Goal: Information Seeking & Learning: Learn about a topic

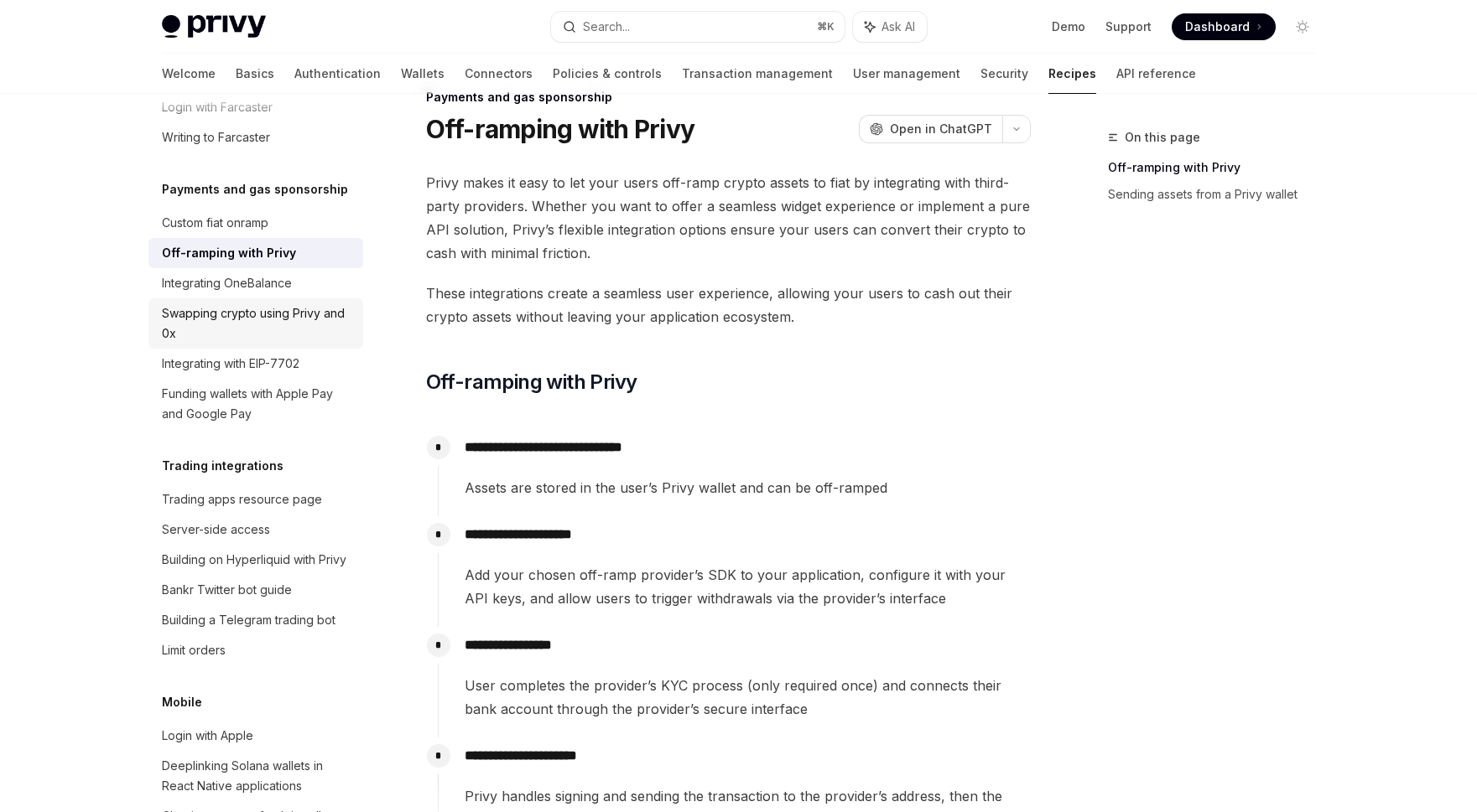
scroll to position [1423, 0]
click at [300, 343] on div "Swapping crypto using Privy and 0x" at bounding box center [257, 322] width 192 height 40
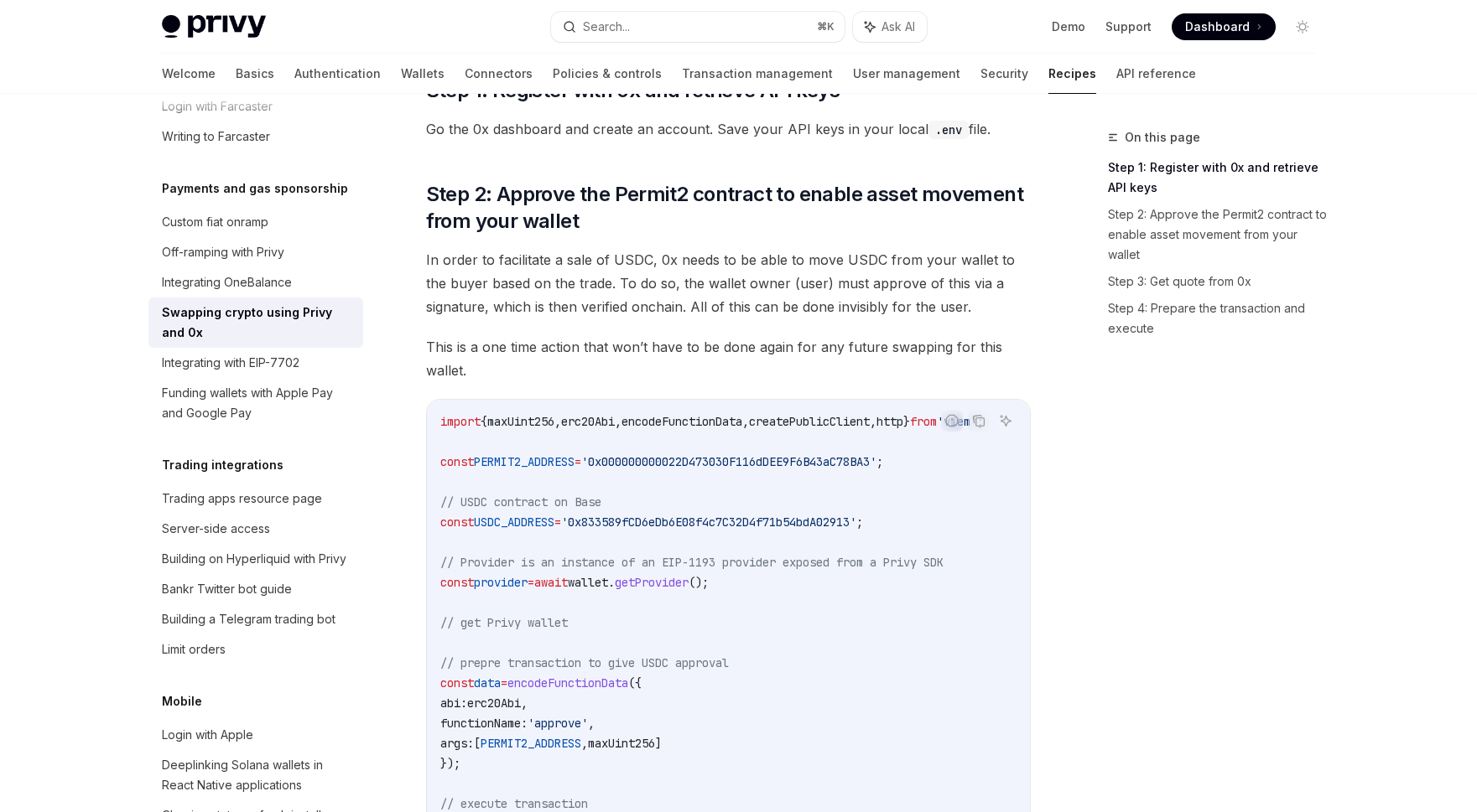
scroll to position [724, 0]
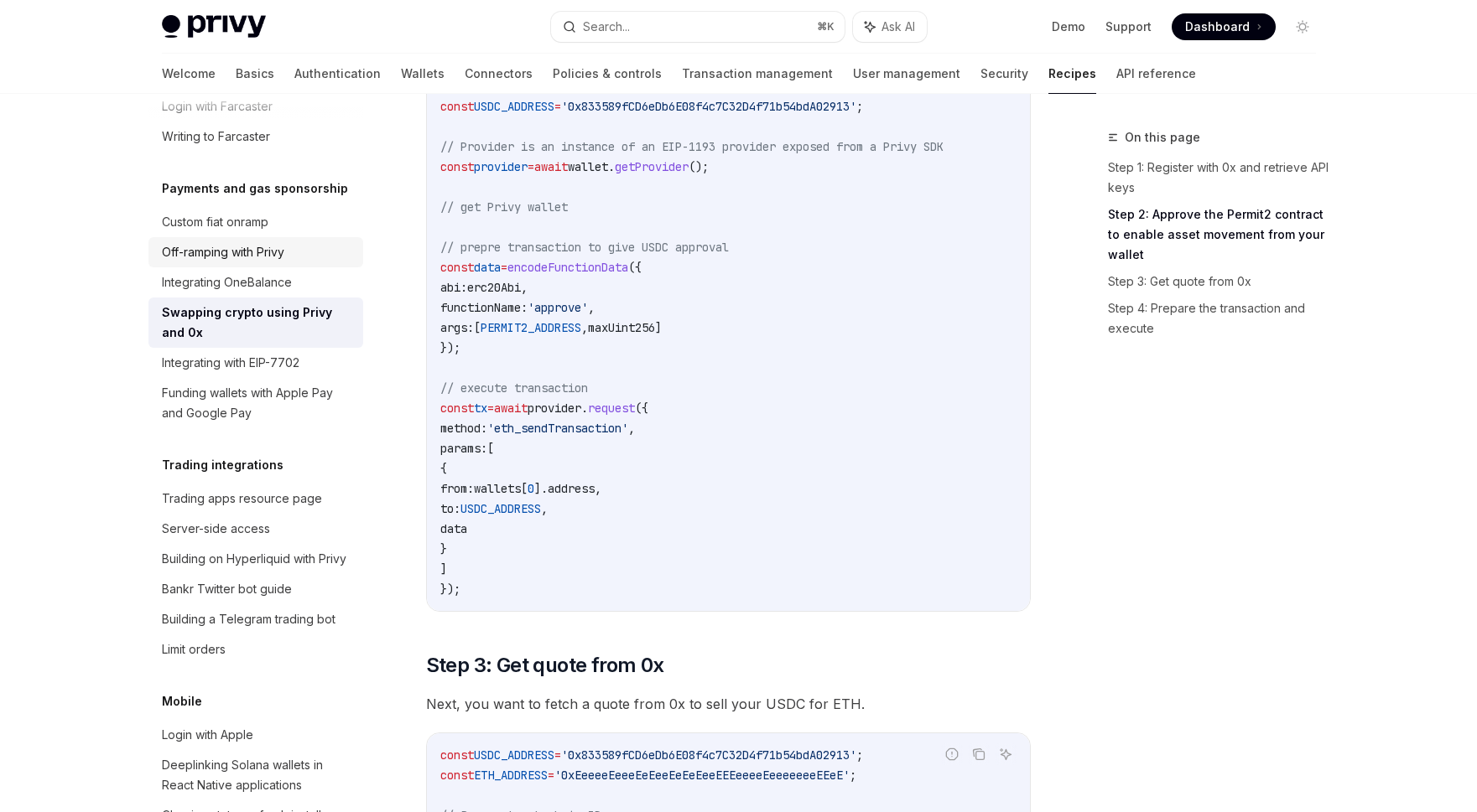
click at [281, 263] on div "Off-ramping with Privy" at bounding box center [223, 252] width 122 height 20
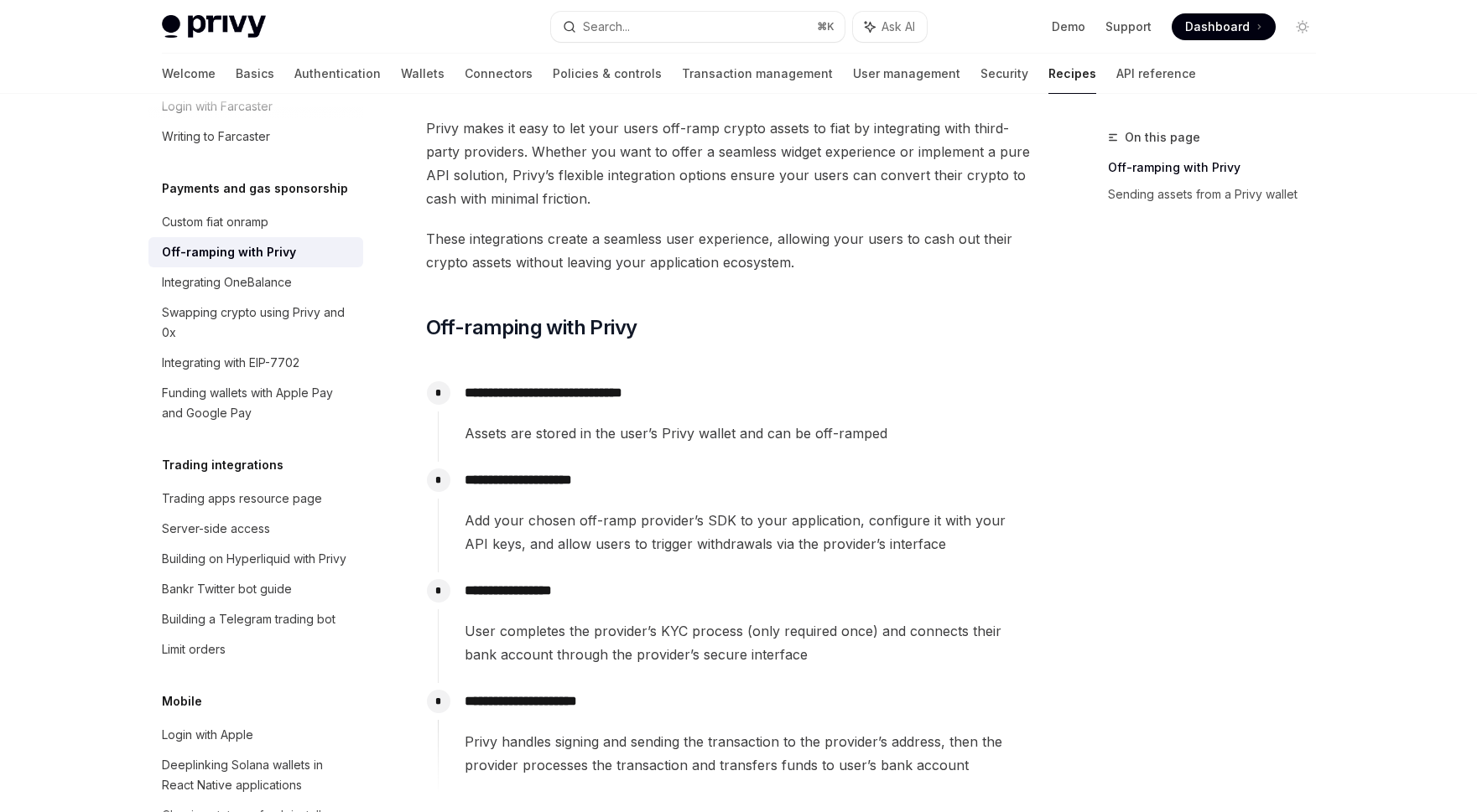
scroll to position [174, 0]
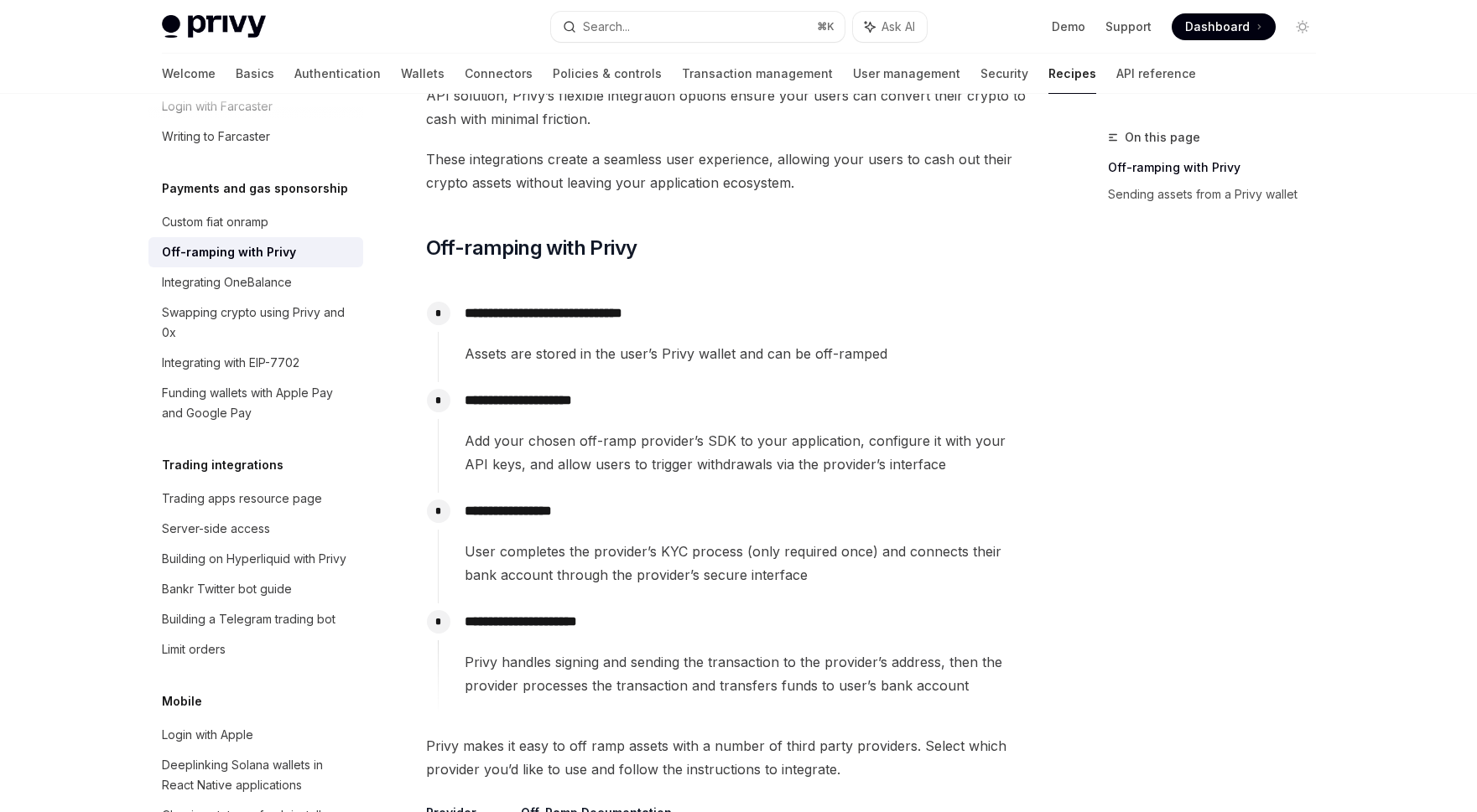
click at [781, 453] on span "Add your chosen off-ramp provider’s SDK to your application, configure it with …" at bounding box center [747, 452] width 565 height 47
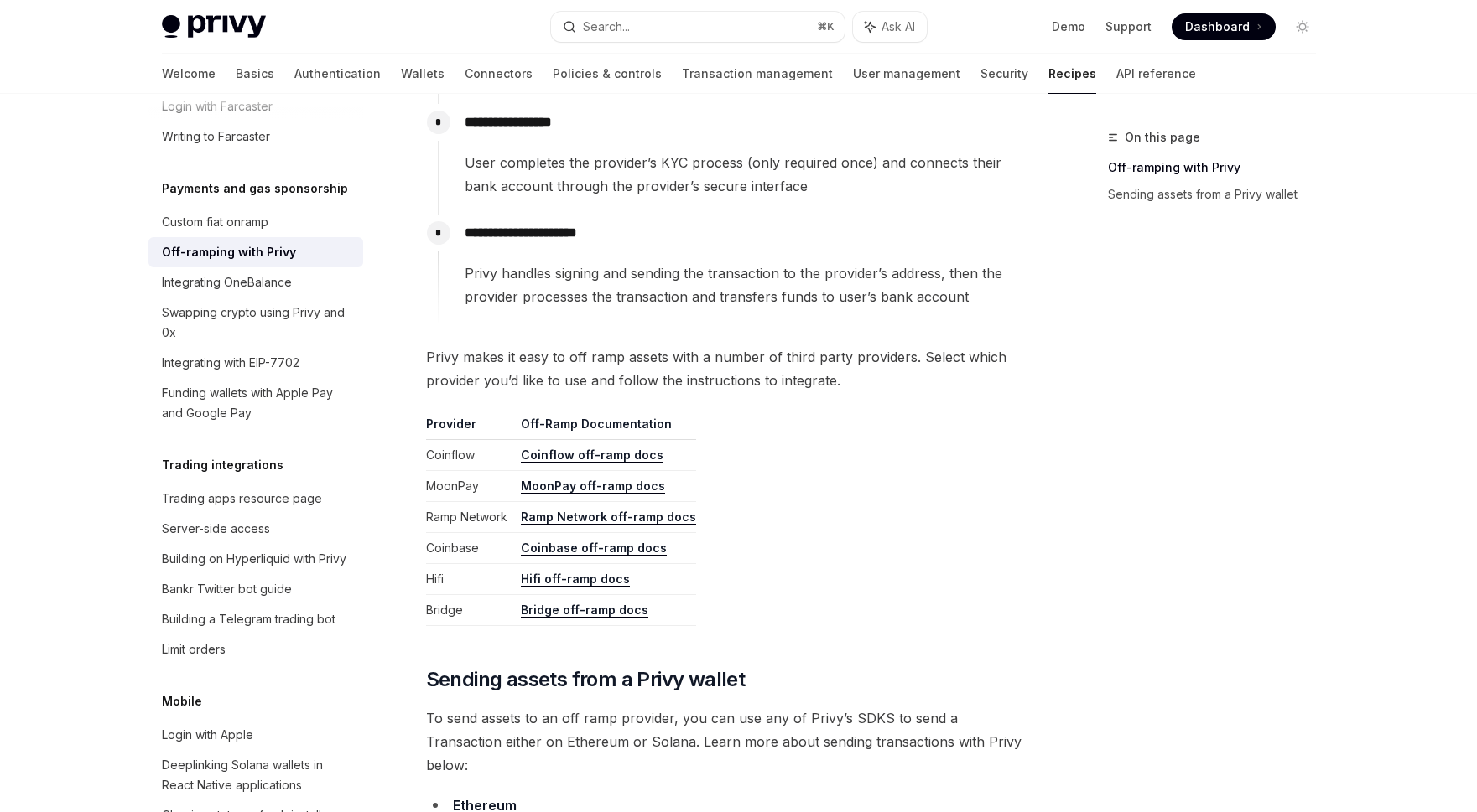
click at [781, 453] on table "Provider Off-Ramp Documentation Coinflow Coinflow off-ramp docs MoonPay MoonPay…" at bounding box center [728, 521] width 605 height 211
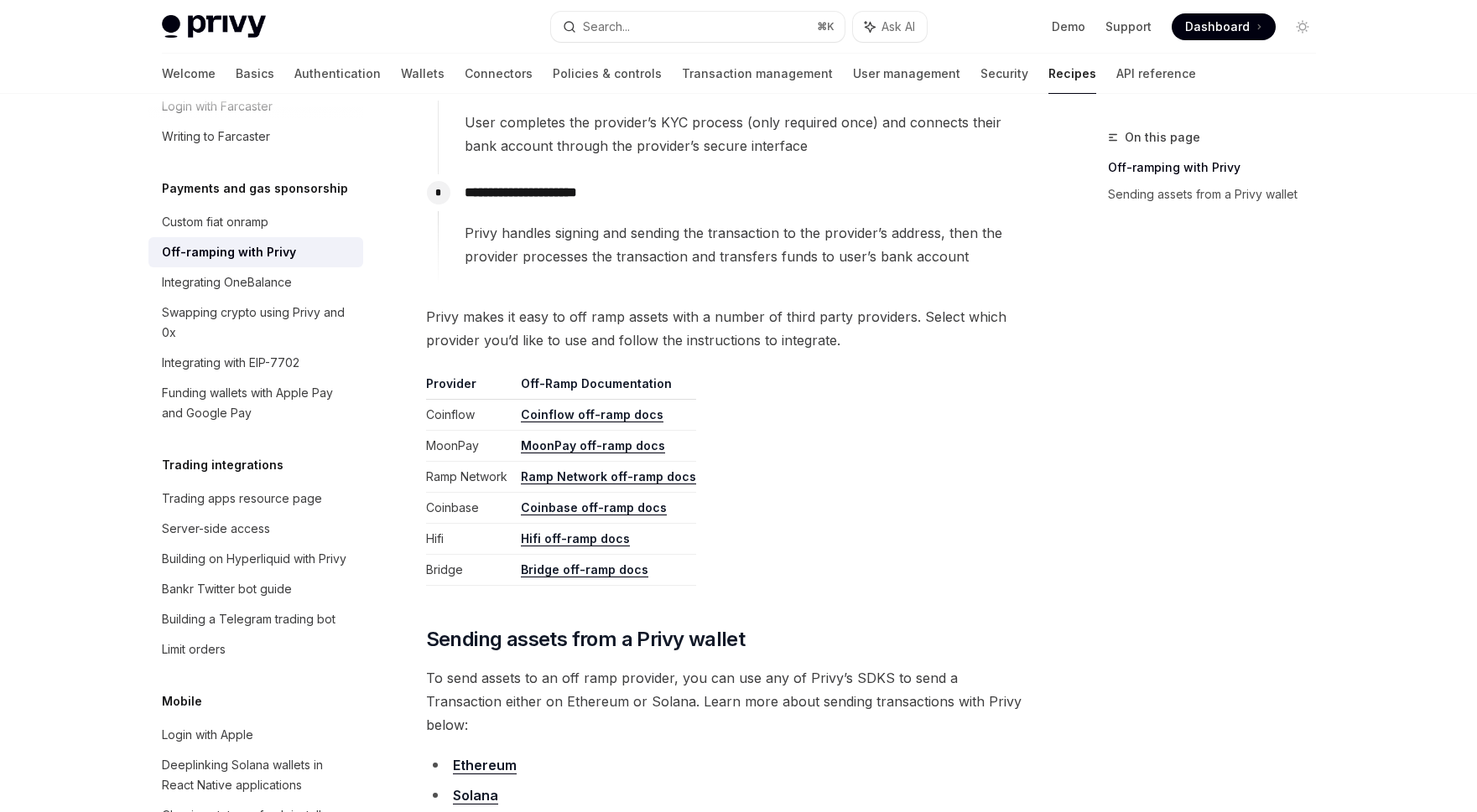
click at [781, 453] on table "Provider Off-Ramp Documentation Coinflow Coinflow off-ramp docs MoonPay MoonPay…" at bounding box center [728, 480] width 605 height 211
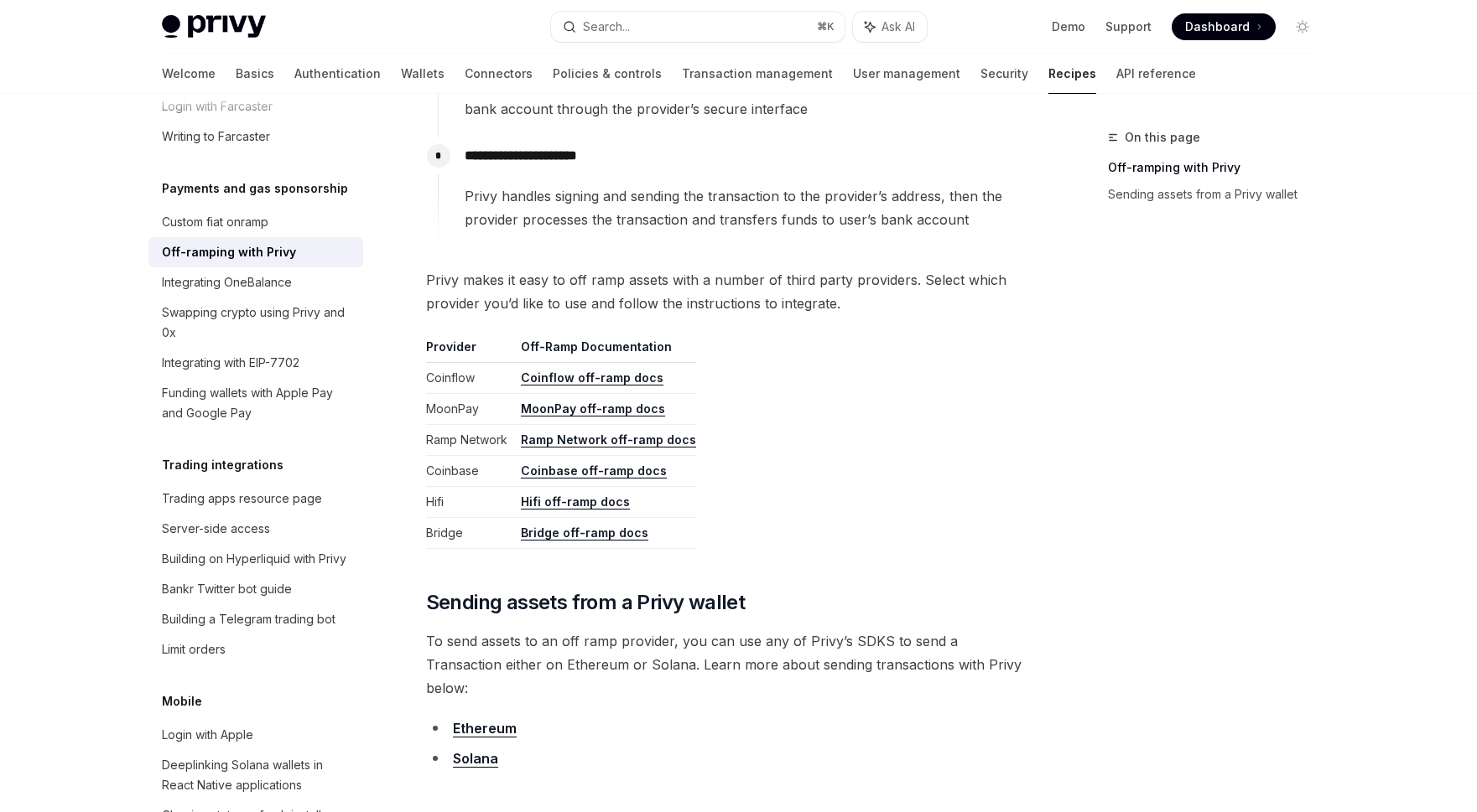
click at [781, 453] on table "Provider Off-Ramp Documentation Coinflow Coinflow off-ramp docs MoonPay MoonPay…" at bounding box center [728, 444] width 605 height 211
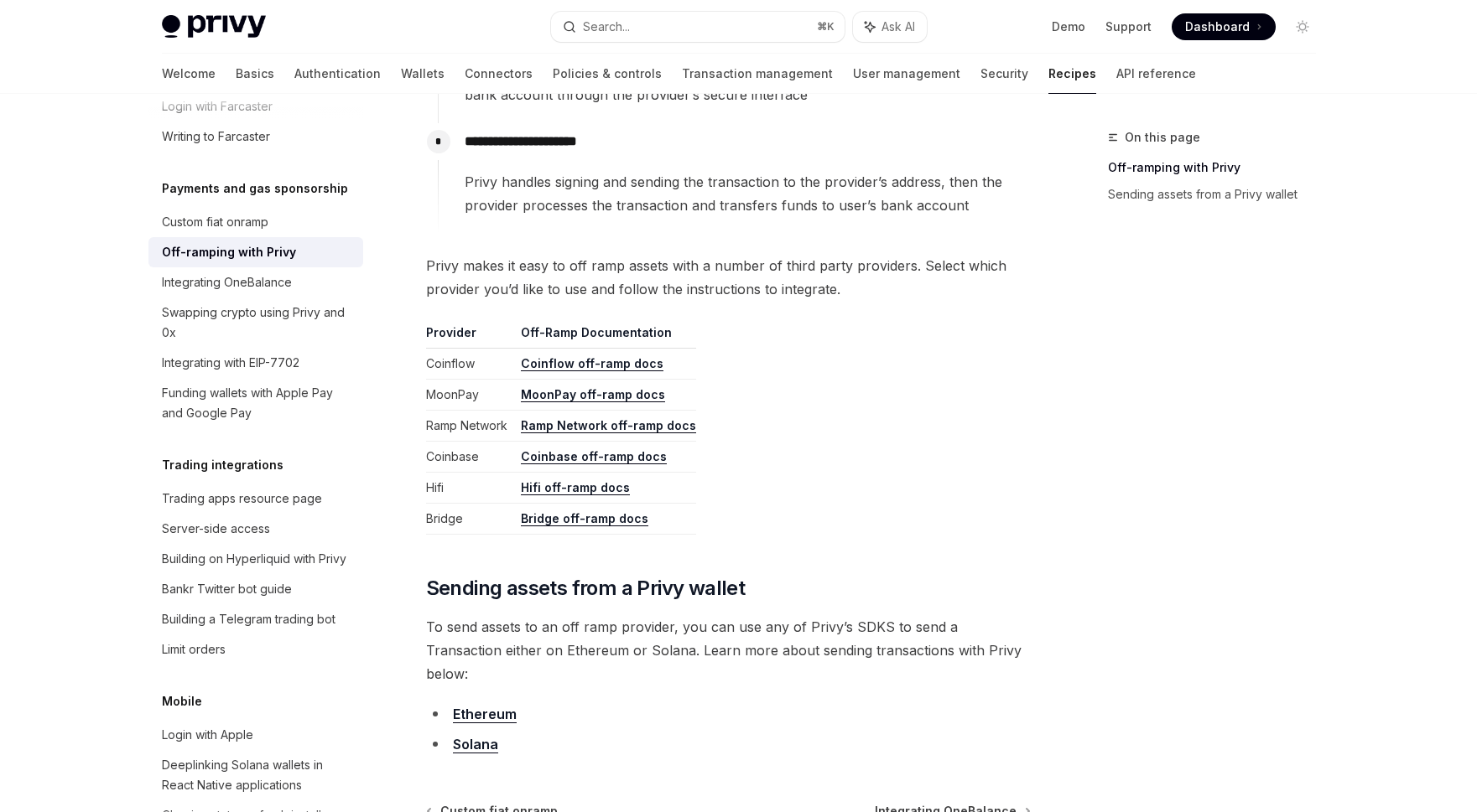
scroll to position [681, 0]
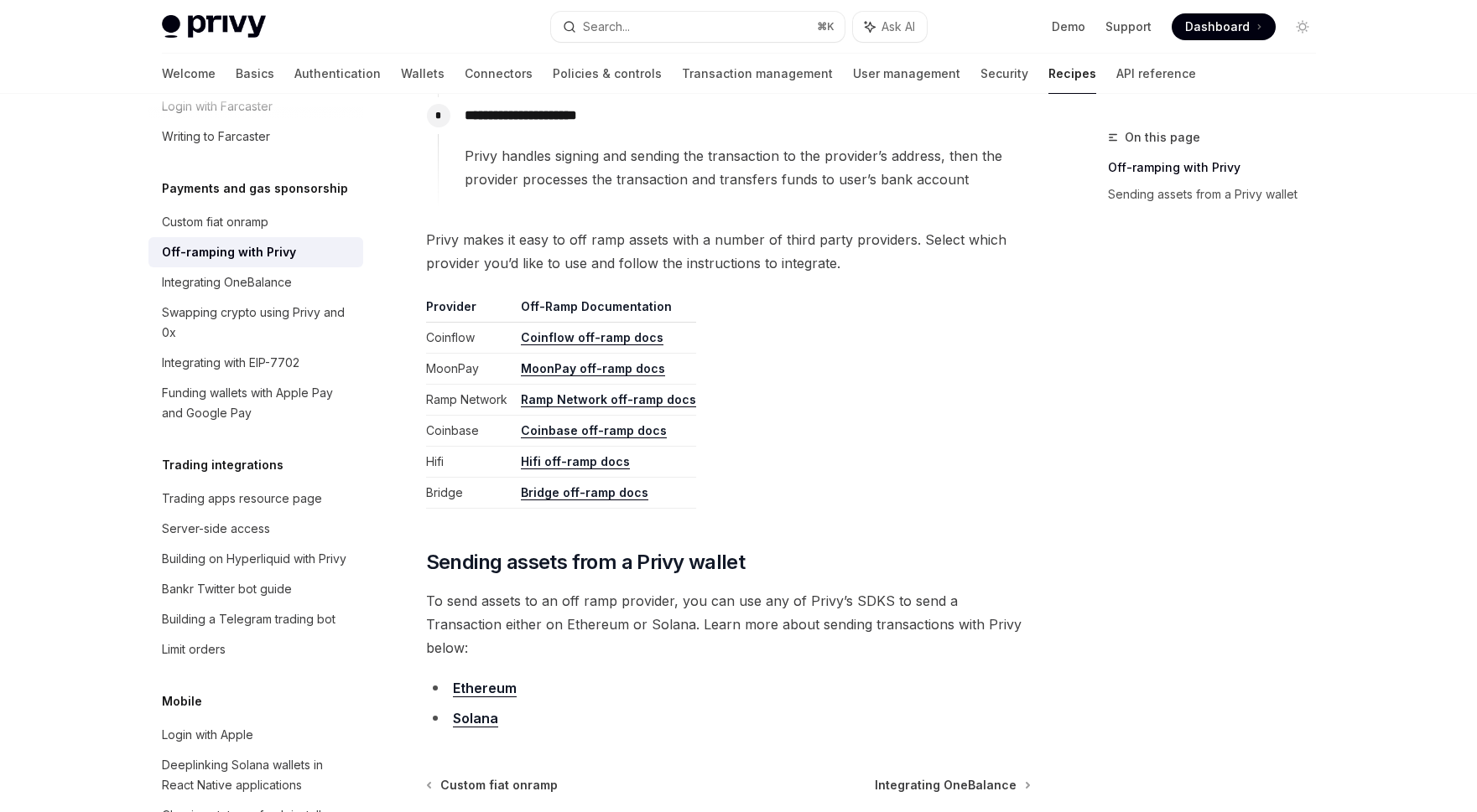
click at [781, 454] on table "Provider Off-Ramp Documentation Coinflow Coinflow off-ramp docs MoonPay MoonPay…" at bounding box center [728, 403] width 605 height 211
click at [777, 437] on table "Provider Off-Ramp Documentation Coinflow Coinflow off-ramp docs MoonPay MoonPay…" at bounding box center [728, 403] width 605 height 211
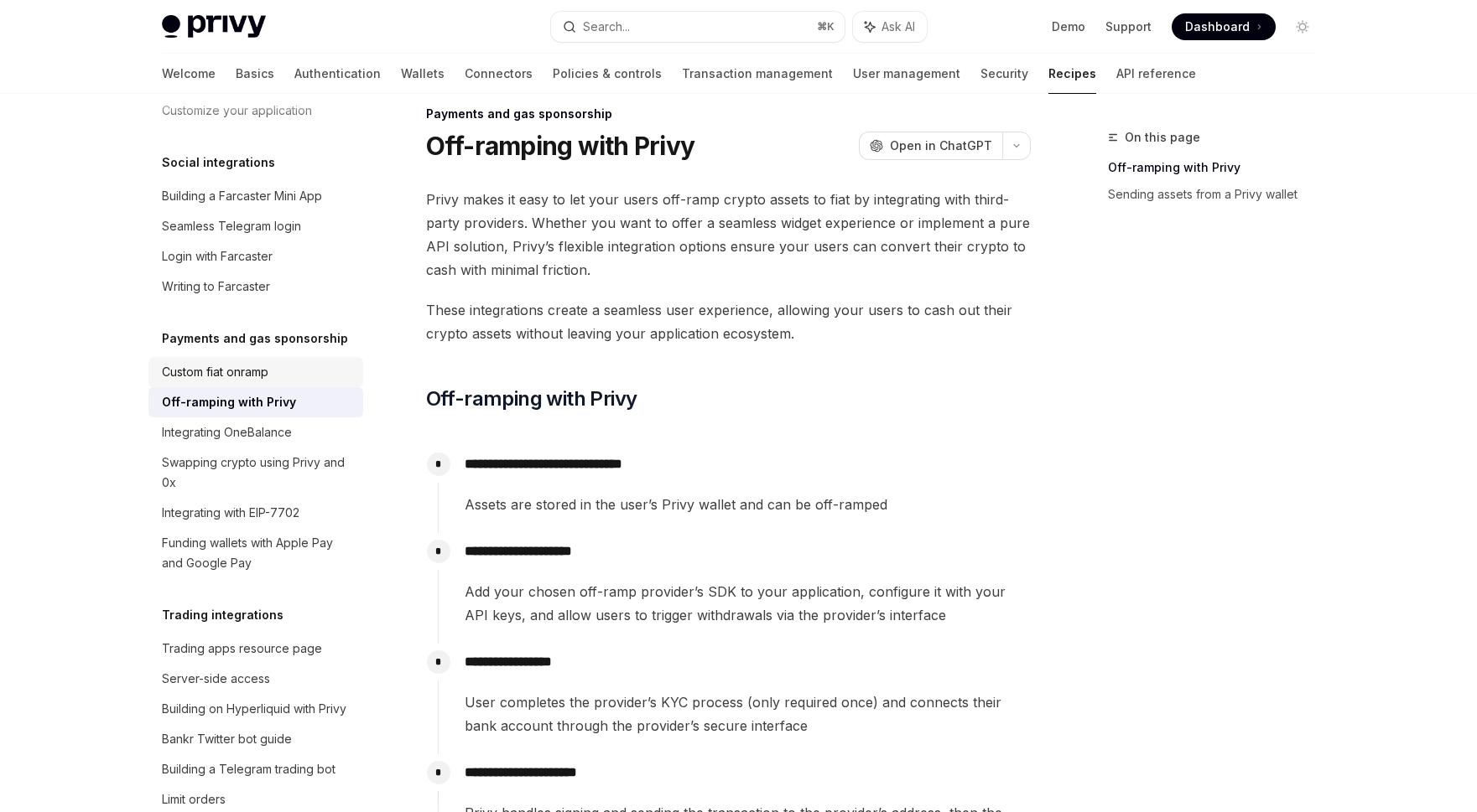
scroll to position [1272, 0]
click at [294, 383] on div "Custom fiat onramp" at bounding box center [257, 373] width 192 height 20
type textarea "*"
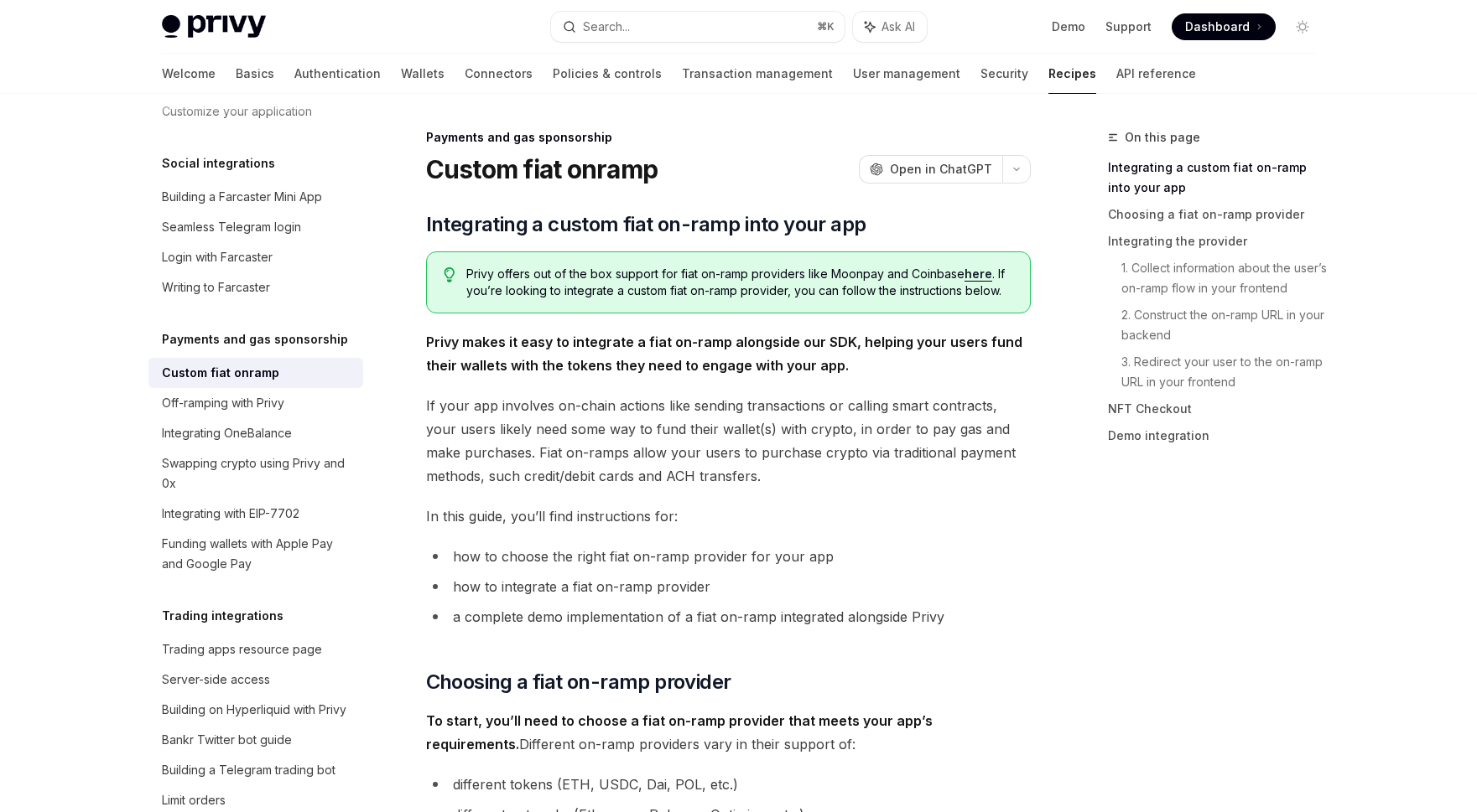
click at [704, 422] on span "If your app involves on-chain actions like sending transactions or calling smar…" at bounding box center [728, 441] width 605 height 94
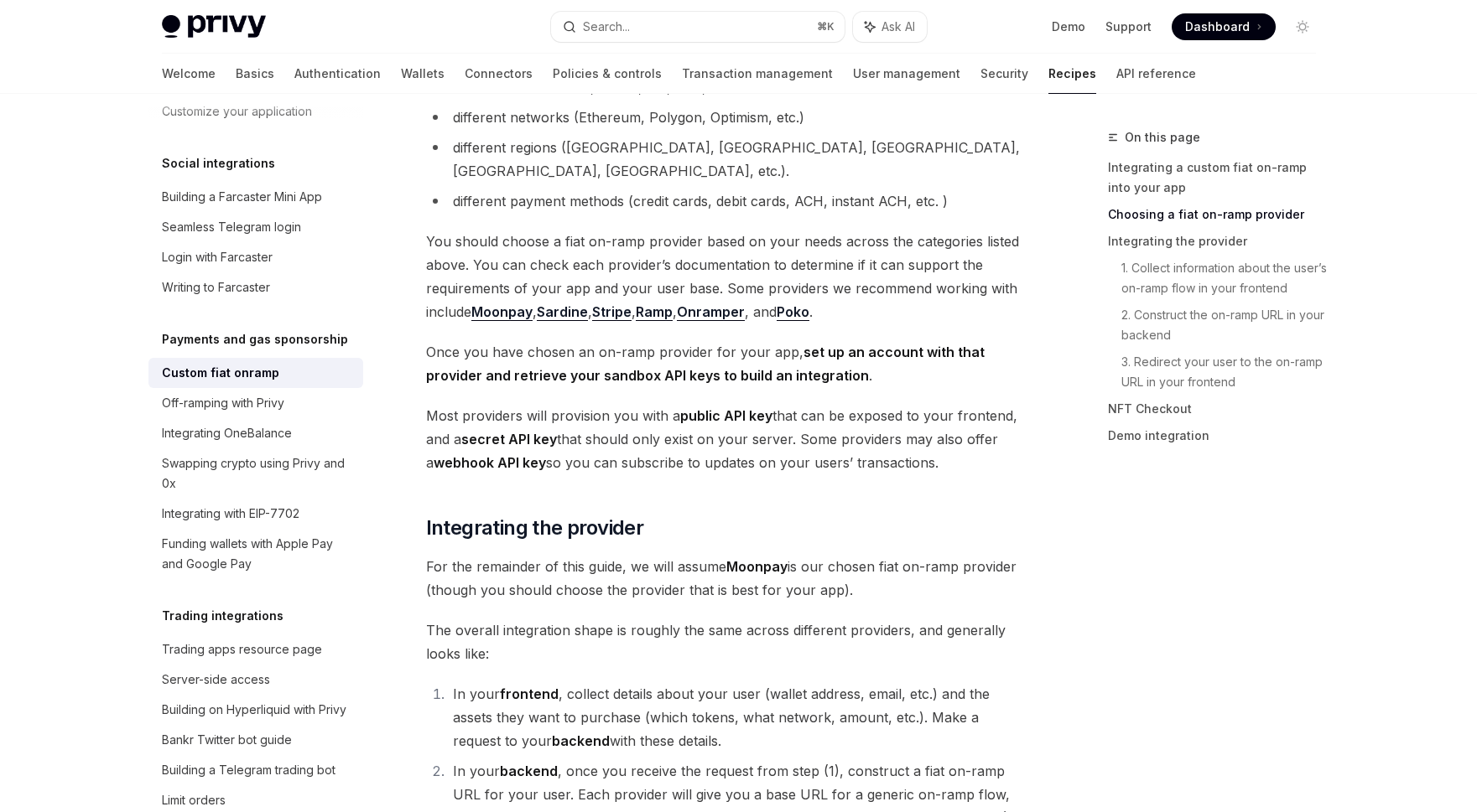
click at [704, 422] on span "Most providers will provision you with a public API key that can be exposed to …" at bounding box center [728, 438] width 605 height 70
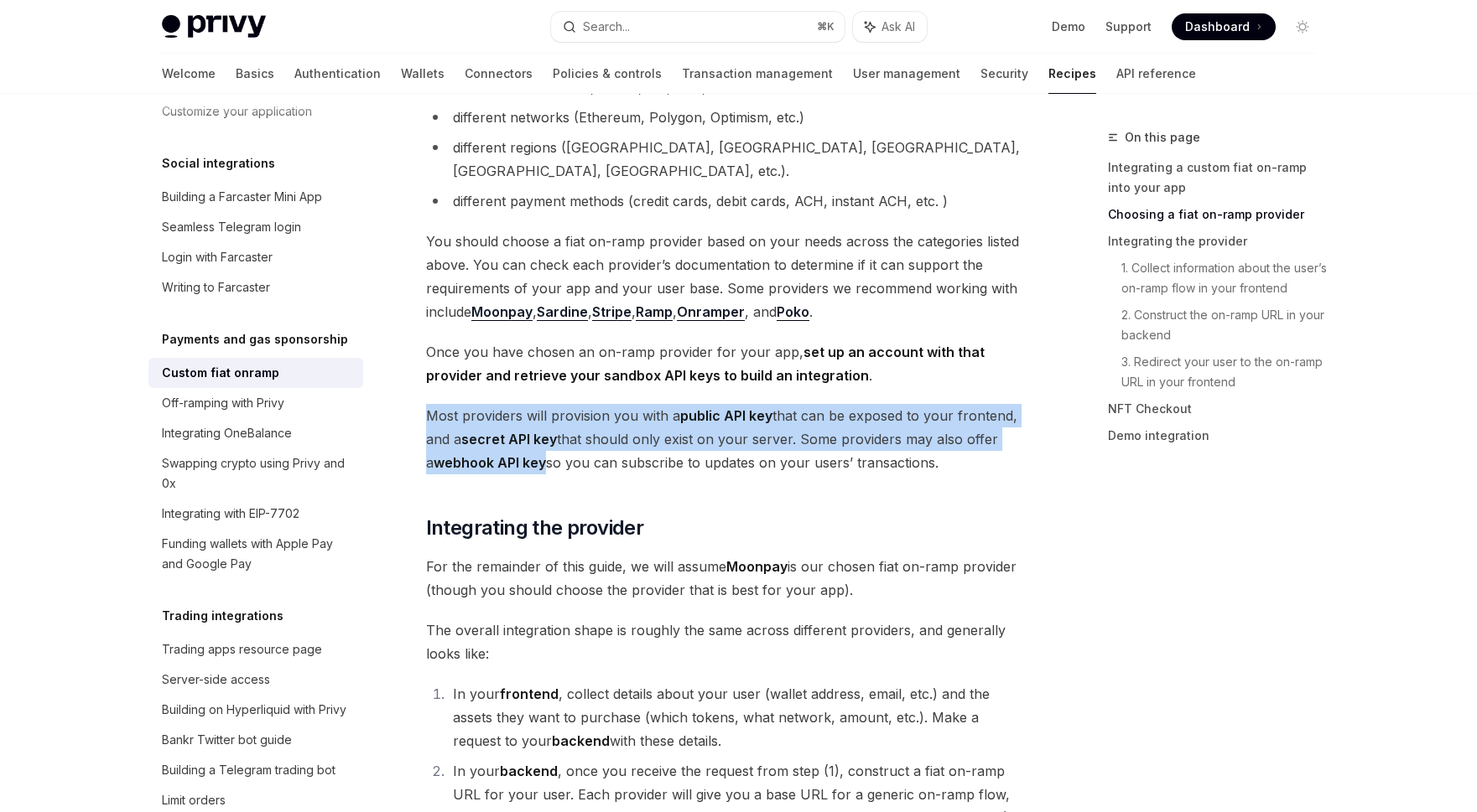
click at [704, 422] on span "Most providers will provision you with a public API key that can be exposed to …" at bounding box center [728, 438] width 605 height 70
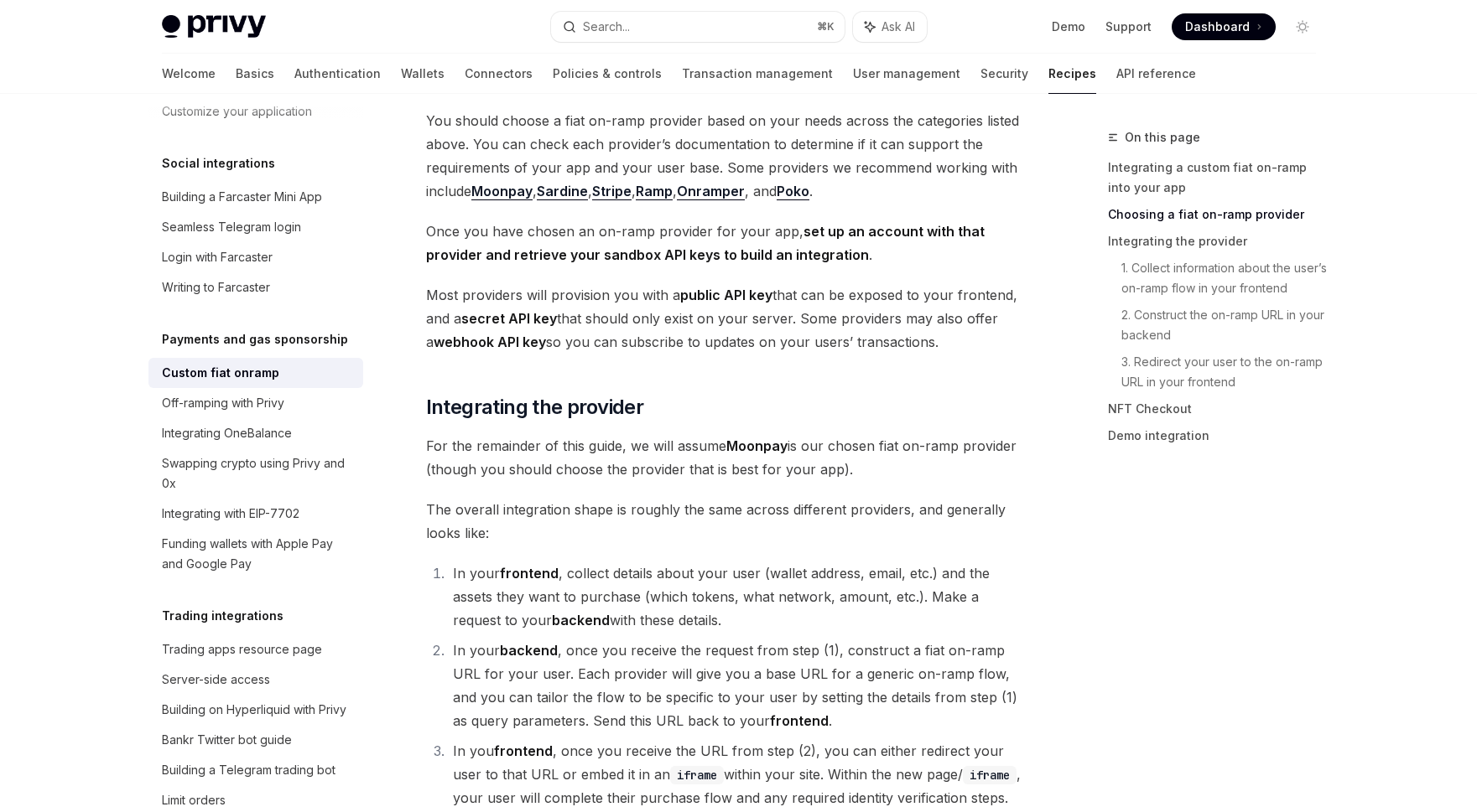
click at [704, 434] on span "For the remainder of this guide, we will assume Moonpay is our chosen fiat on-r…" at bounding box center [728, 458] width 605 height 47
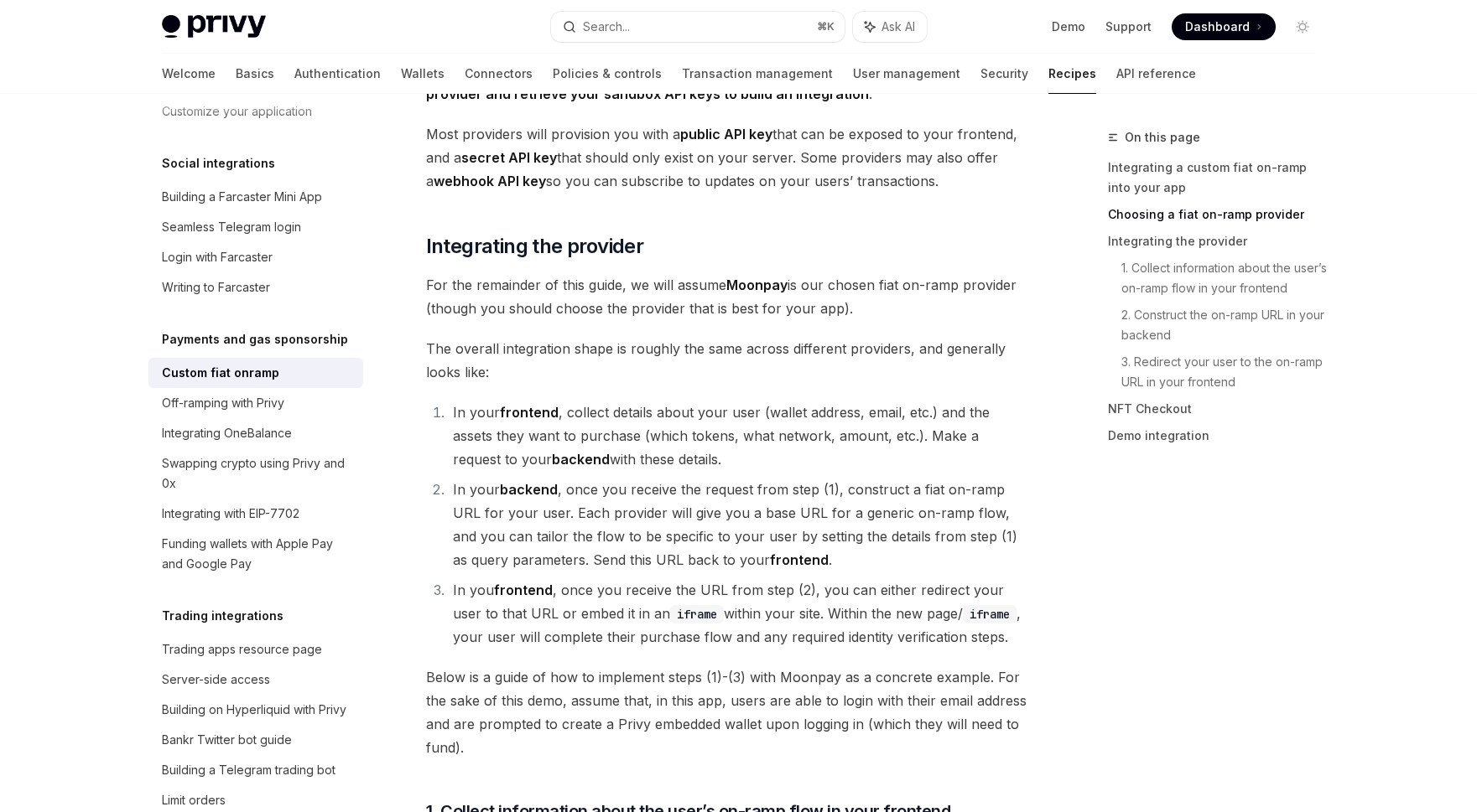
click at [704, 422] on li "In your frontend , collect details about your user (wallet address, email, etc.…" at bounding box center [739, 435] width 582 height 70
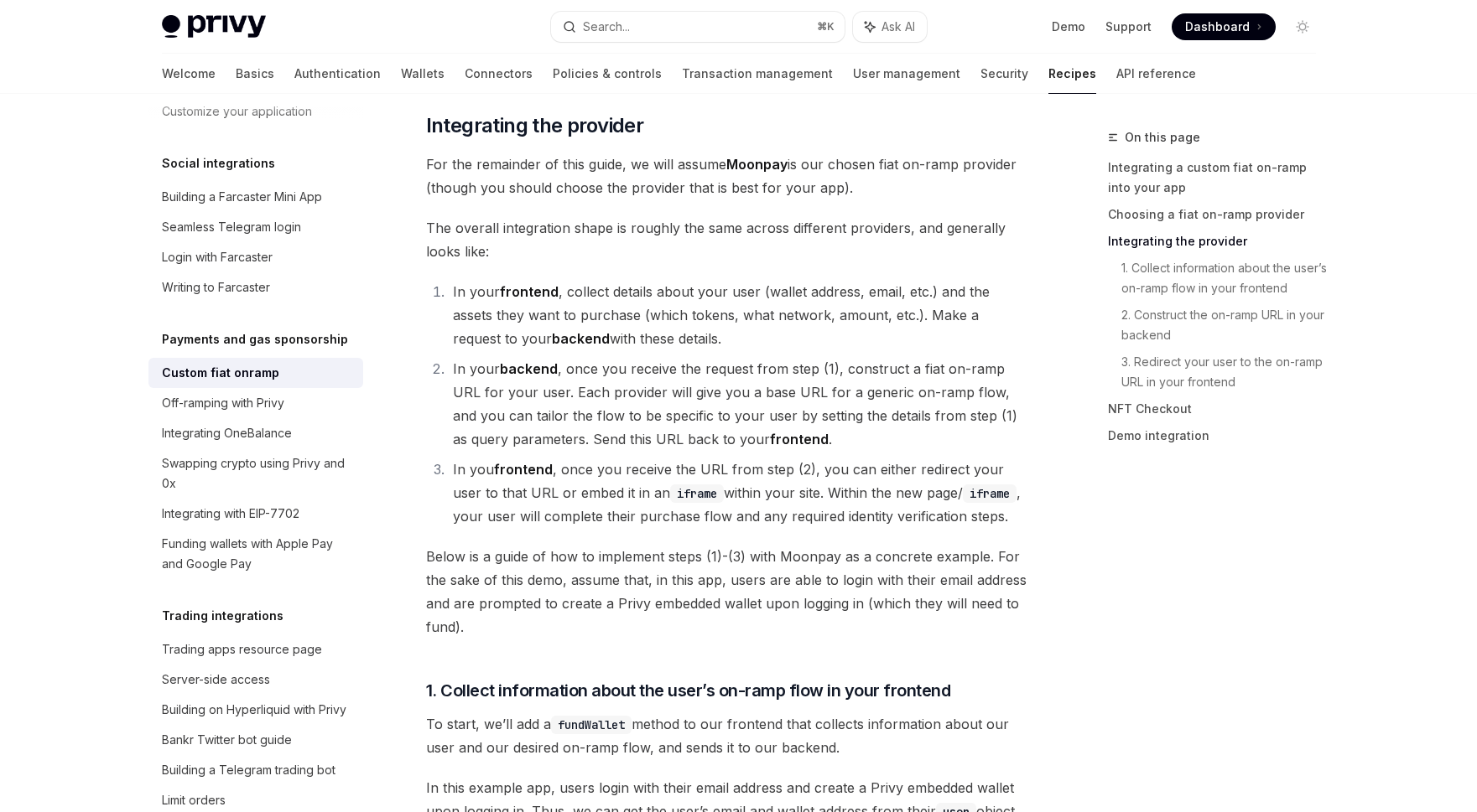
click at [704, 422] on li "In your backend , once you receive the request from step (1), construct a fiat …" at bounding box center [739, 404] width 582 height 94
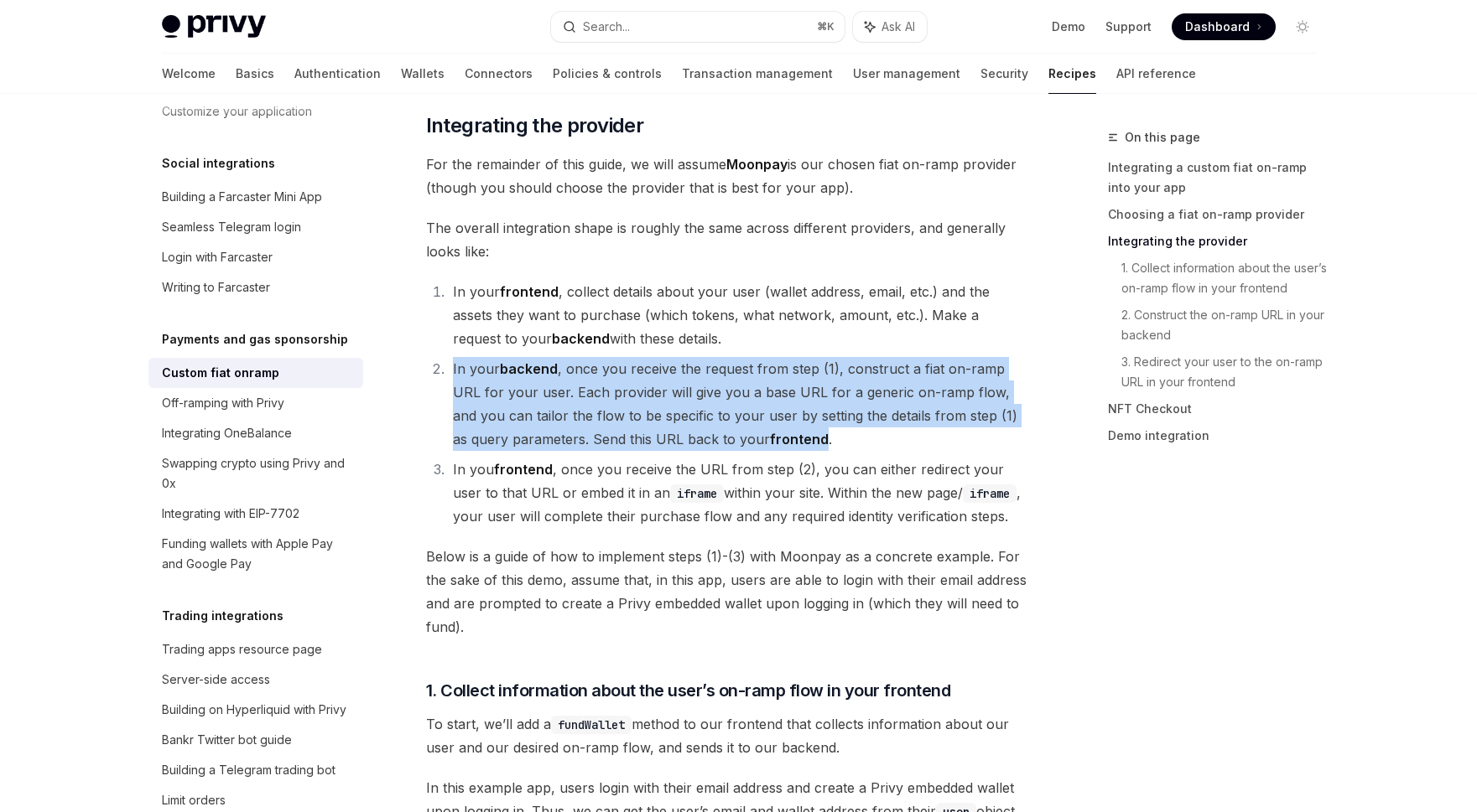
click at [704, 422] on li "In your backend , once you receive the request from step (1), construct a fiat …" at bounding box center [739, 404] width 582 height 94
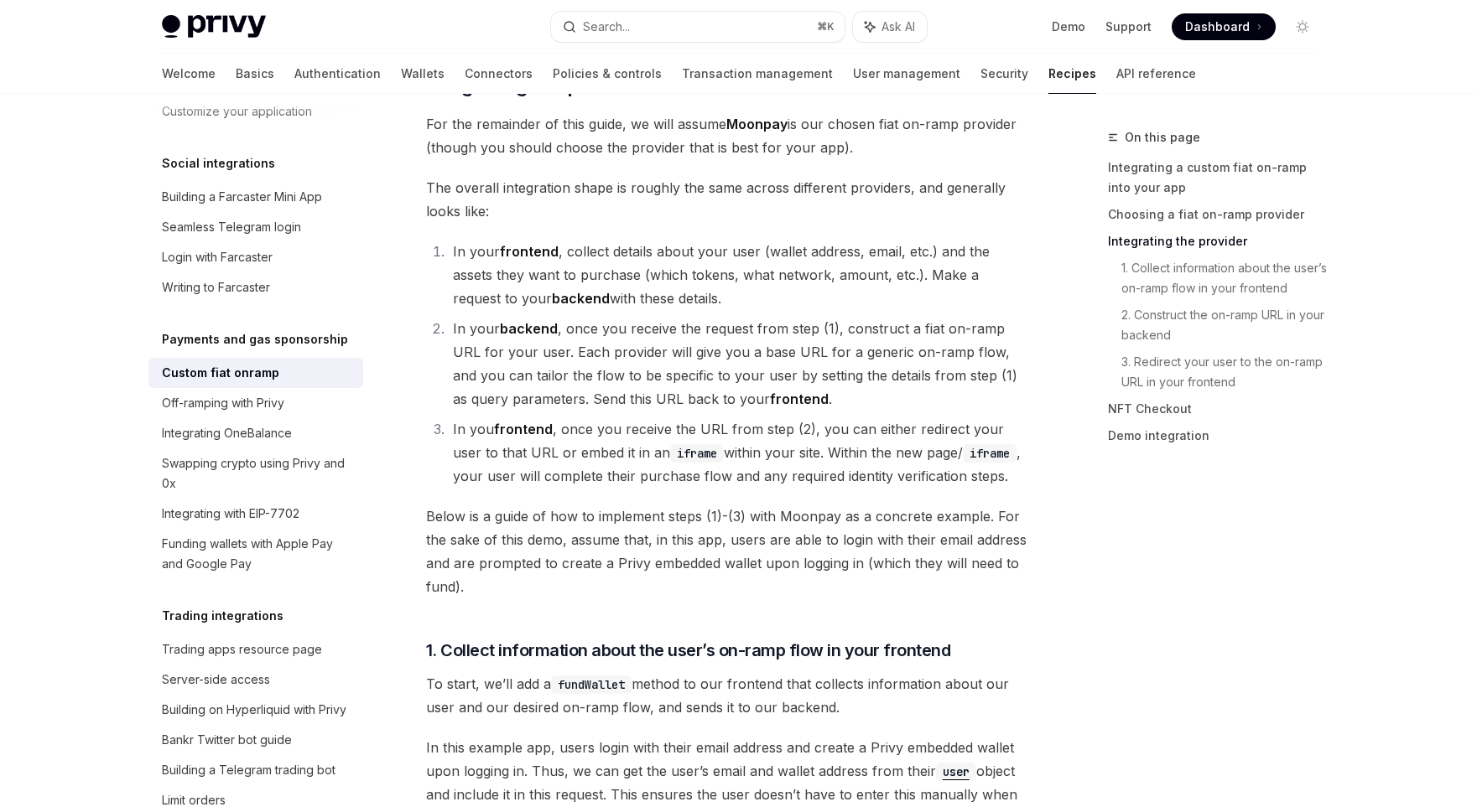
click at [704, 422] on li "In you frontend , once you receive the URL from step (2), you can either redire…" at bounding box center [739, 452] width 582 height 70
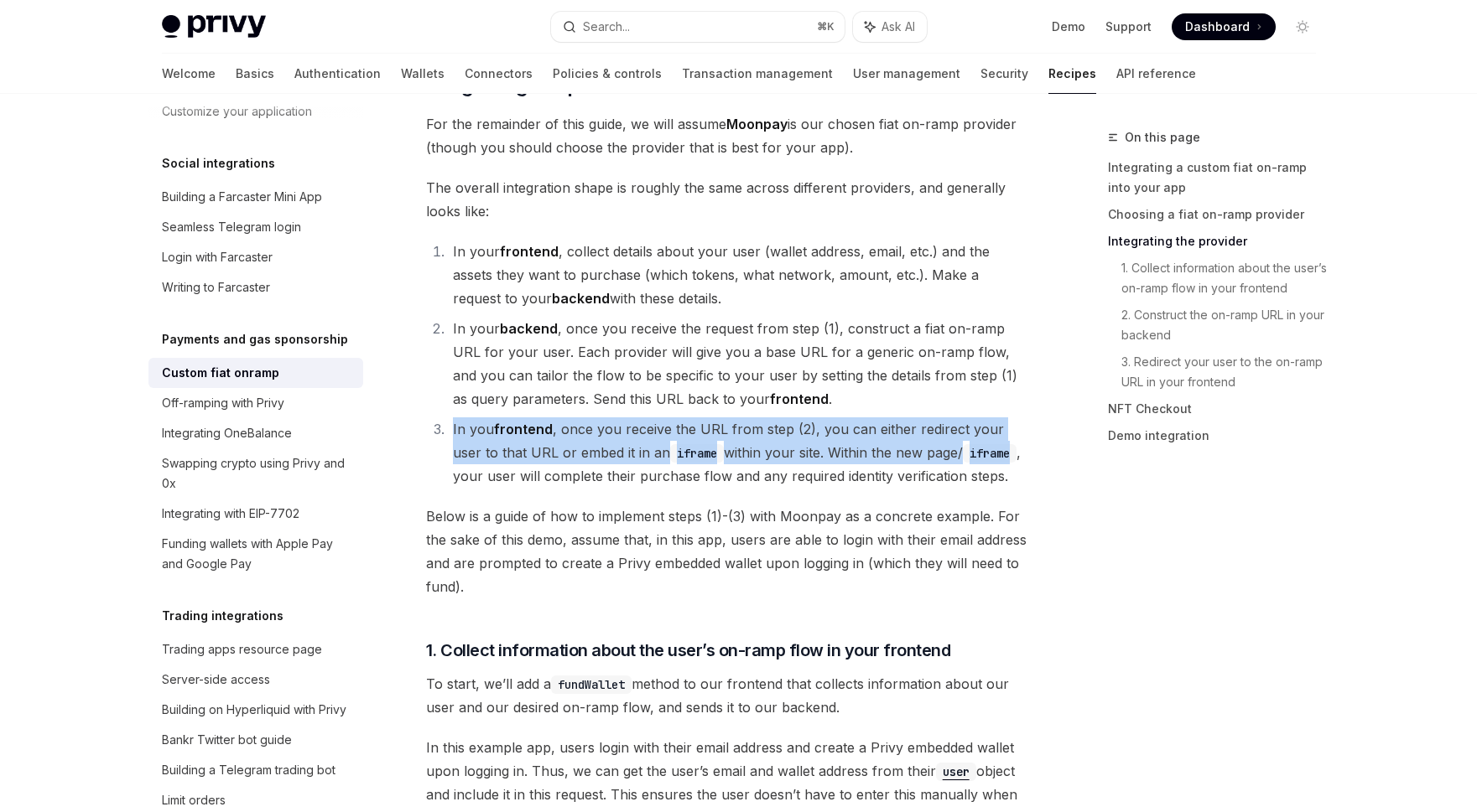
click at [704, 422] on li "In you frontend , once you receive the URL from step (2), you can either redire…" at bounding box center [739, 452] width 582 height 70
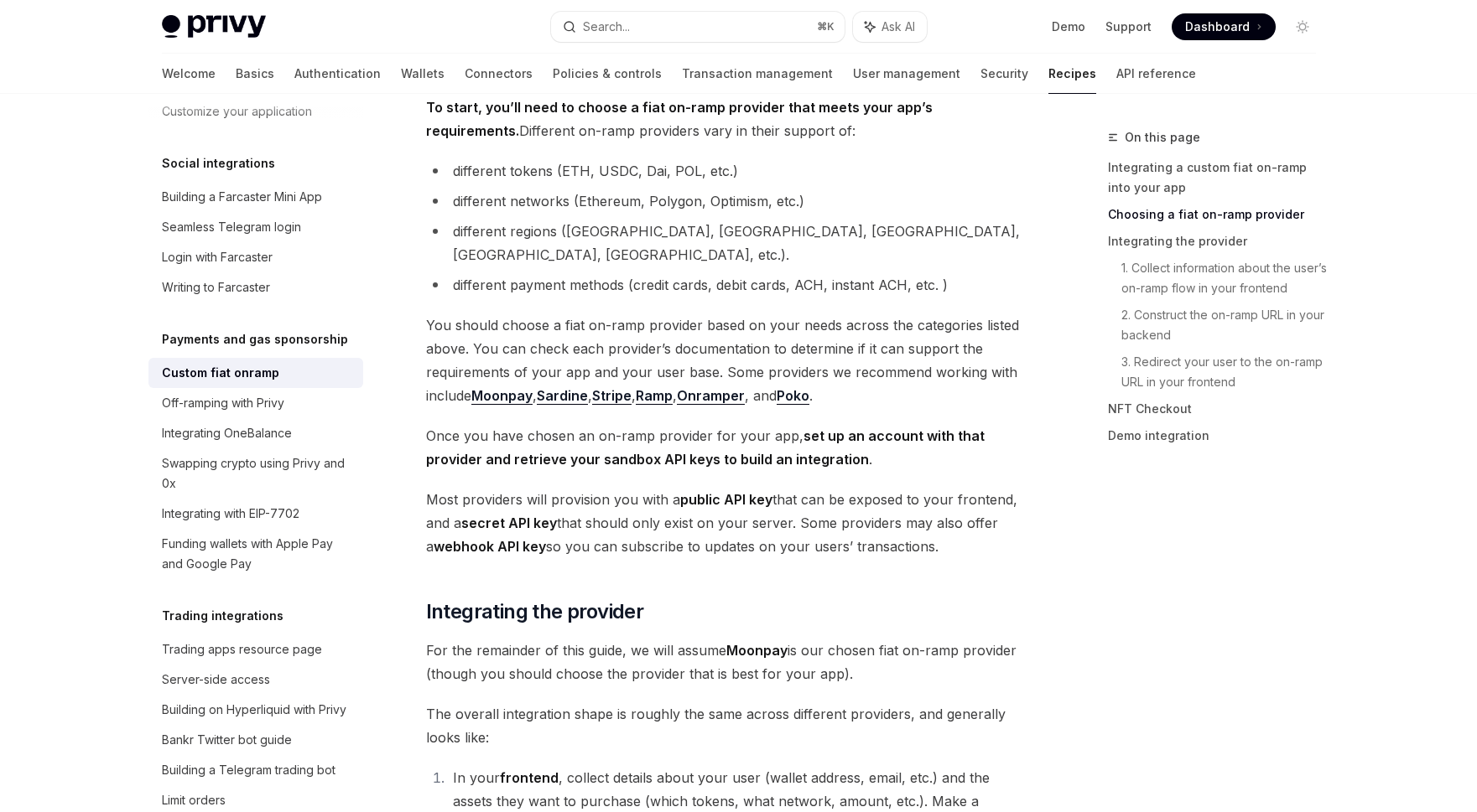
scroll to position [617, 0]
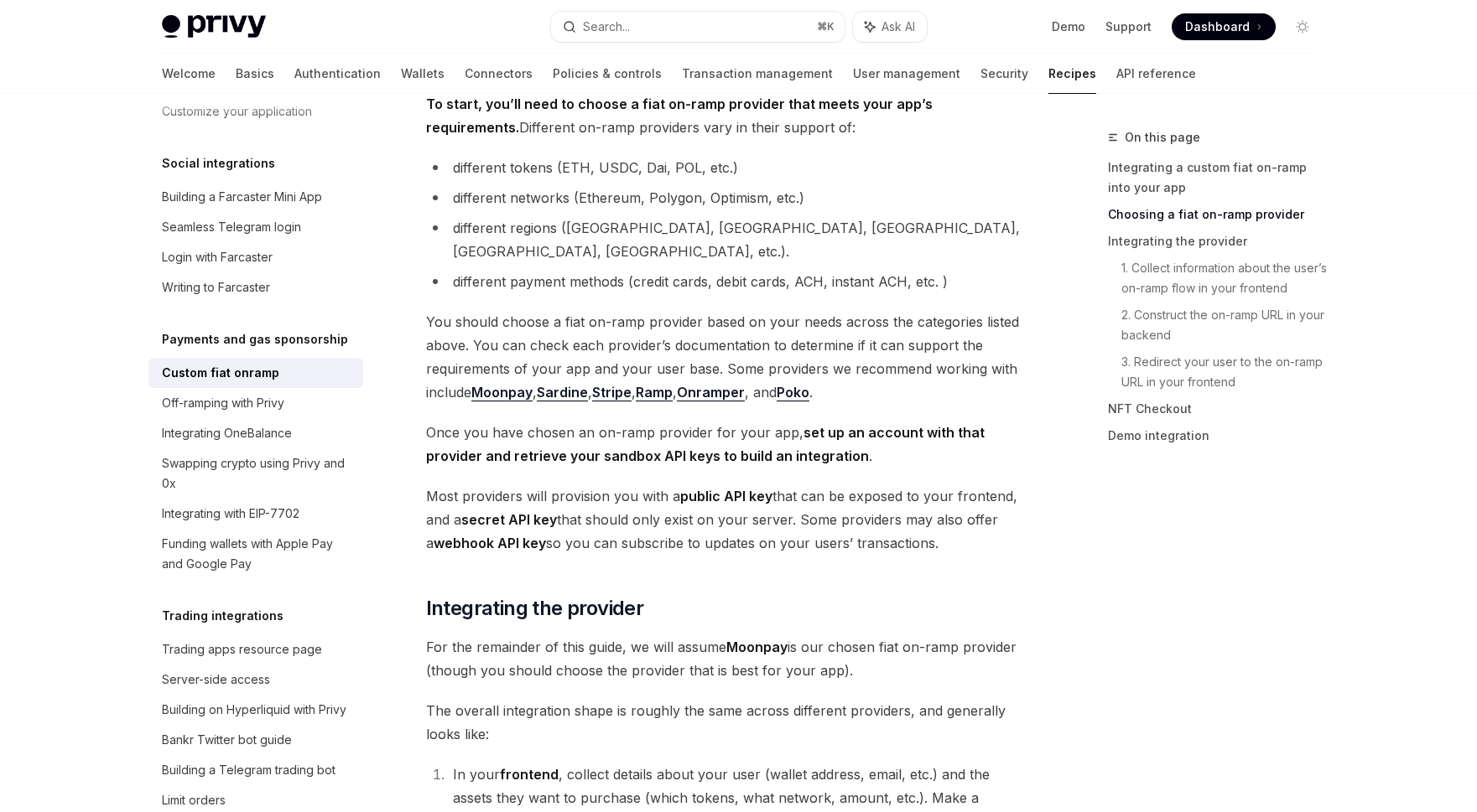
click at [641, 421] on span "Once you have chosen an on-ramp provider for your app, set up an account with t…" at bounding box center [728, 445] width 605 height 47
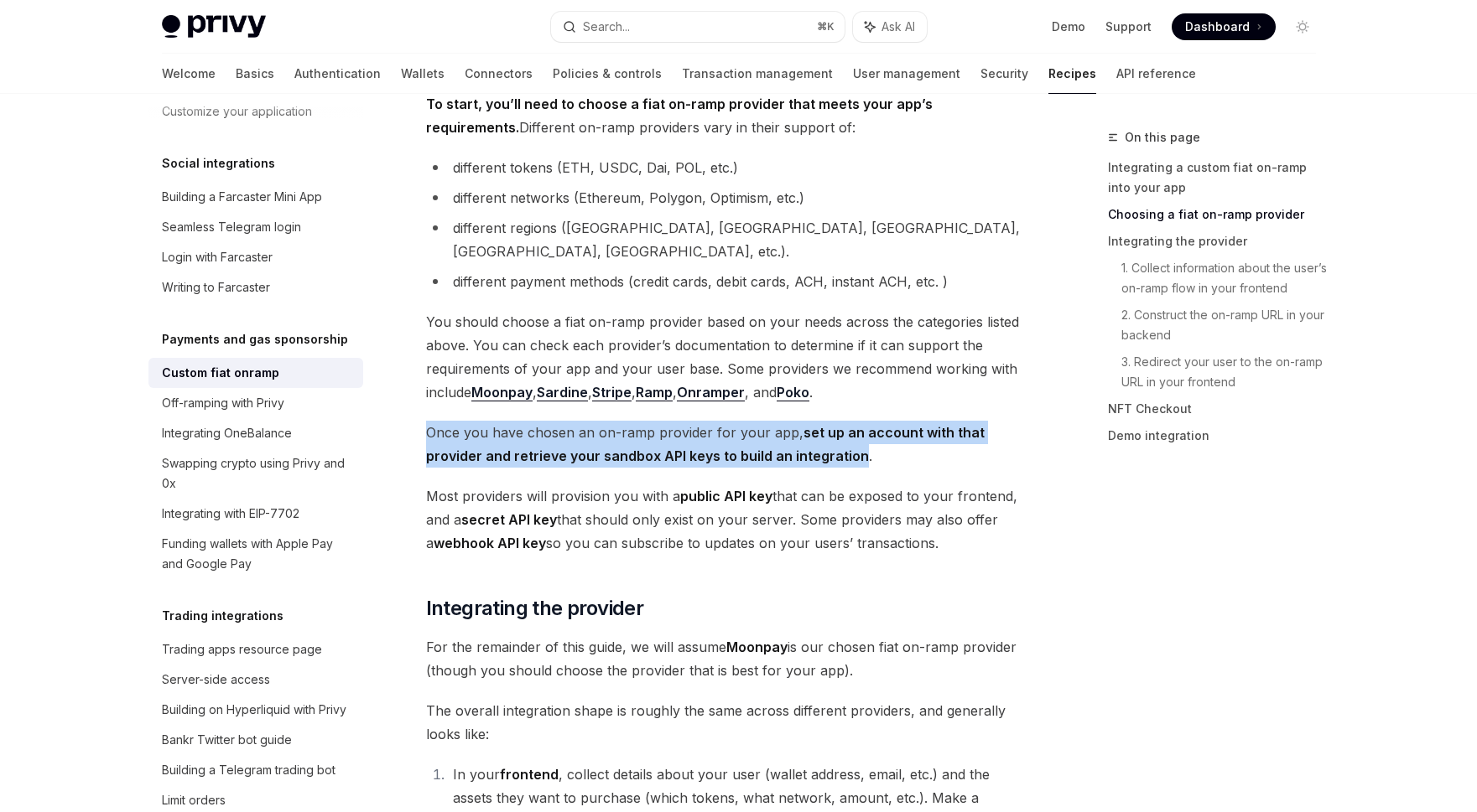
click at [641, 421] on span "Once you have chosen an on-ramp provider for your app, set up an account with t…" at bounding box center [728, 445] width 605 height 47
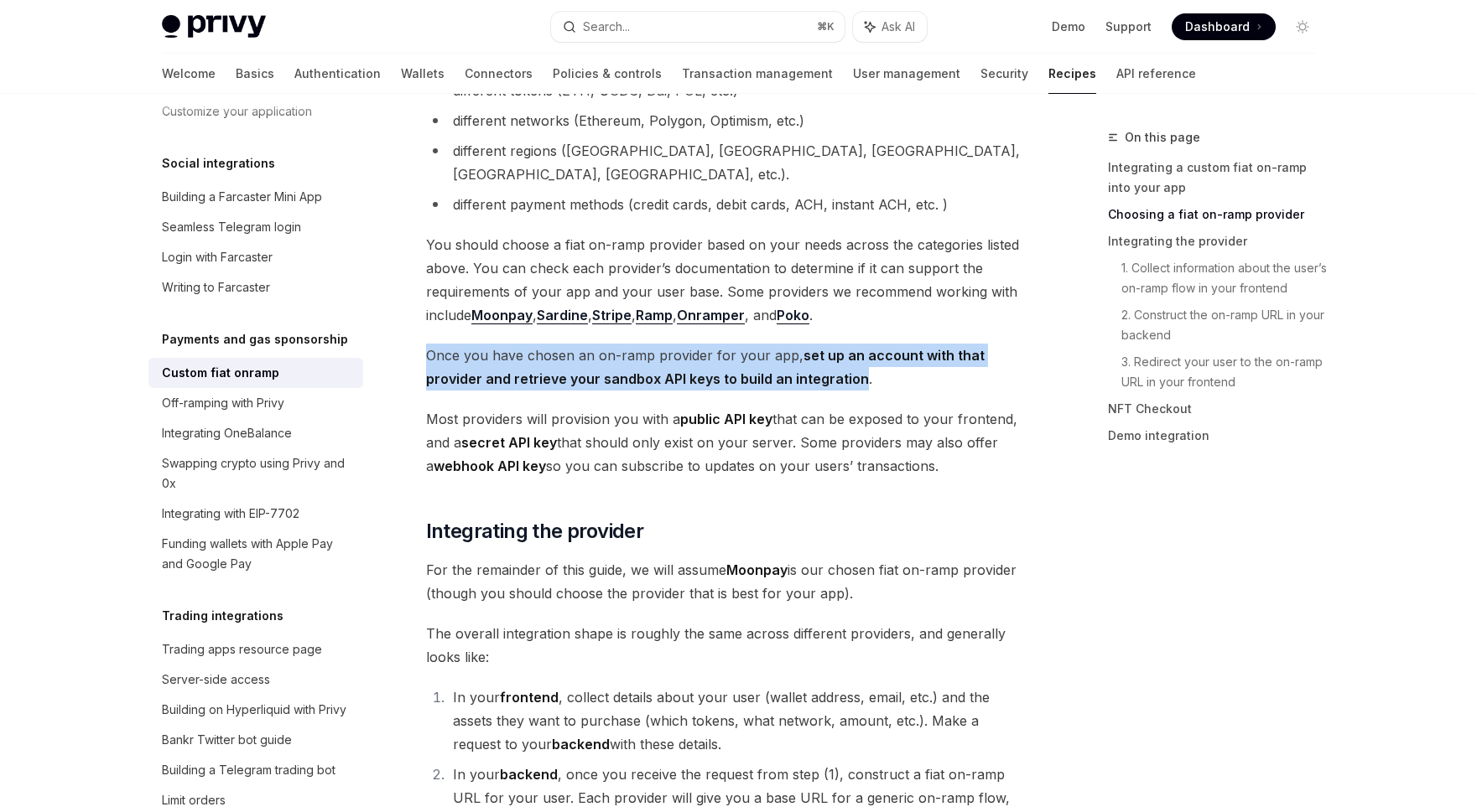
scroll to position [698, 0]
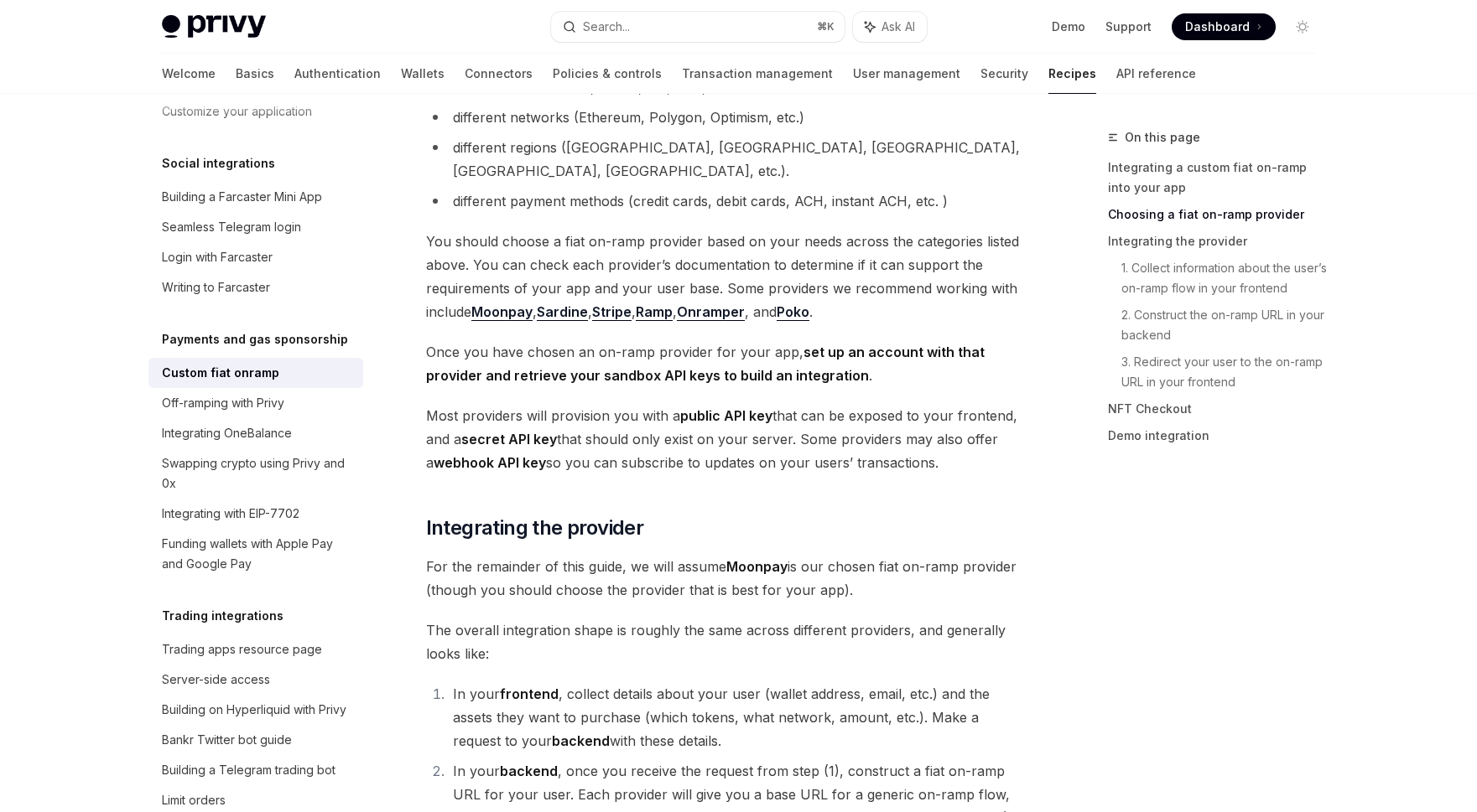
click at [641, 404] on span "Most providers will provision you with a public API key that can be exposed to …" at bounding box center [728, 438] width 605 height 70
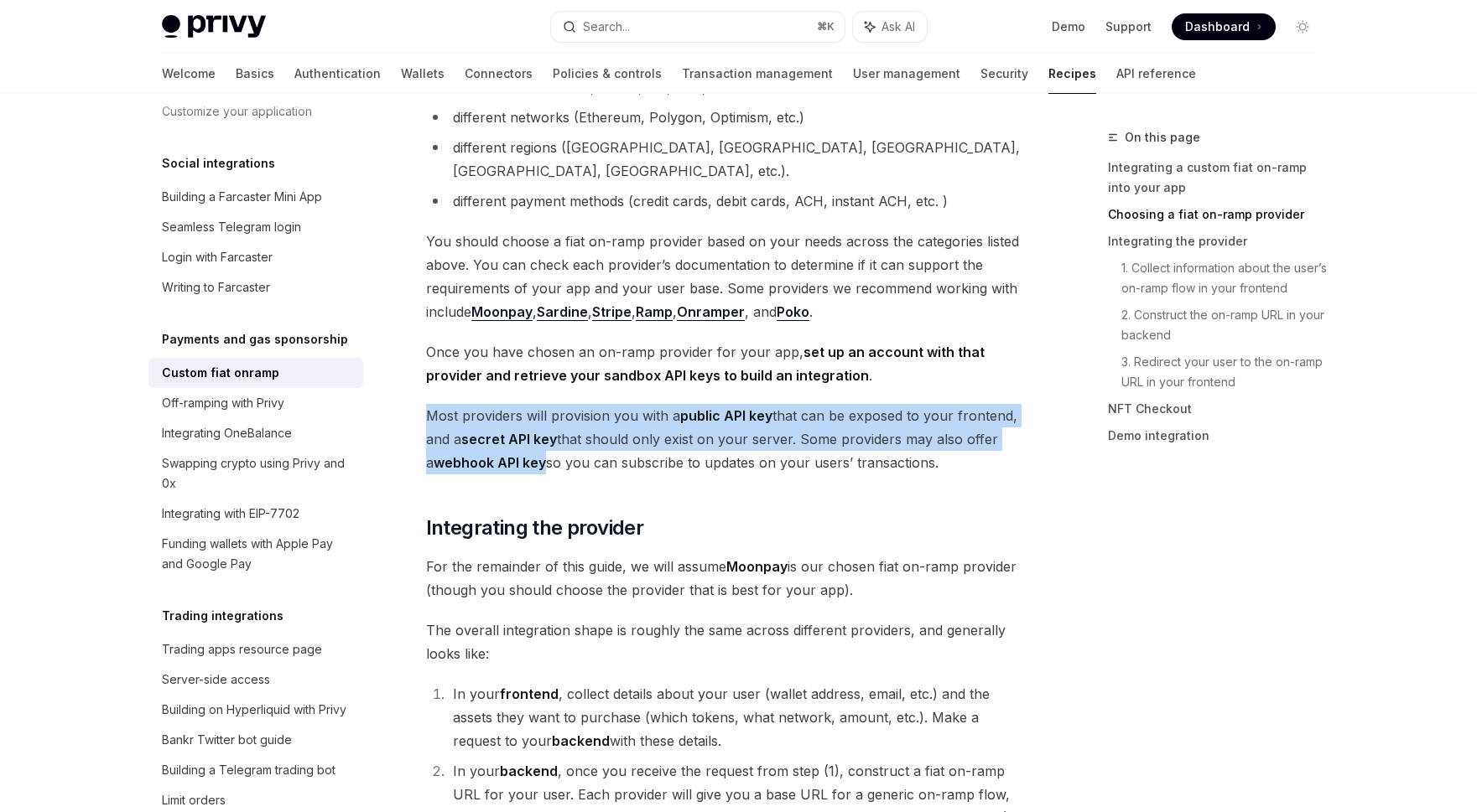
click at [641, 404] on span "Most providers will provision you with a public API key that can be exposed to …" at bounding box center [728, 438] width 605 height 70
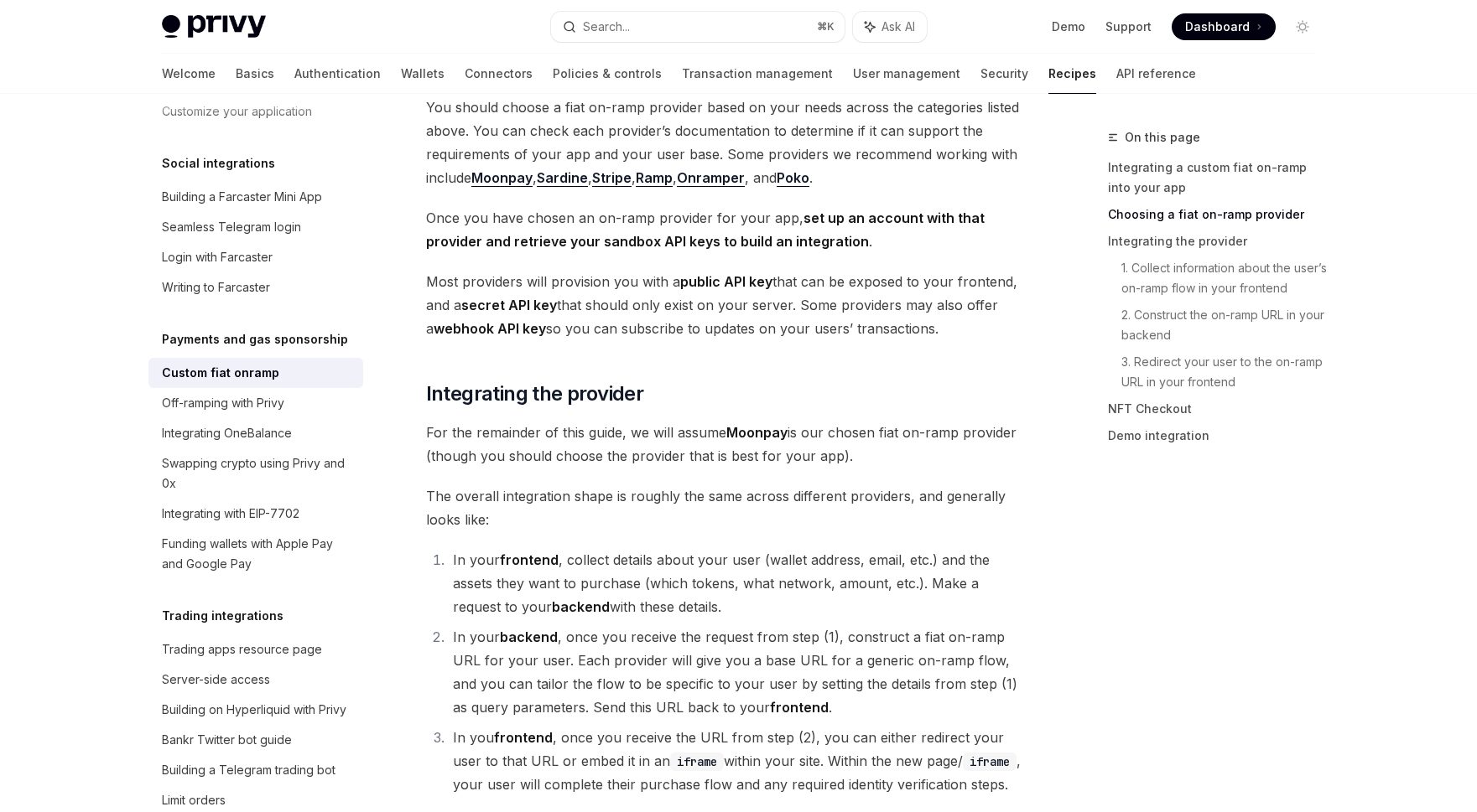
click at [641, 421] on span "For the remainder of this guide, we will assume Moonpay is our chosen fiat on-r…" at bounding box center [728, 445] width 605 height 47
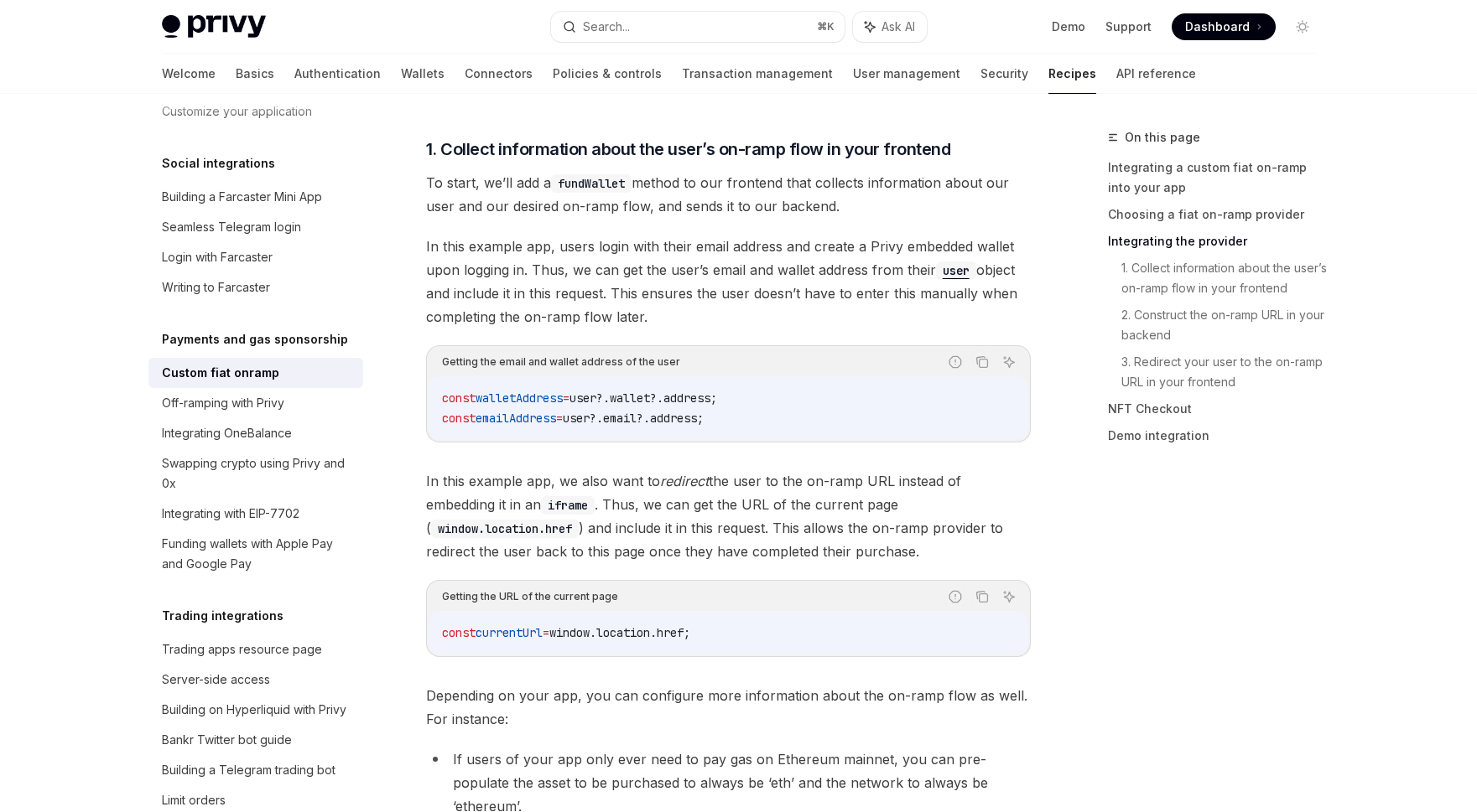
scroll to position [0, 0]
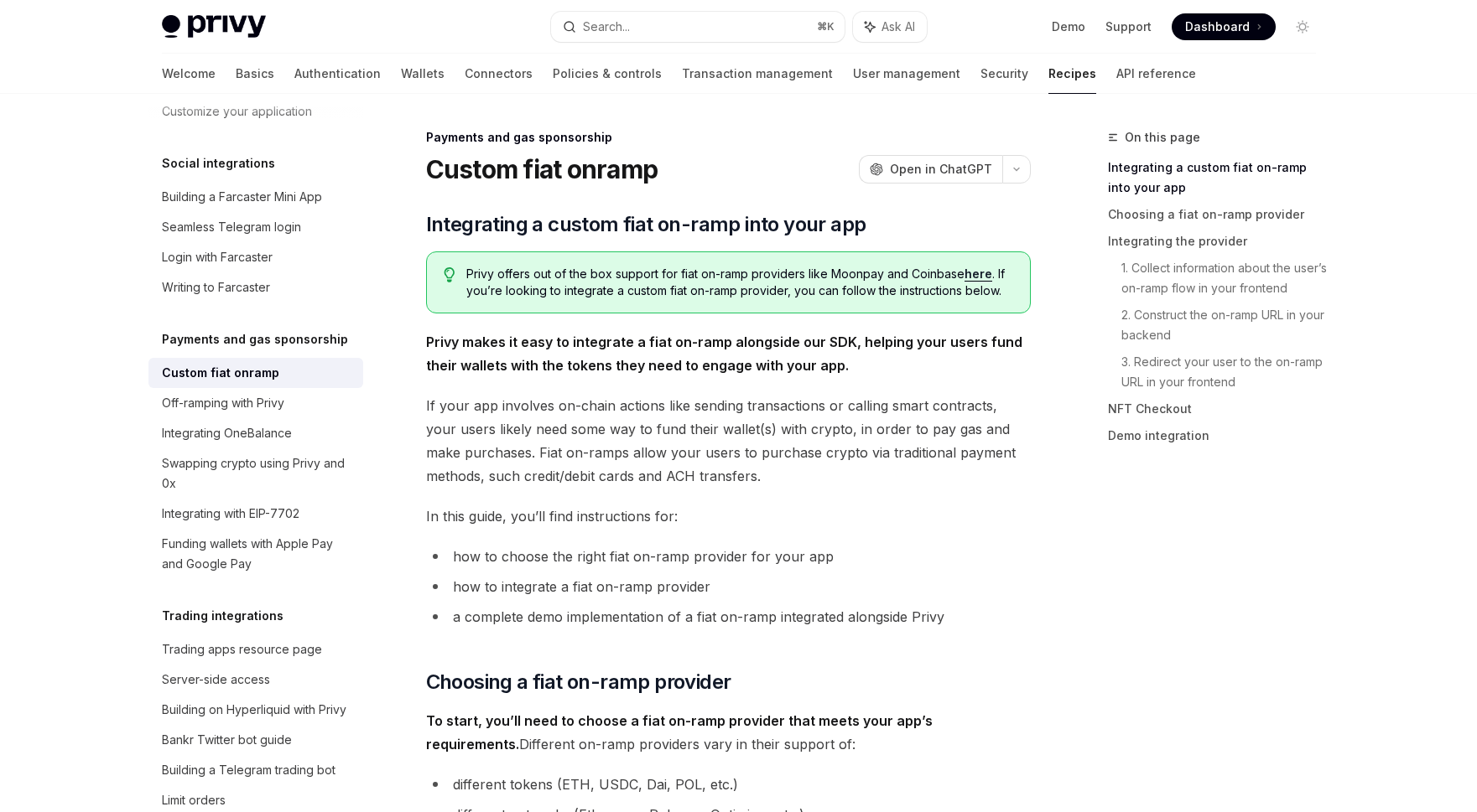
click at [765, 409] on span "If your app involves on-chain actions like sending transactions or calling smar…" at bounding box center [728, 441] width 605 height 94
click at [711, 445] on span "If your app involves on-chain actions like sending transactions or calling smar…" at bounding box center [728, 441] width 605 height 94
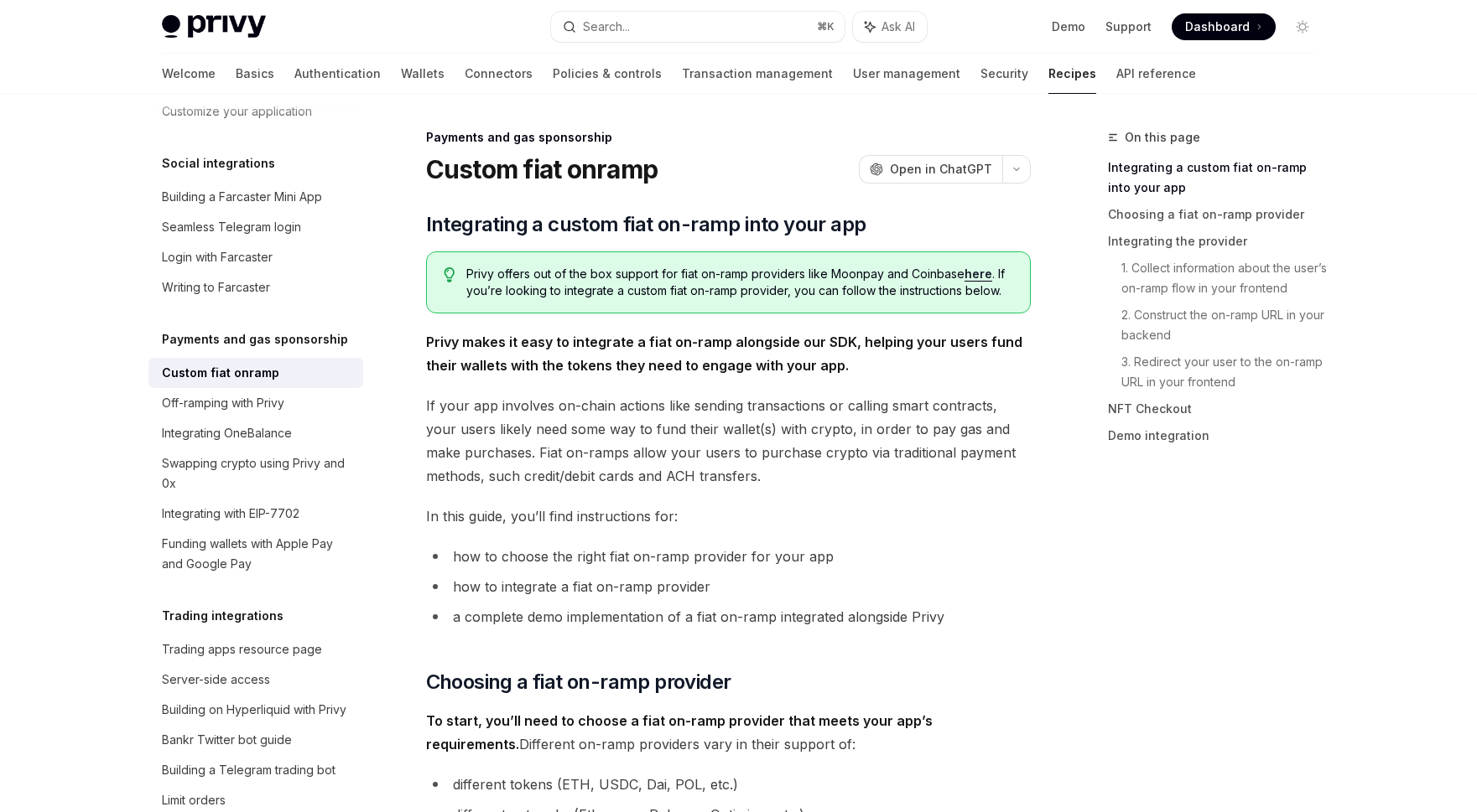
click at [711, 445] on span "If your app involves on-chain actions like sending transactions or calling smar…" at bounding box center [728, 441] width 605 height 94
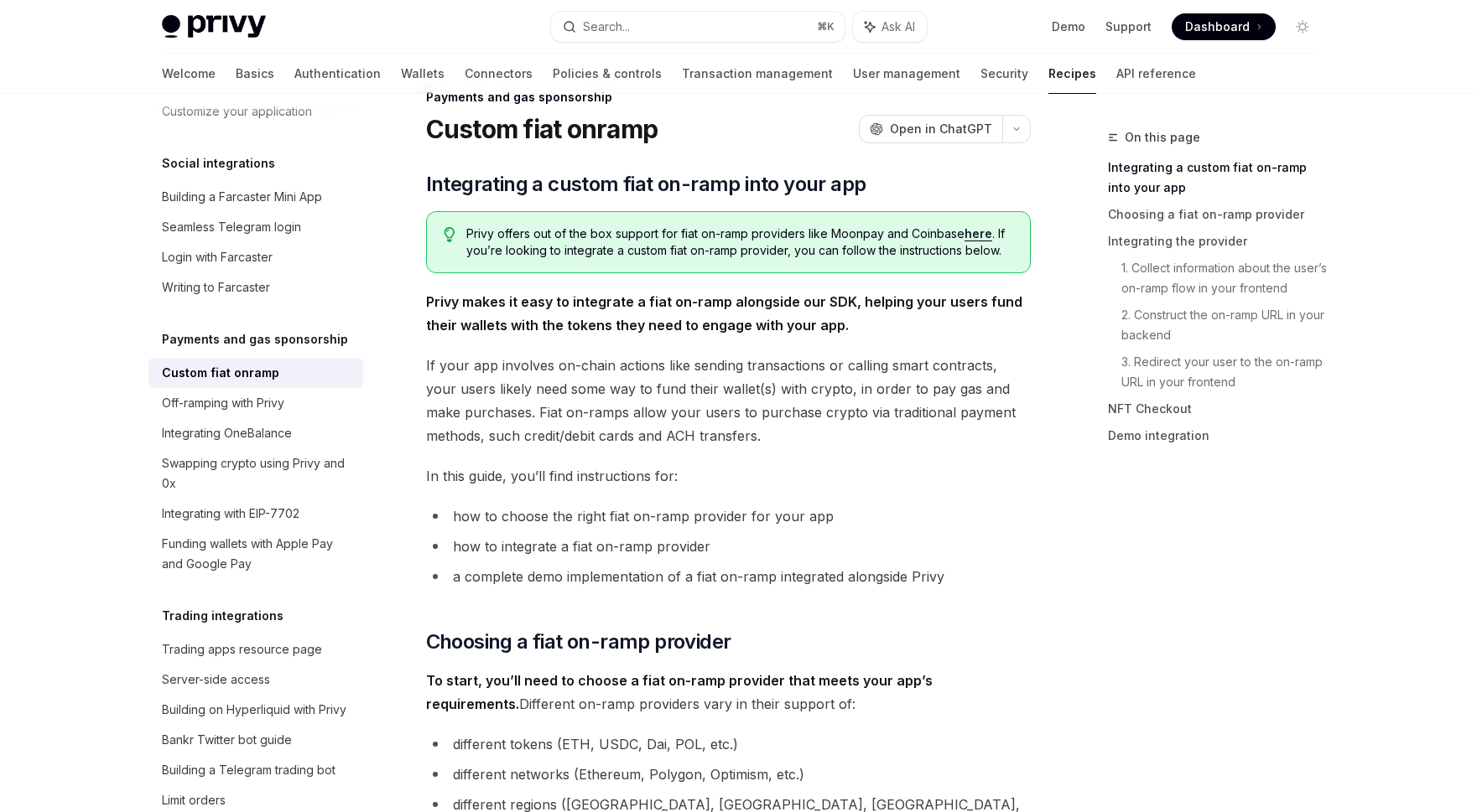
click at [711, 445] on span "If your app involves on-chain actions like sending transactions or calling smar…" at bounding box center [728, 400] width 605 height 94
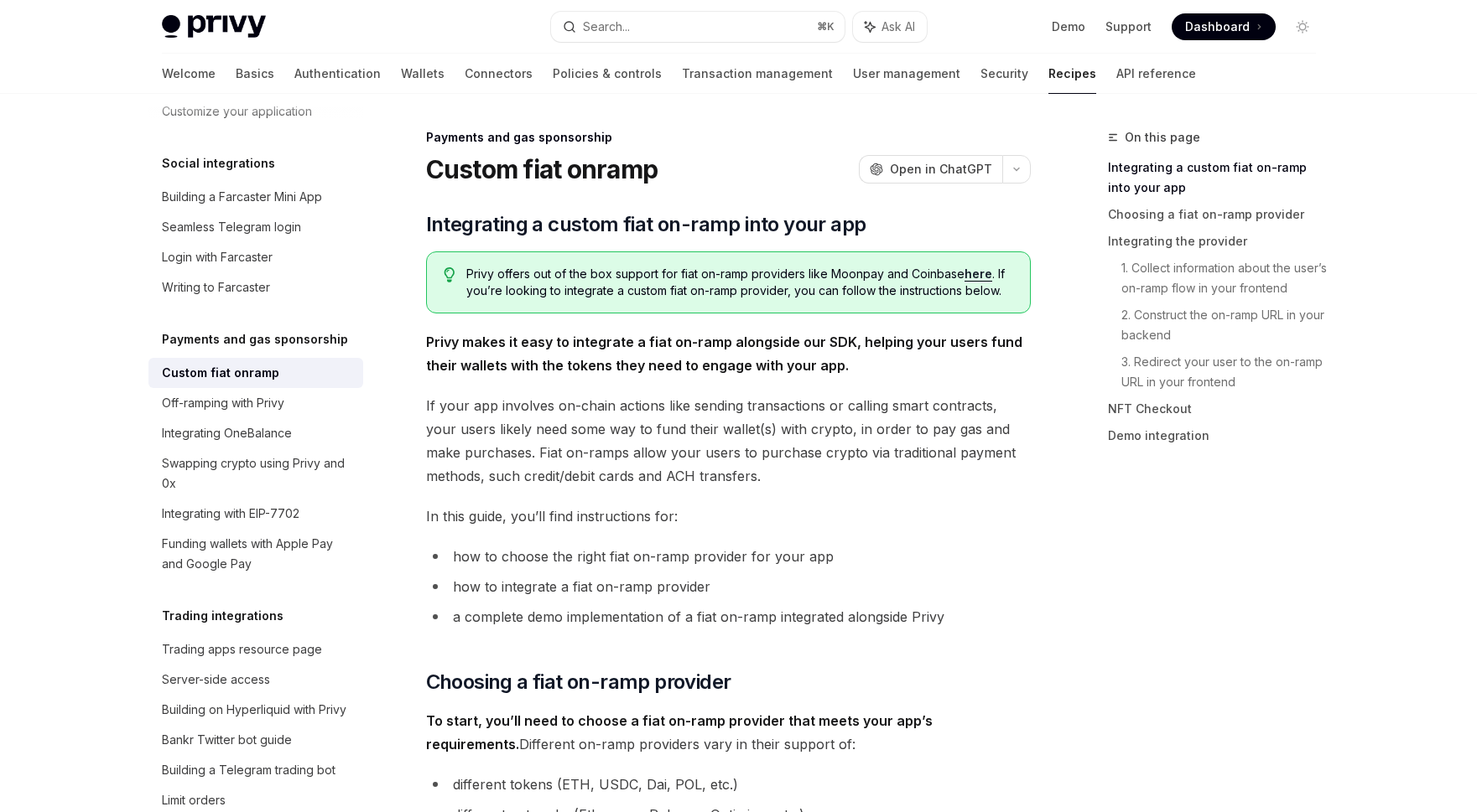
click at [715, 439] on span "If your app involves on-chain actions like sending transactions or calling smar…" at bounding box center [728, 441] width 605 height 94
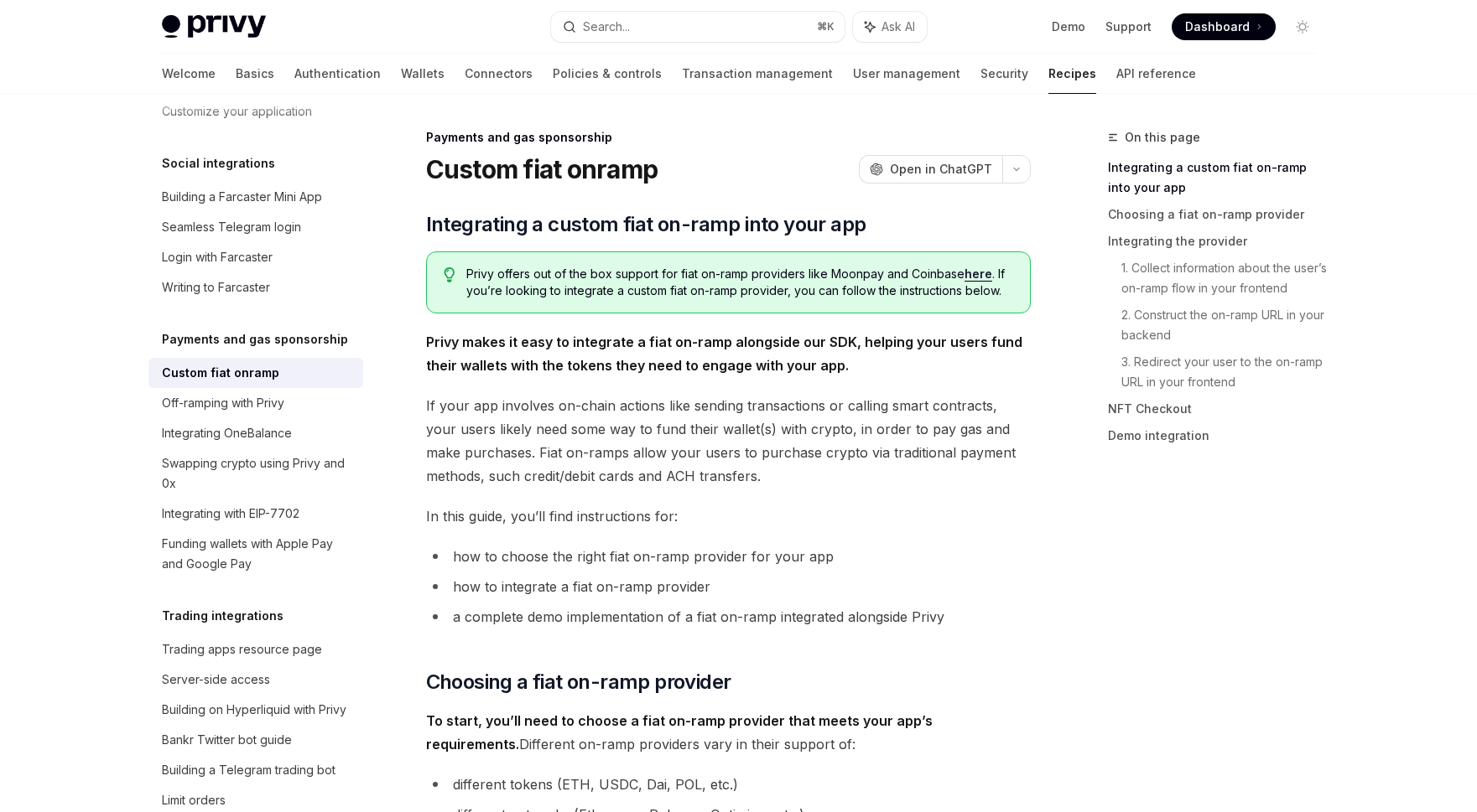
click at [723, 408] on span "If your app involves on-chain actions like sending transactions or calling smar…" at bounding box center [728, 441] width 605 height 94
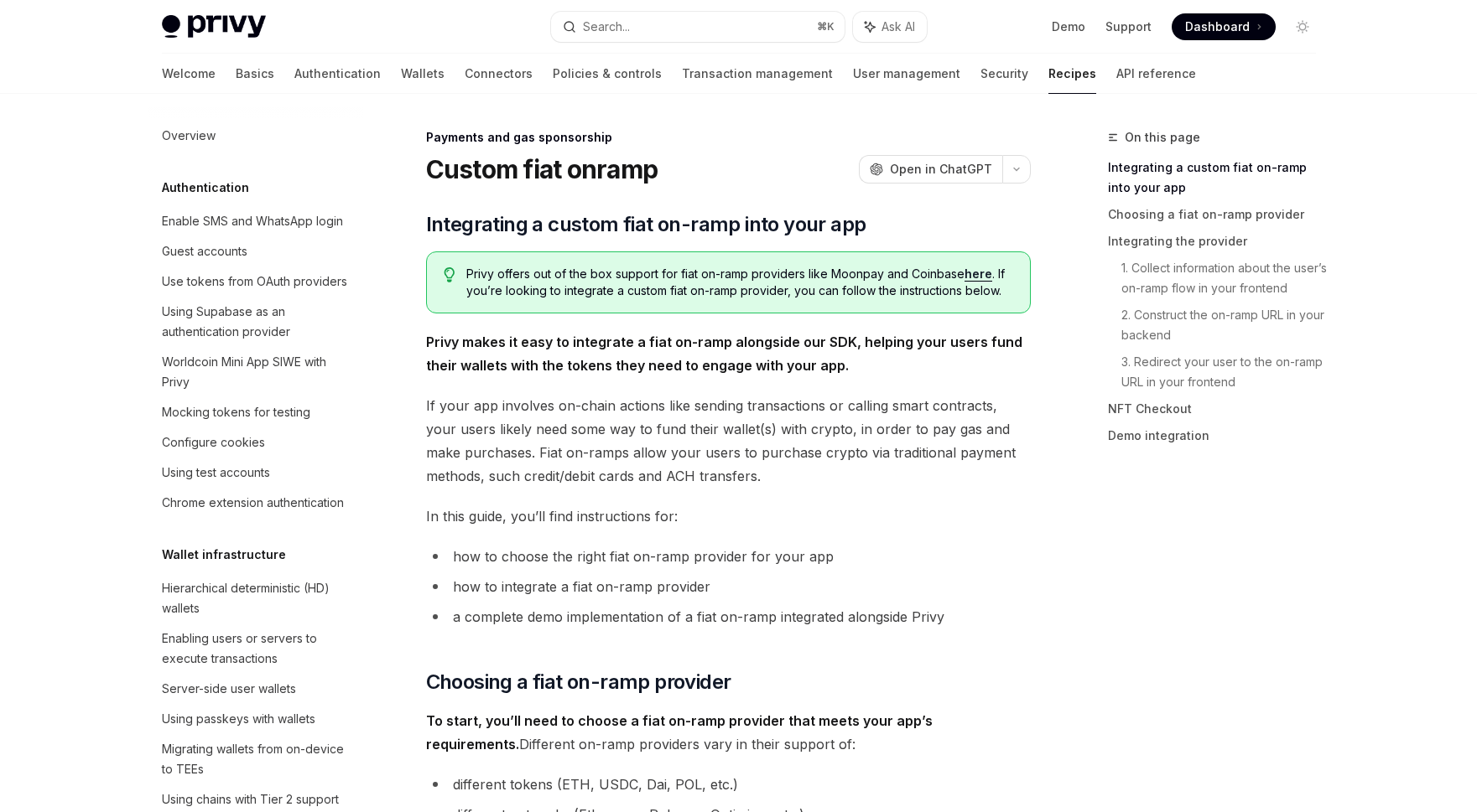
click at [692, 7] on div "Privy Docs home page Search... ⌘ K Ask AI Demo Support Dashboard Dashboard Sear…" at bounding box center [738, 27] width 1154 height 54
click at [689, 22] on button "Search... ⌘ K" at bounding box center [698, 27] width 294 height 30
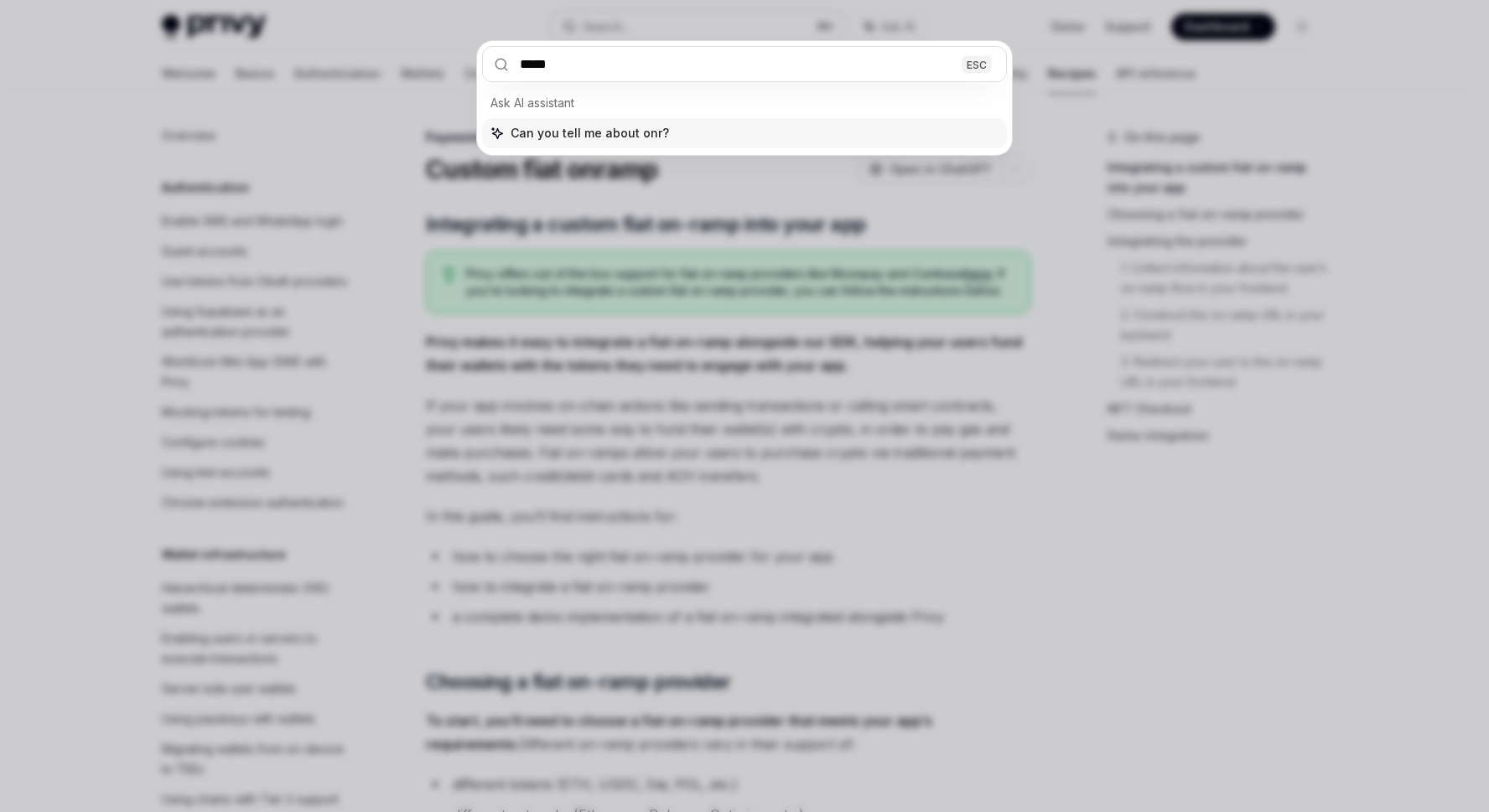
type input "******"
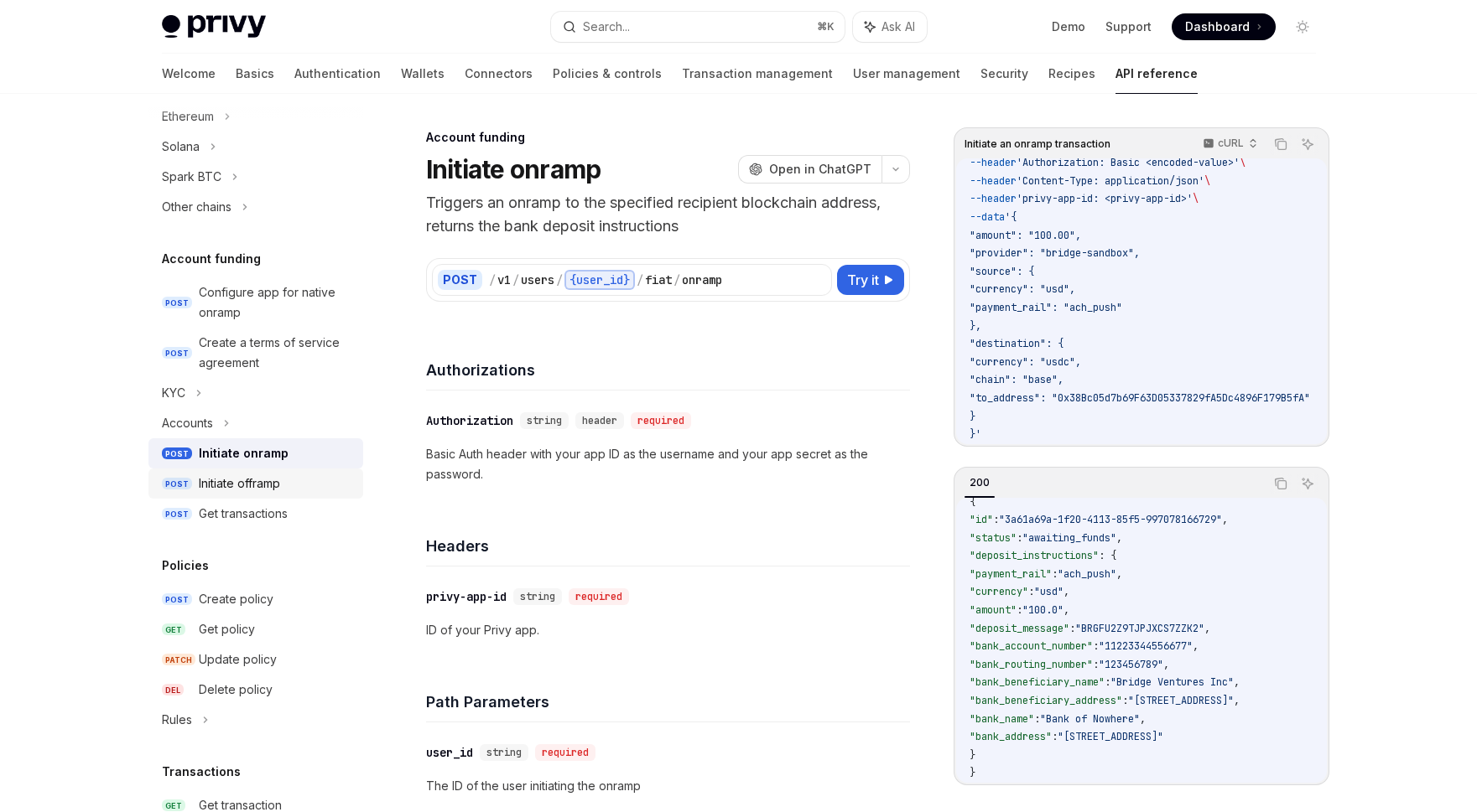
click at [295, 478] on div "Initiate offramp" at bounding box center [276, 484] width 154 height 20
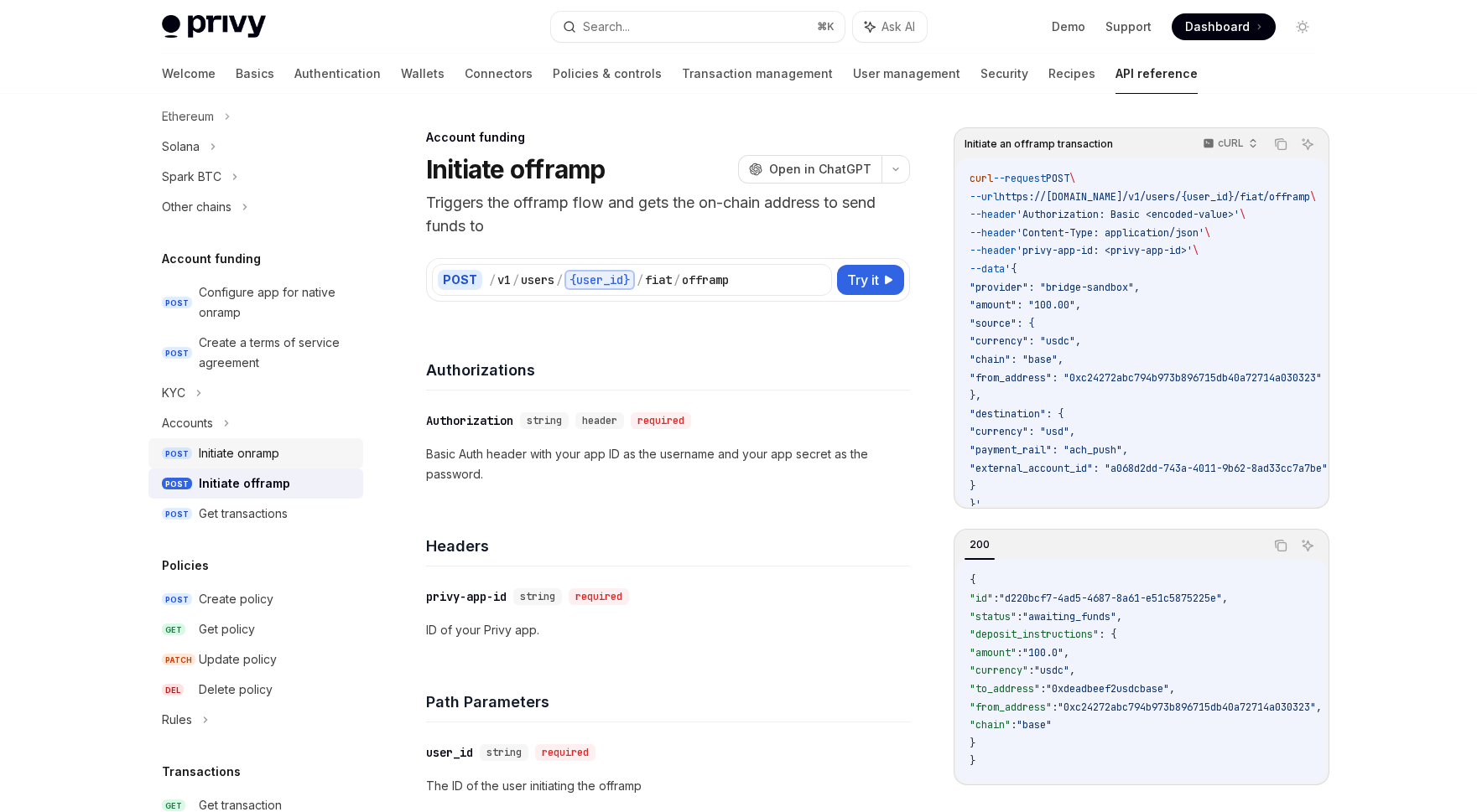
click at [307, 440] on link "POST Initiate onramp" at bounding box center [256, 453] width 215 height 30
type textarea "*"
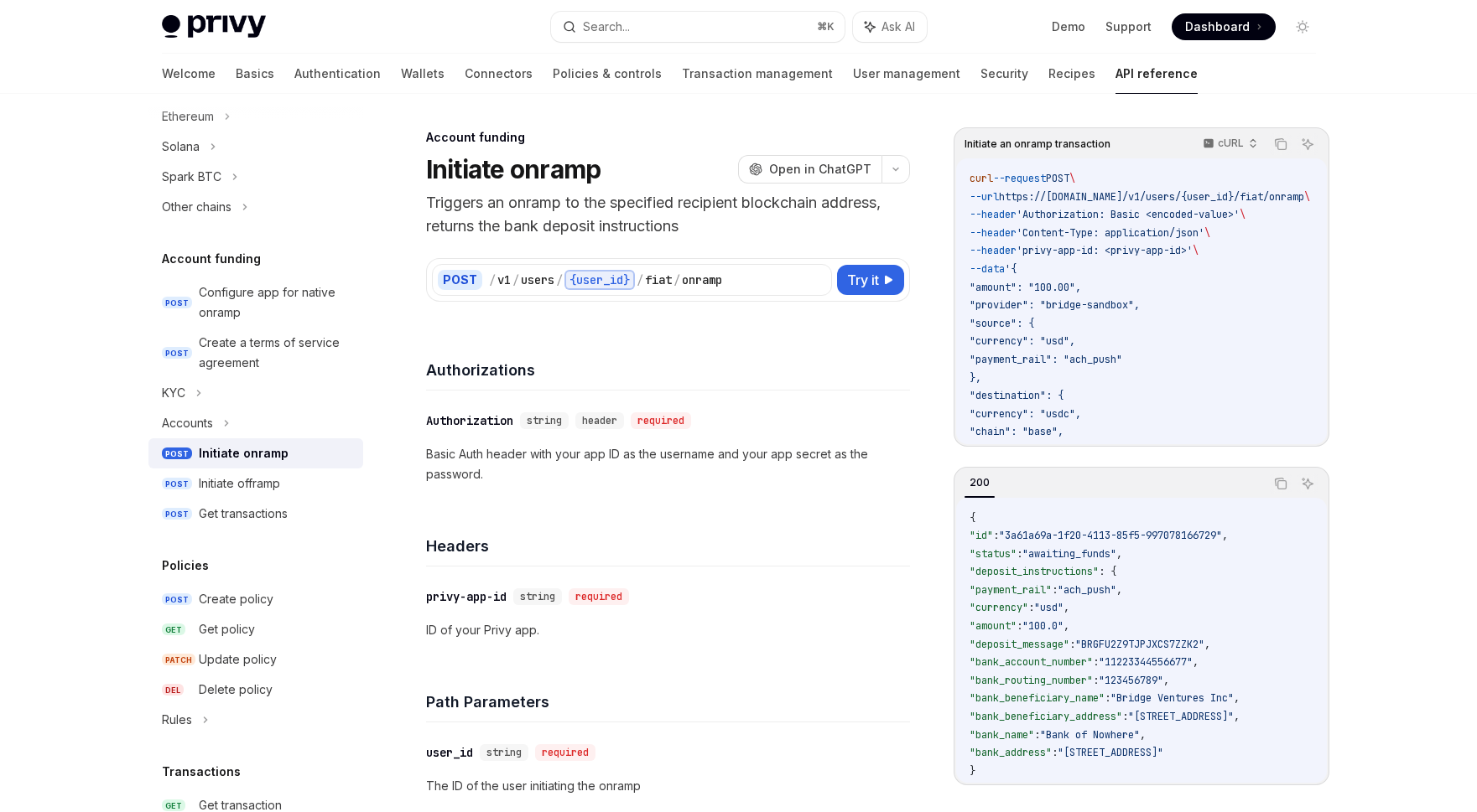
scroll to position [62, 0]
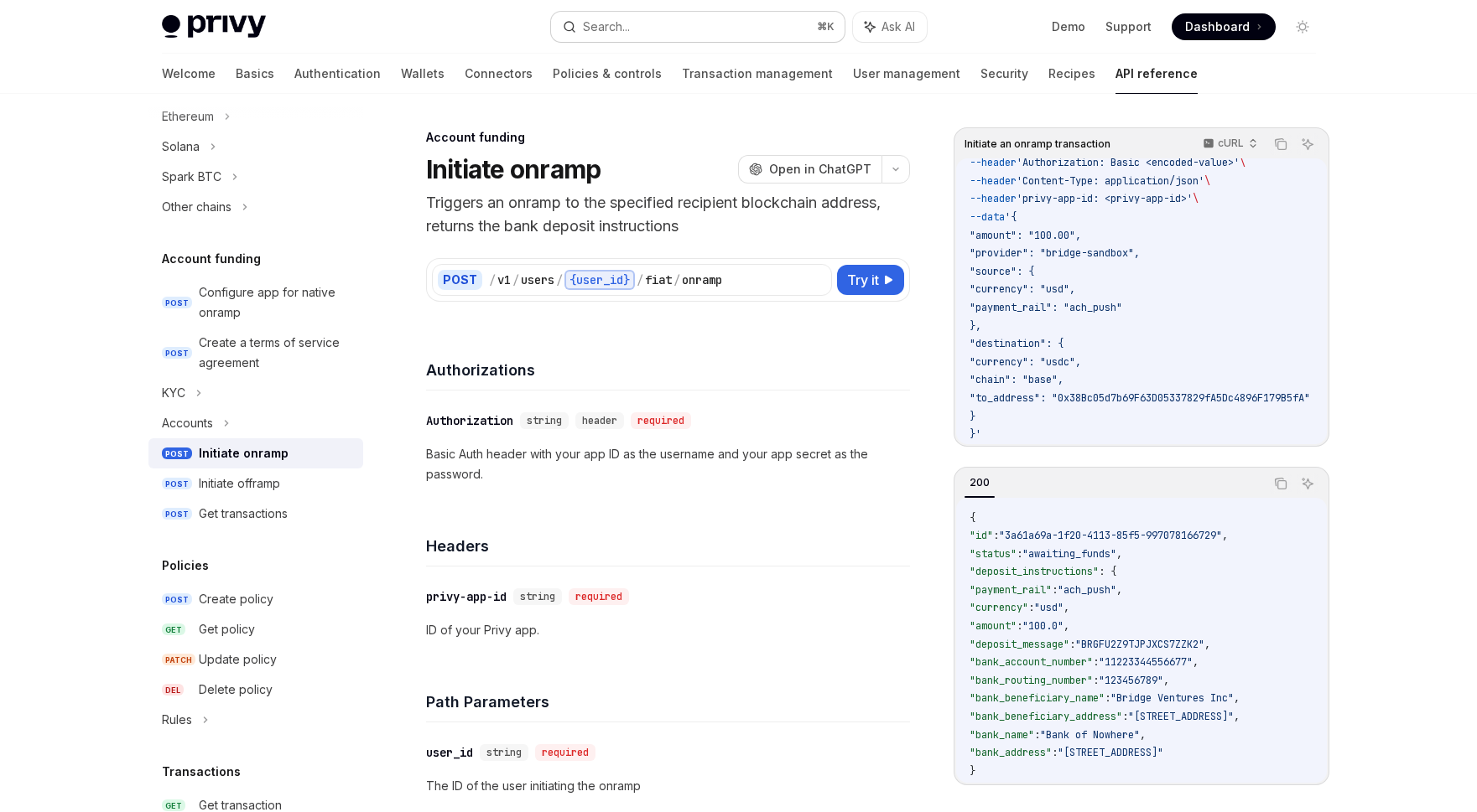
click at [722, 18] on button "Search... ⌘ K" at bounding box center [698, 27] width 294 height 30
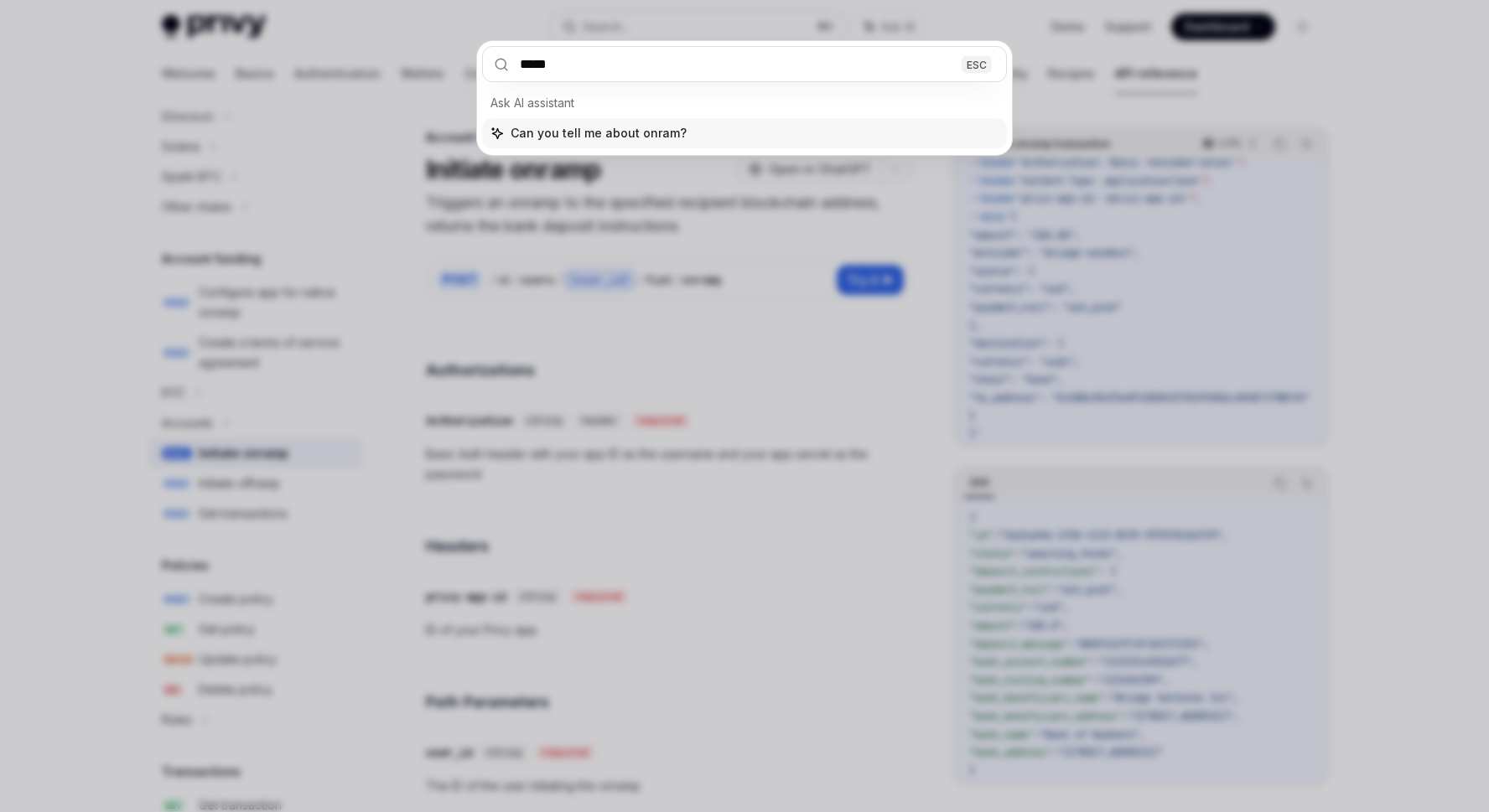
type input "******"
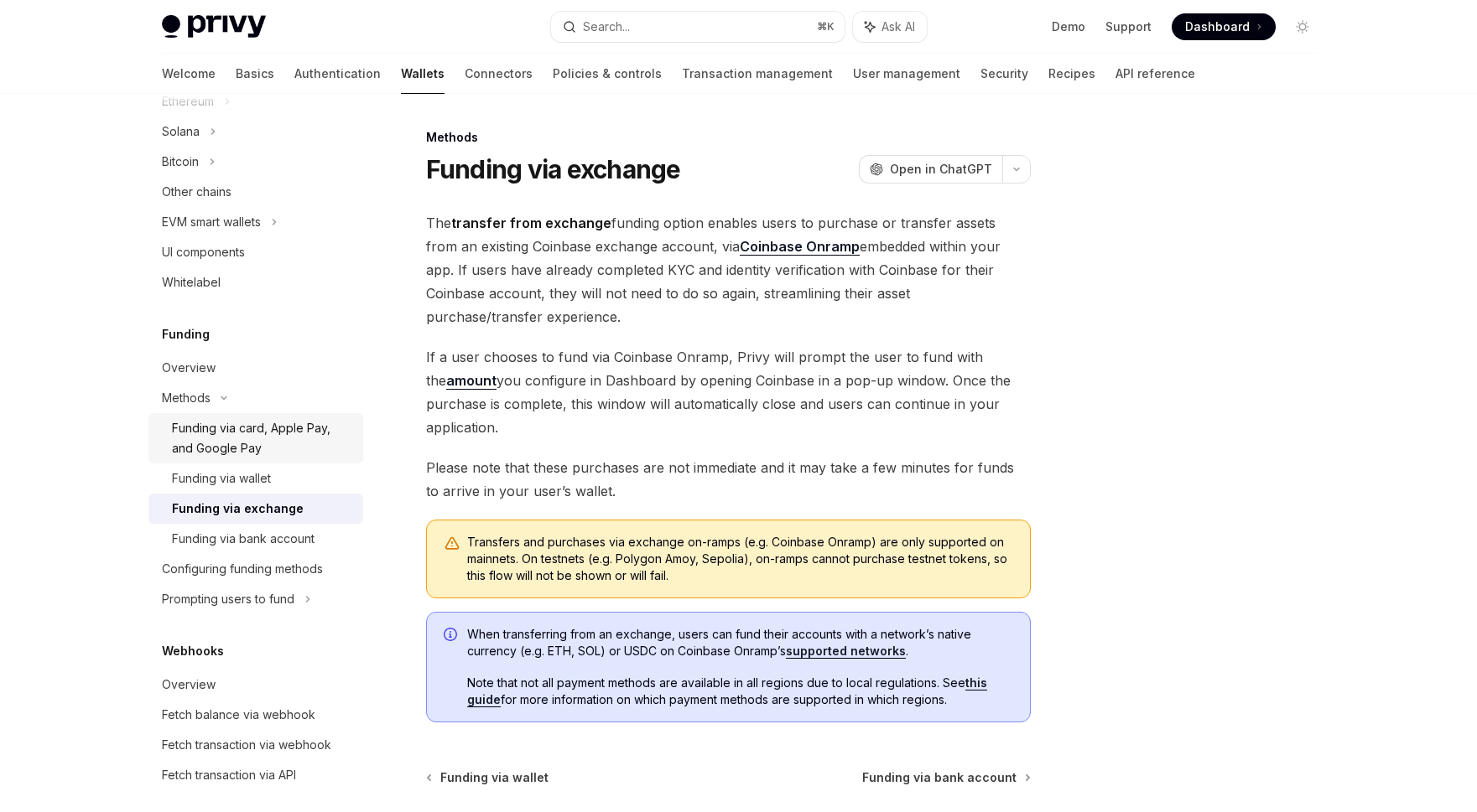
click at [315, 441] on div "Funding via card, Apple Pay, and Google Pay" at bounding box center [262, 438] width 181 height 40
type textarea "*"
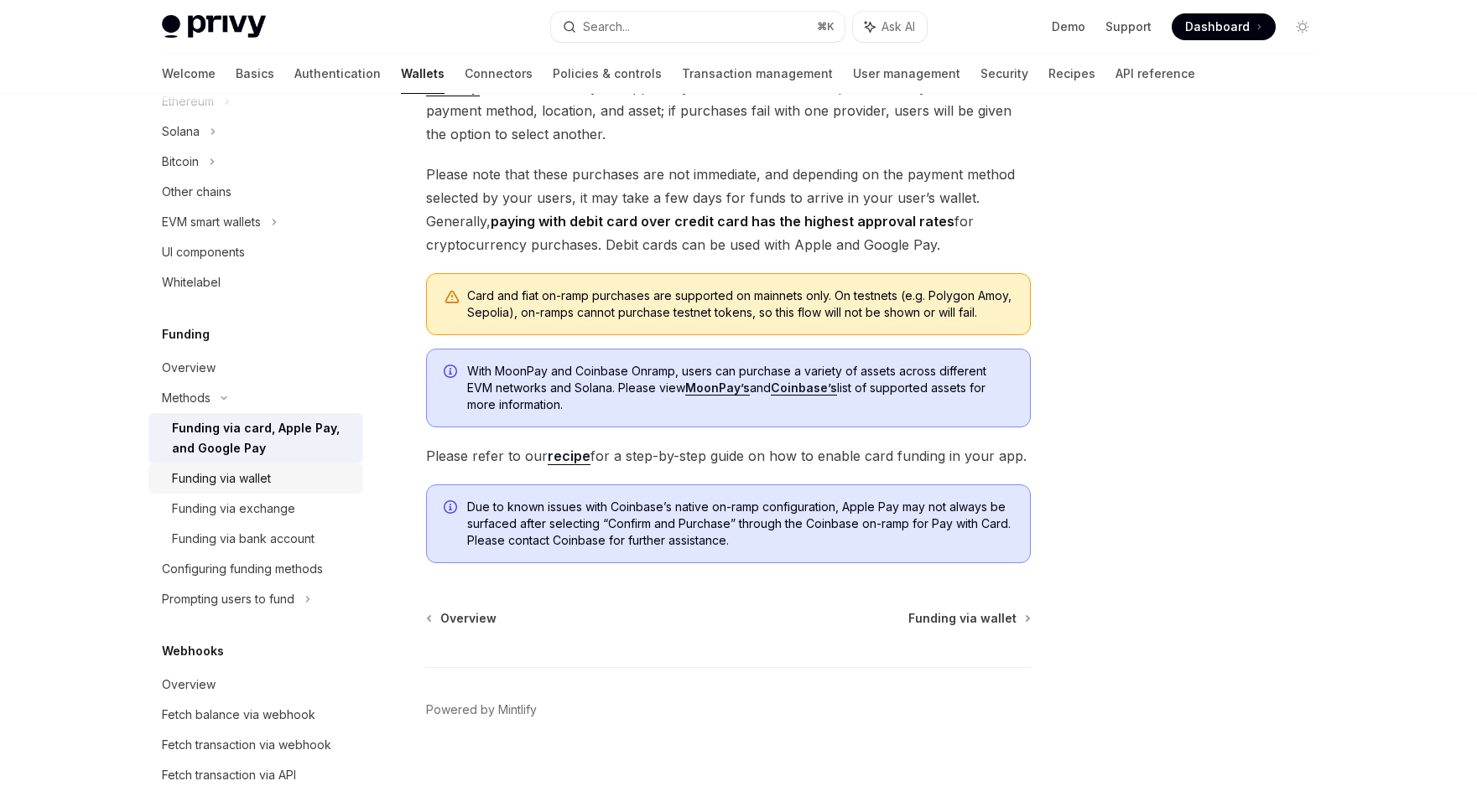
scroll to position [769, 0]
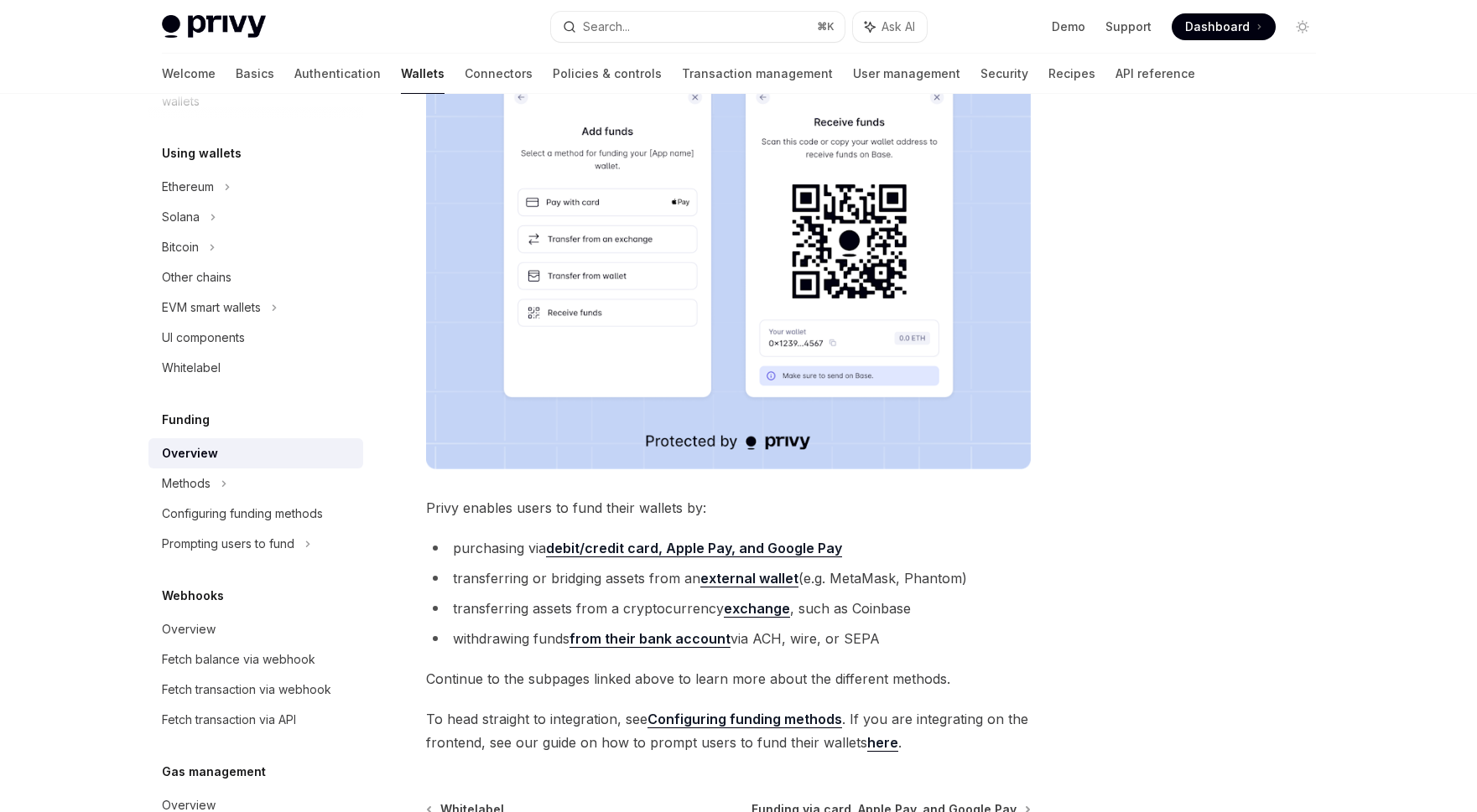
scroll to position [443, 0]
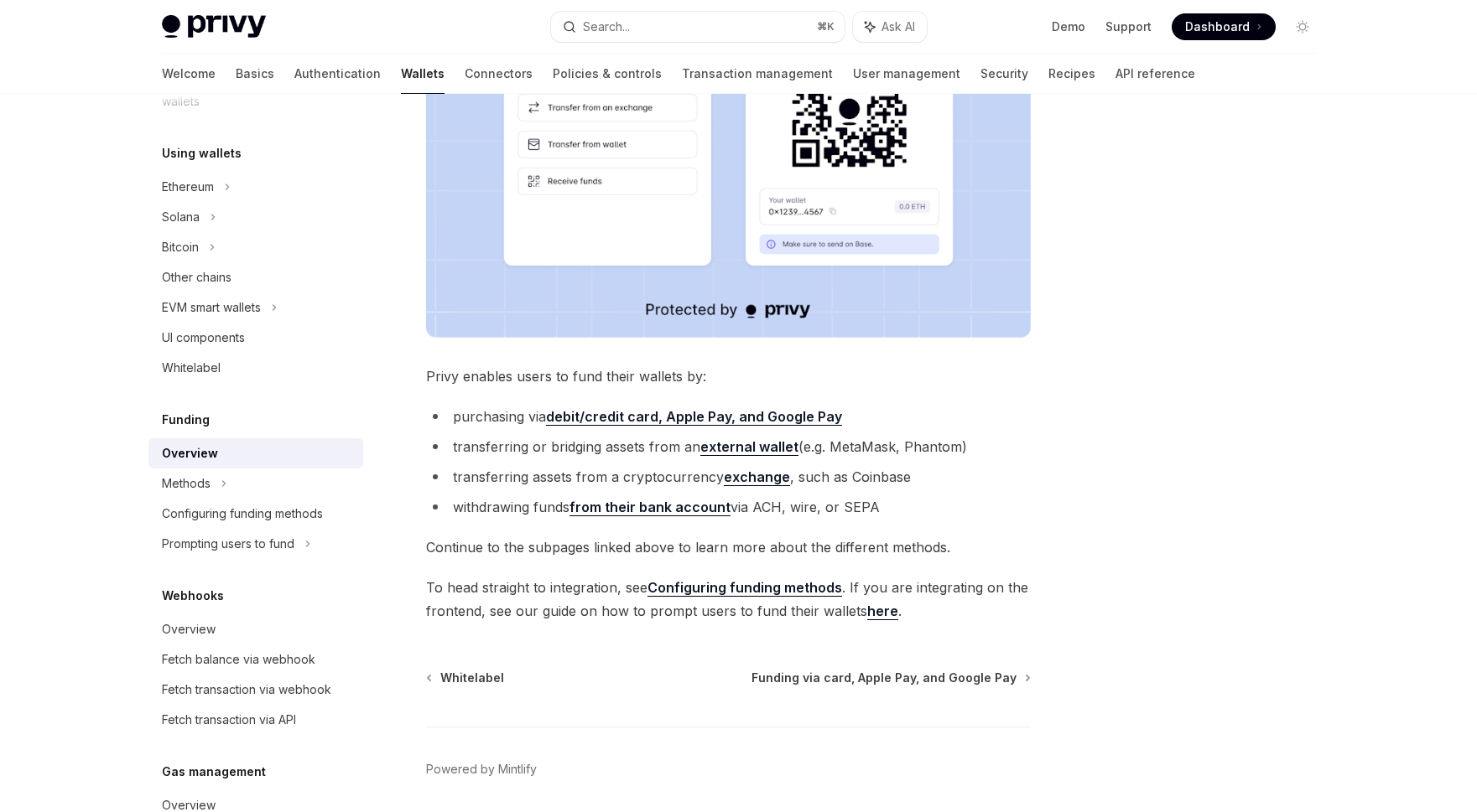
click at [743, 593] on link "Configuring funding methods" at bounding box center [745, 588] width 194 height 17
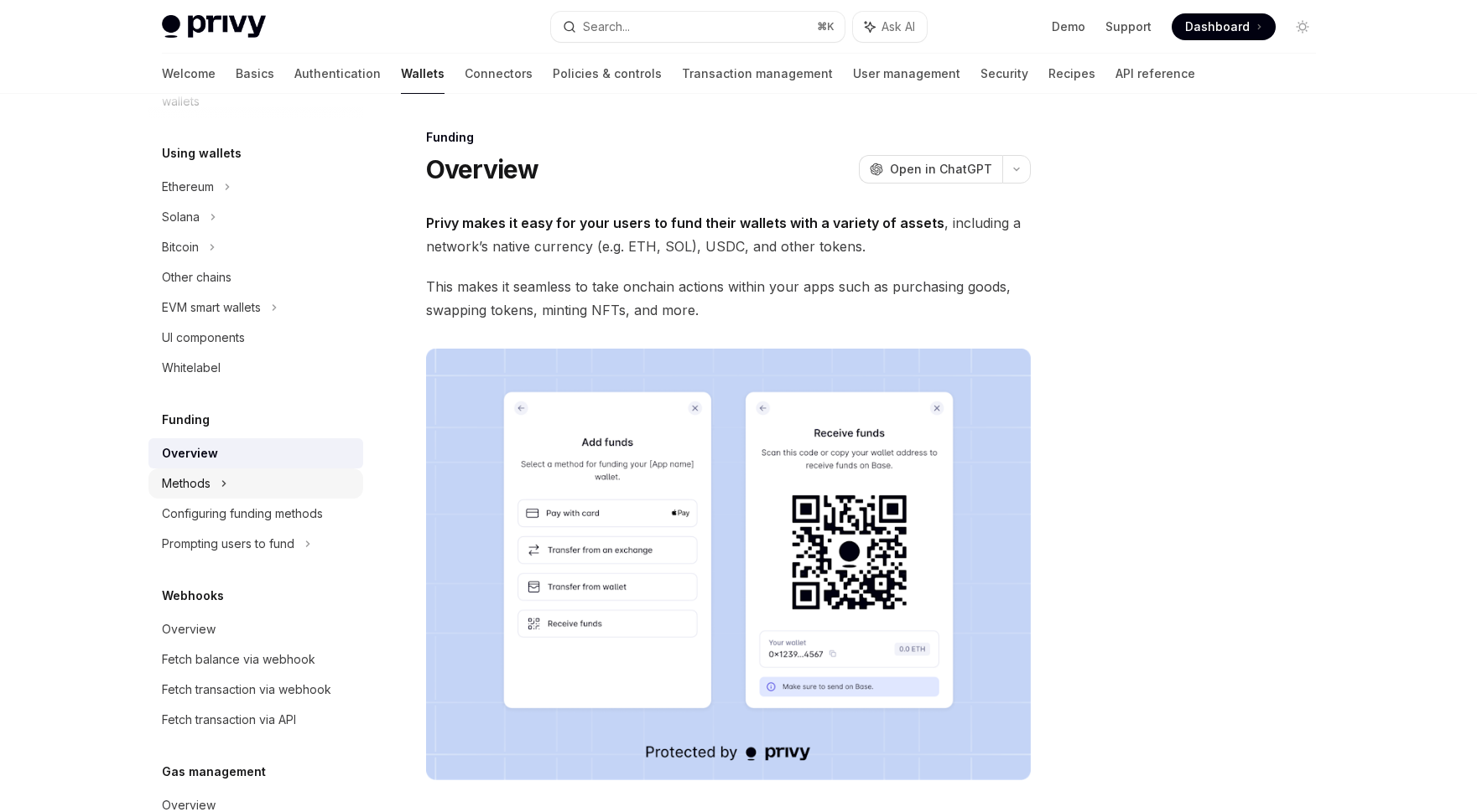
click at [255, 481] on div "Methods" at bounding box center [256, 484] width 215 height 30
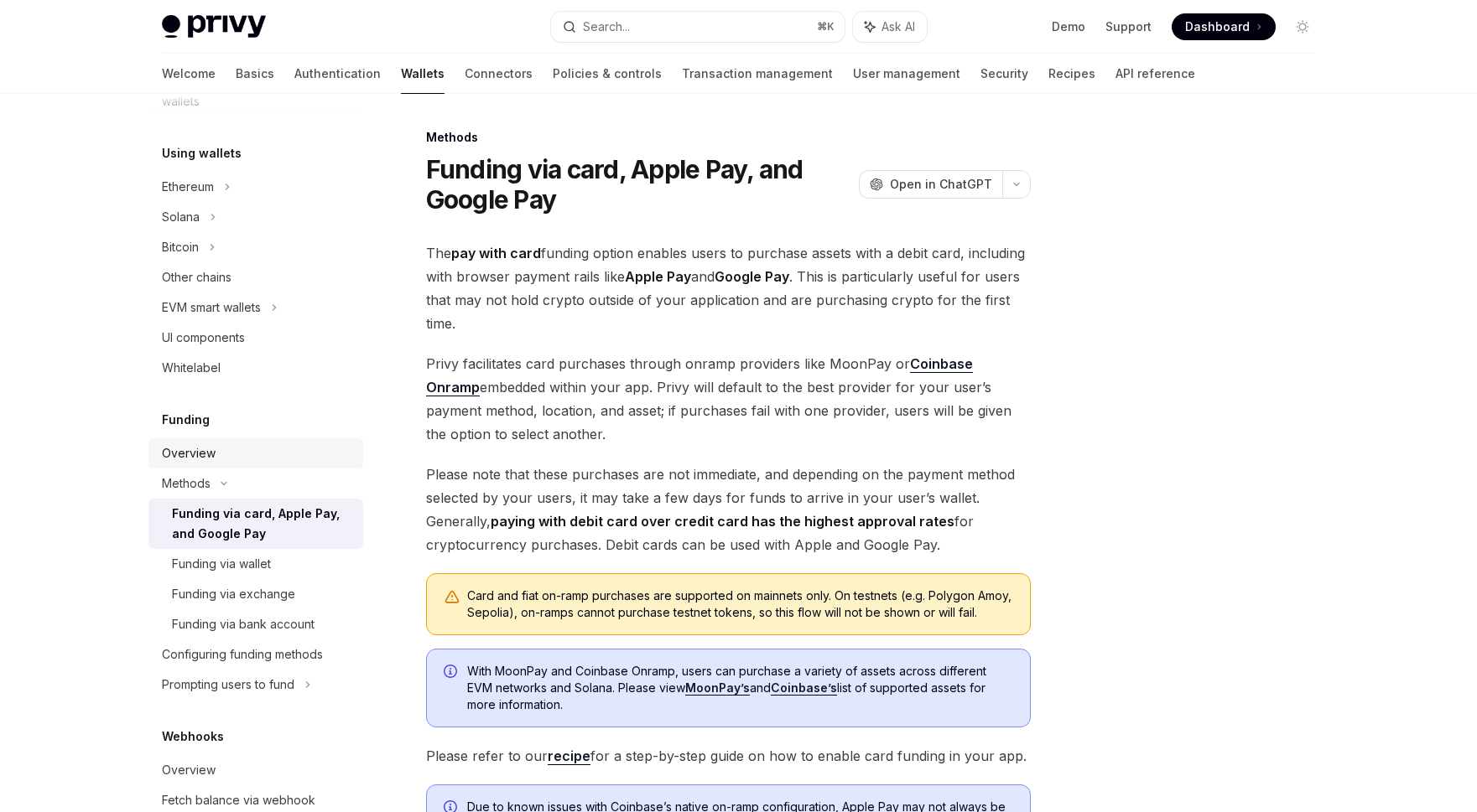
click at [253, 458] on div "Overview" at bounding box center [257, 453] width 192 height 20
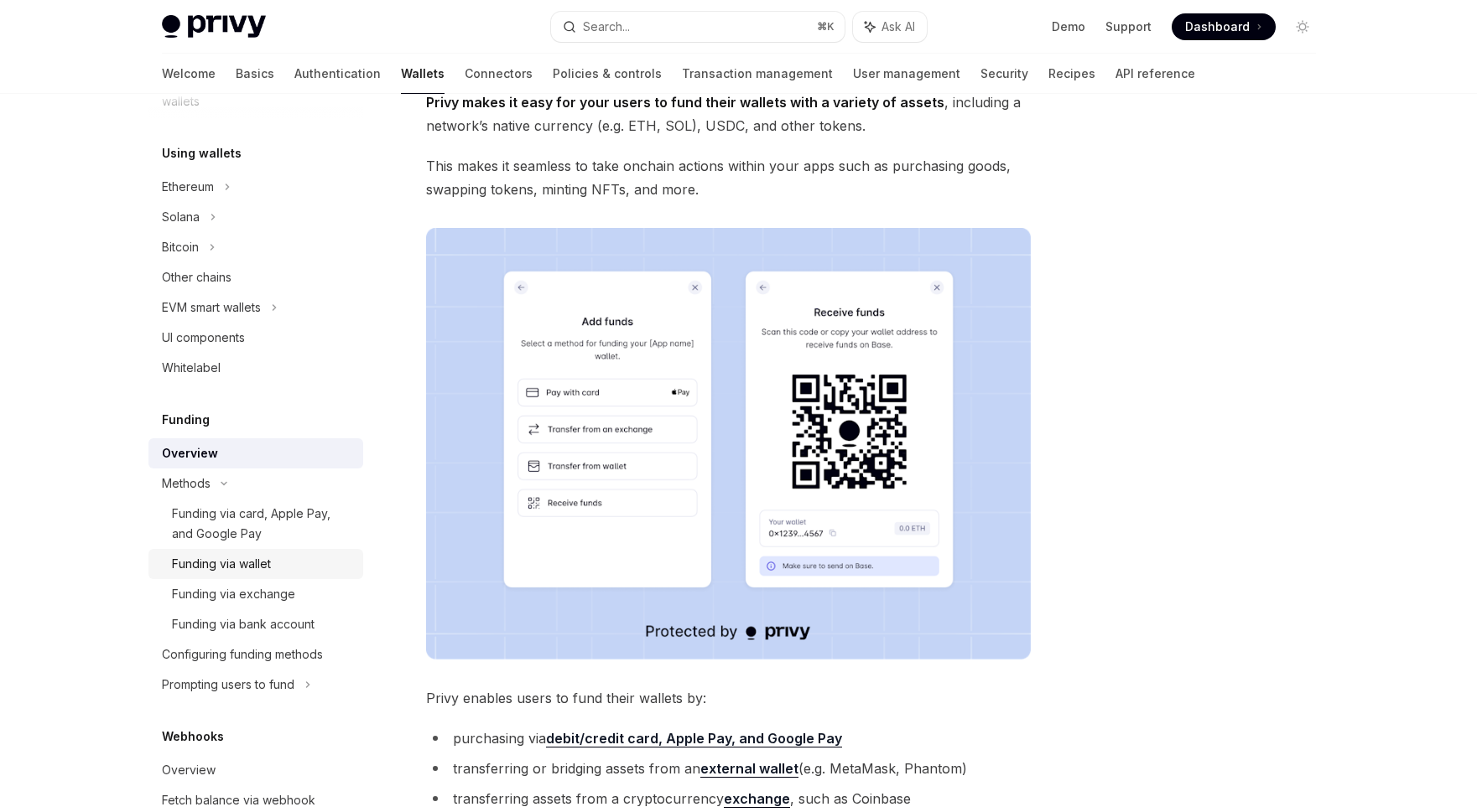
scroll to position [665, 0]
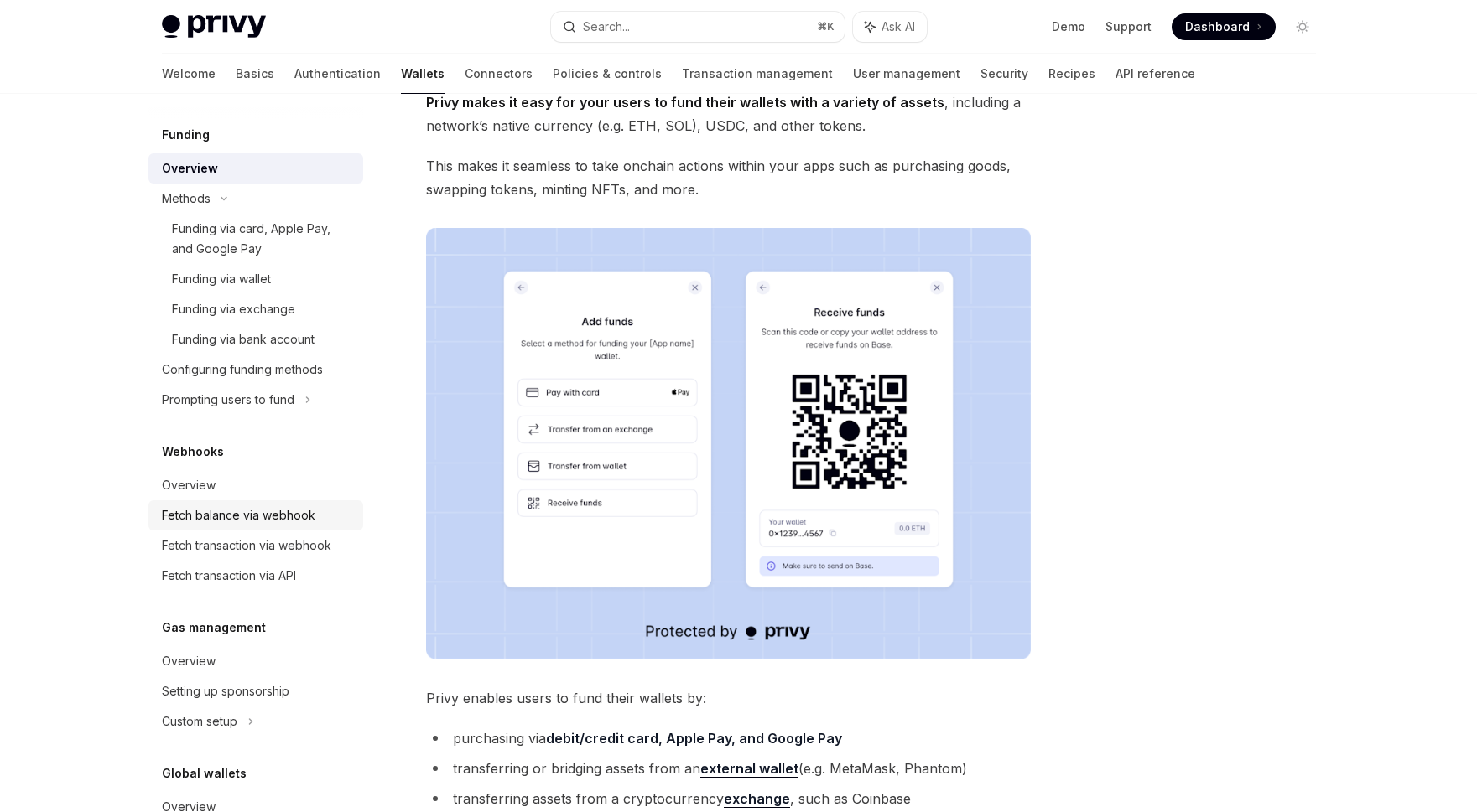
click at [264, 503] on link "Fetch balance via webhook" at bounding box center [256, 516] width 215 height 30
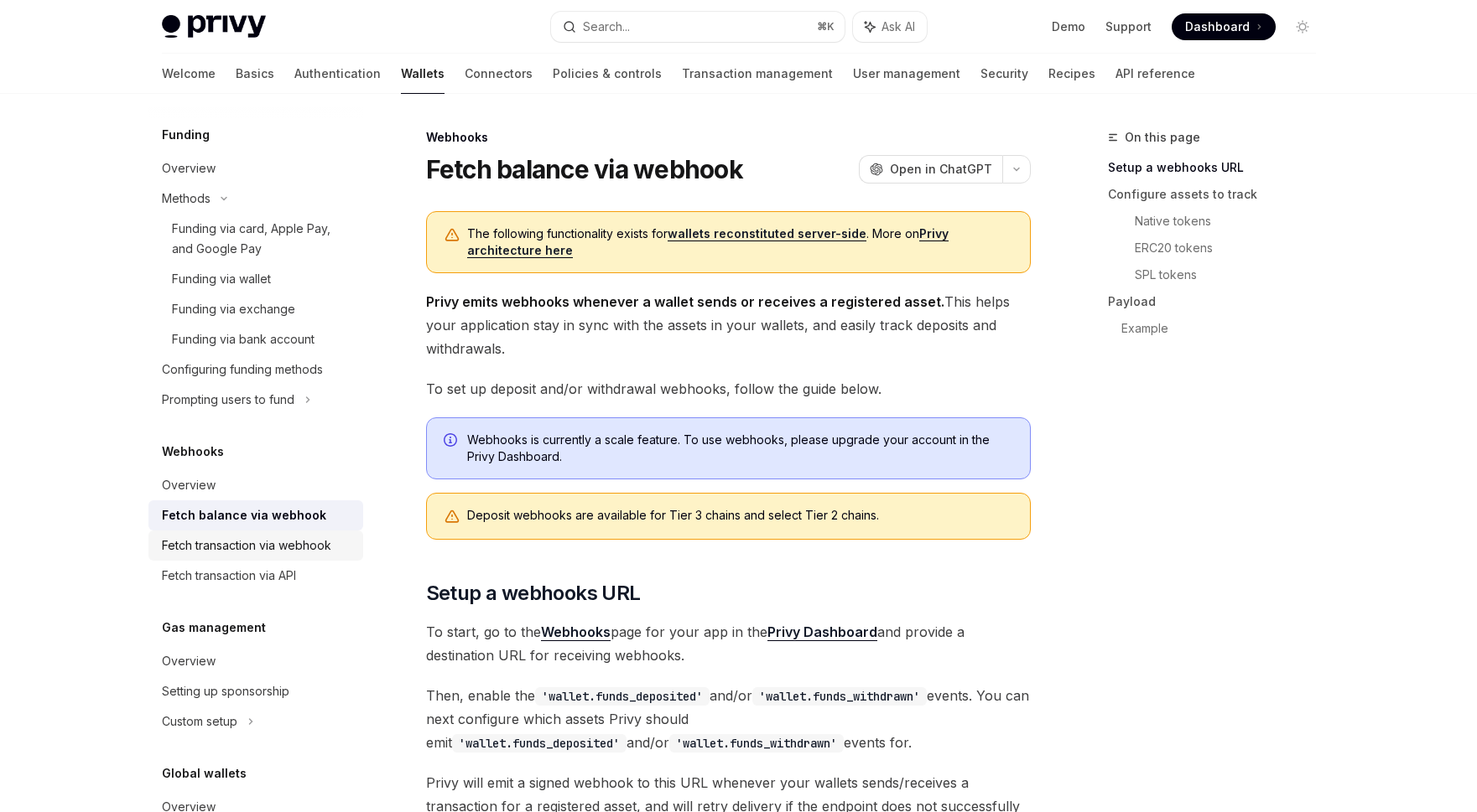
click at [270, 541] on div "Fetch transaction via webhook" at bounding box center [246, 545] width 169 height 20
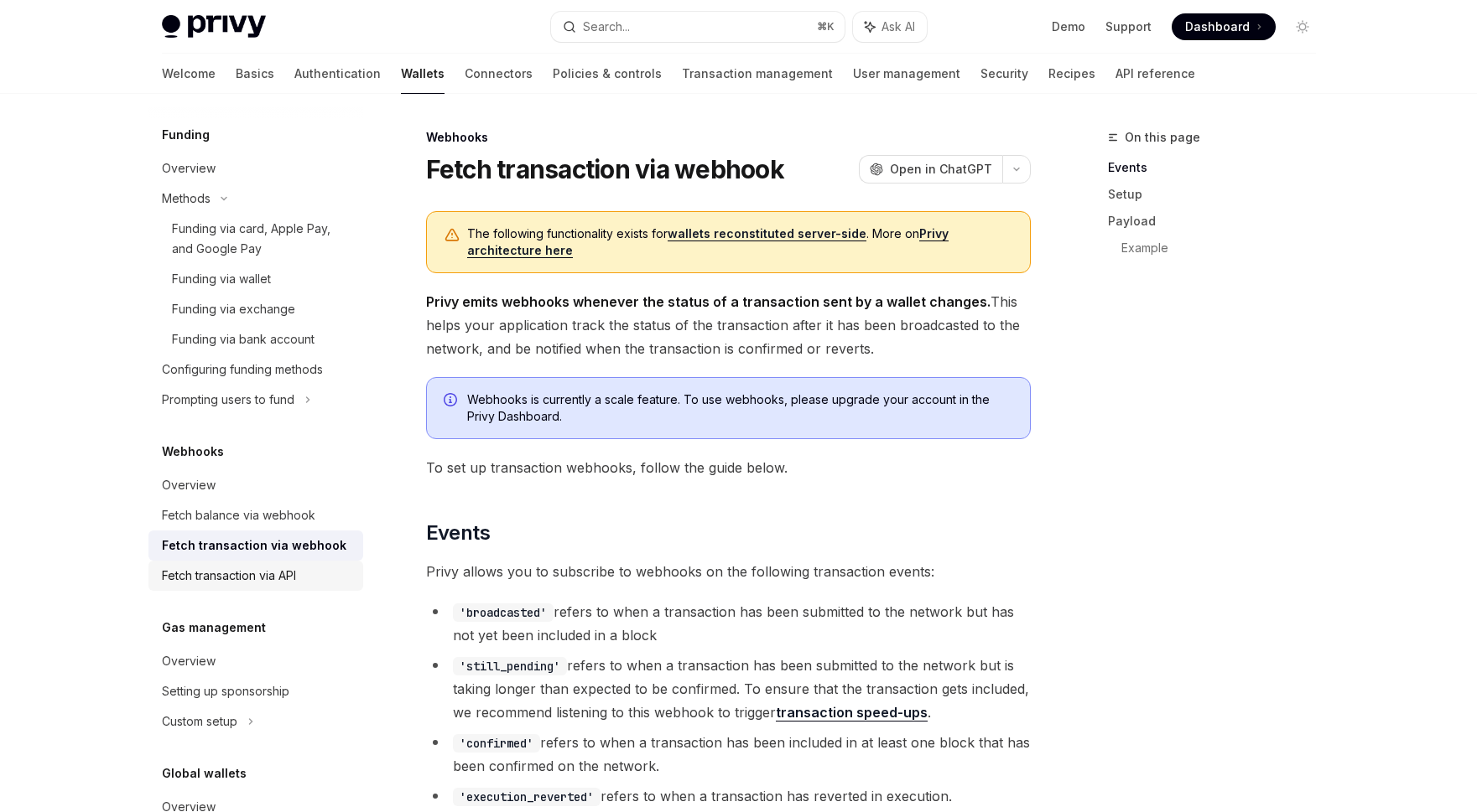
click at [275, 575] on div "Fetch transaction via API" at bounding box center [229, 575] width 134 height 20
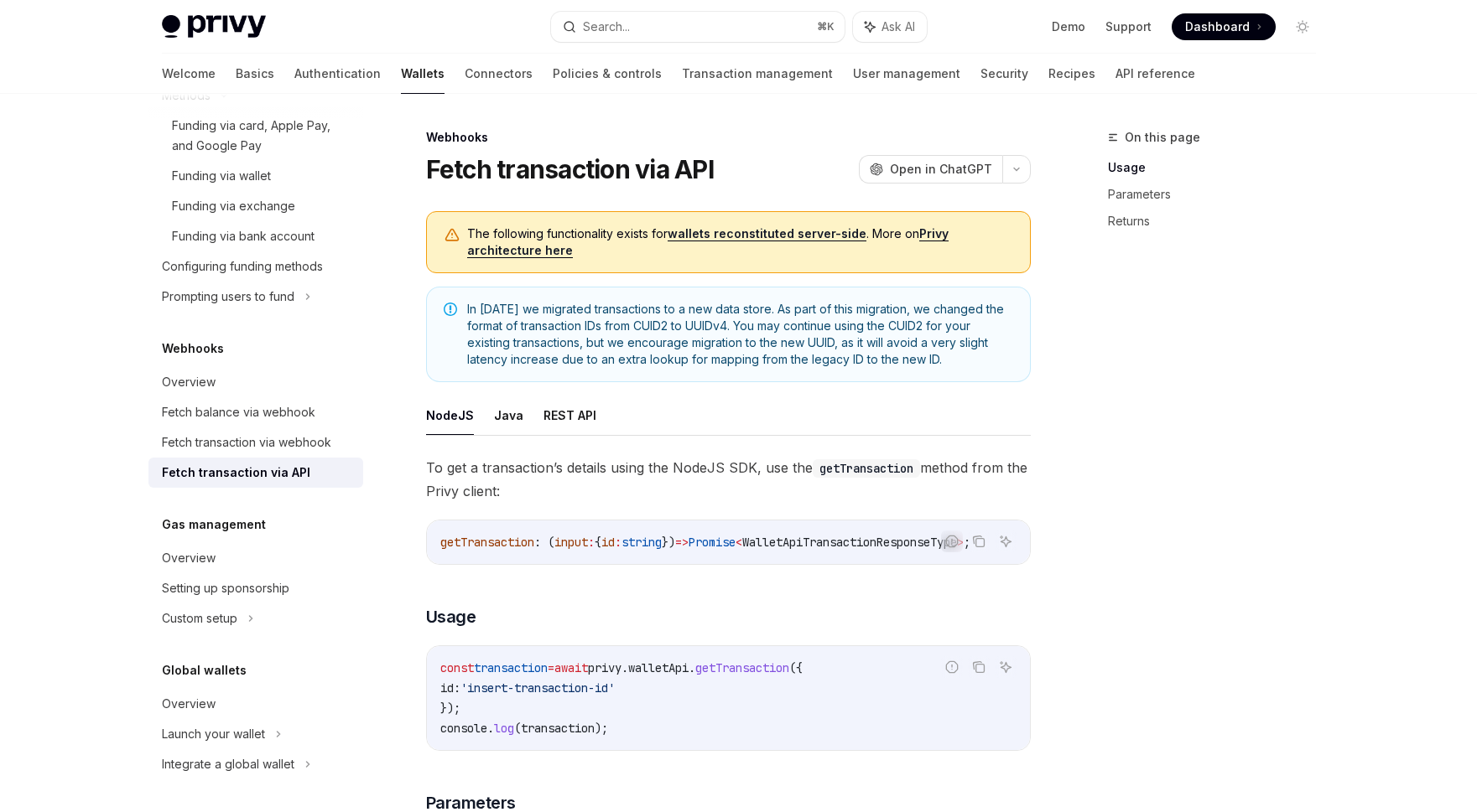
scroll to position [769, 0]
click at [275, 575] on link "Setting up sponsorship" at bounding box center [256, 588] width 215 height 30
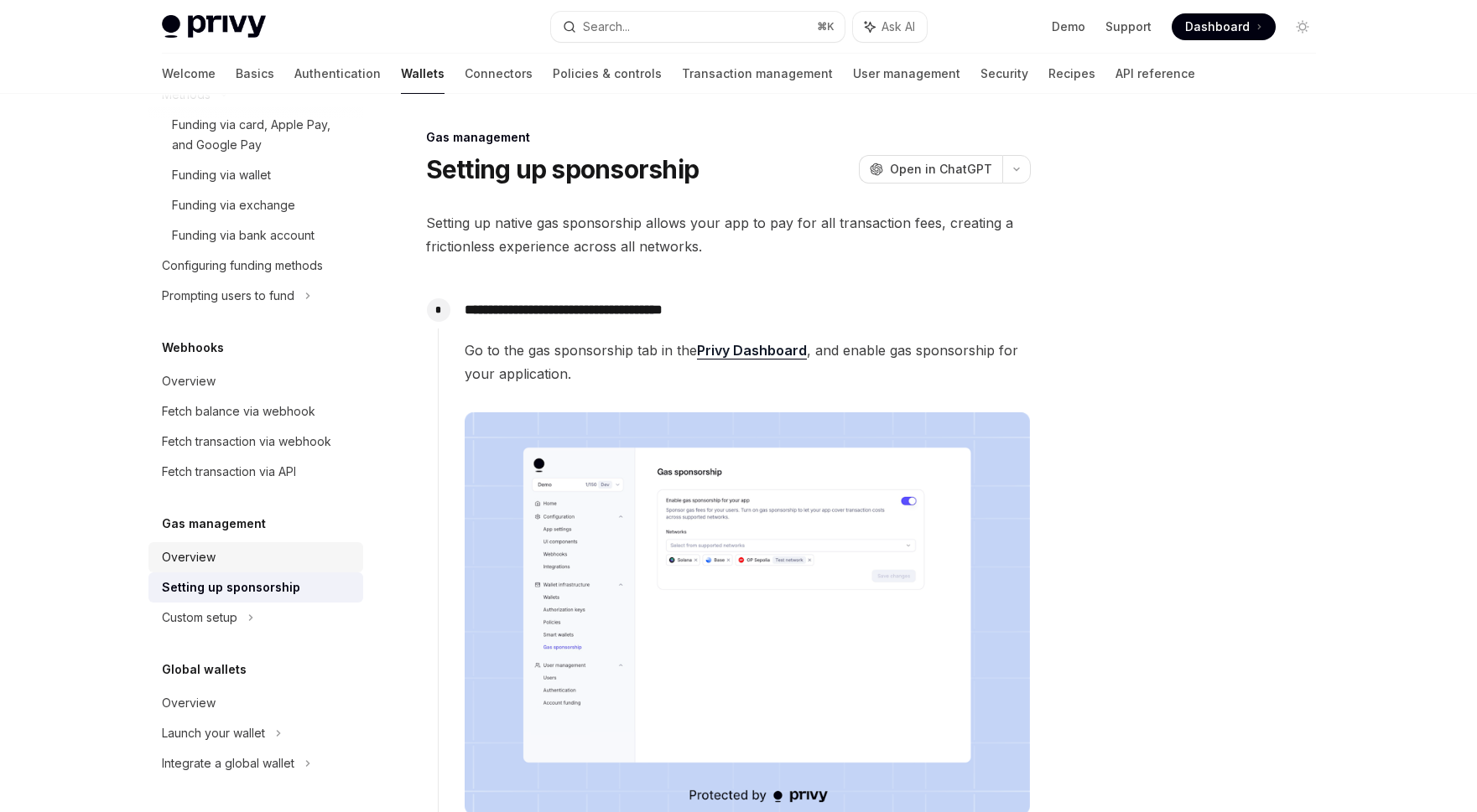
click at [276, 565] on div "Overview" at bounding box center [257, 557] width 192 height 20
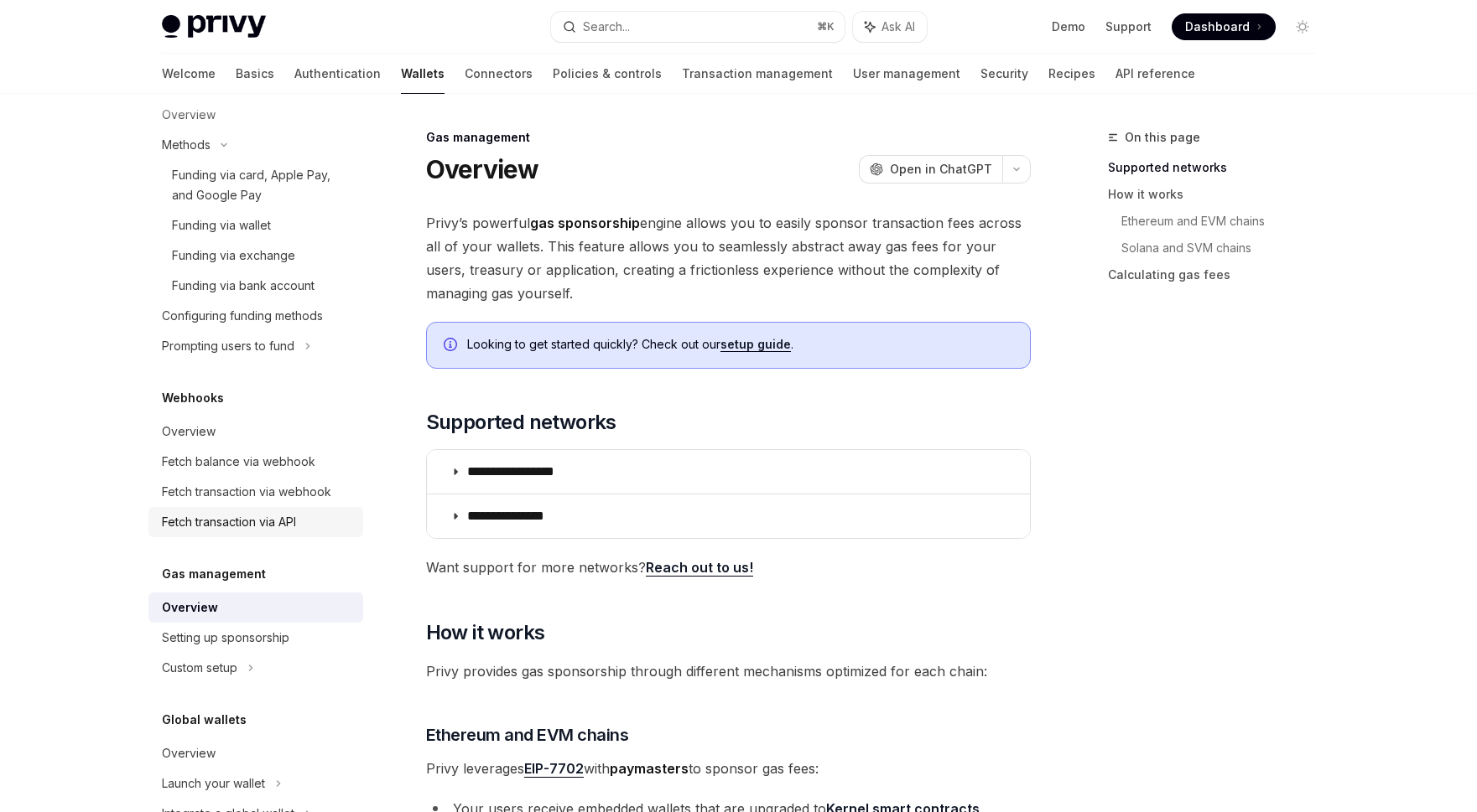
click at [290, 522] on div "Fetch transaction via API" at bounding box center [229, 522] width 134 height 20
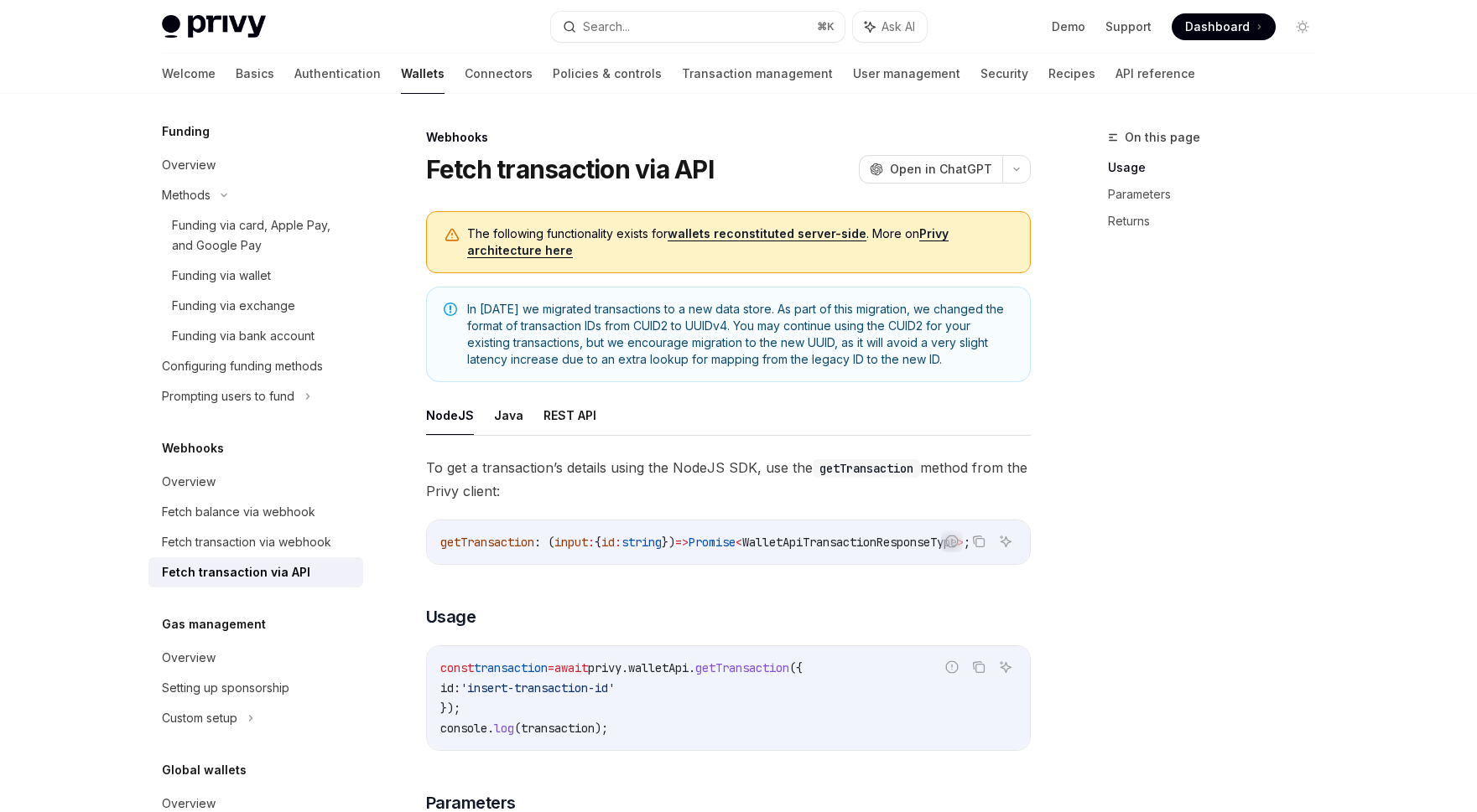
click at [290, 522] on div "Fetch balance via webhook" at bounding box center [238, 512] width 153 height 20
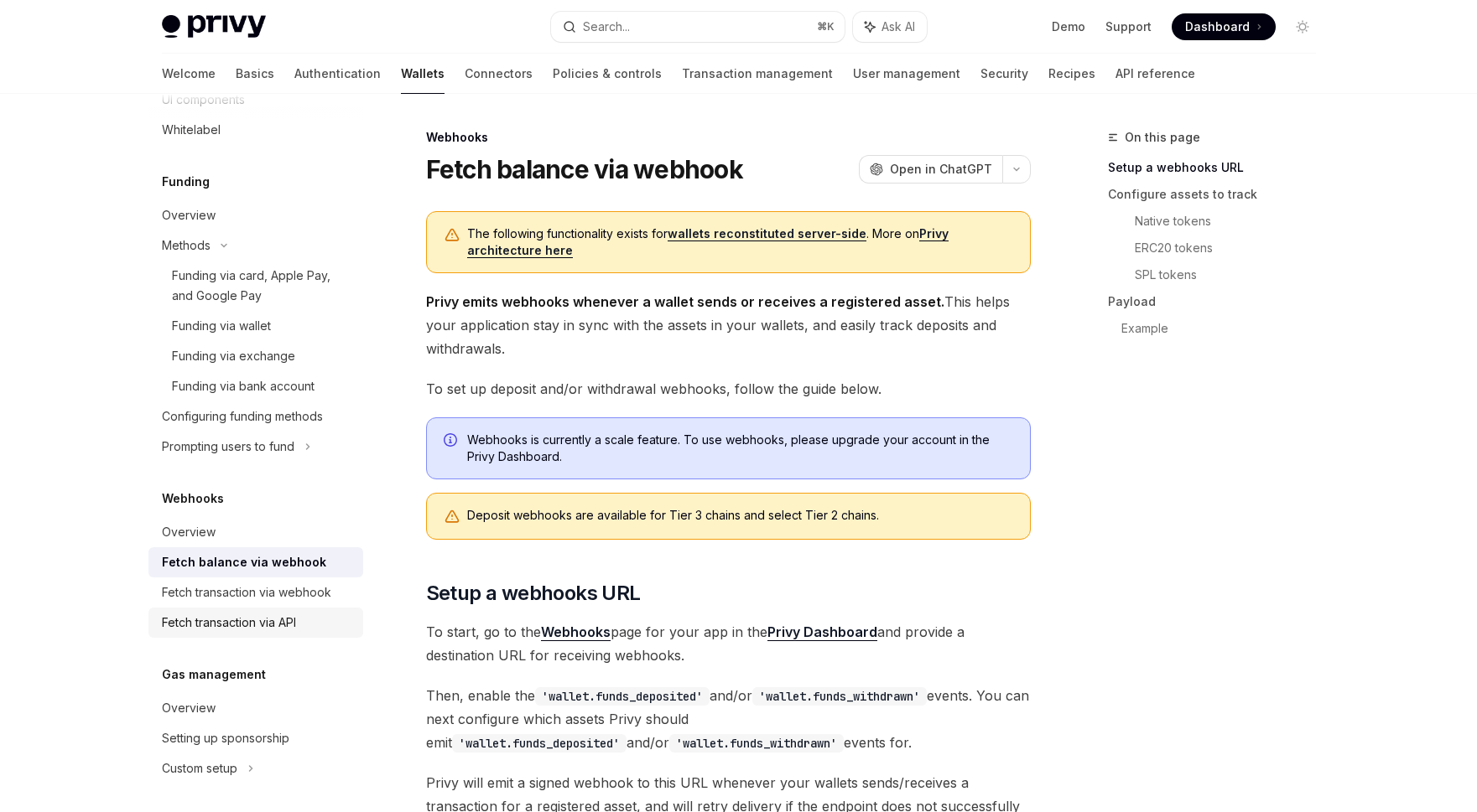
click at [290, 522] on link "Overview" at bounding box center [256, 532] width 215 height 30
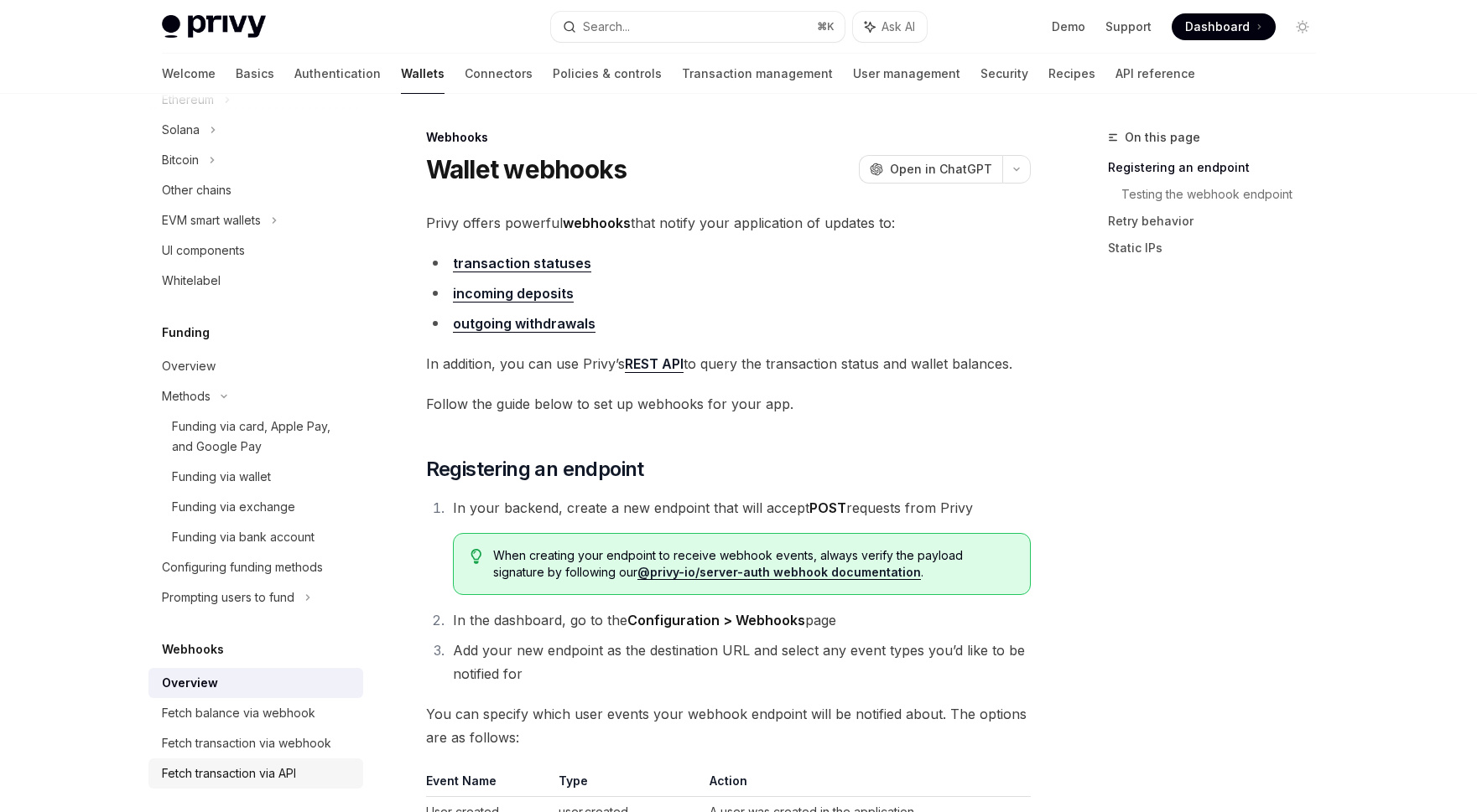
click at [290, 522] on link "Funding via exchange" at bounding box center [256, 507] width 215 height 30
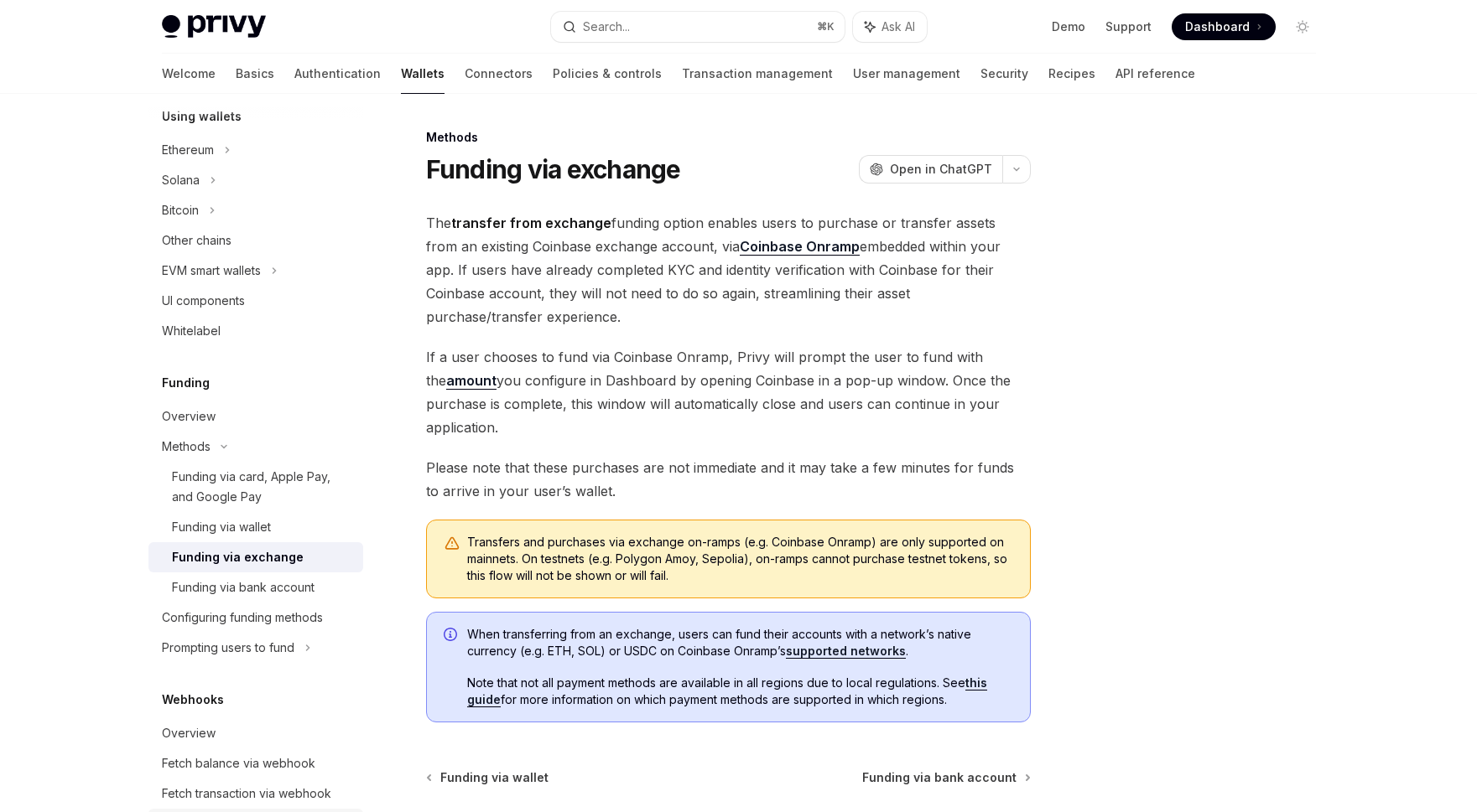
click at [290, 522] on div "Funding via wallet" at bounding box center [262, 527] width 181 height 20
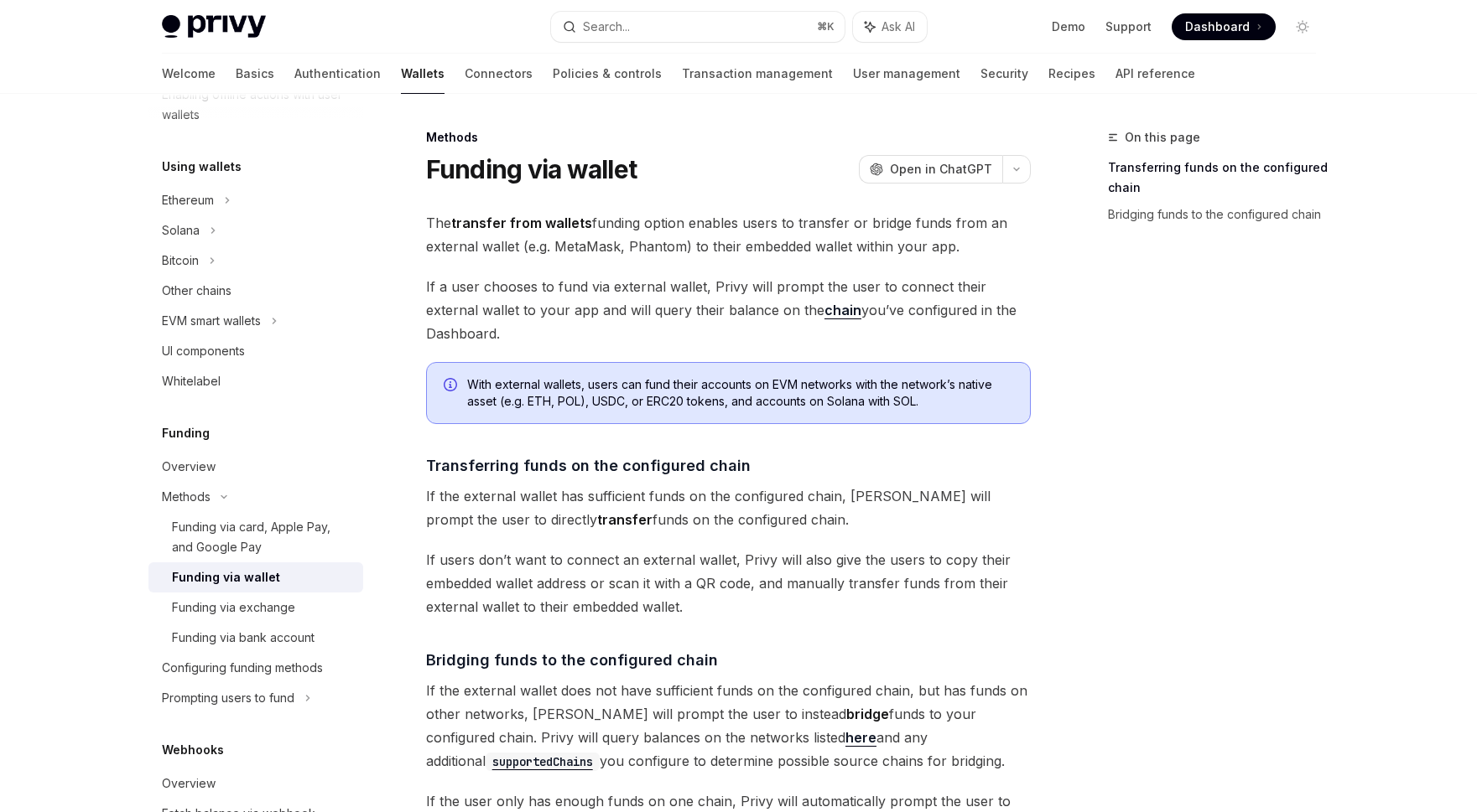
click at [290, 522] on div "Funding via card, Apple Pay, and Google Pay" at bounding box center [262, 537] width 181 height 40
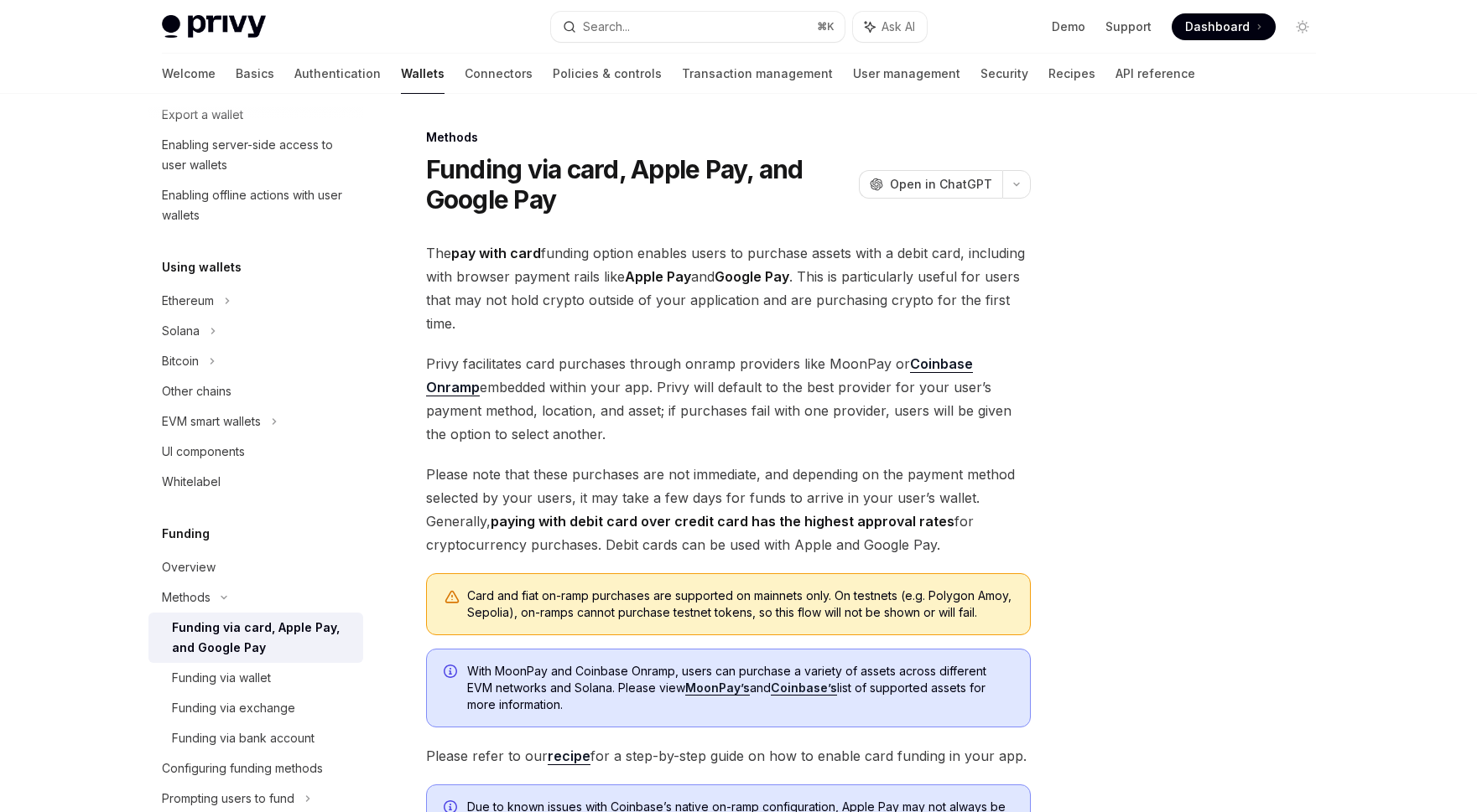
click at [290, 522] on div "Wallets overview Chain support Embedded wallets Create a wallet Get a wallet Up…" at bounding box center [256, 568] width 215 height 1427
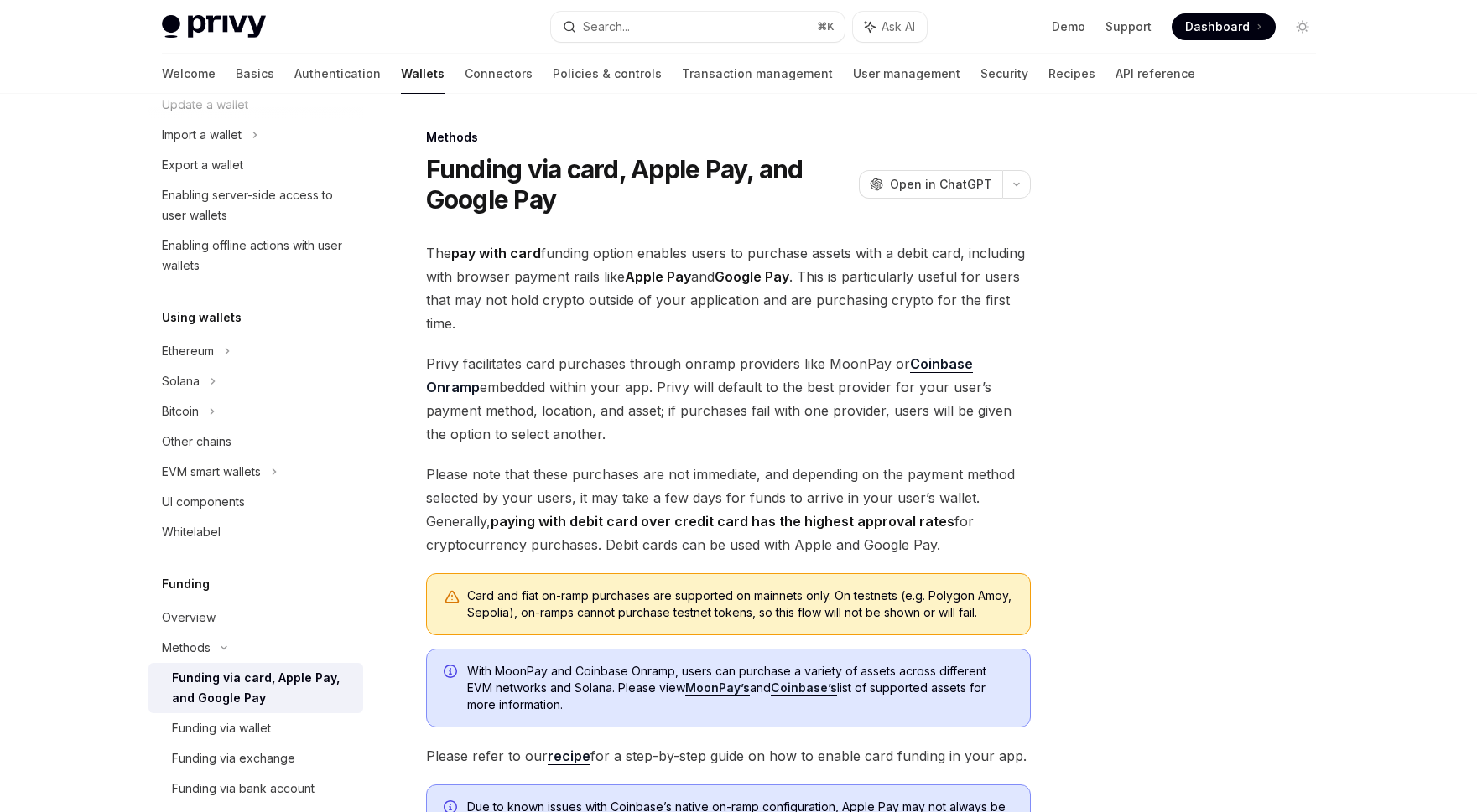
click at [290, 522] on link "Whitelabel" at bounding box center [256, 532] width 215 height 30
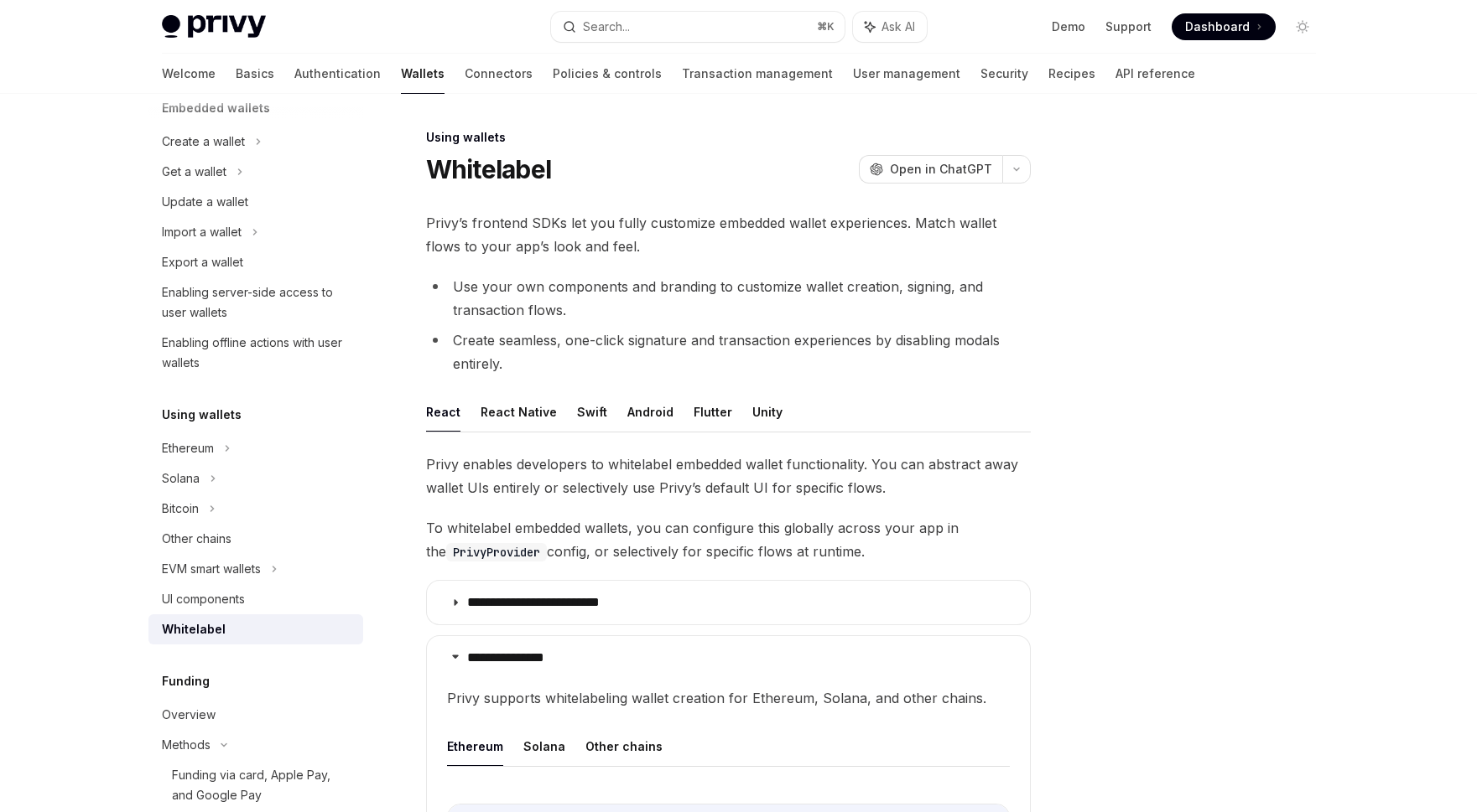
scroll to position [115, 0]
click at [290, 522] on div "Bitcoin" at bounding box center [256, 512] width 215 height 30
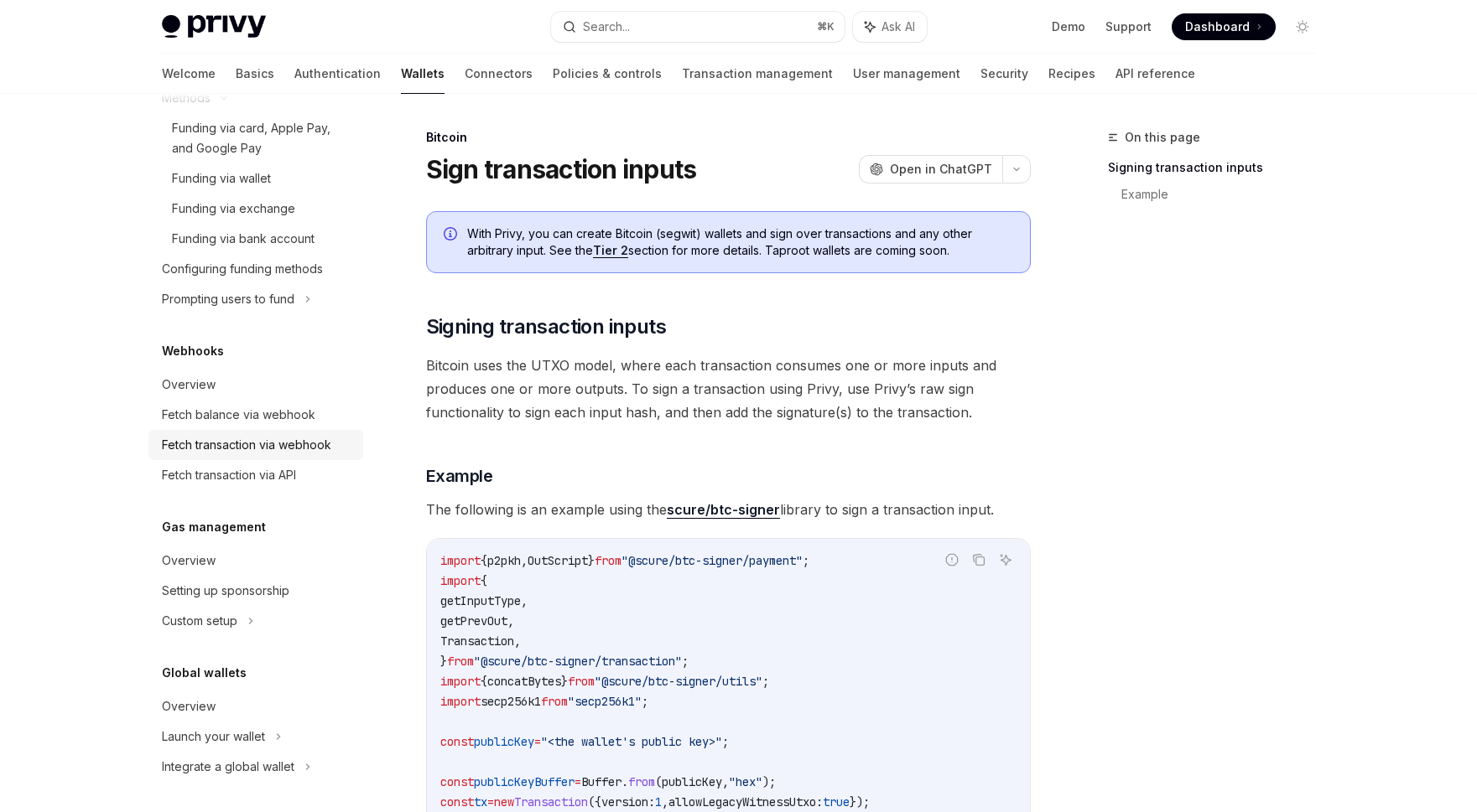
scroll to position [799, 0]
click at [273, 592] on div "Setting up sponsorship" at bounding box center [225, 588] width 127 height 20
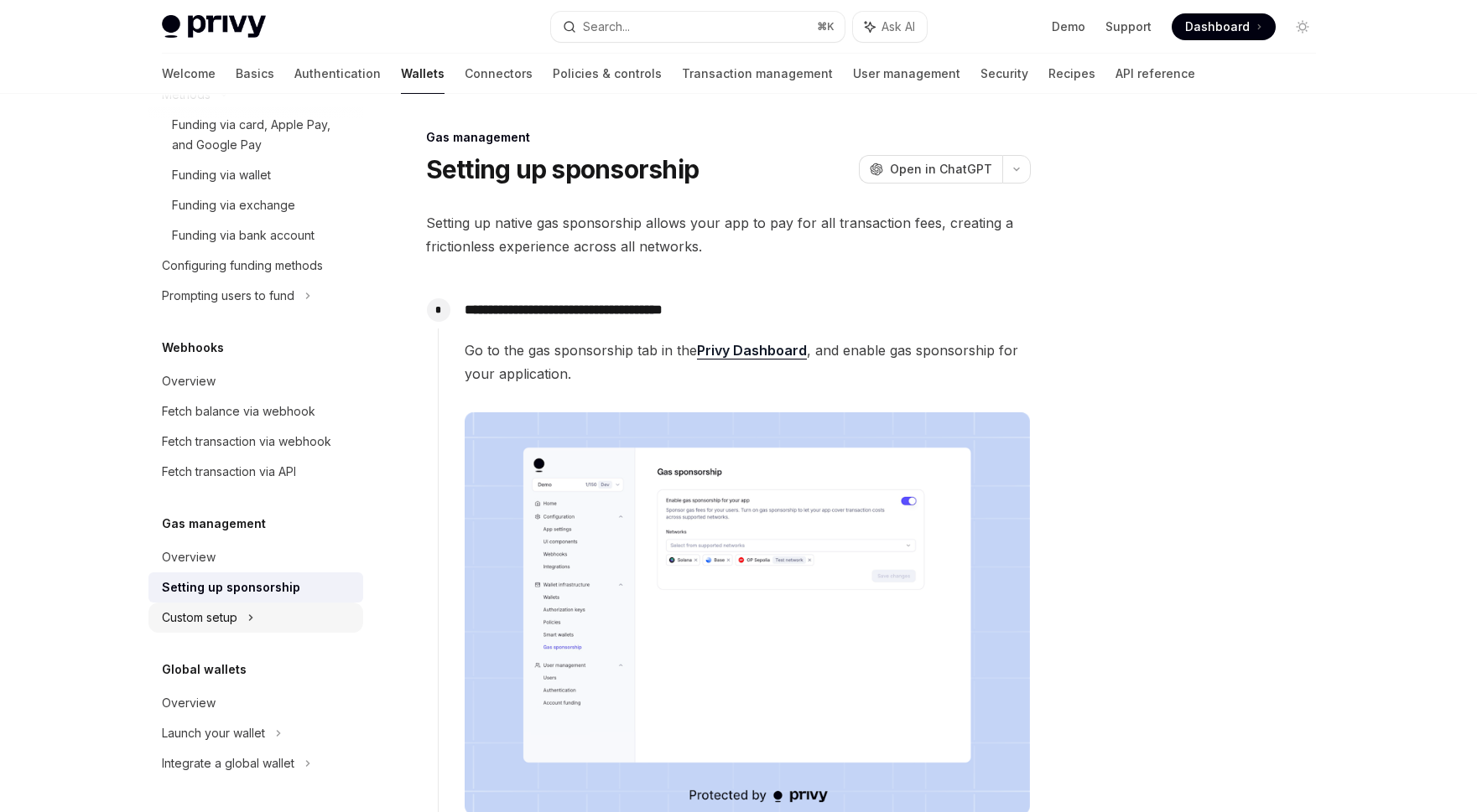
click at [269, 627] on div "Custom setup" at bounding box center [256, 618] width 215 height 30
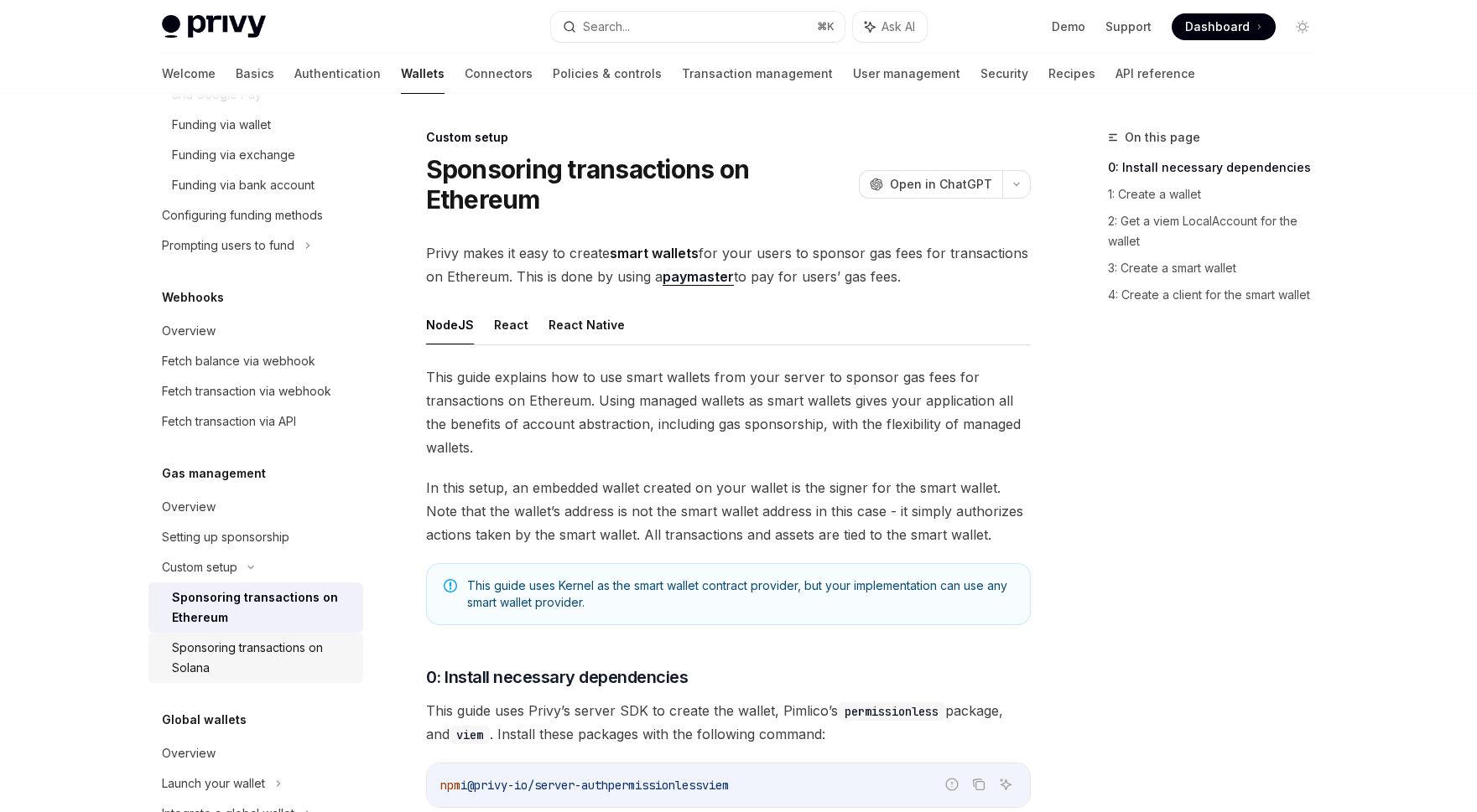
click at [286, 660] on div "Sponsoring transactions on Solana" at bounding box center [262, 658] width 181 height 40
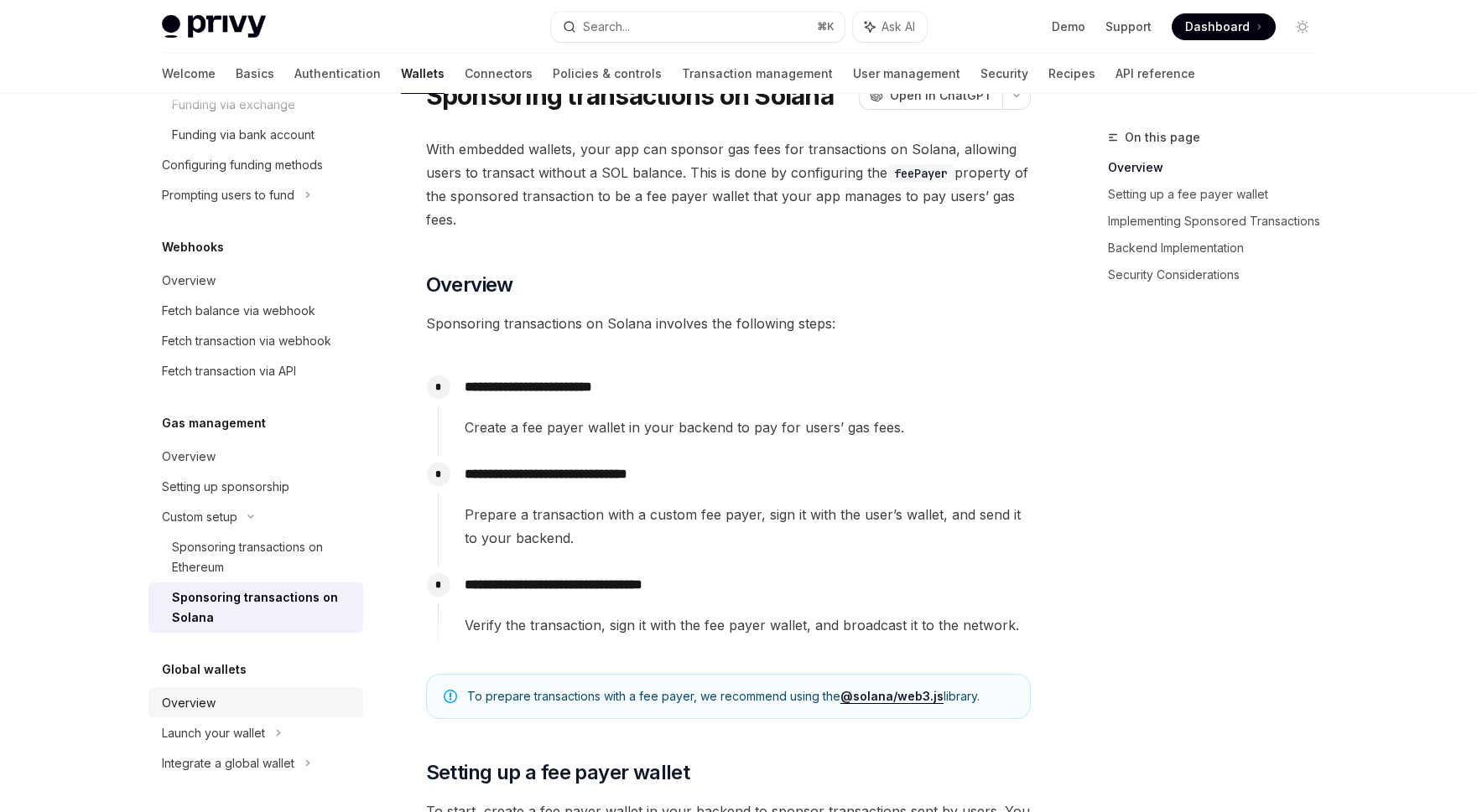
scroll to position [81, 0]
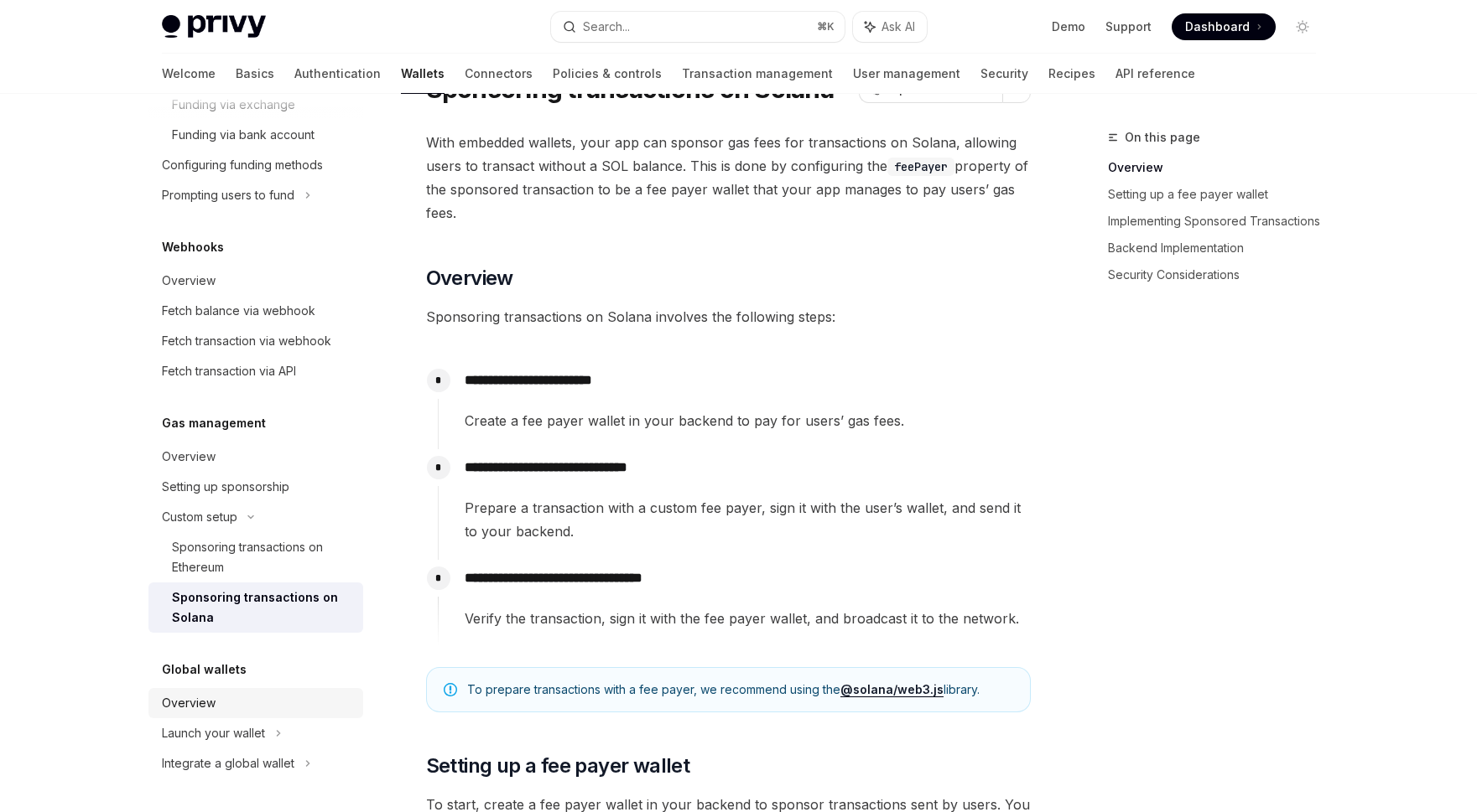
click at [309, 693] on div "Overview" at bounding box center [257, 703] width 192 height 20
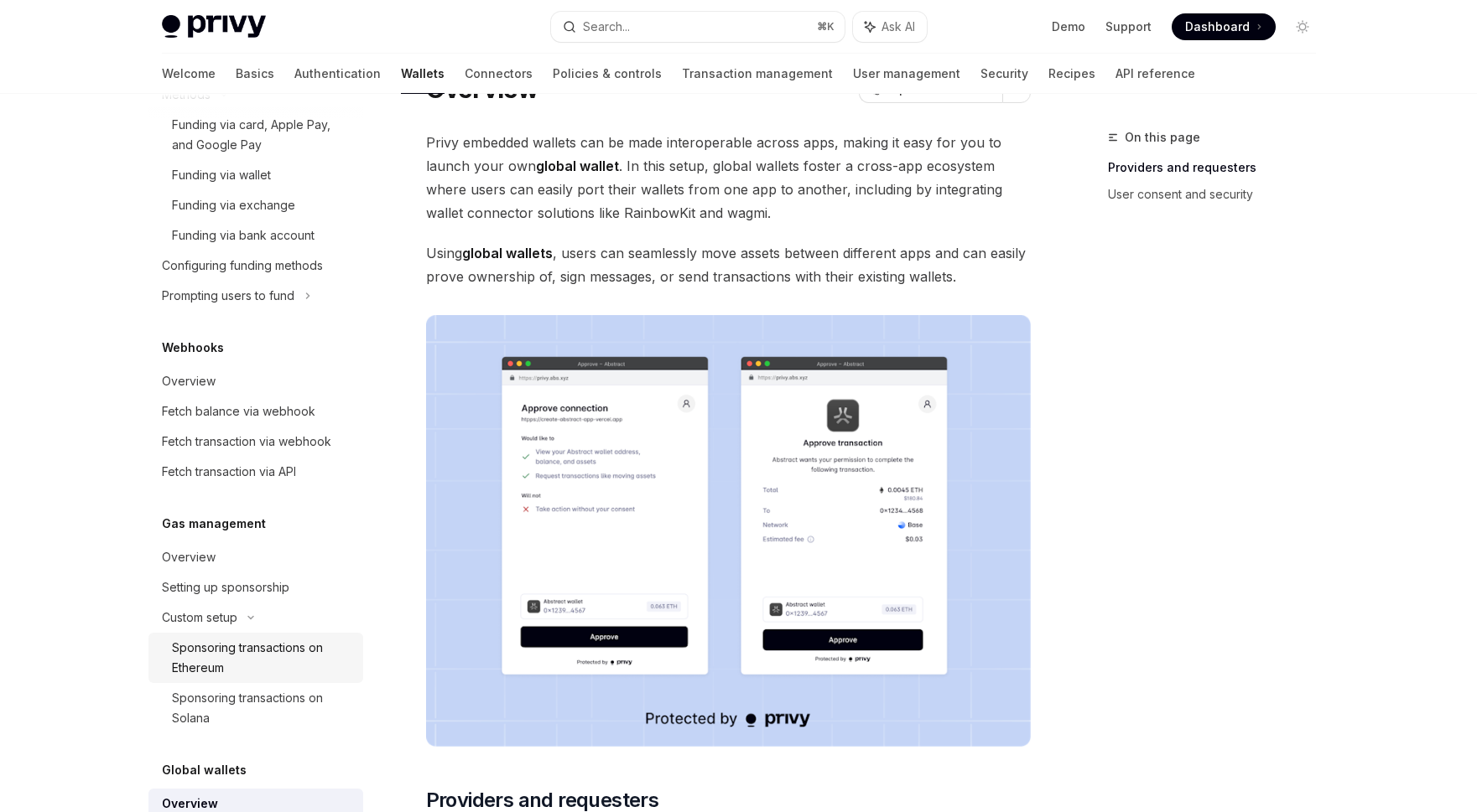
click at [281, 652] on div "Sponsoring transactions on Ethereum" at bounding box center [262, 658] width 181 height 40
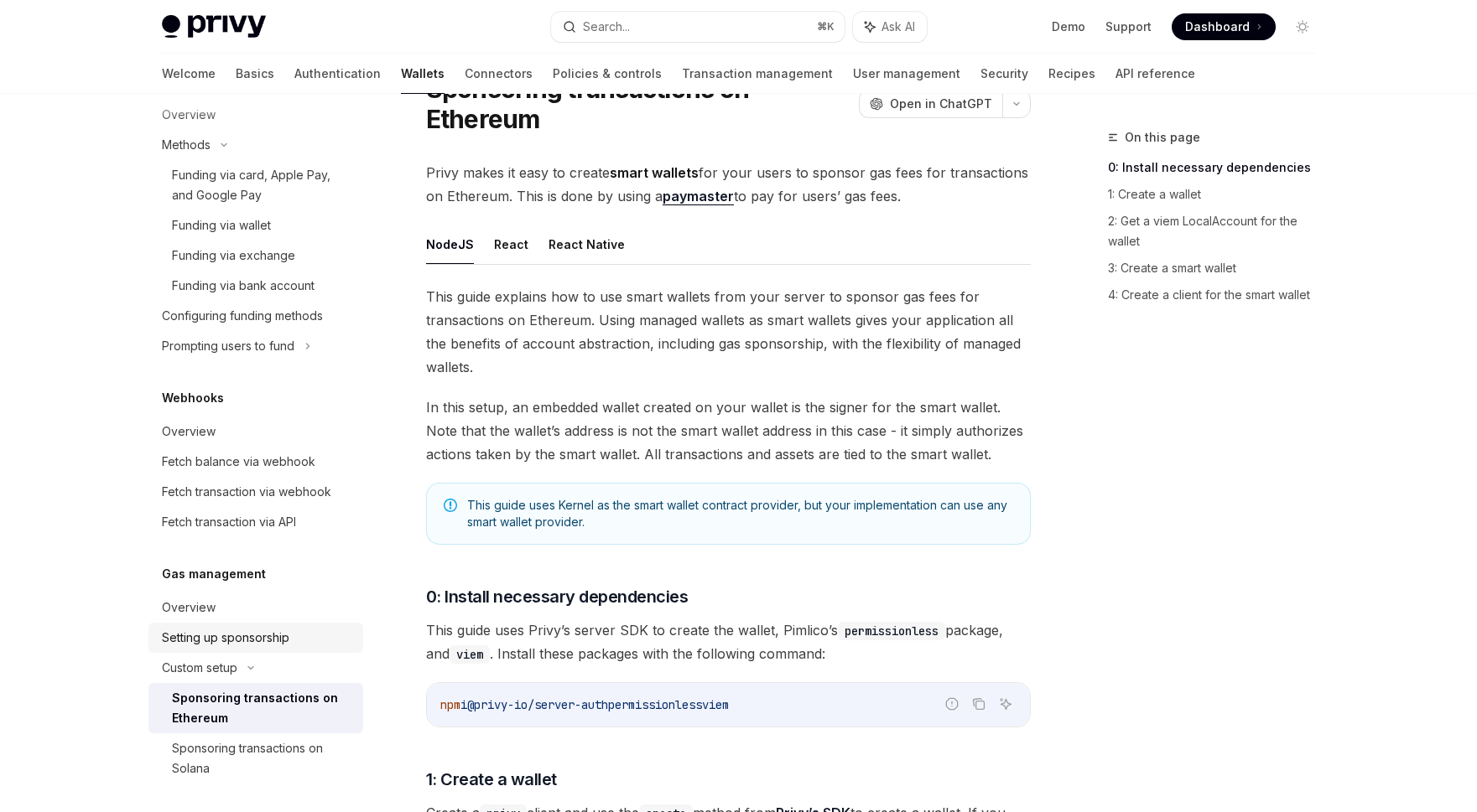
click at [281, 640] on div "Setting up sponsorship" at bounding box center [225, 638] width 127 height 20
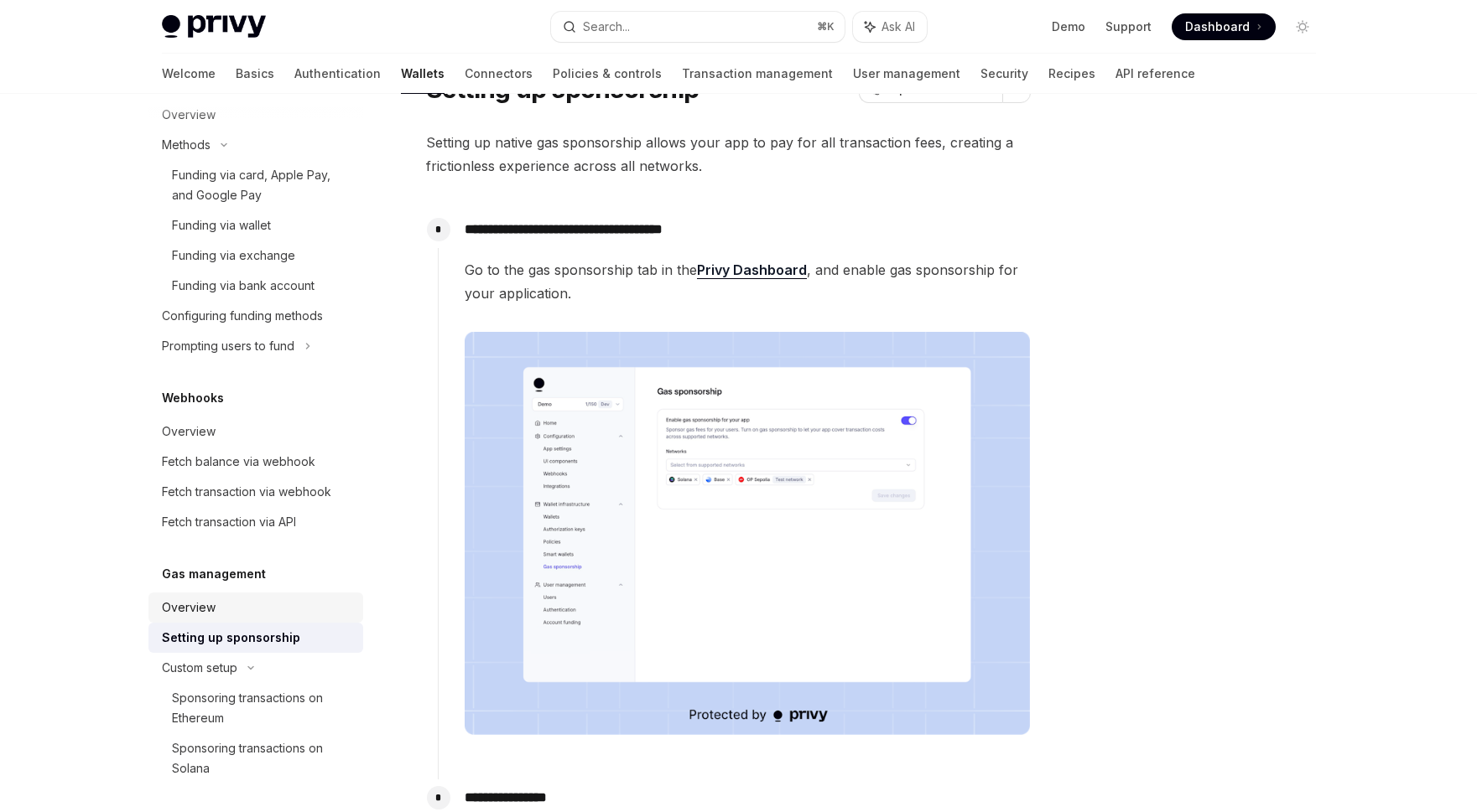
click at [281, 606] on div "Overview" at bounding box center [257, 607] width 192 height 20
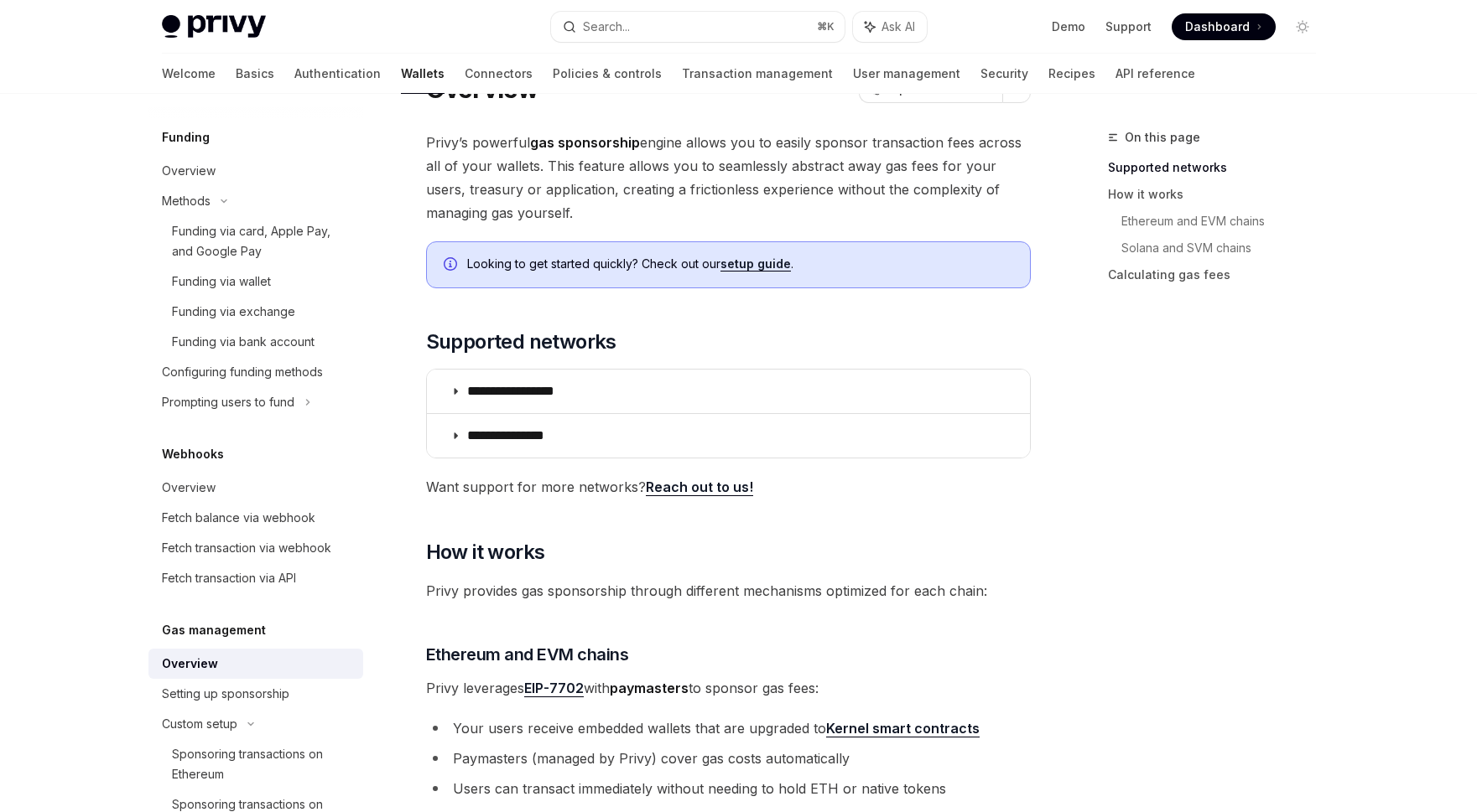
scroll to position [648, 0]
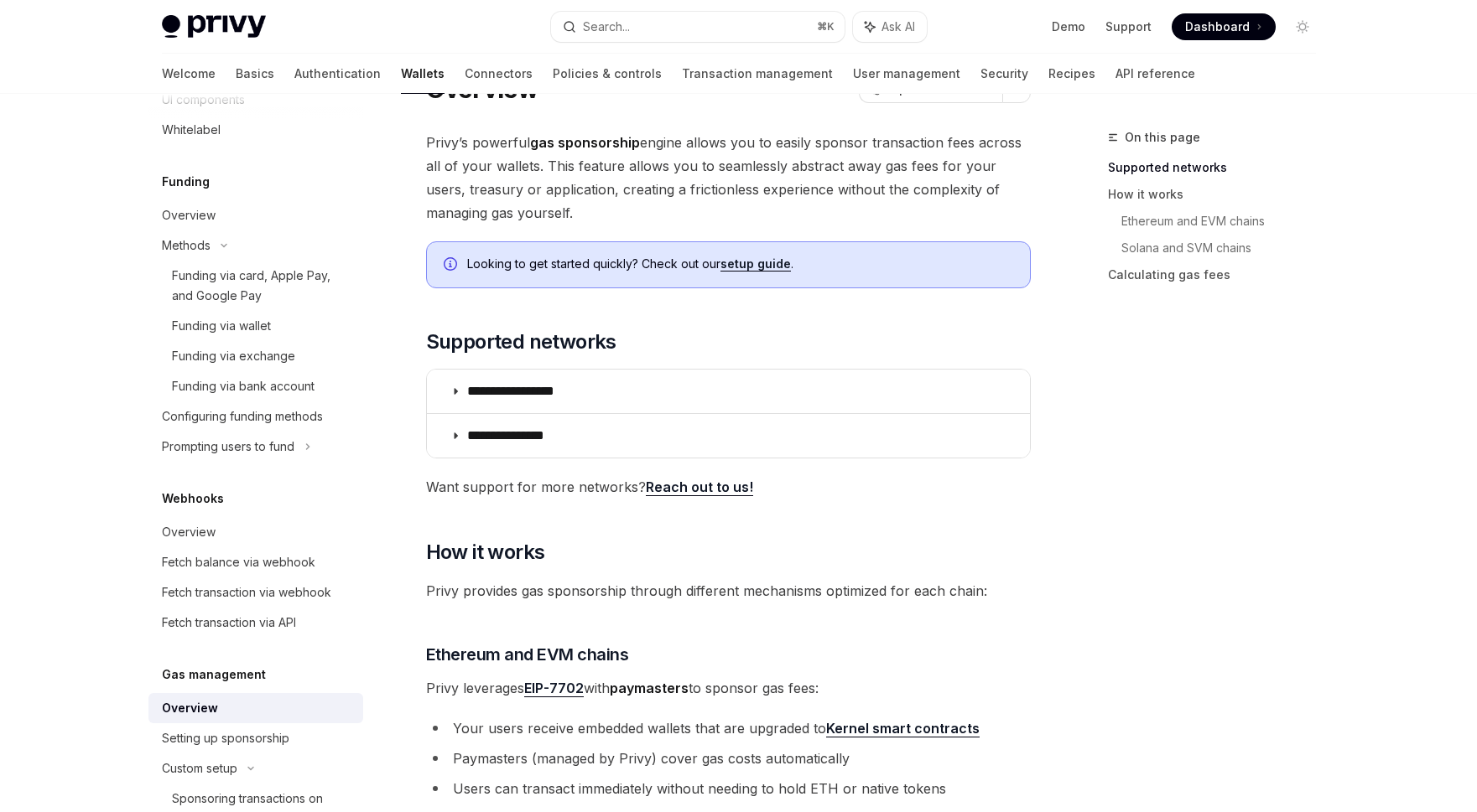
click at [281, 606] on link "Fetch transaction via webhook" at bounding box center [256, 593] width 215 height 30
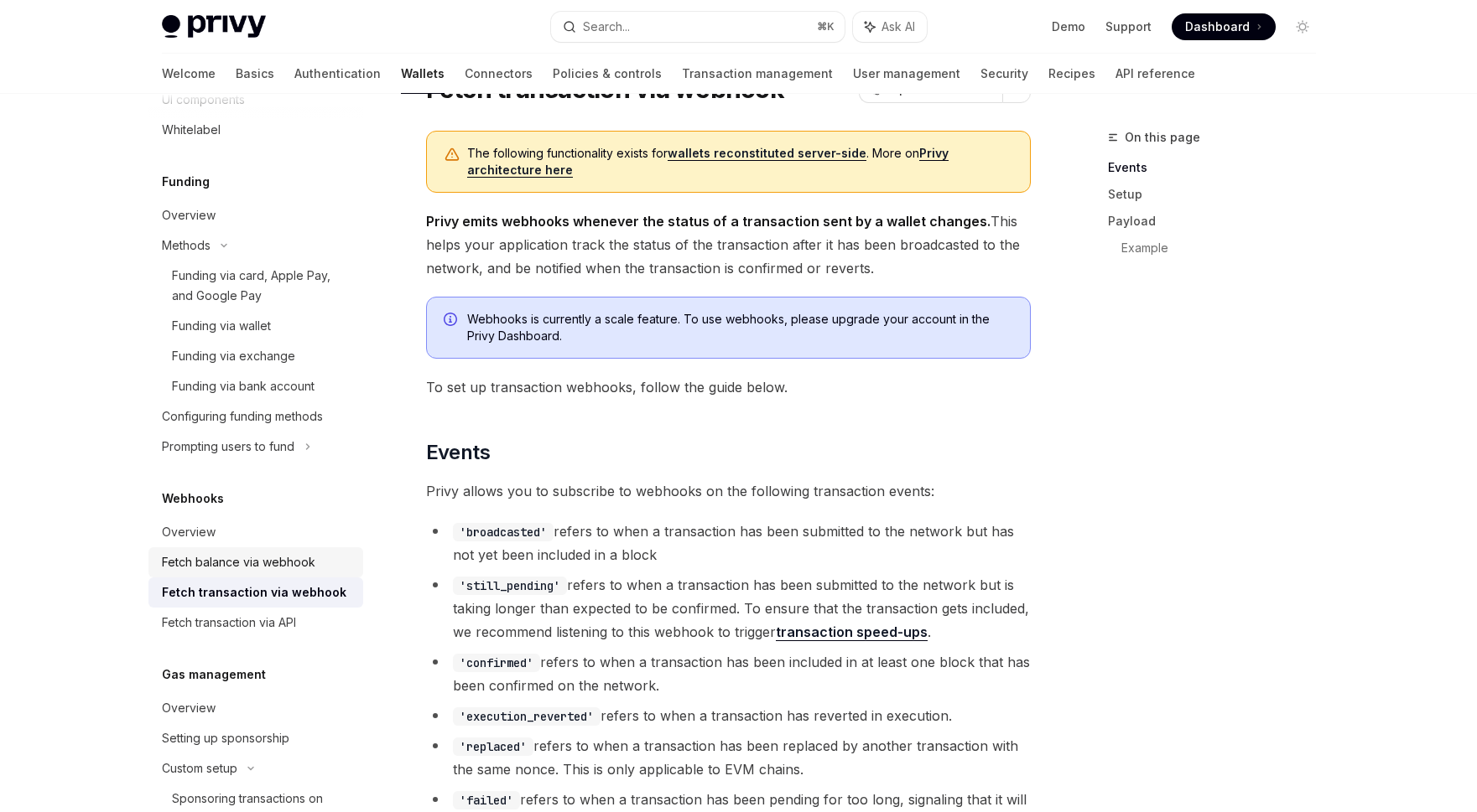
click at [280, 553] on div "Fetch balance via webhook" at bounding box center [238, 562] width 153 height 20
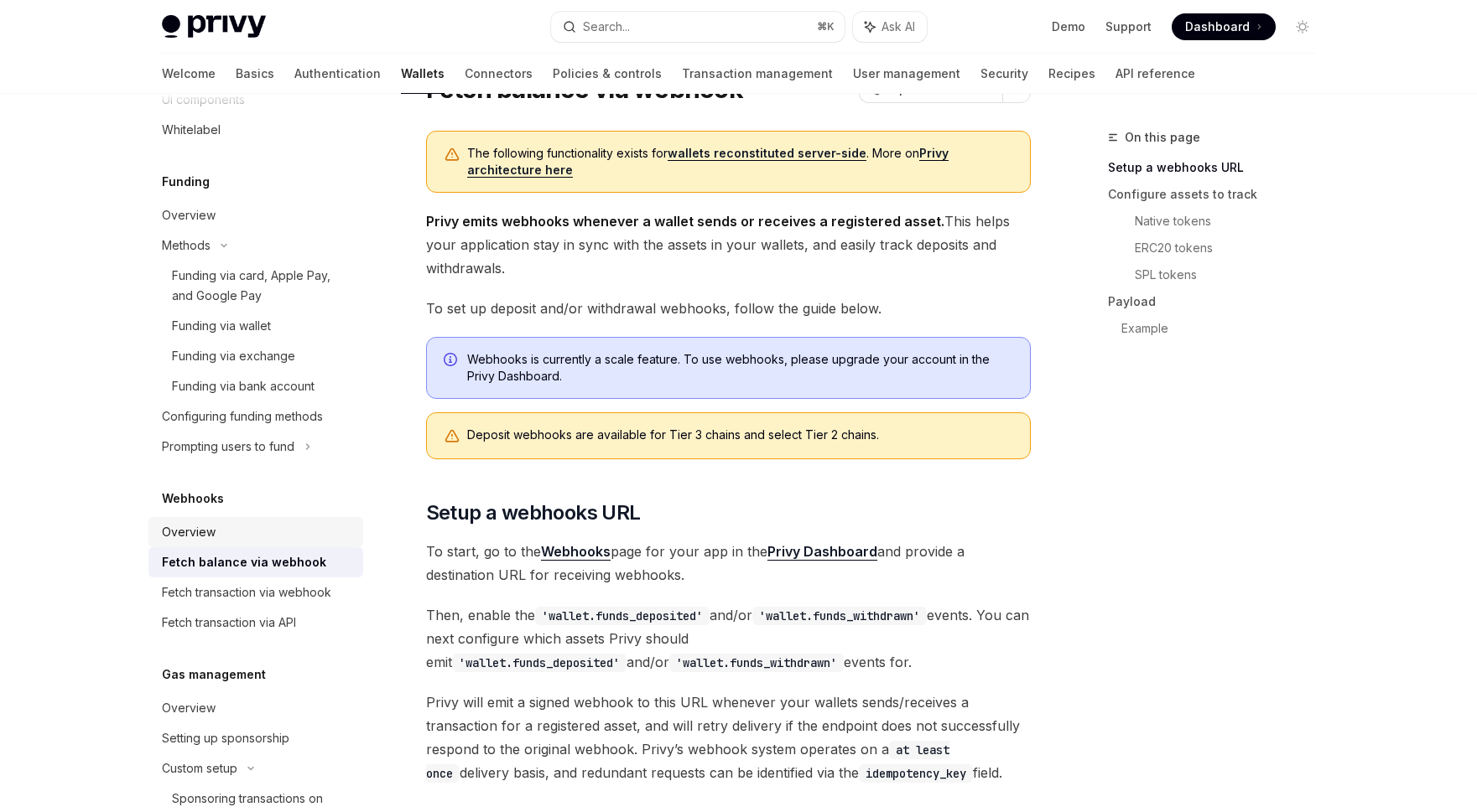
click at [285, 528] on div "Overview" at bounding box center [257, 532] width 192 height 20
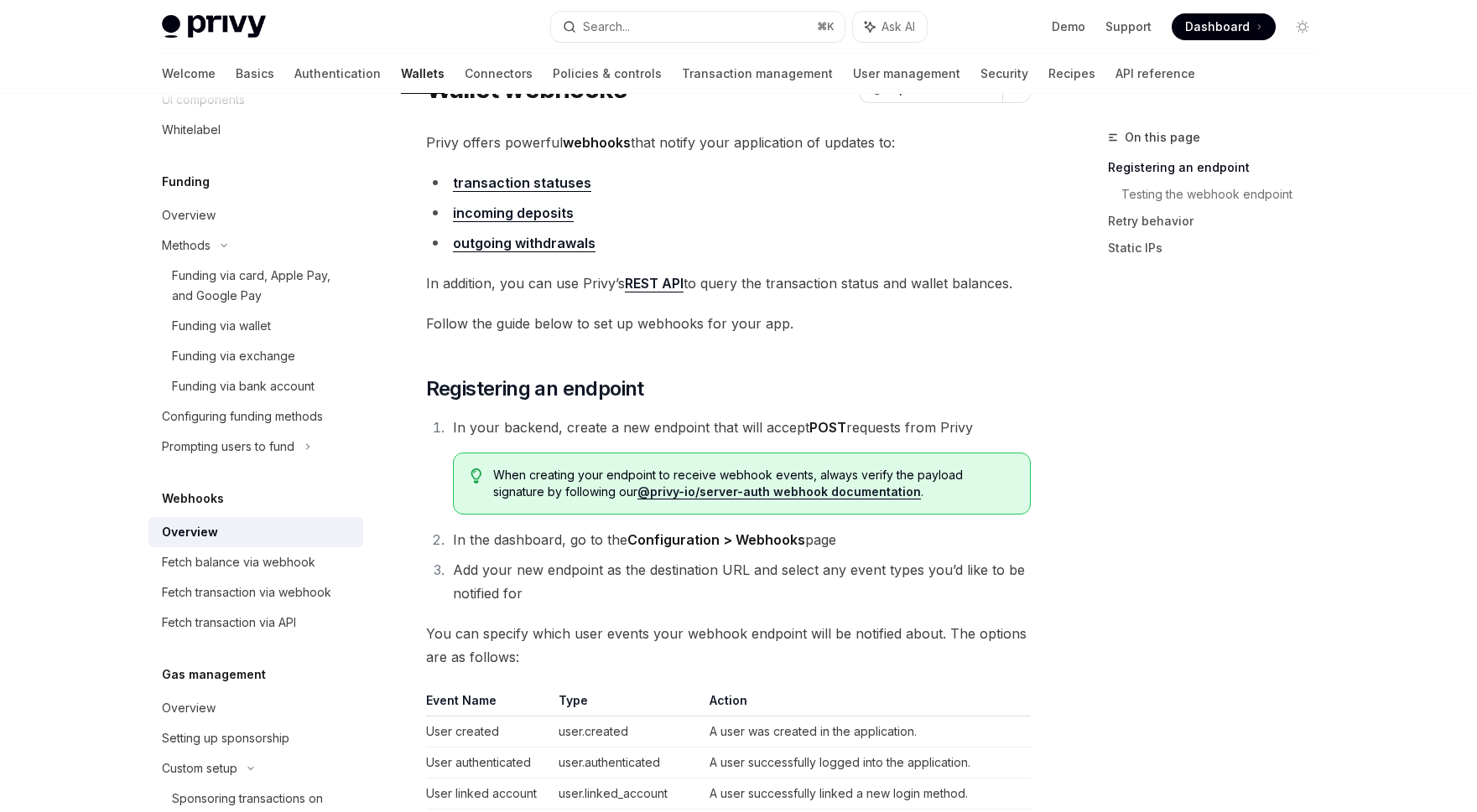
scroll to position [380, 0]
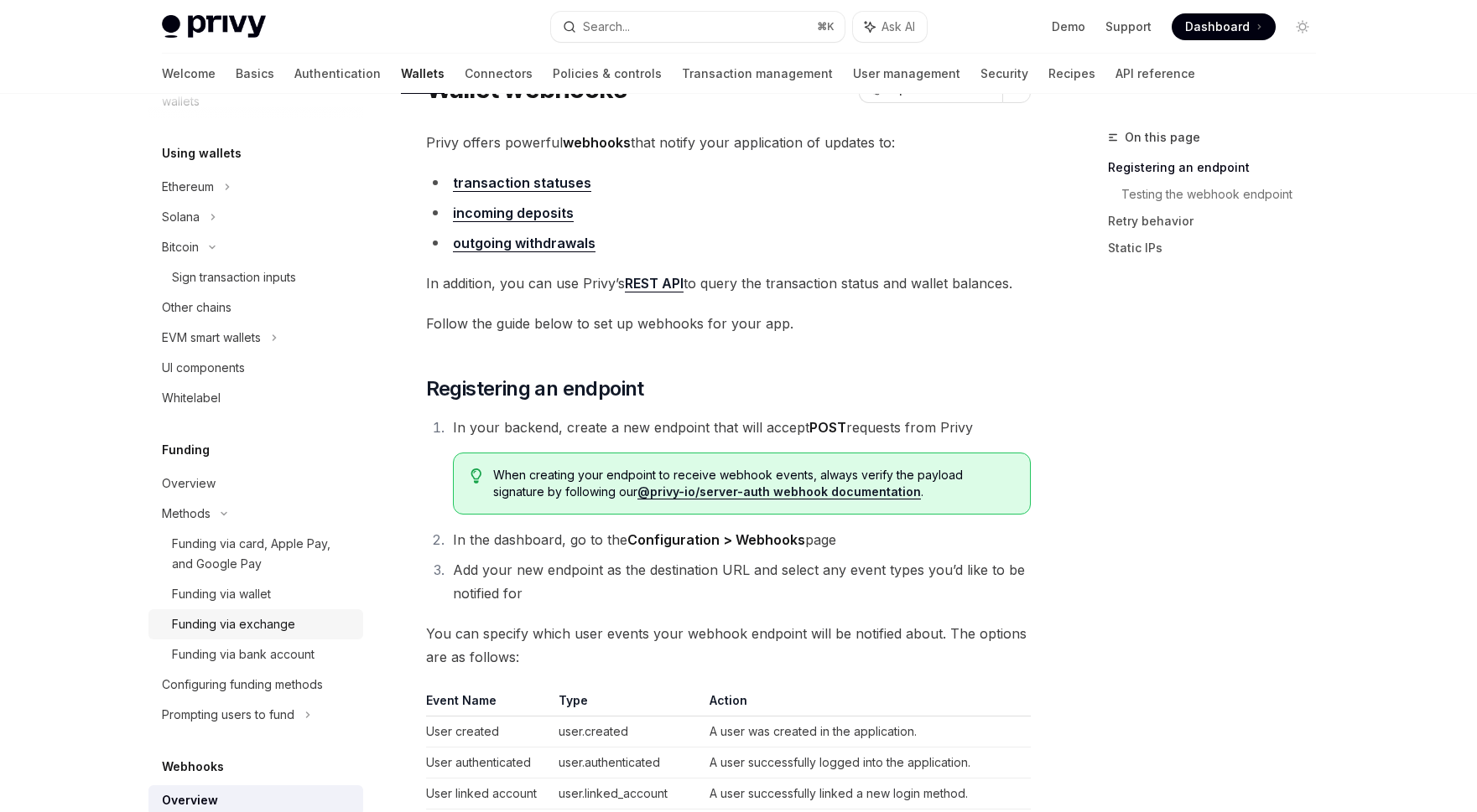
click at [274, 619] on div "Funding via exchange" at bounding box center [233, 624] width 123 height 20
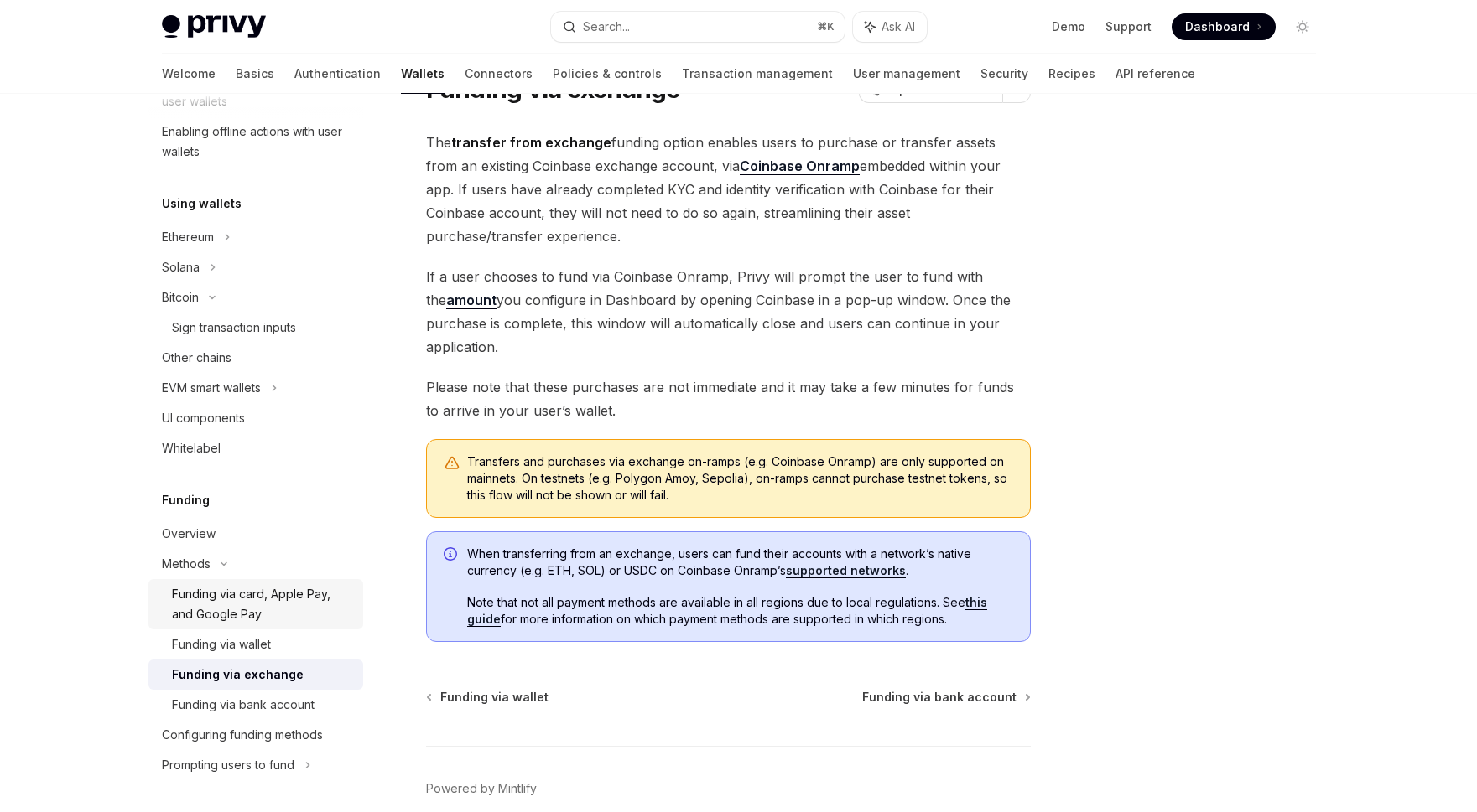
click at [276, 610] on div "Funding via card, Apple Pay, and Google Pay" at bounding box center [262, 604] width 181 height 40
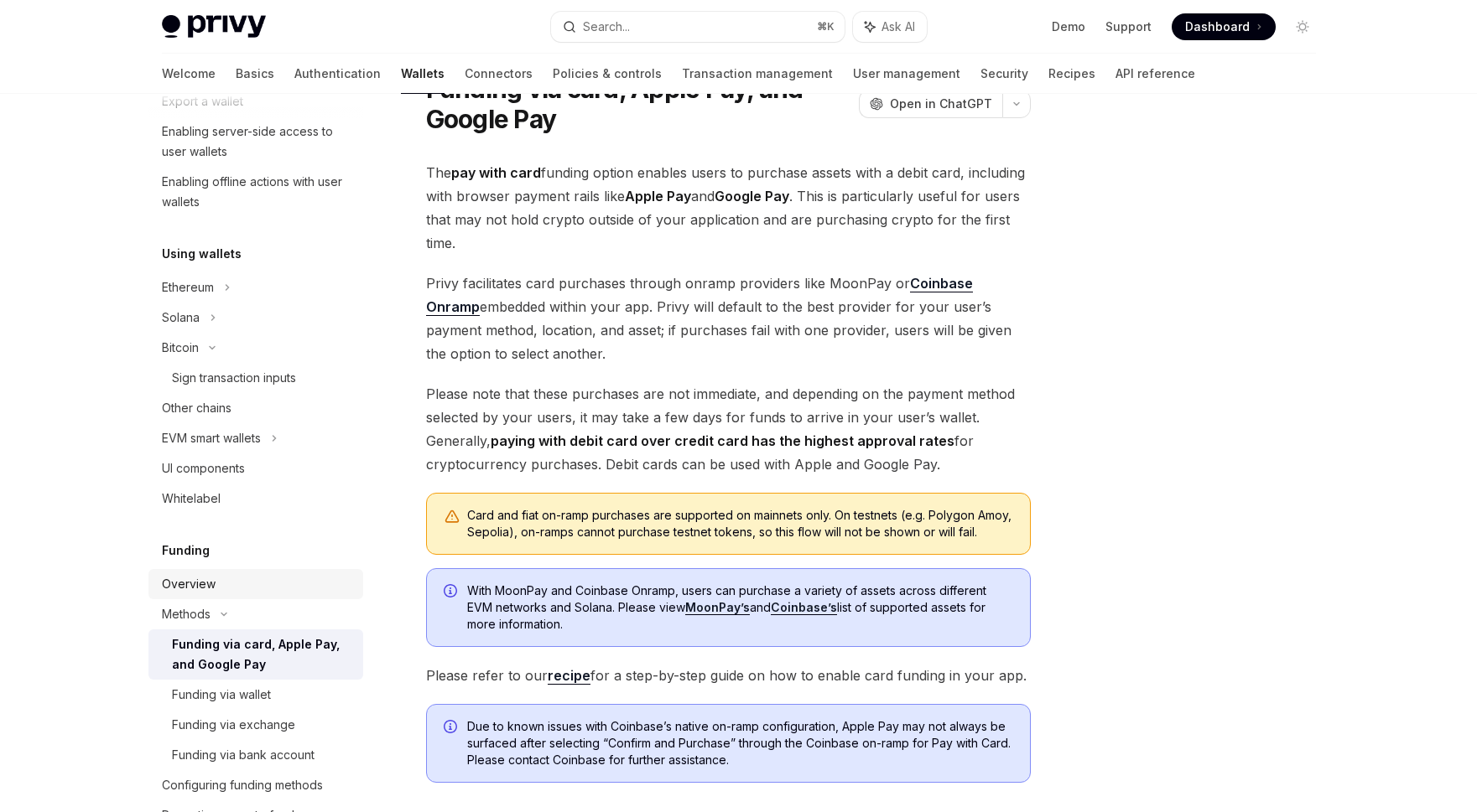
click at [274, 584] on div "Overview" at bounding box center [257, 584] width 192 height 20
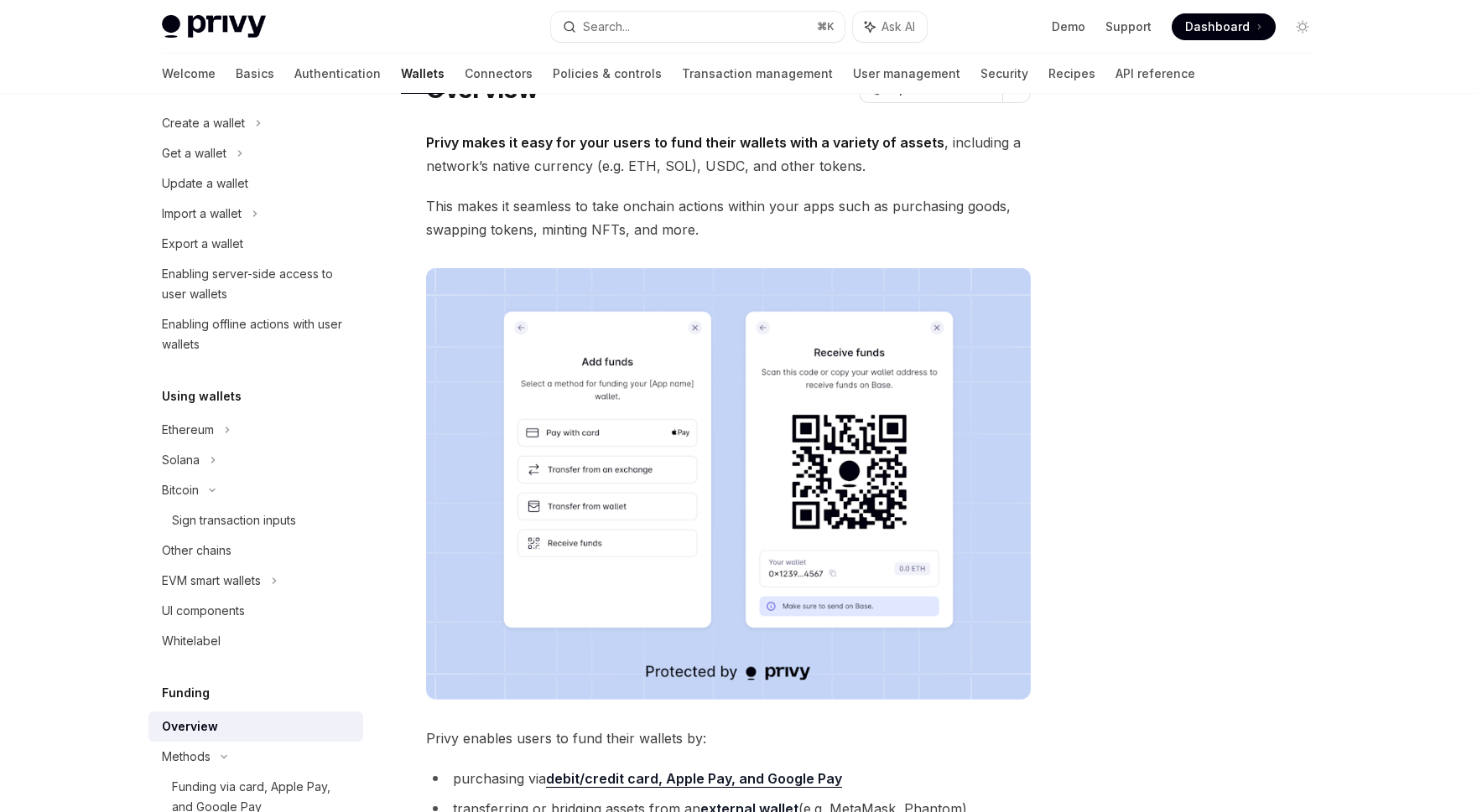
scroll to position [128, 0]
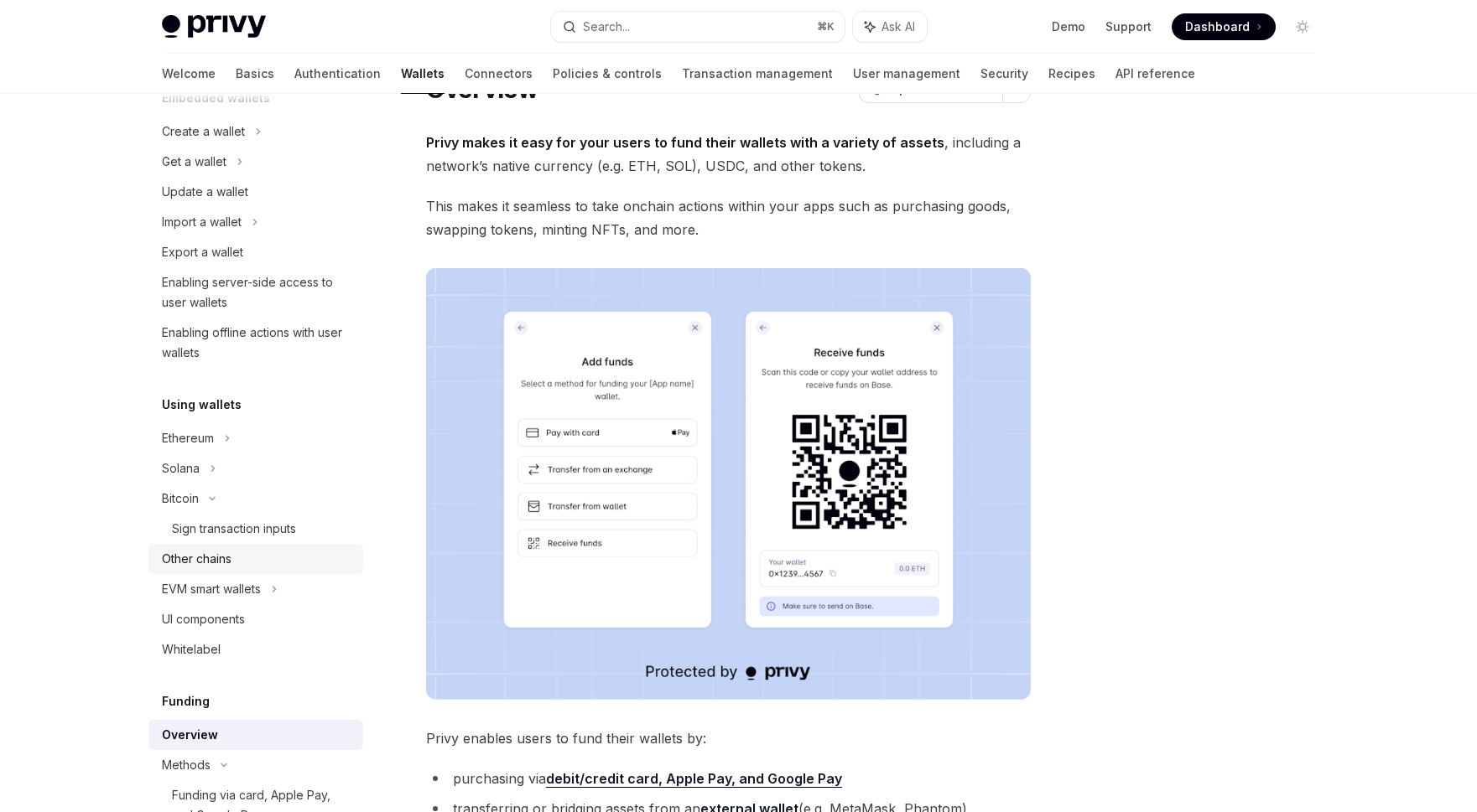
click at [281, 565] on div "Other chains" at bounding box center [257, 559] width 192 height 20
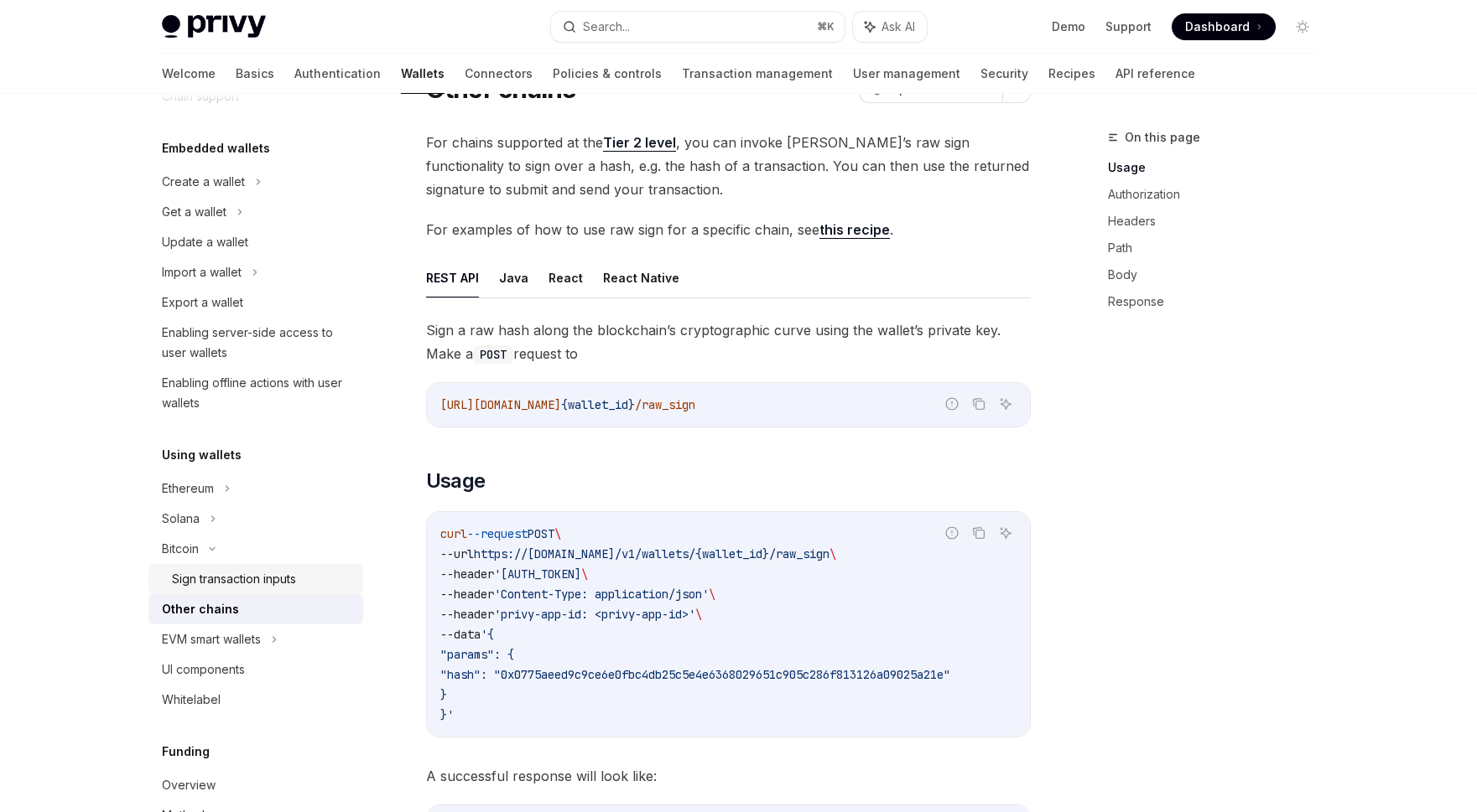
click at [277, 580] on div "Sign transaction inputs" at bounding box center [233, 579] width 124 height 20
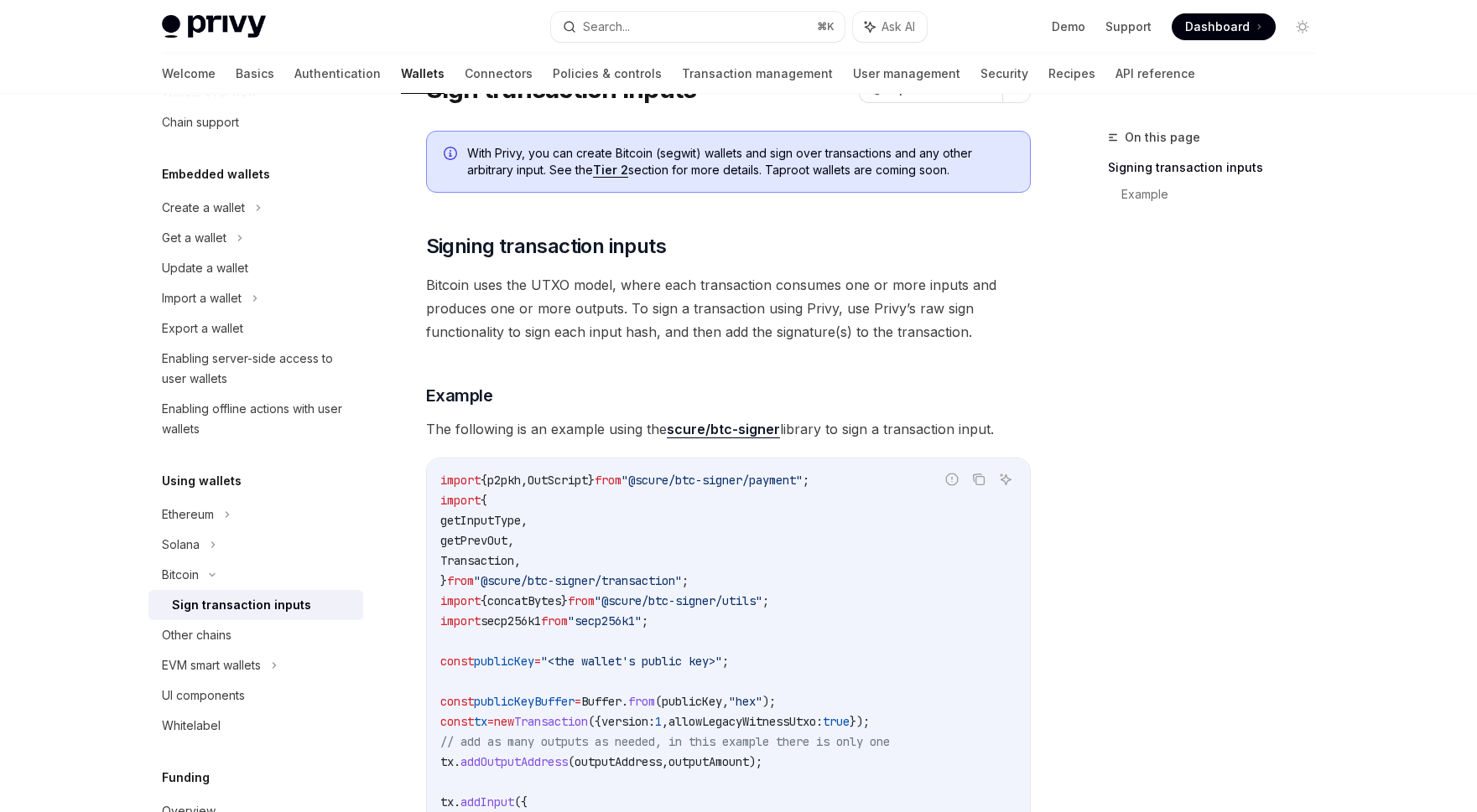
scroll to position [28, 0]
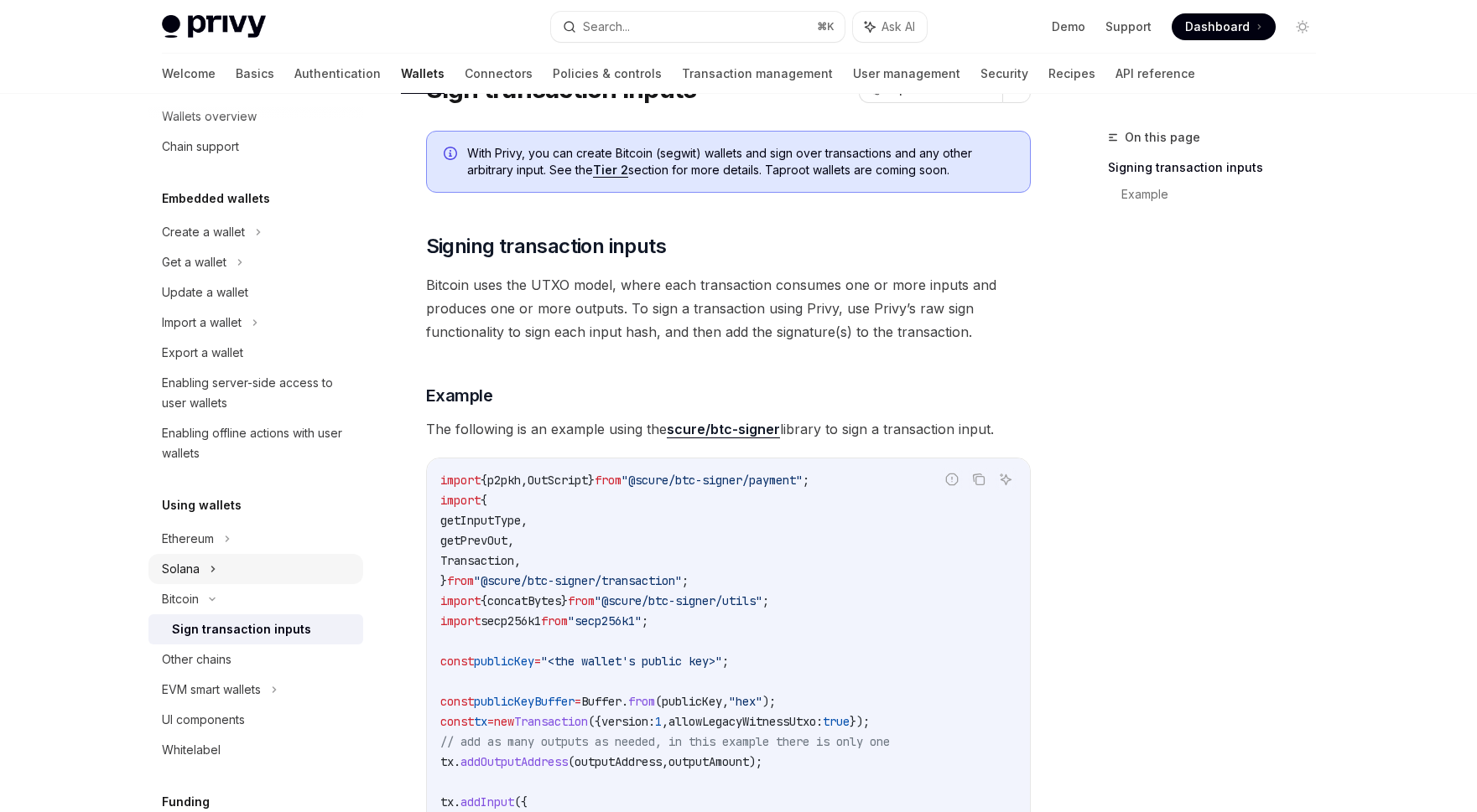
click at [277, 579] on div "Solana" at bounding box center [256, 568] width 215 height 30
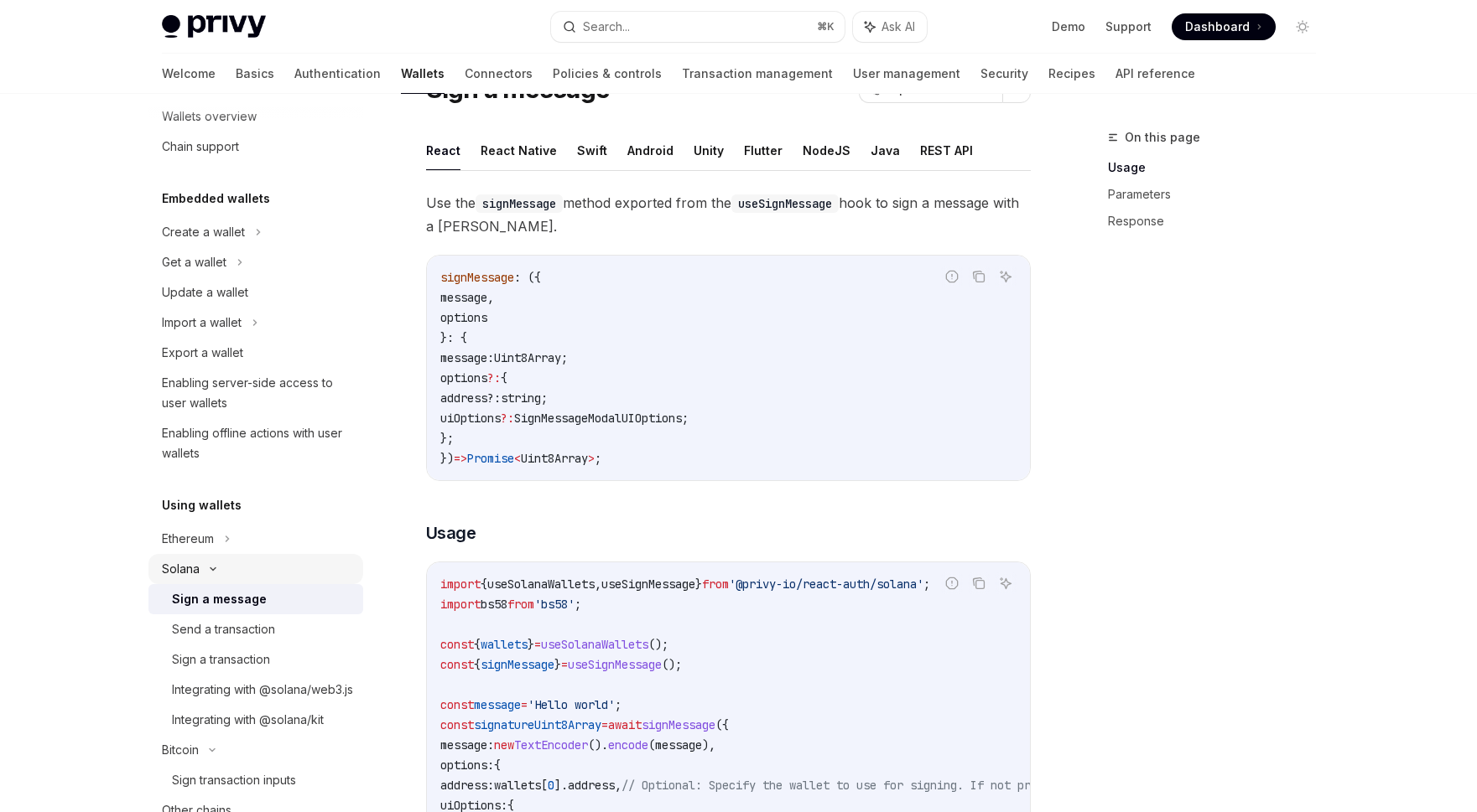
click at [277, 579] on div "Solana" at bounding box center [256, 568] width 215 height 30
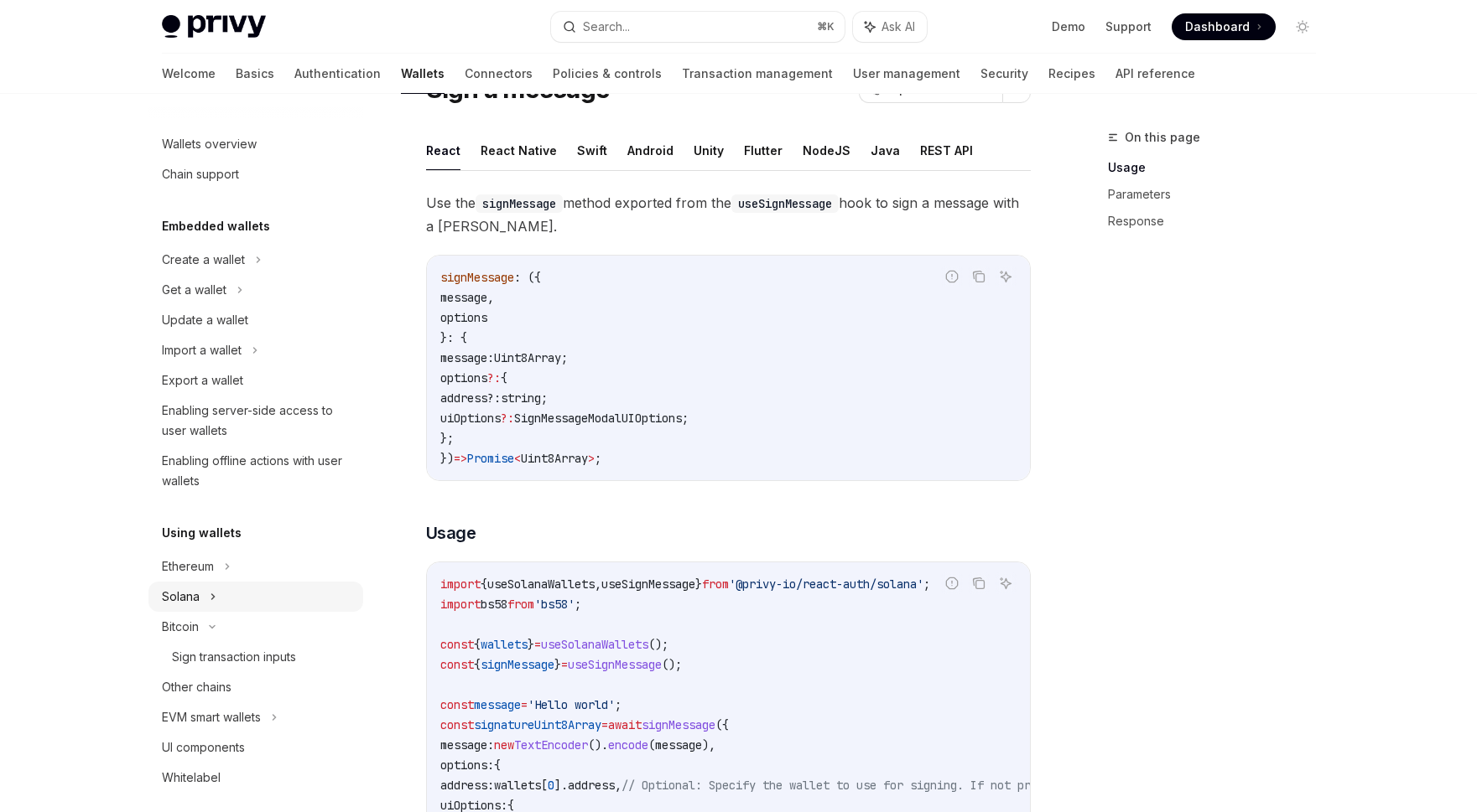
click at [277, 579] on div "Ethereum" at bounding box center [256, 567] width 215 height 30
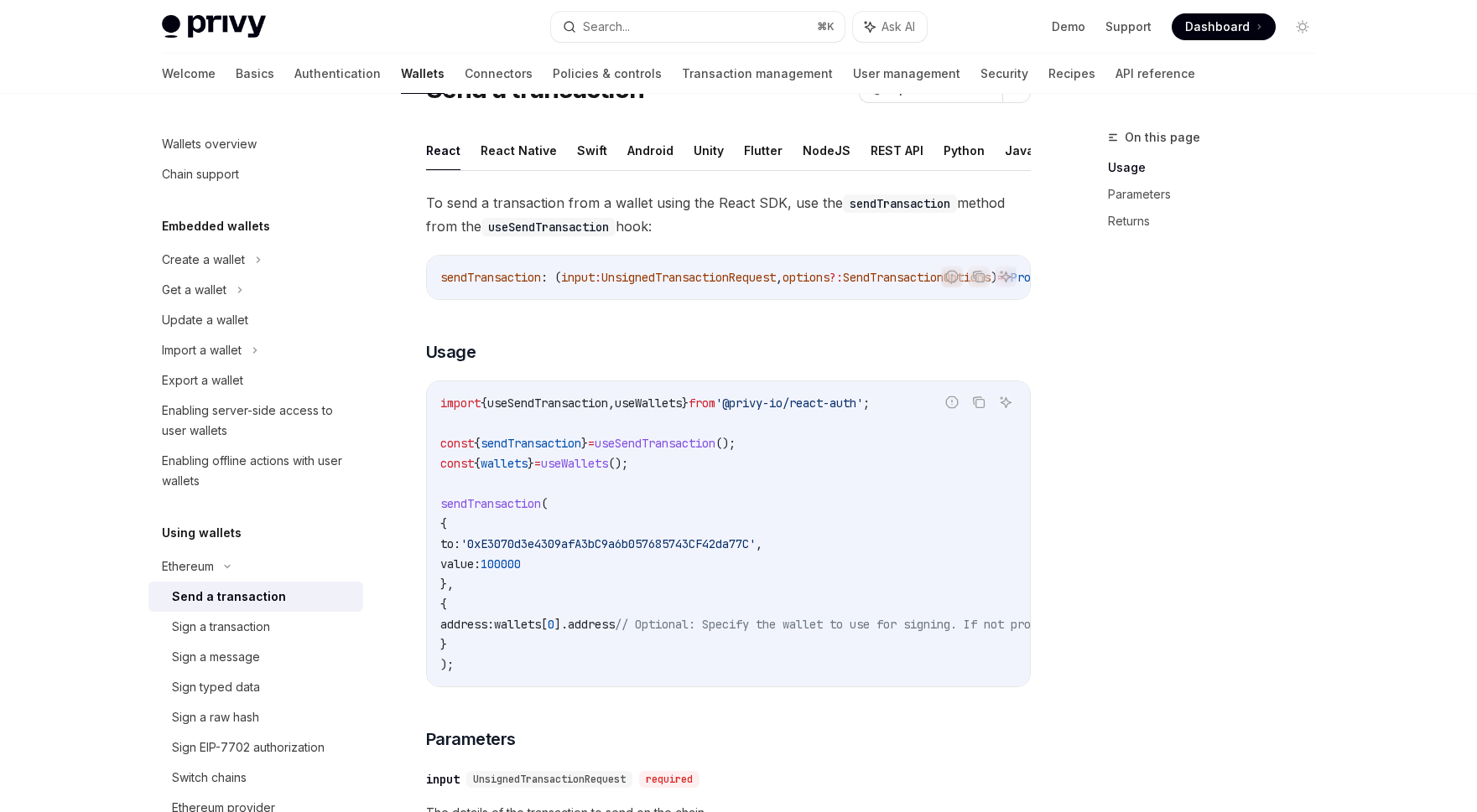
click at [277, 579] on div "Ethereum" at bounding box center [256, 567] width 215 height 30
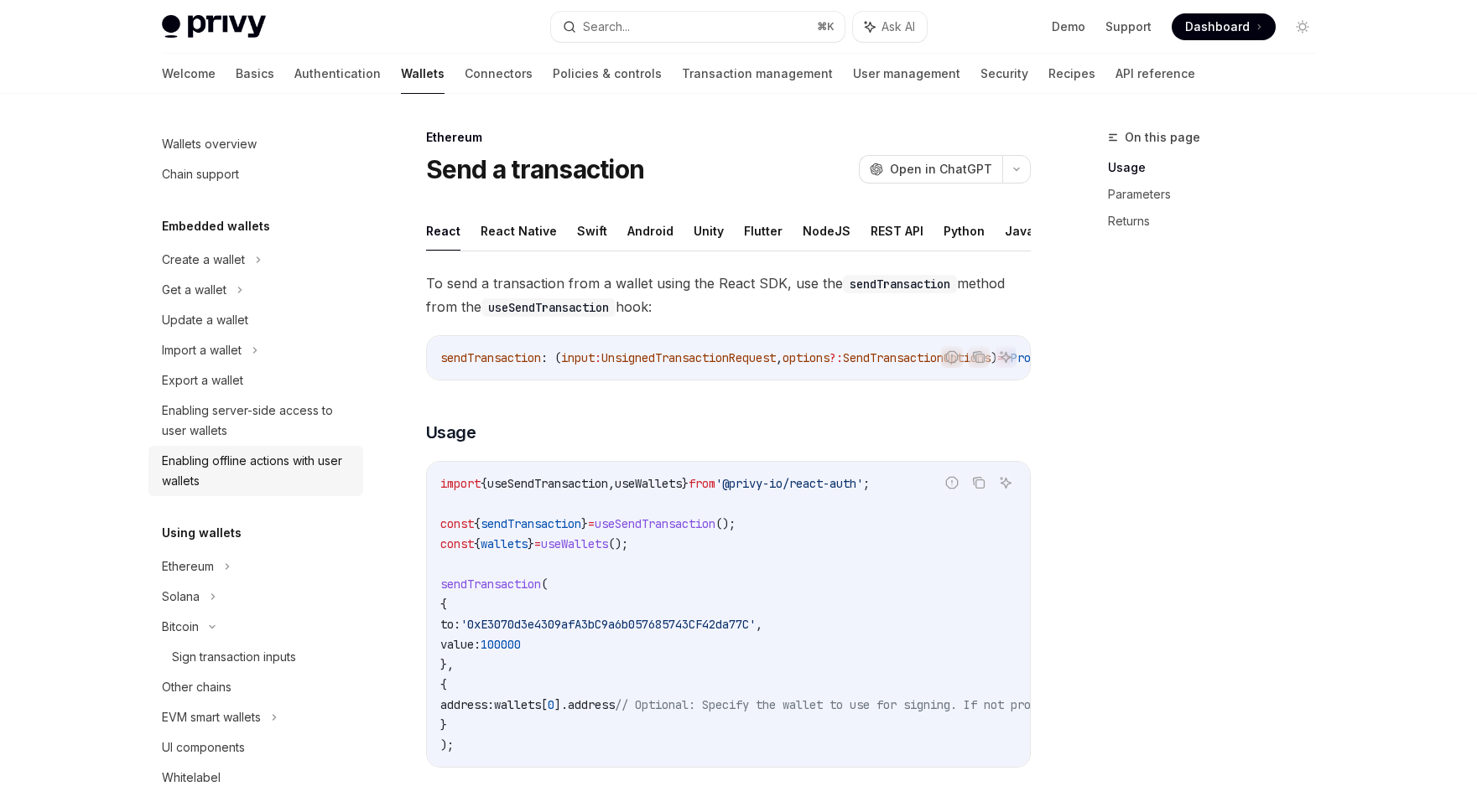
click at [274, 485] on div "Enabling offline actions with user wallets" at bounding box center [257, 471] width 192 height 40
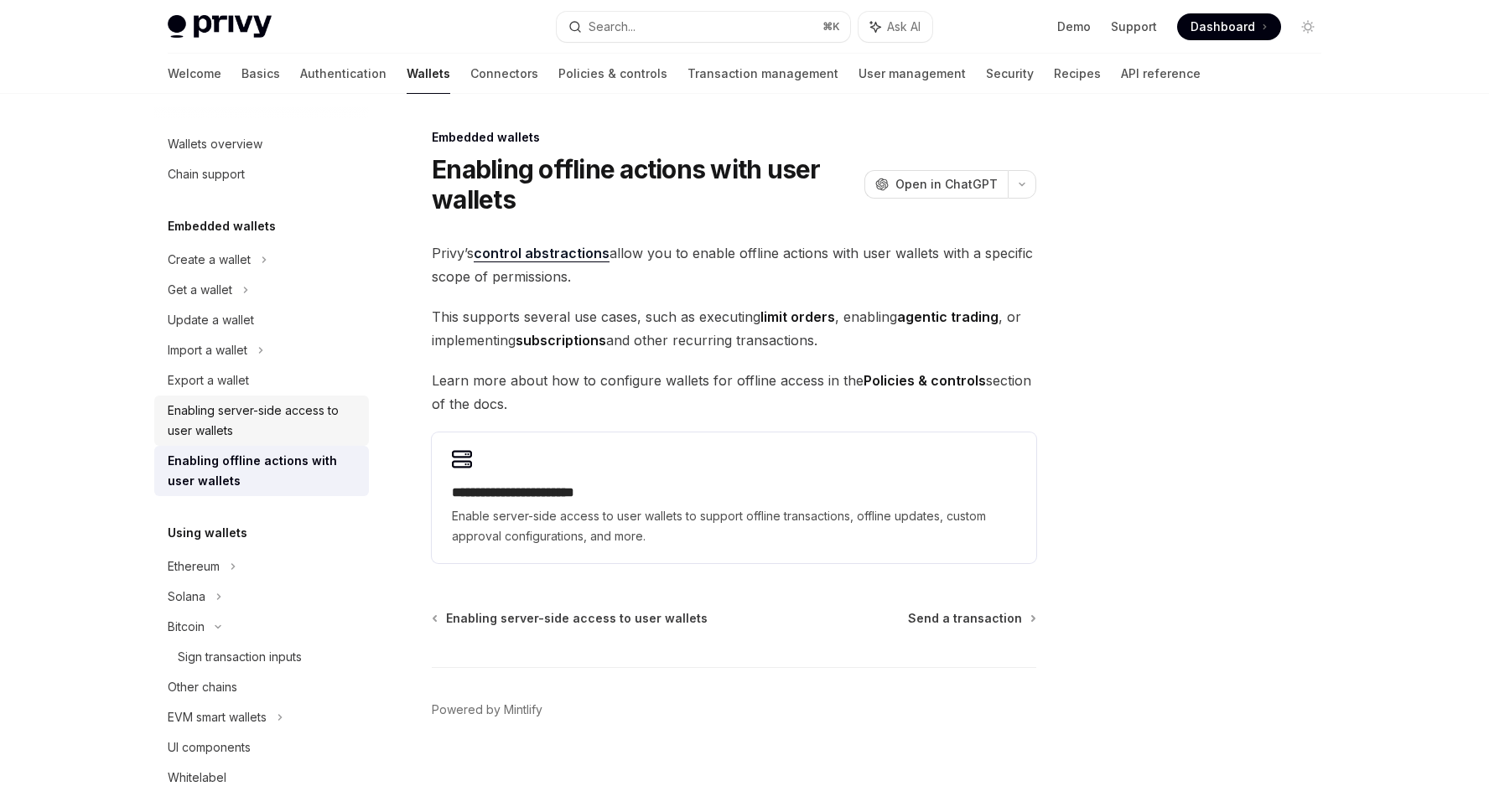
click at [277, 416] on div "Enabling server-side access to user wallets" at bounding box center [263, 420] width 192 height 40
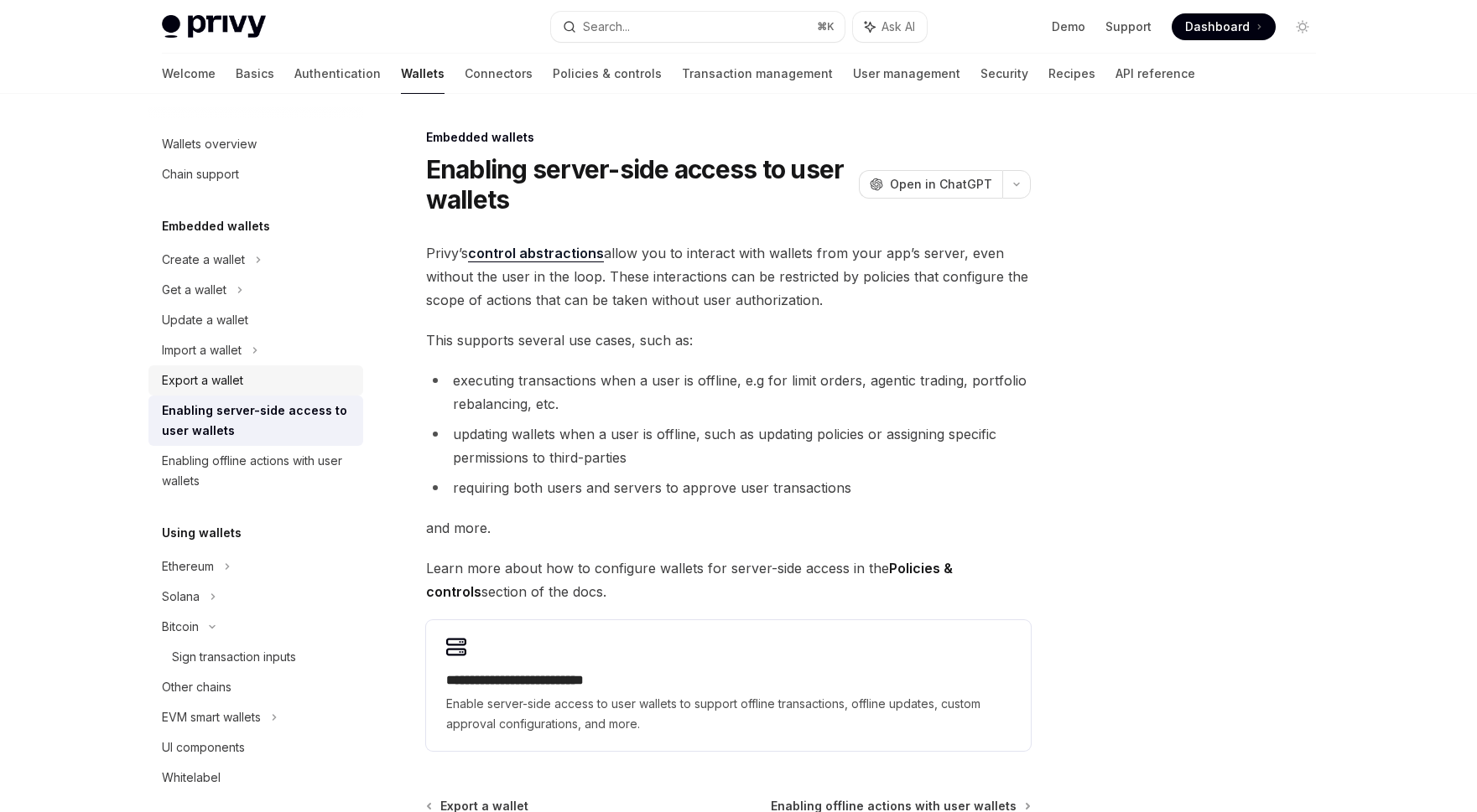
click at [281, 389] on div "Export a wallet" at bounding box center [257, 380] width 192 height 20
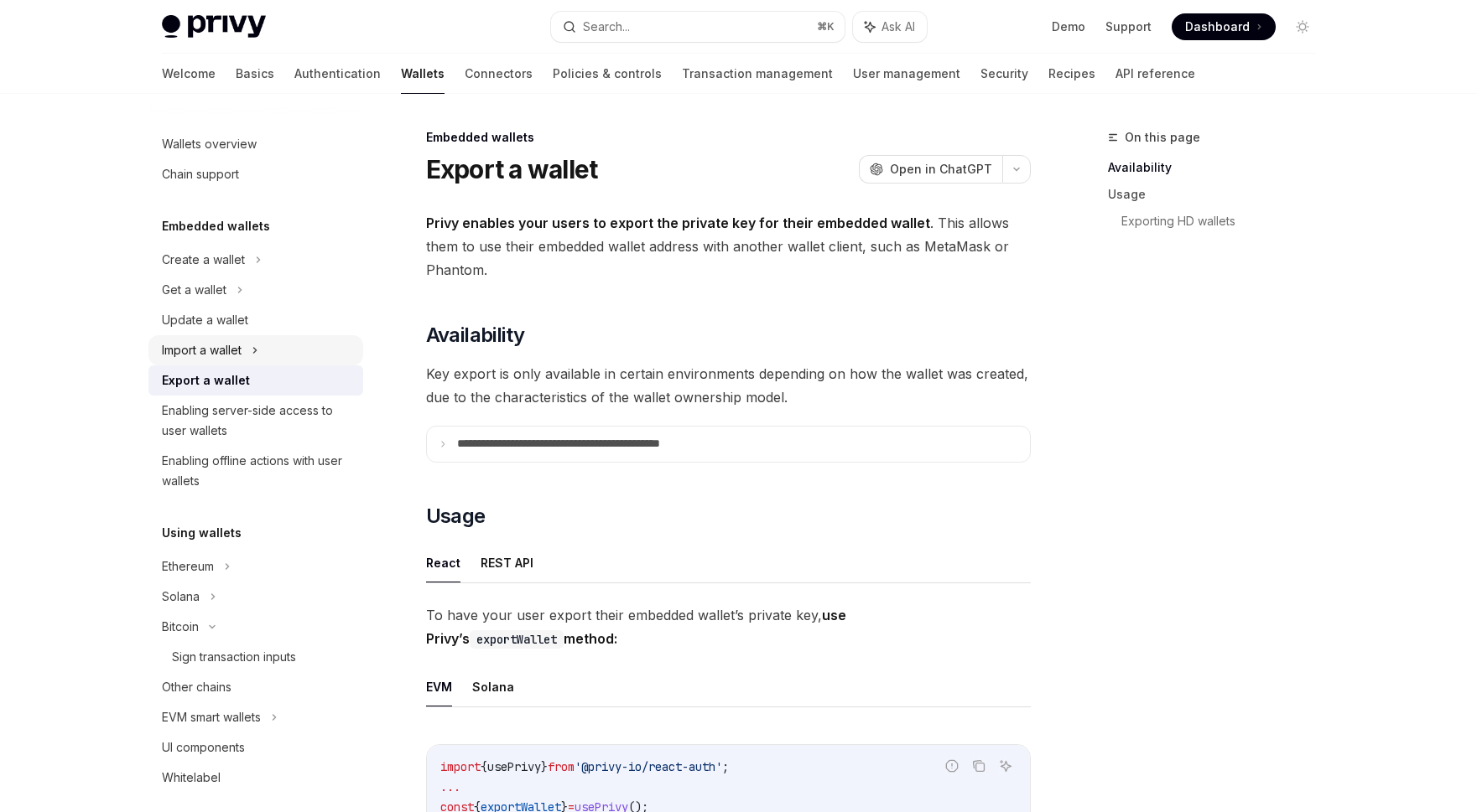
click at [263, 361] on div "Import a wallet" at bounding box center [256, 350] width 215 height 30
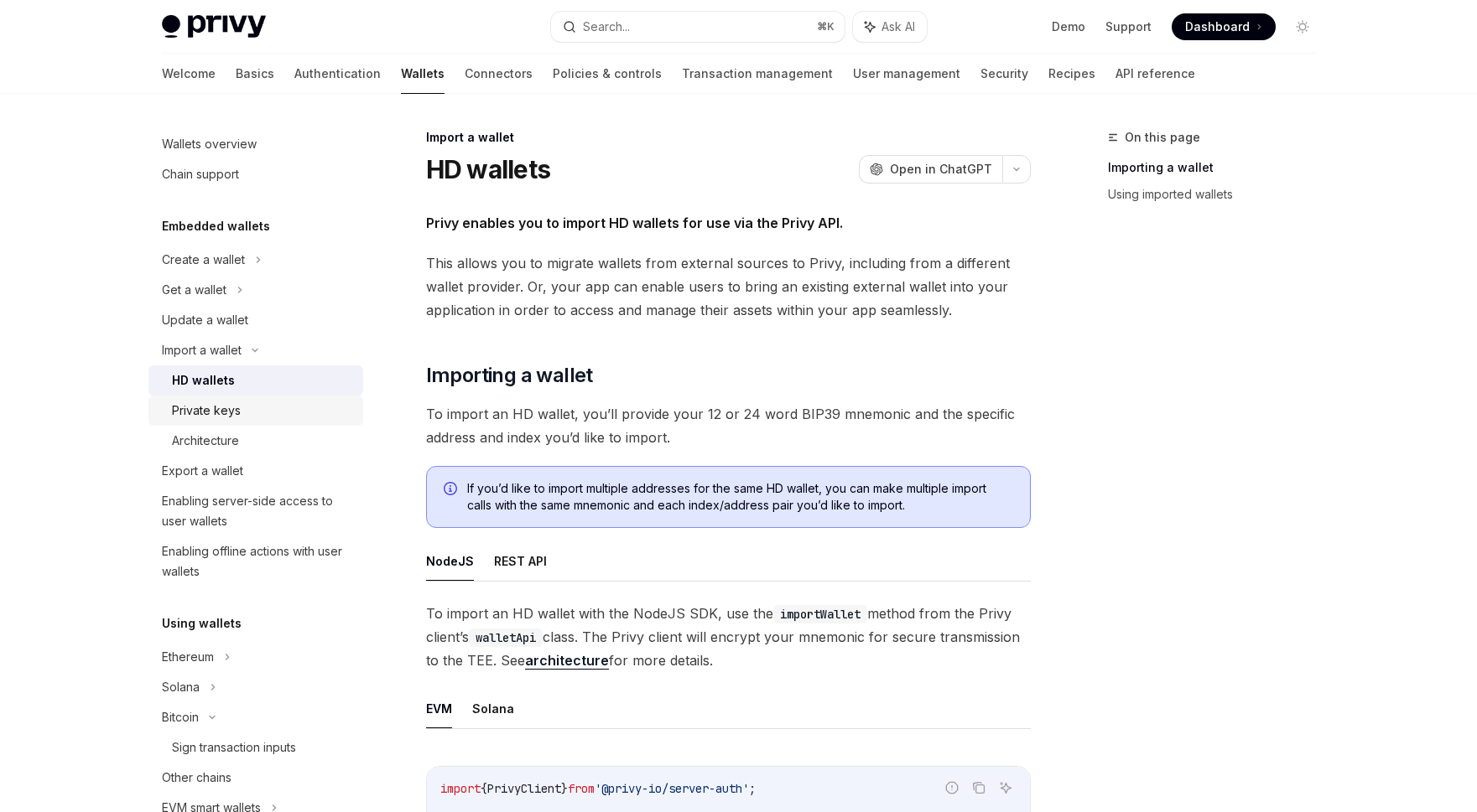
click at [244, 422] on link "Private keys" at bounding box center [256, 411] width 215 height 30
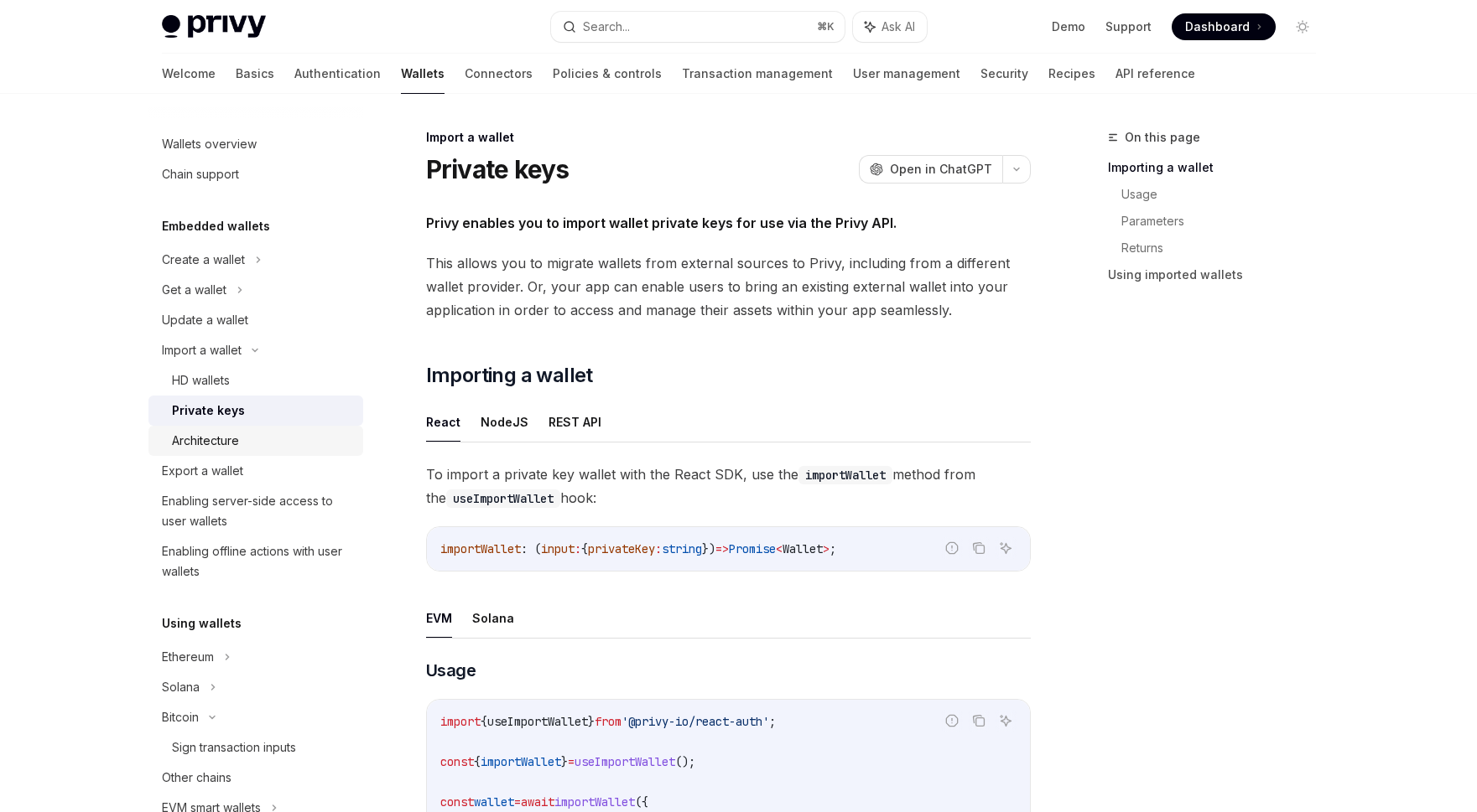
click at [259, 440] on div "Architecture" at bounding box center [262, 440] width 181 height 20
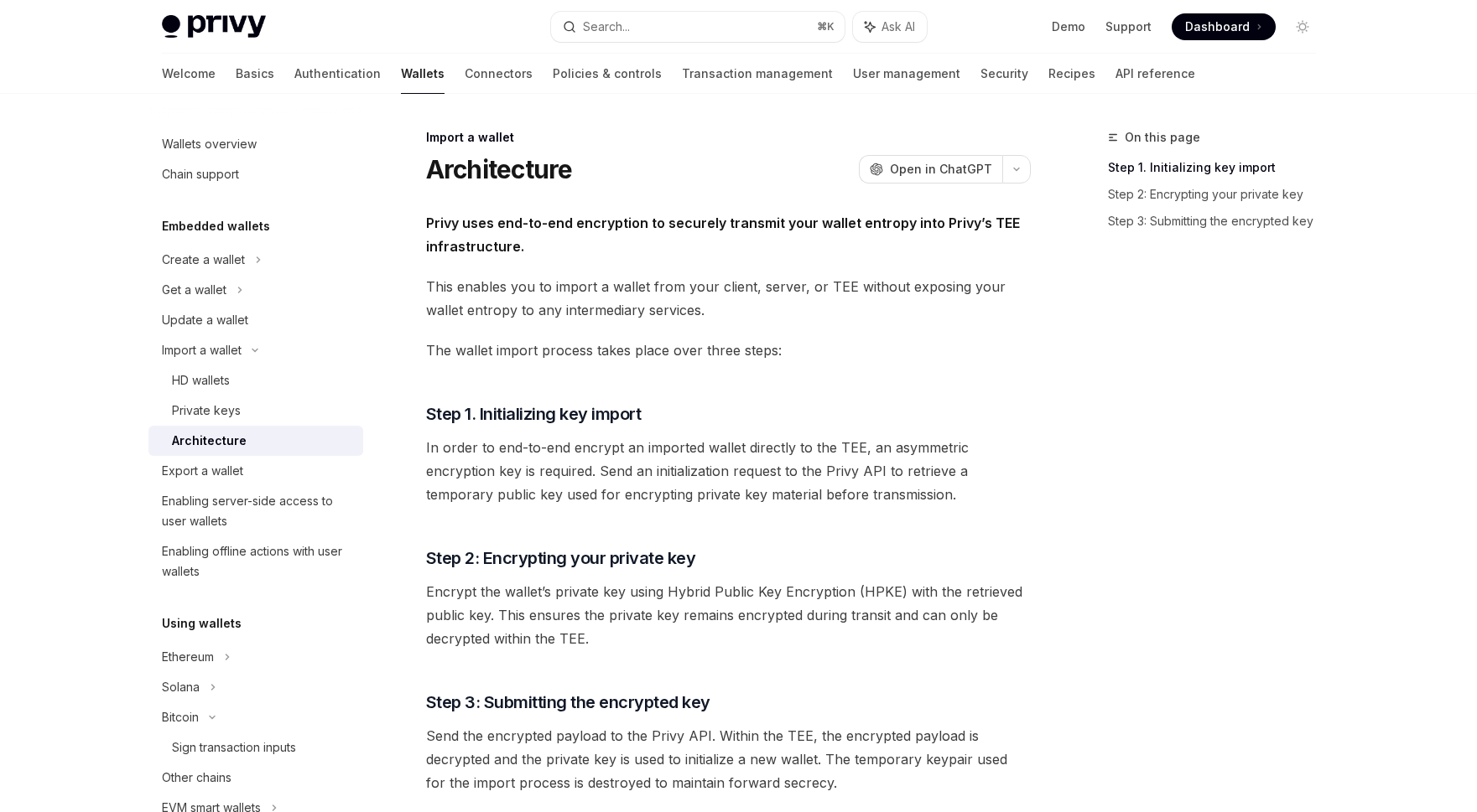
click at [572, 349] on span "The wallet import process takes place over three steps:" at bounding box center [728, 350] width 605 height 23
click at [253, 289] on div "Get a wallet" at bounding box center [256, 289] width 215 height 30
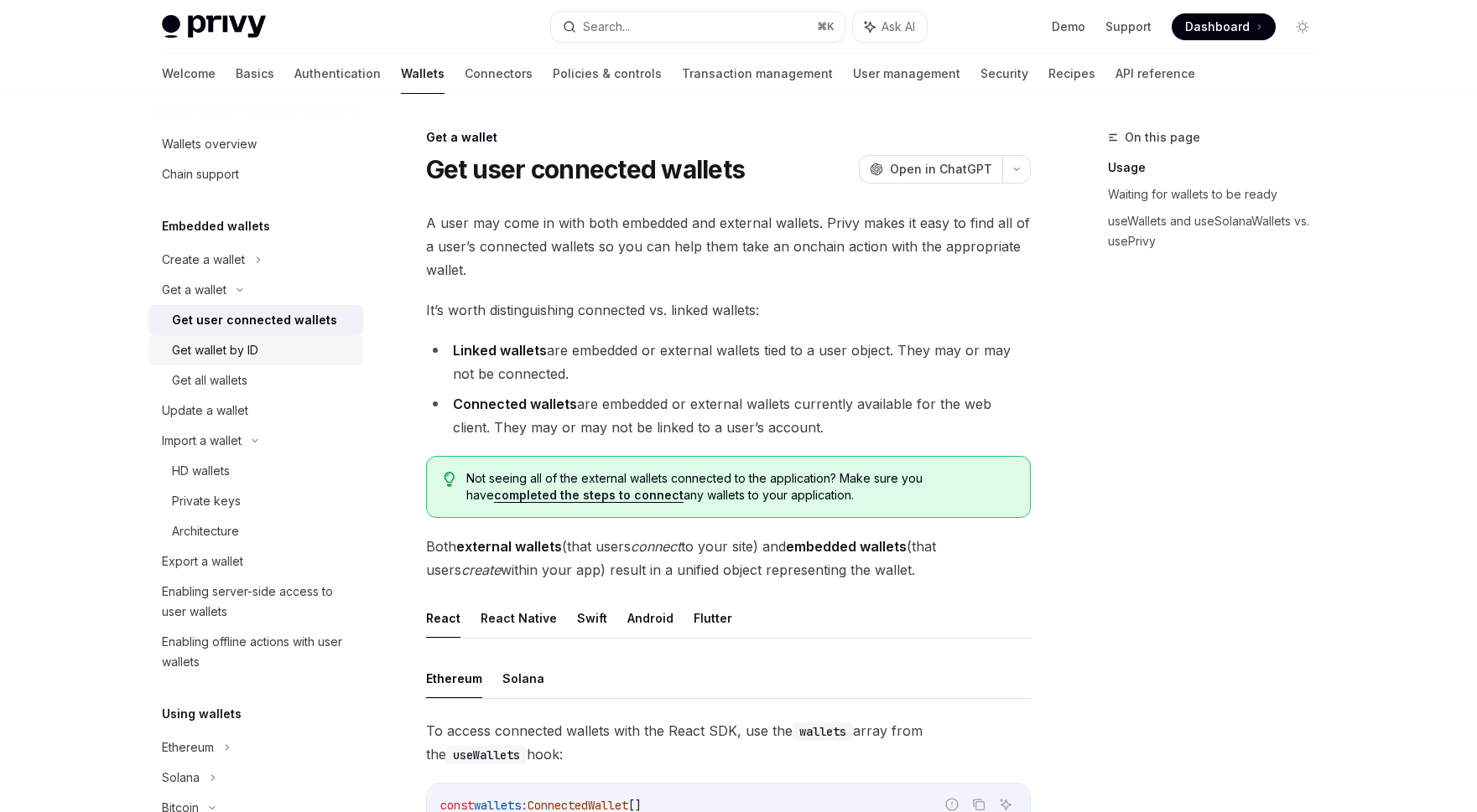
click at [244, 359] on div "Get wallet by ID" at bounding box center [215, 350] width 87 height 20
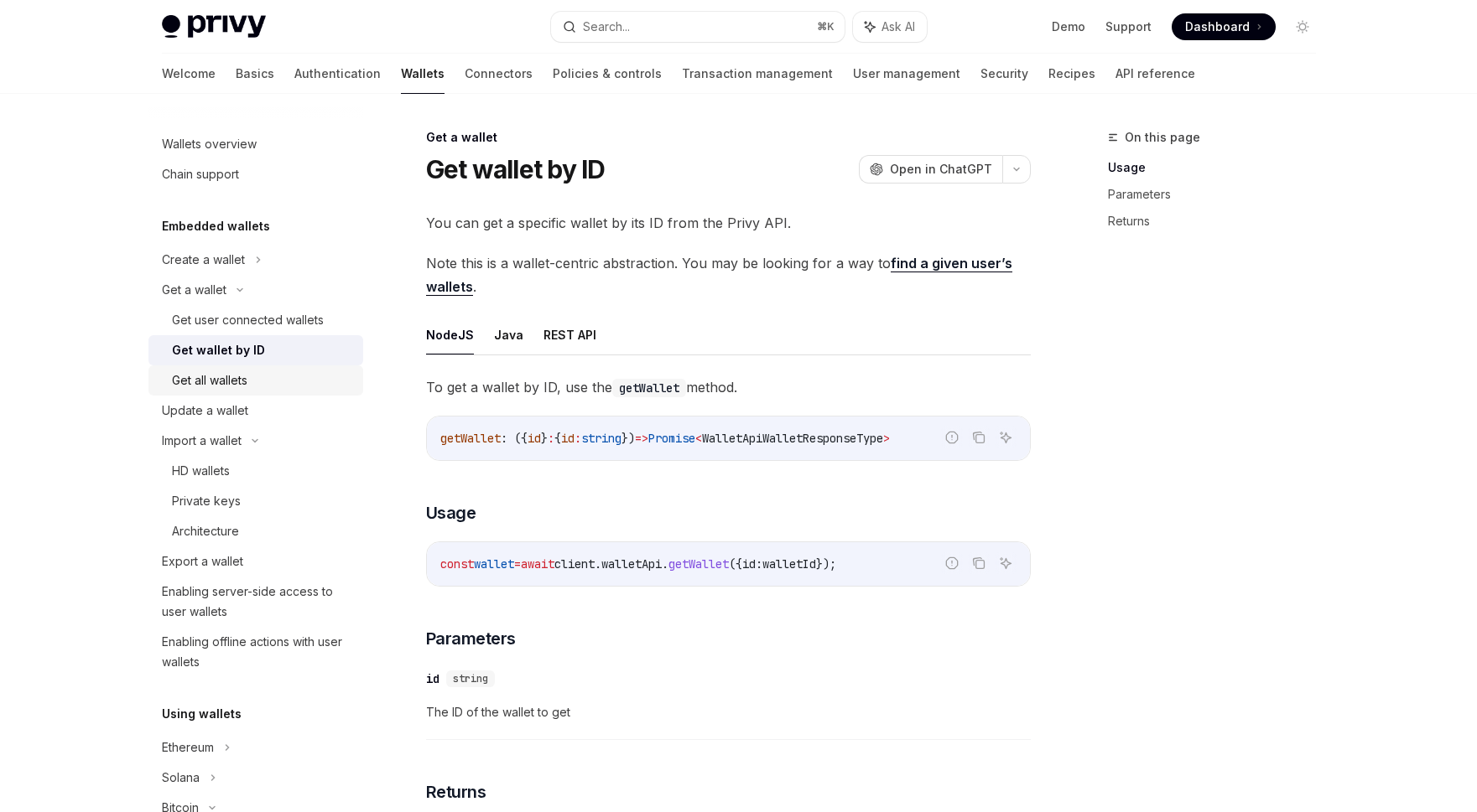
click at [243, 378] on div "Get all wallets" at bounding box center [209, 380] width 75 height 20
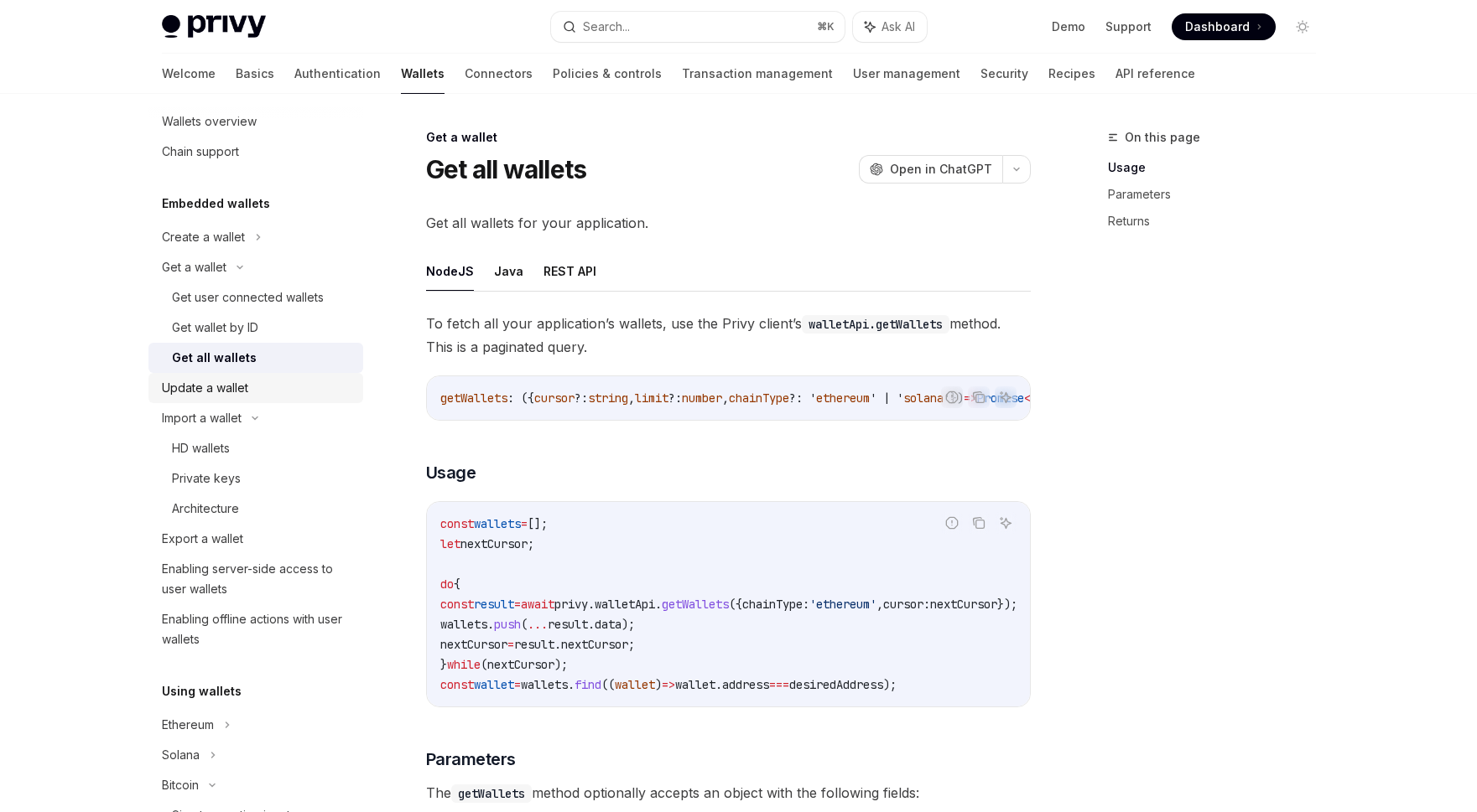
scroll to position [50, 0]
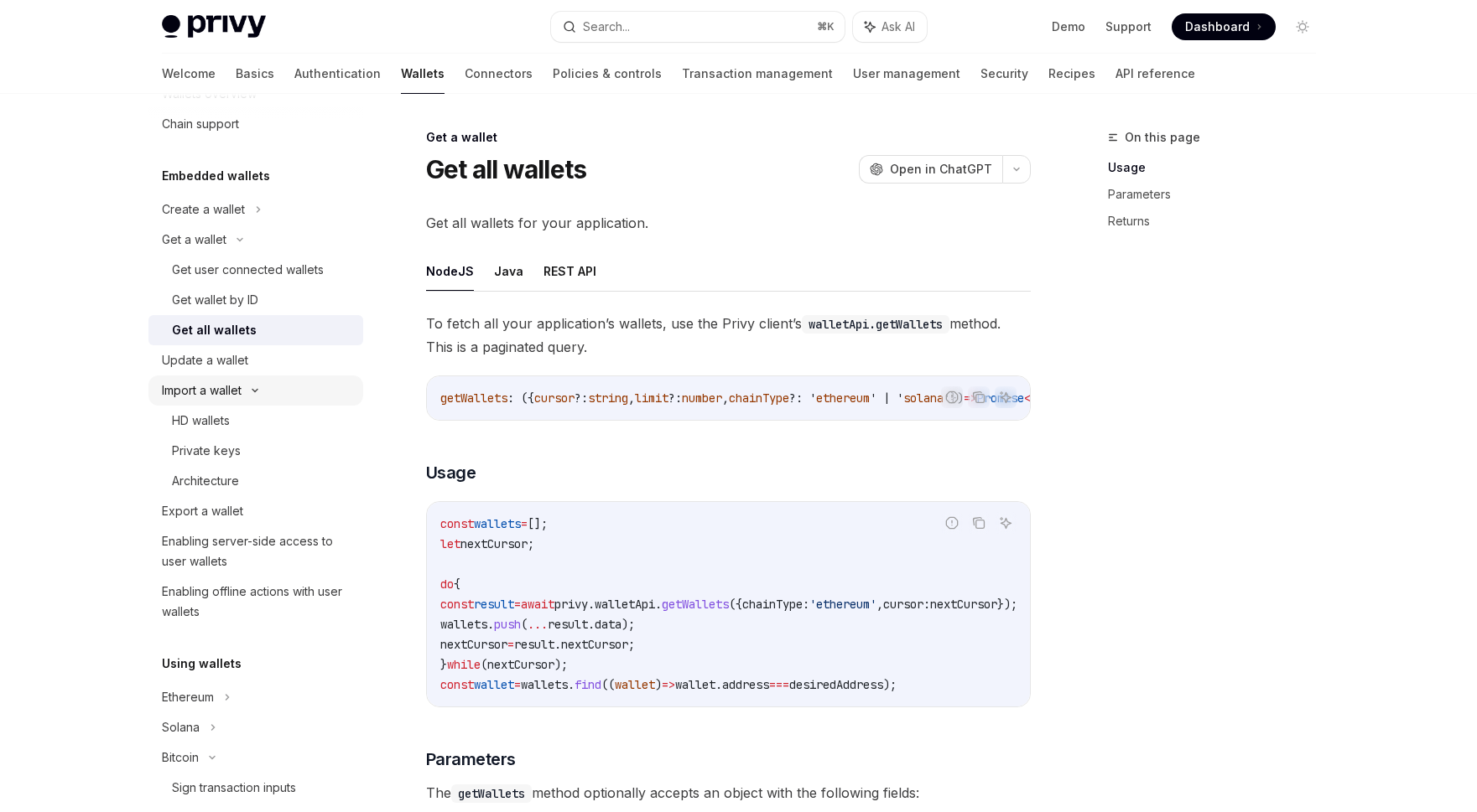
click at [269, 380] on div "Import a wallet" at bounding box center [256, 390] width 215 height 30
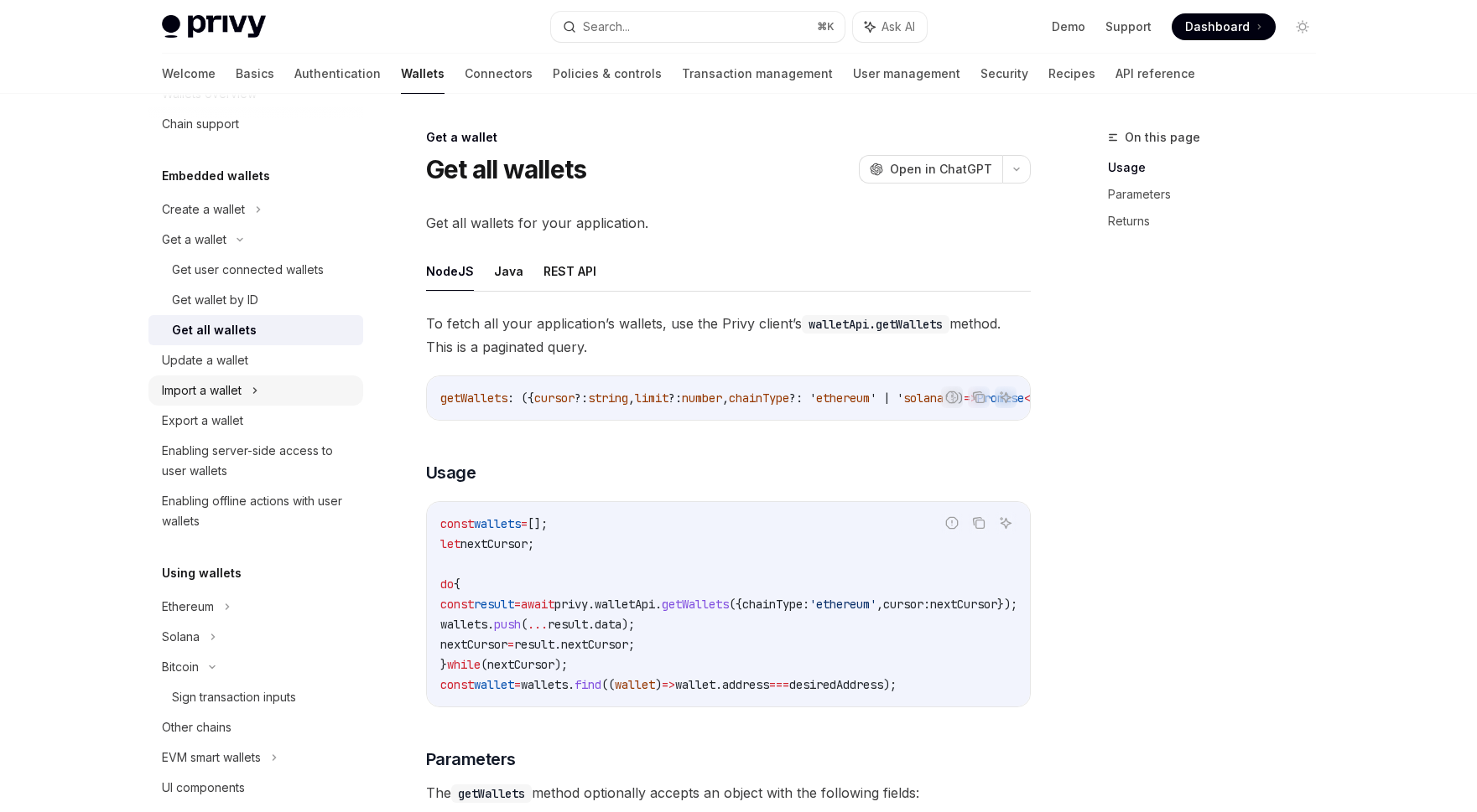
click at [270, 388] on div "Import a wallet" at bounding box center [256, 390] width 215 height 30
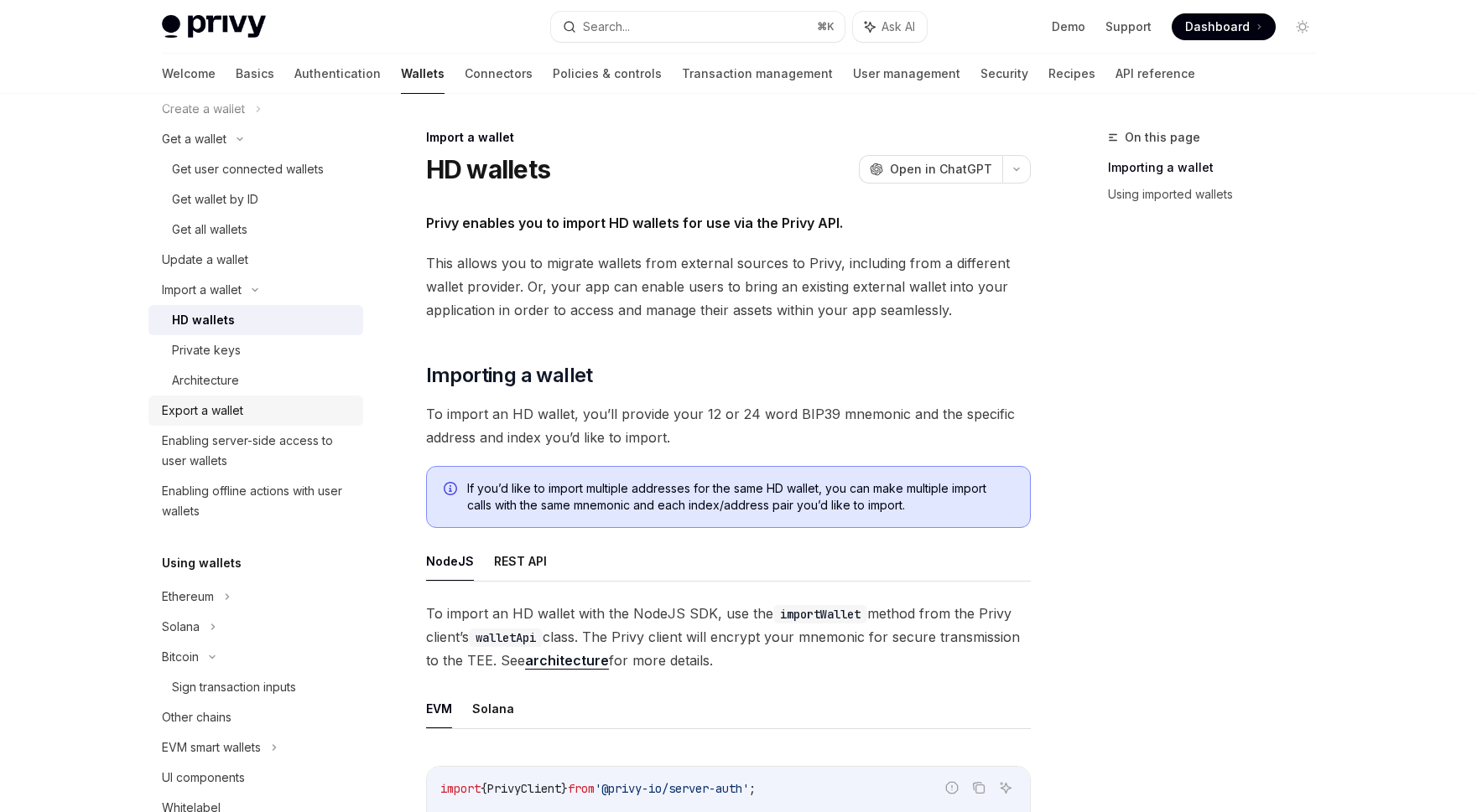
click at [260, 409] on div "Export a wallet" at bounding box center [257, 410] width 192 height 20
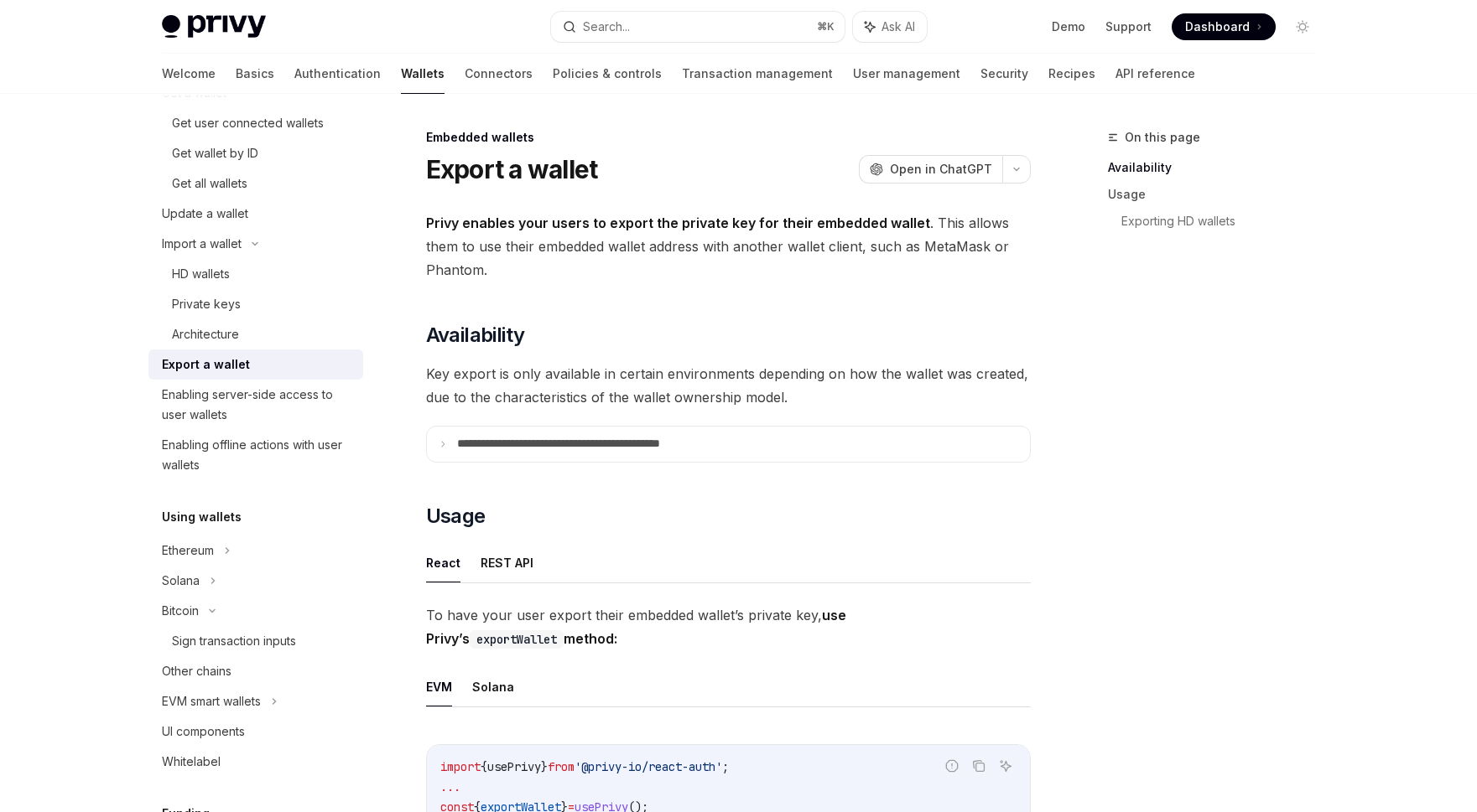
scroll to position [201, 0]
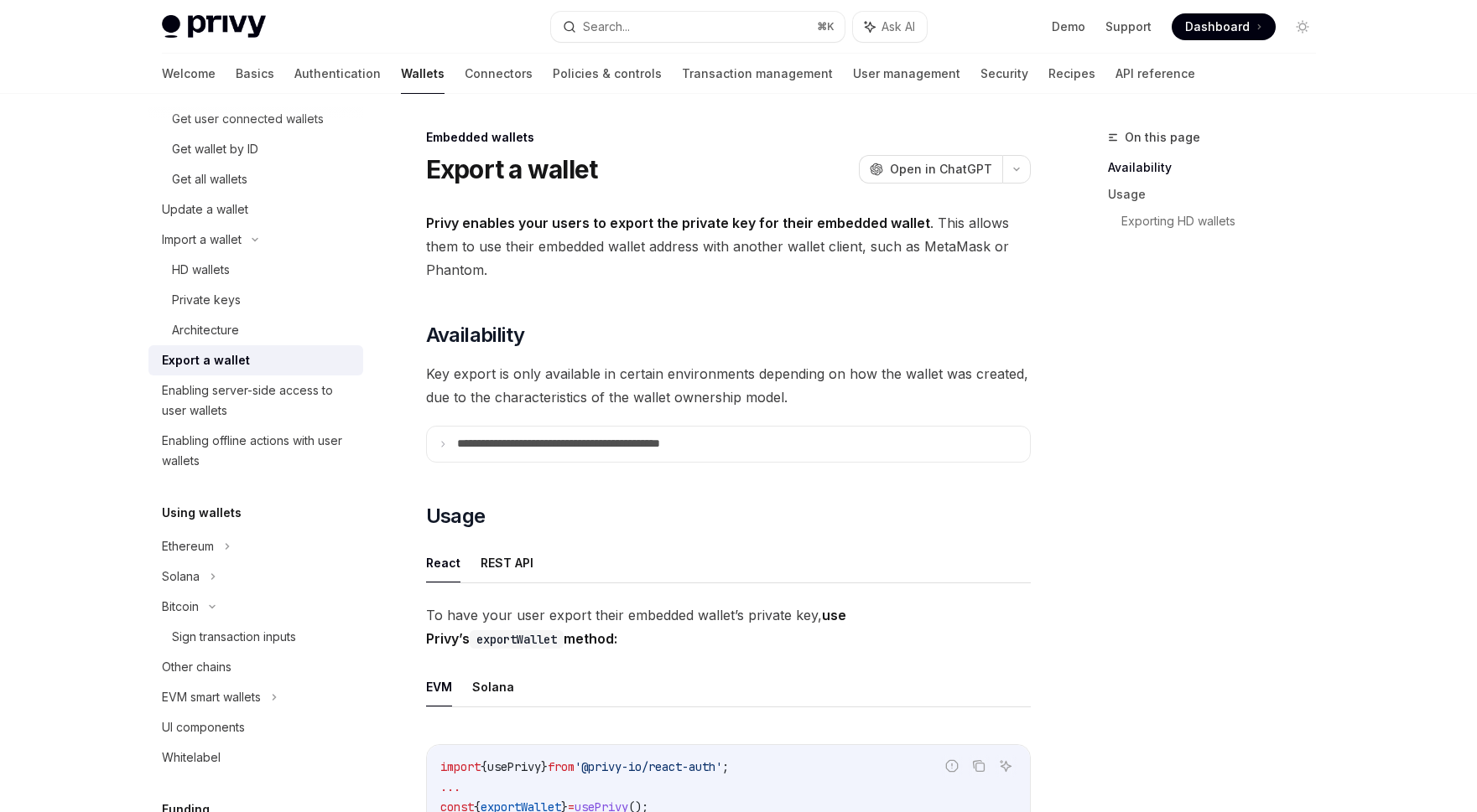
click at [260, 409] on div "Enabling server-side access to user wallets" at bounding box center [257, 400] width 192 height 40
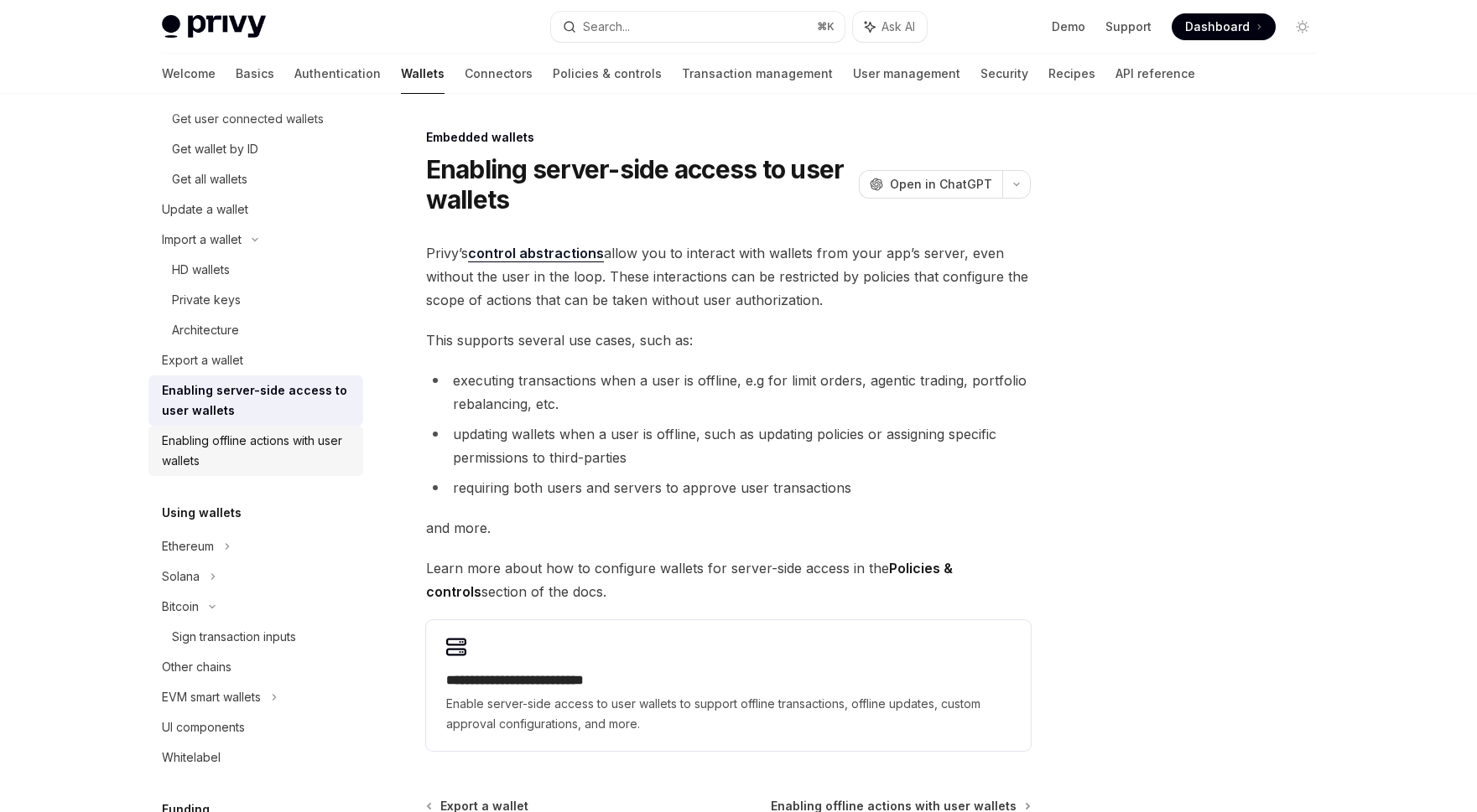
click at [259, 443] on div "Enabling offline actions with user wallets" at bounding box center [257, 451] width 192 height 40
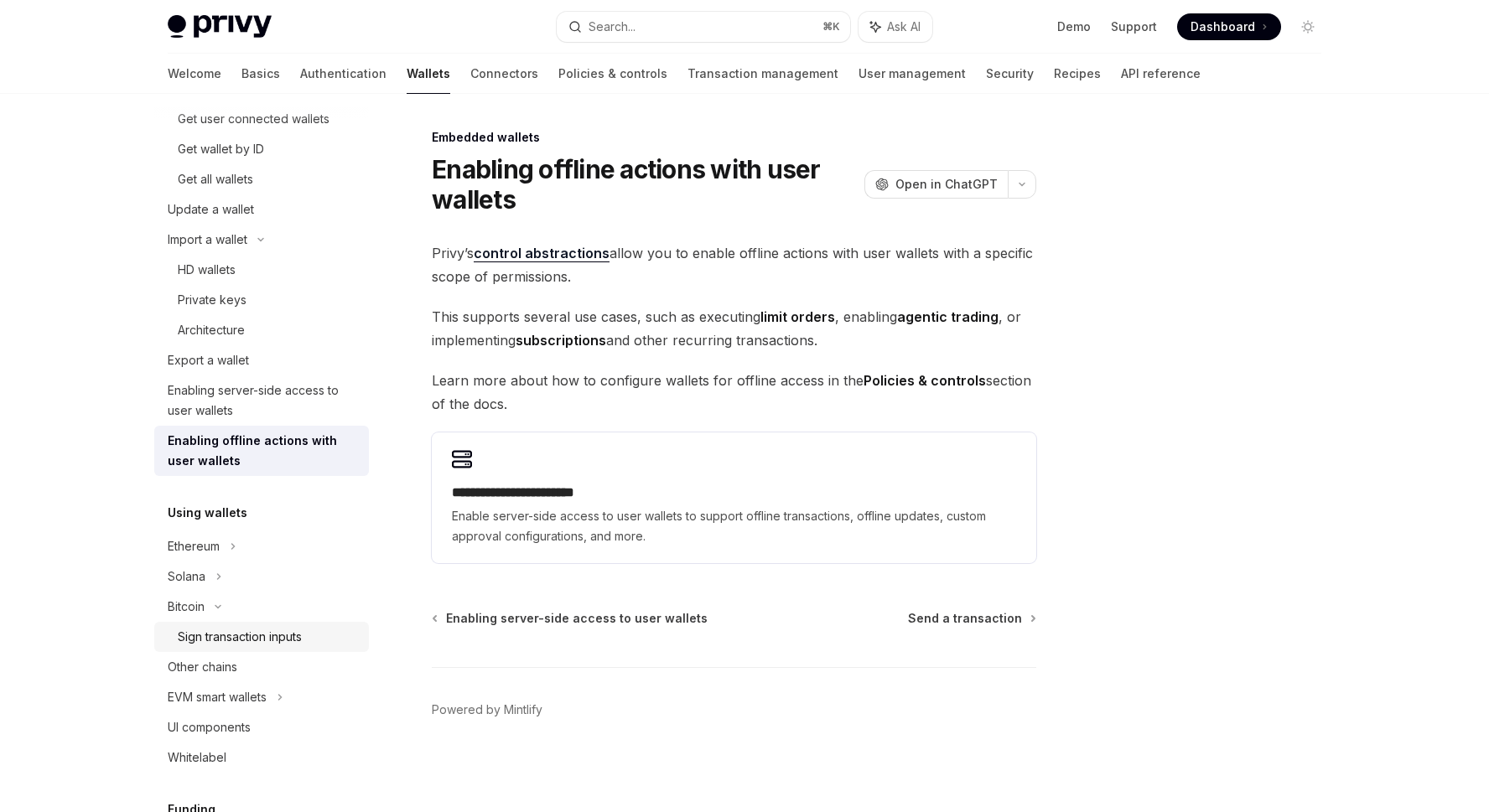
click at [242, 646] on div "Sign transaction inputs" at bounding box center [239, 637] width 124 height 20
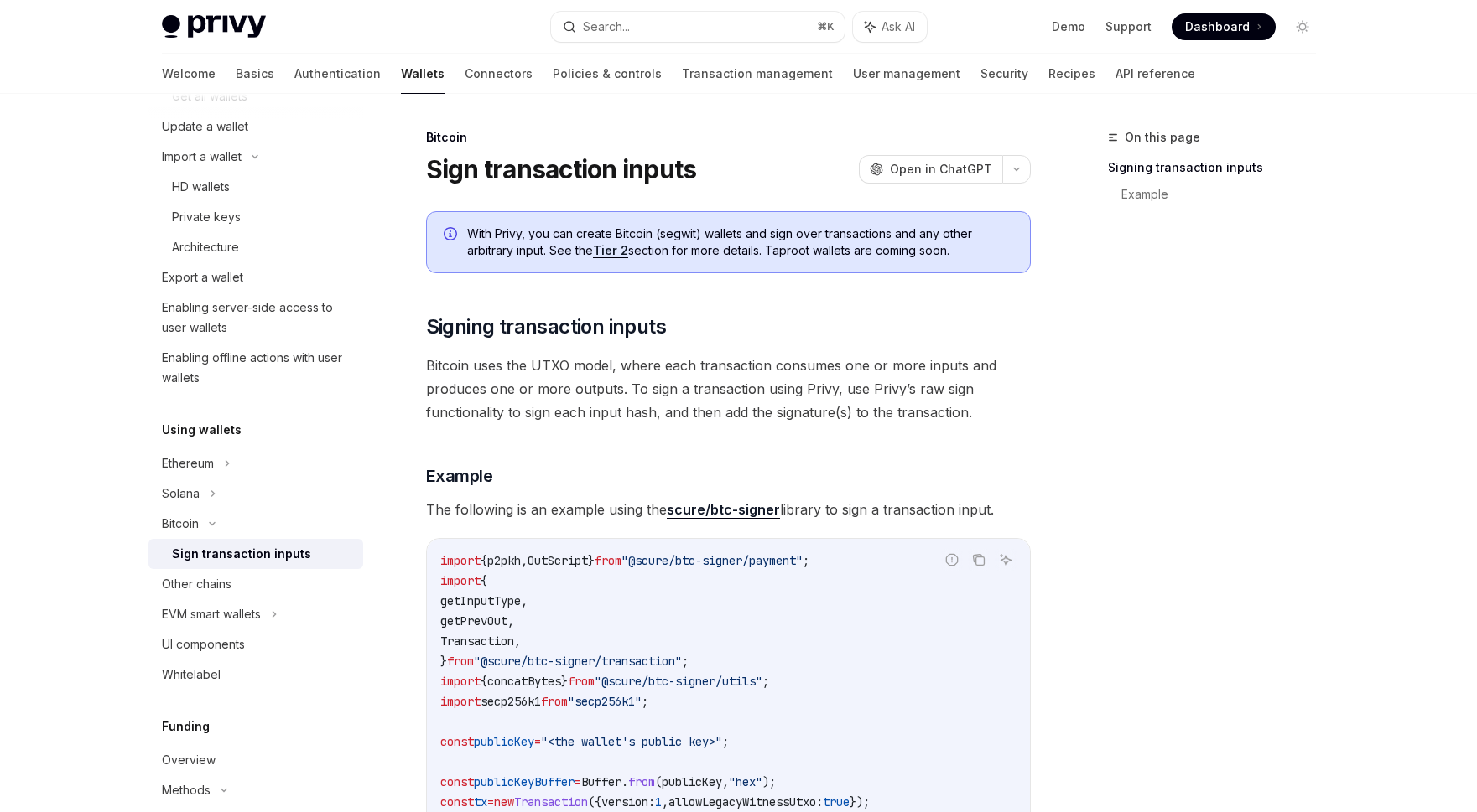
scroll to position [352, 0]
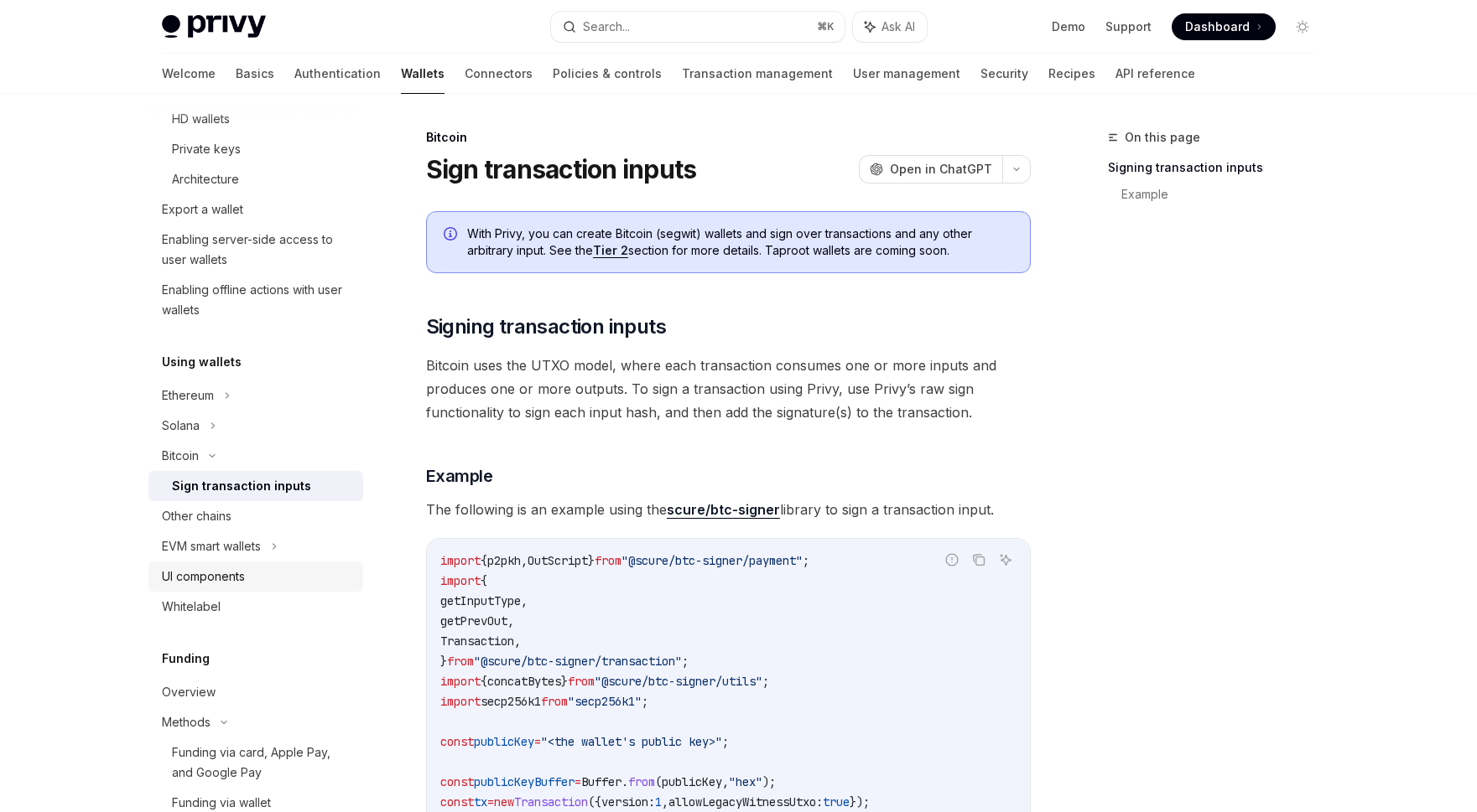
click at [233, 573] on div "UI components" at bounding box center [204, 576] width 83 height 20
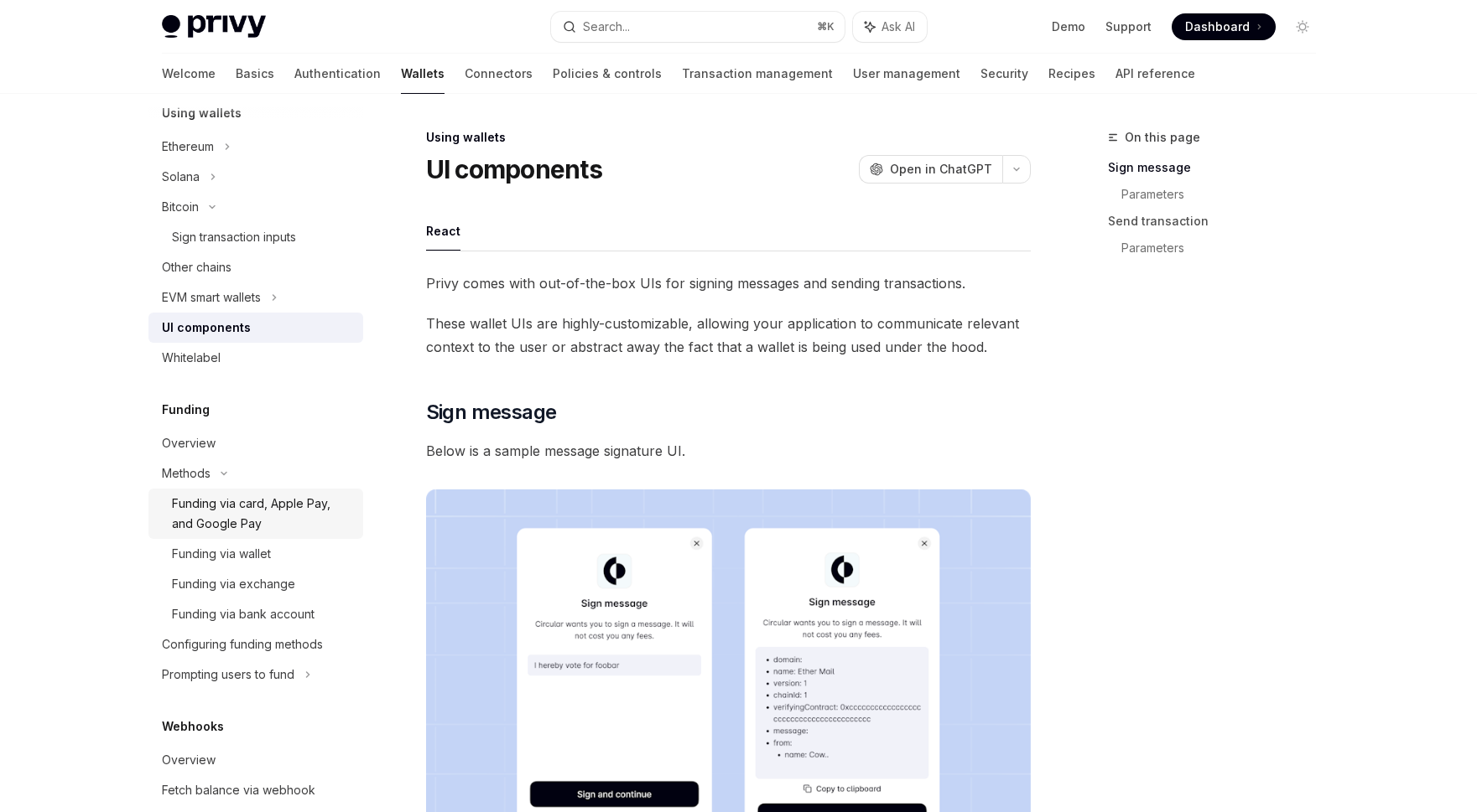
scroll to position [604, 0]
click at [243, 513] on div "Funding via card, Apple Pay, and Google Pay" at bounding box center [262, 511] width 181 height 40
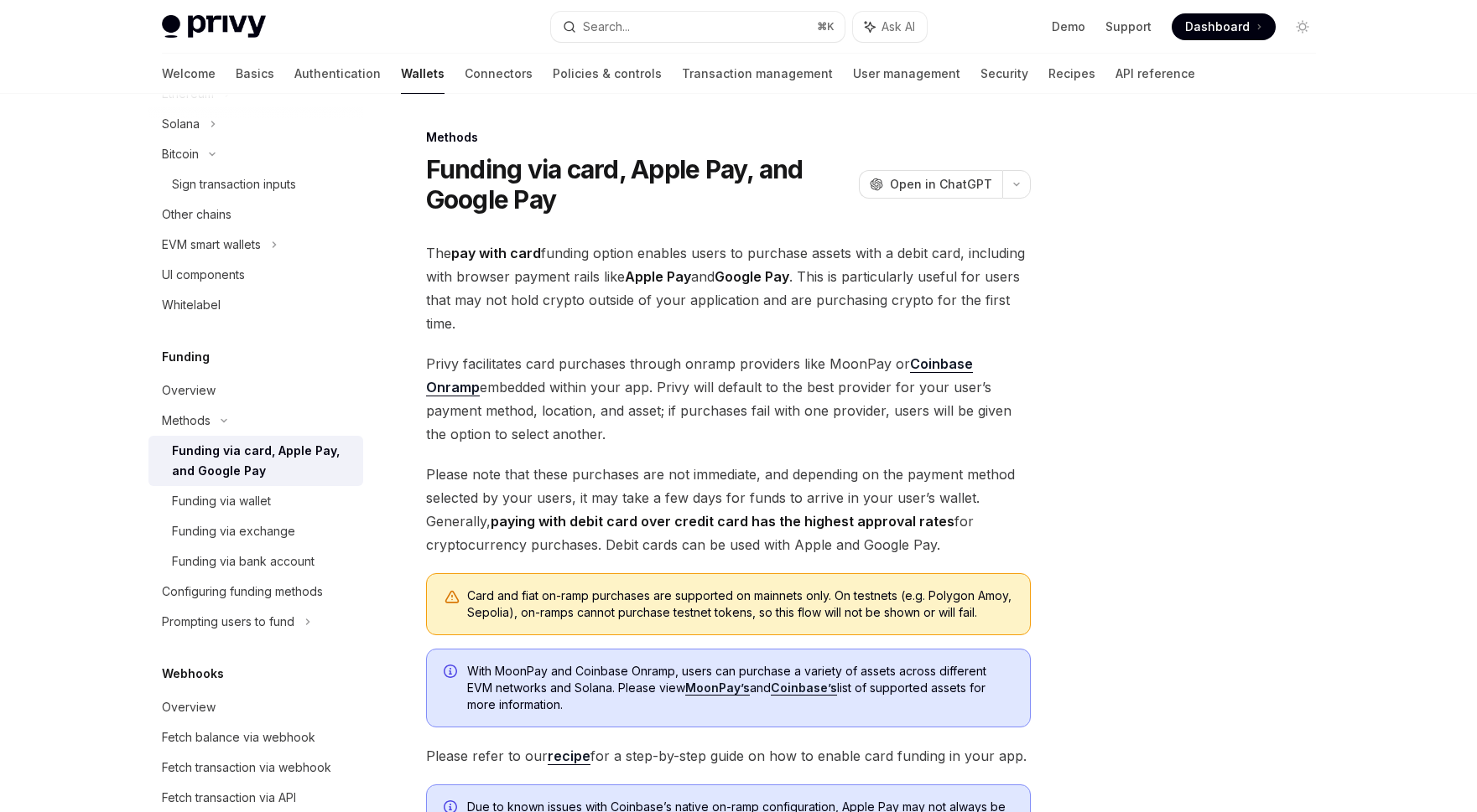
click at [243, 513] on link "Funding via wallet" at bounding box center [256, 501] width 215 height 30
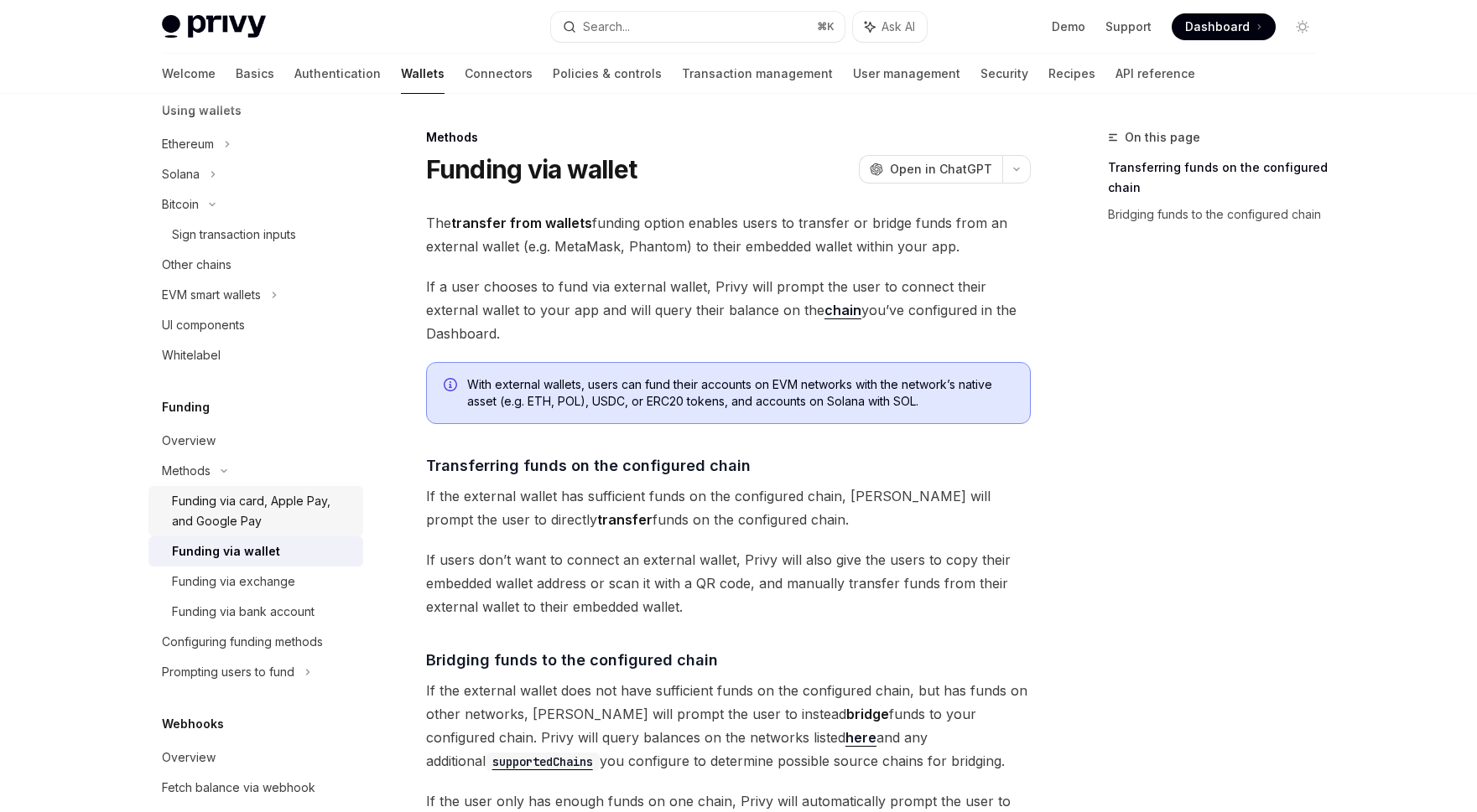
click at [243, 513] on div "Funding via card, Apple Pay, and Google Pay" at bounding box center [262, 511] width 181 height 40
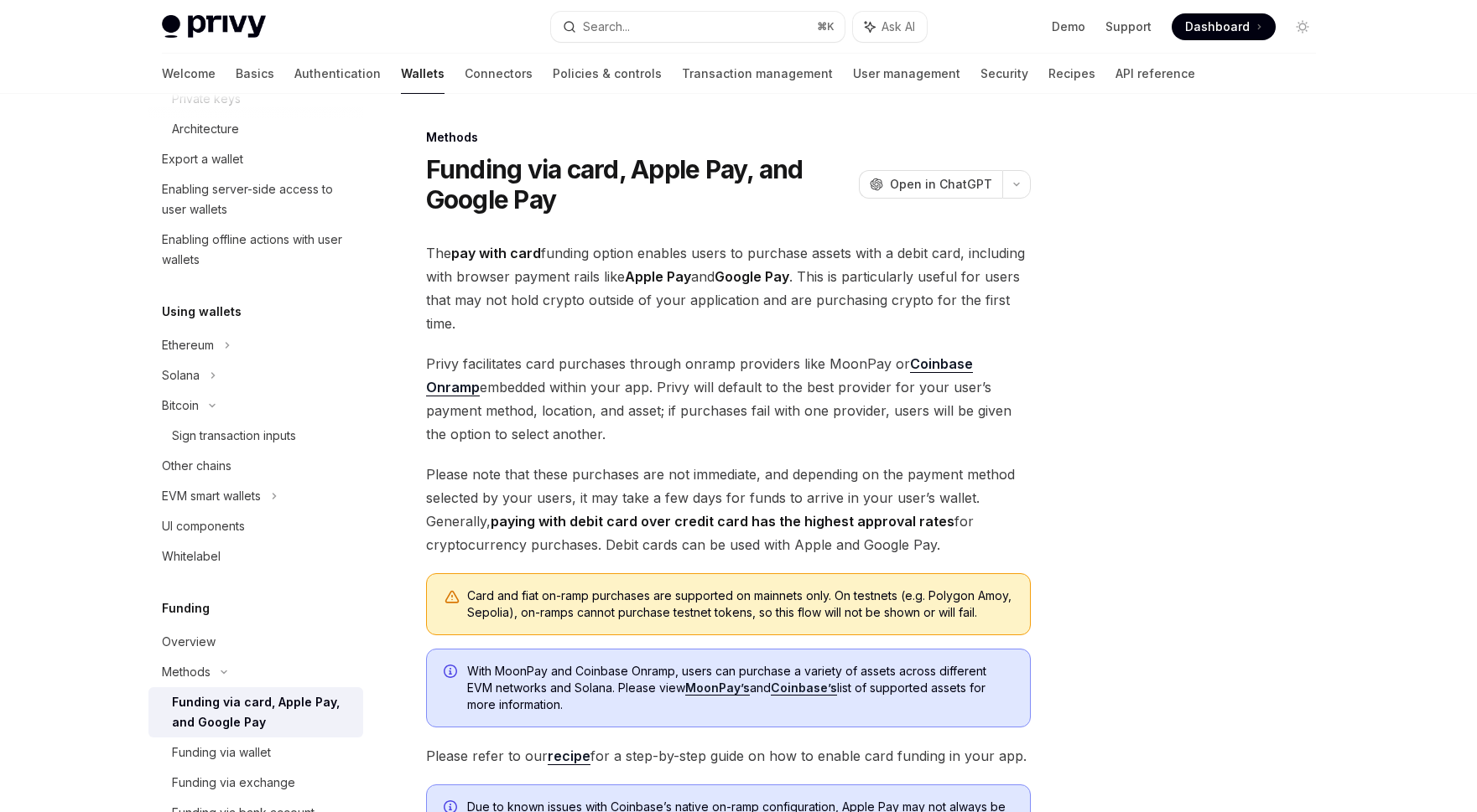
click at [243, 513] on link "UI components" at bounding box center [256, 526] width 215 height 30
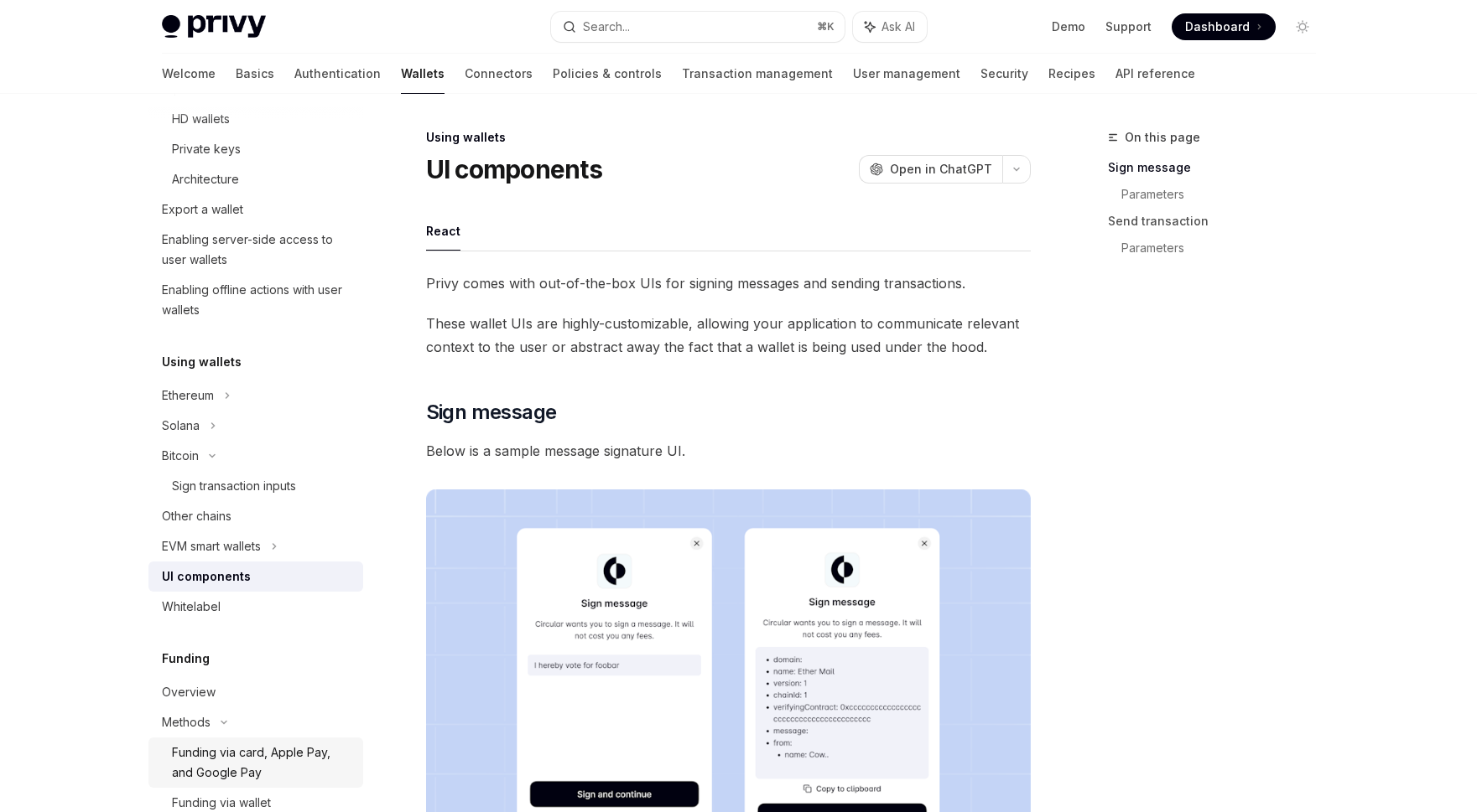
click at [243, 513] on div "Other chains" at bounding box center [257, 516] width 192 height 20
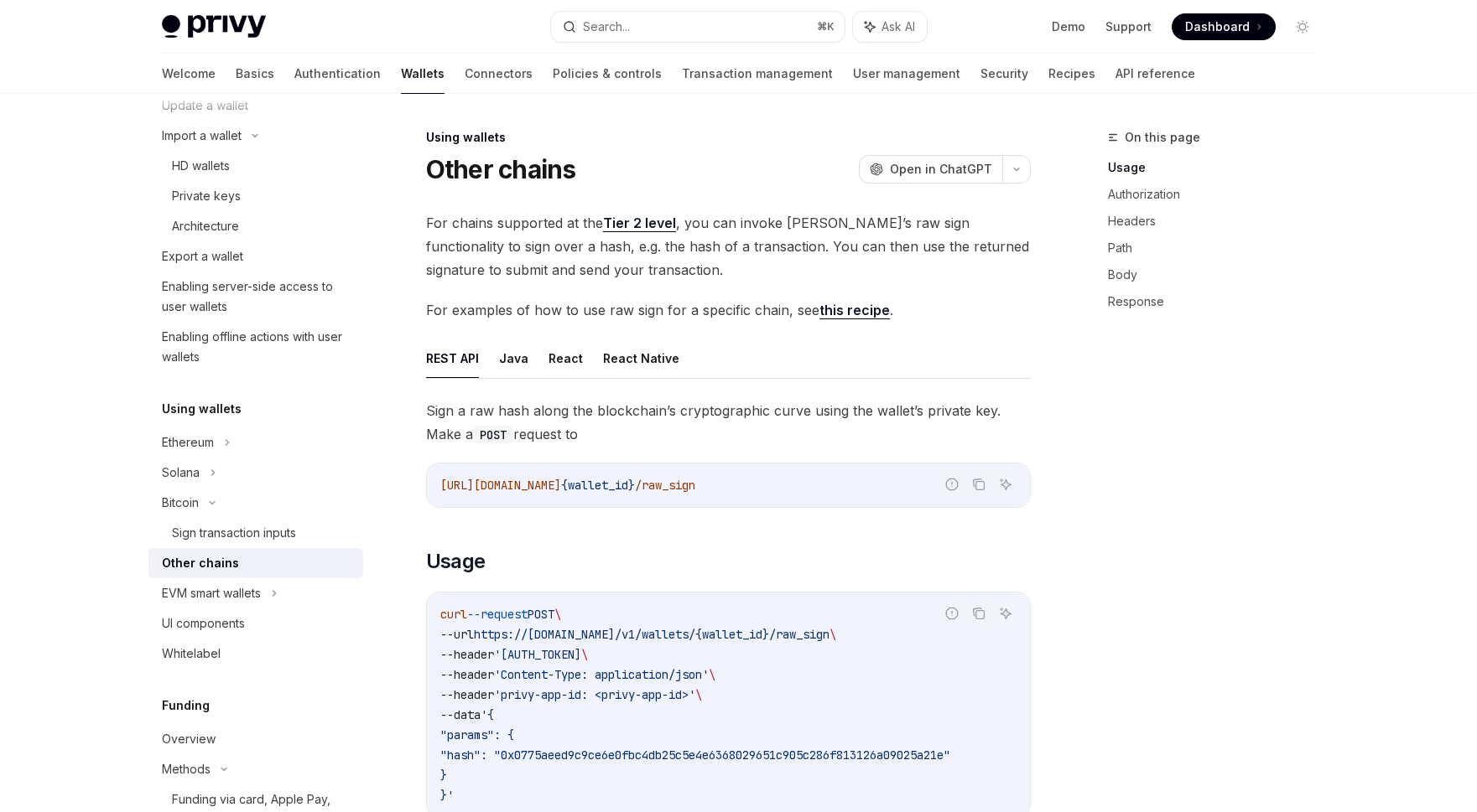
scroll to position [302, 0]
click at [245, 541] on div "Sign transaction inputs" at bounding box center [233, 536] width 124 height 20
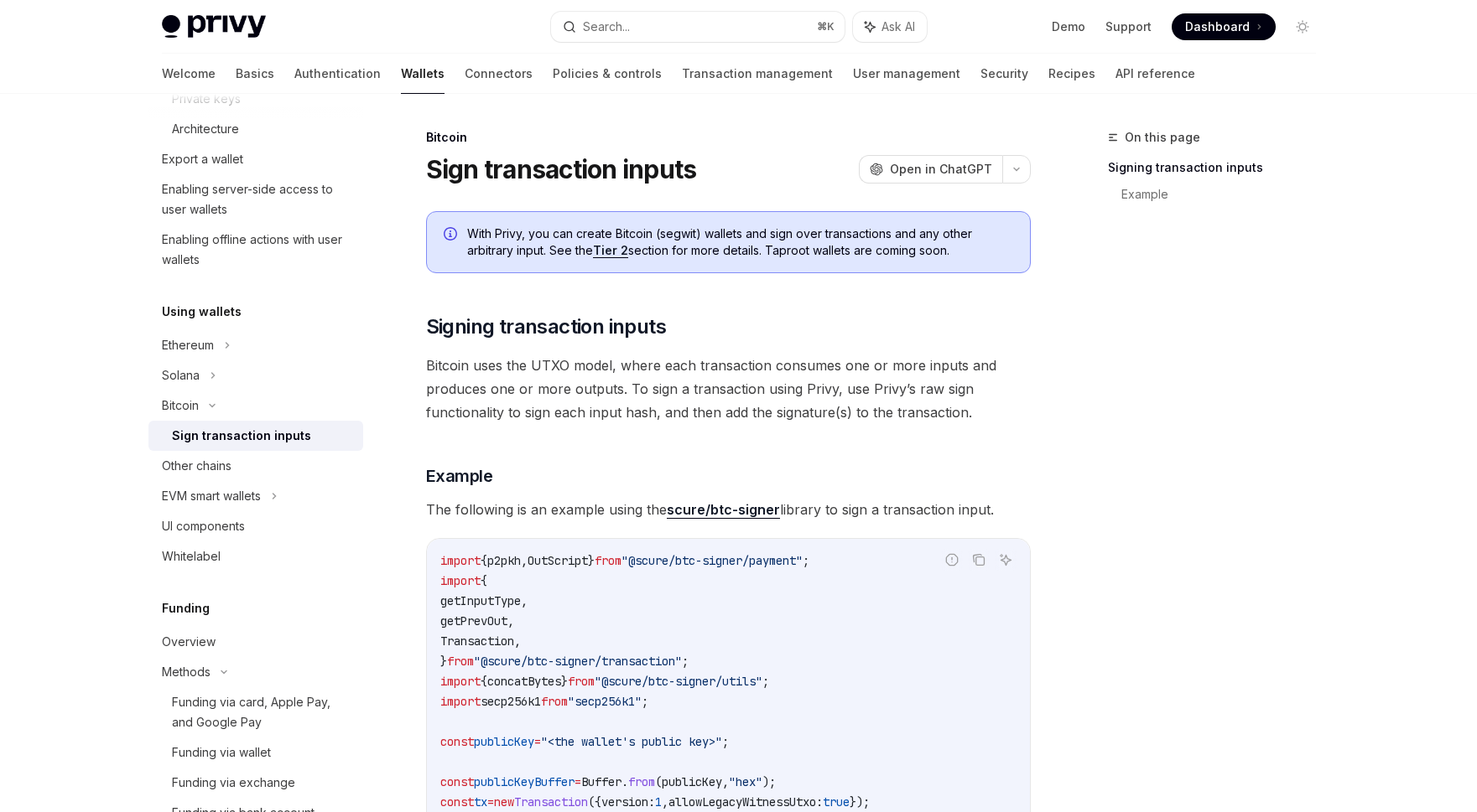
click at [245, 541] on link "UI components" at bounding box center [256, 526] width 215 height 30
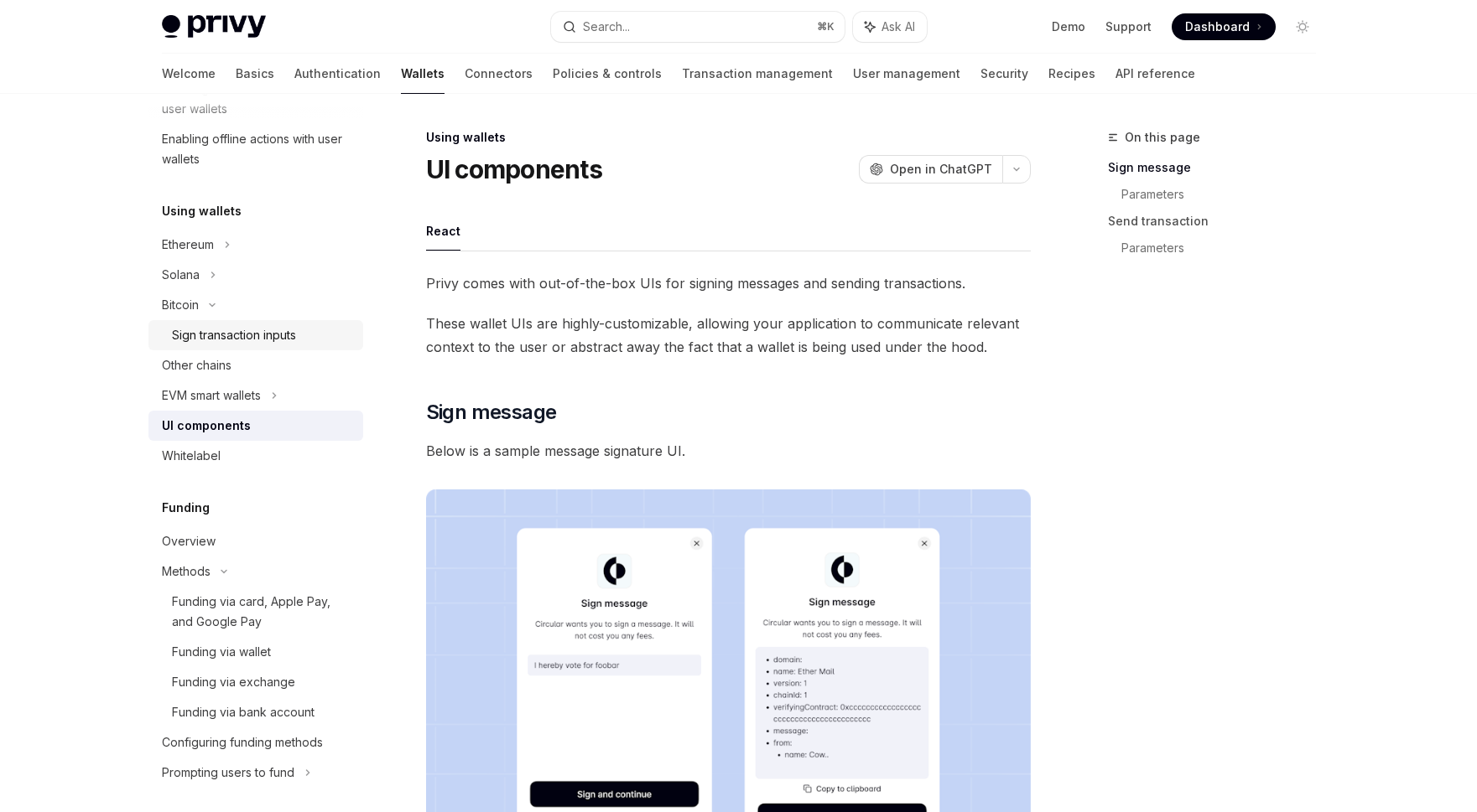
click at [245, 541] on div "Overview" at bounding box center [257, 541] width 192 height 20
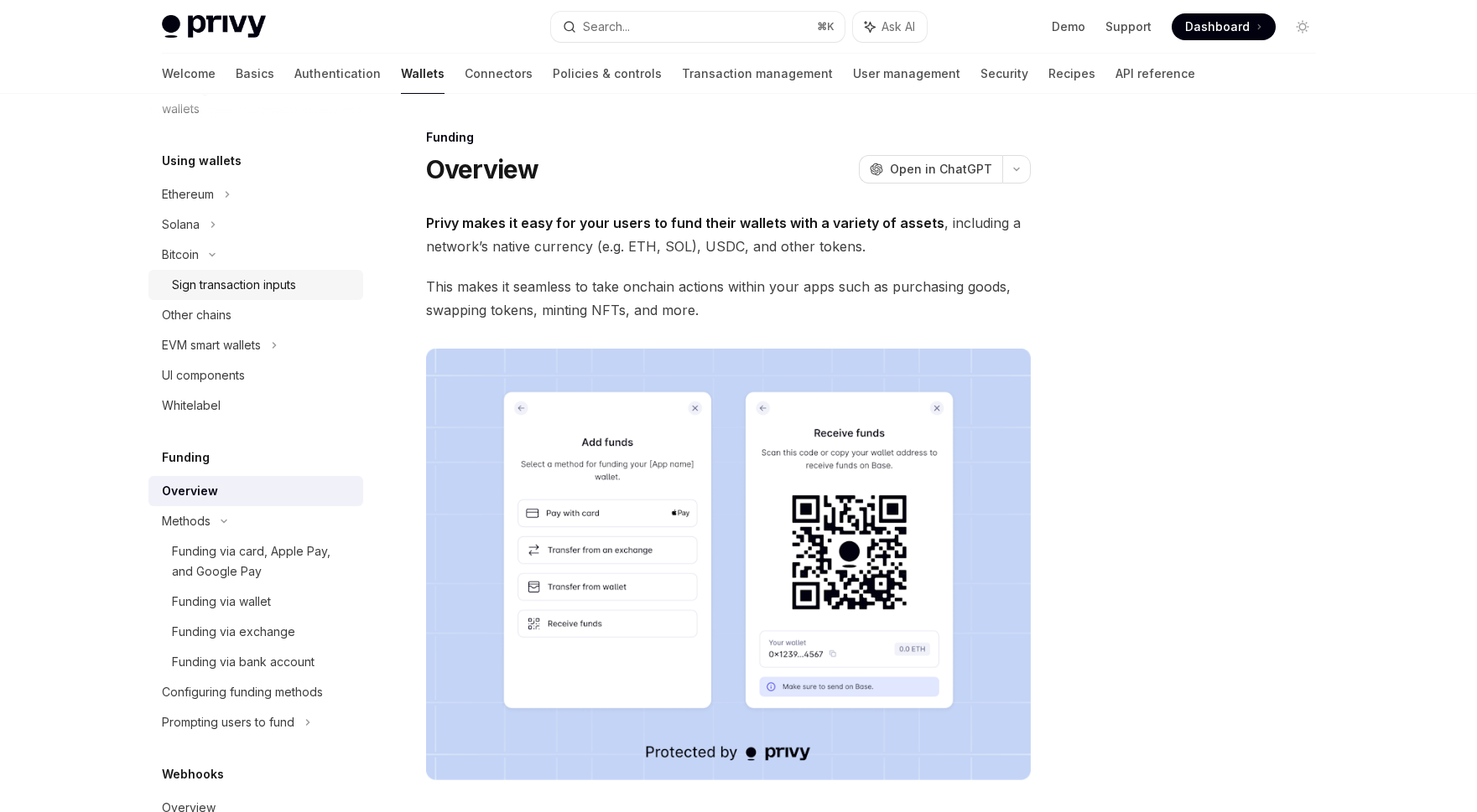
click at [245, 541] on link "Funding via card, Apple Pay, and Google Pay" at bounding box center [256, 562] width 215 height 50
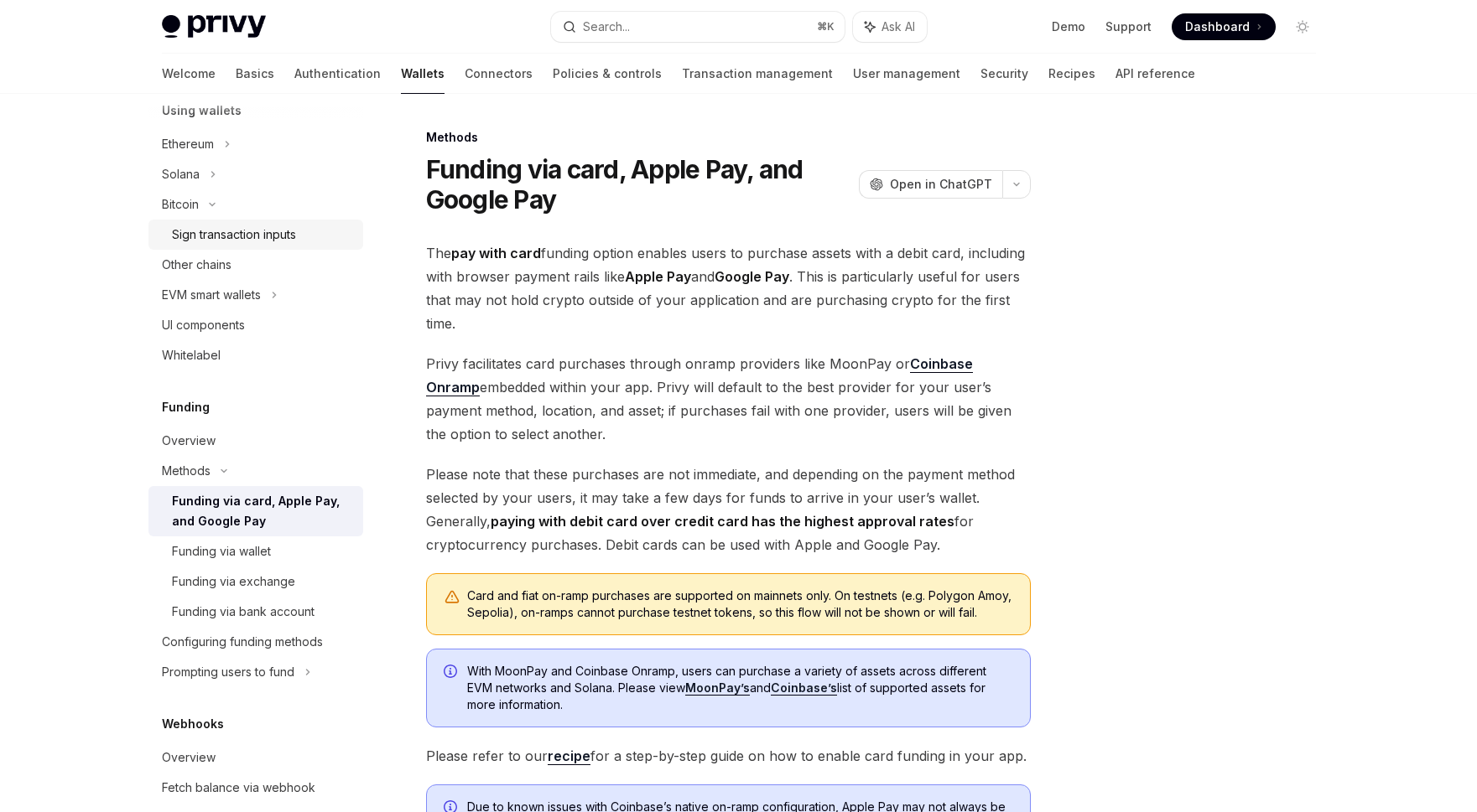
click at [245, 541] on link "Funding via wallet" at bounding box center [256, 551] width 215 height 30
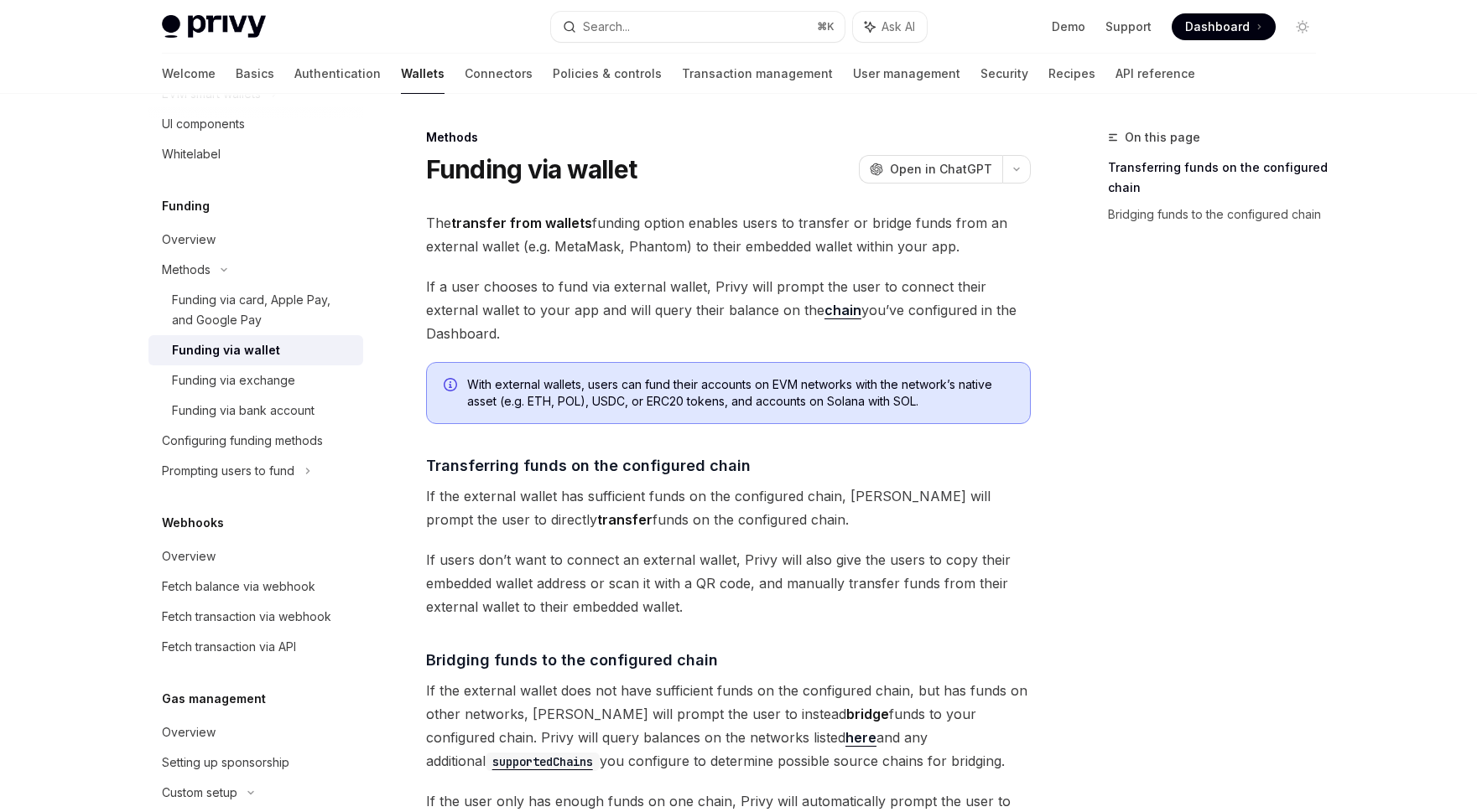
click at [245, 541] on div "Webhooks Overview Fetch balance via webhook Fetch transaction via webhook Fetch…" at bounding box center [256, 588] width 215 height 149
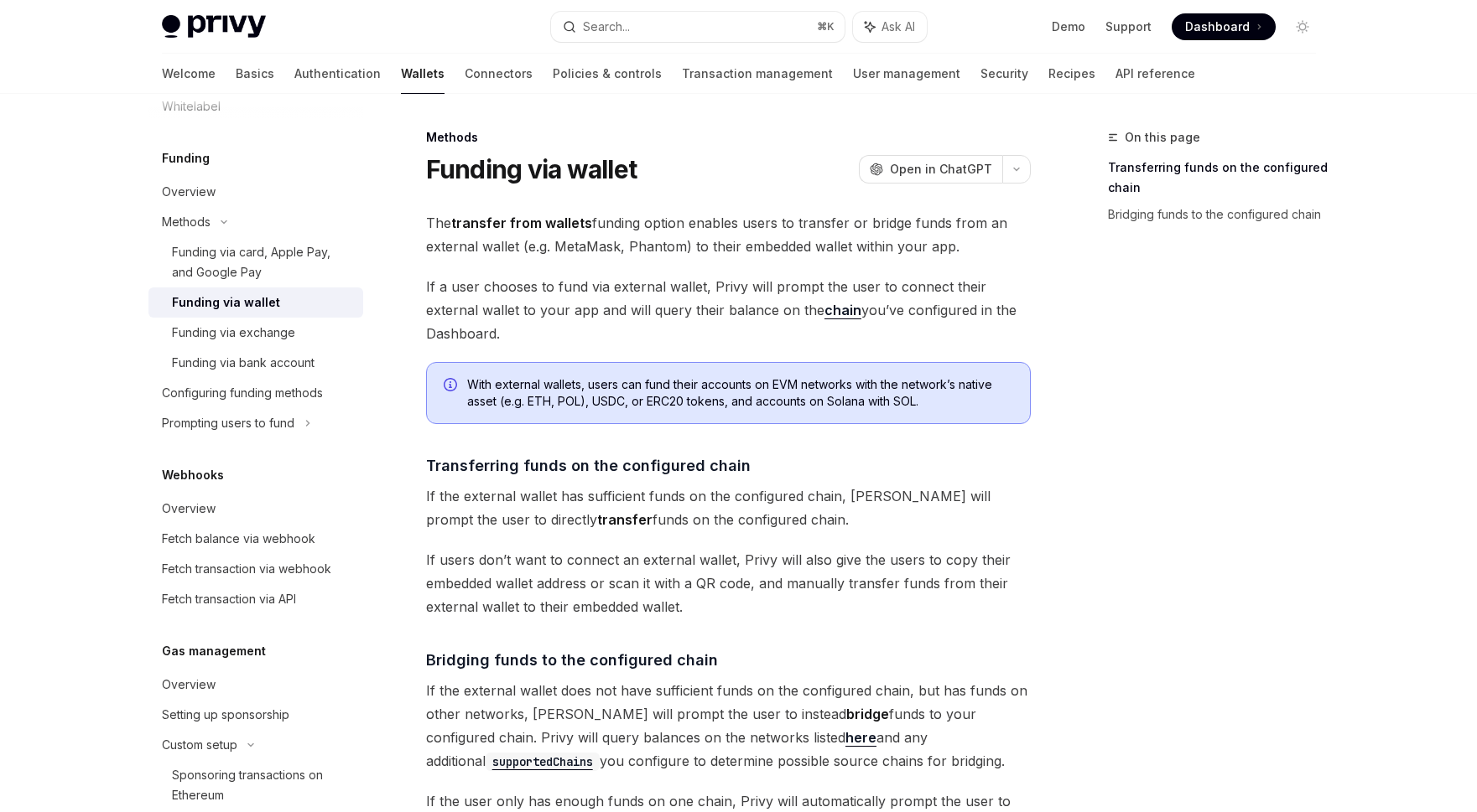
click at [245, 541] on div "Fetch balance via webhook" at bounding box center [238, 538] width 153 height 20
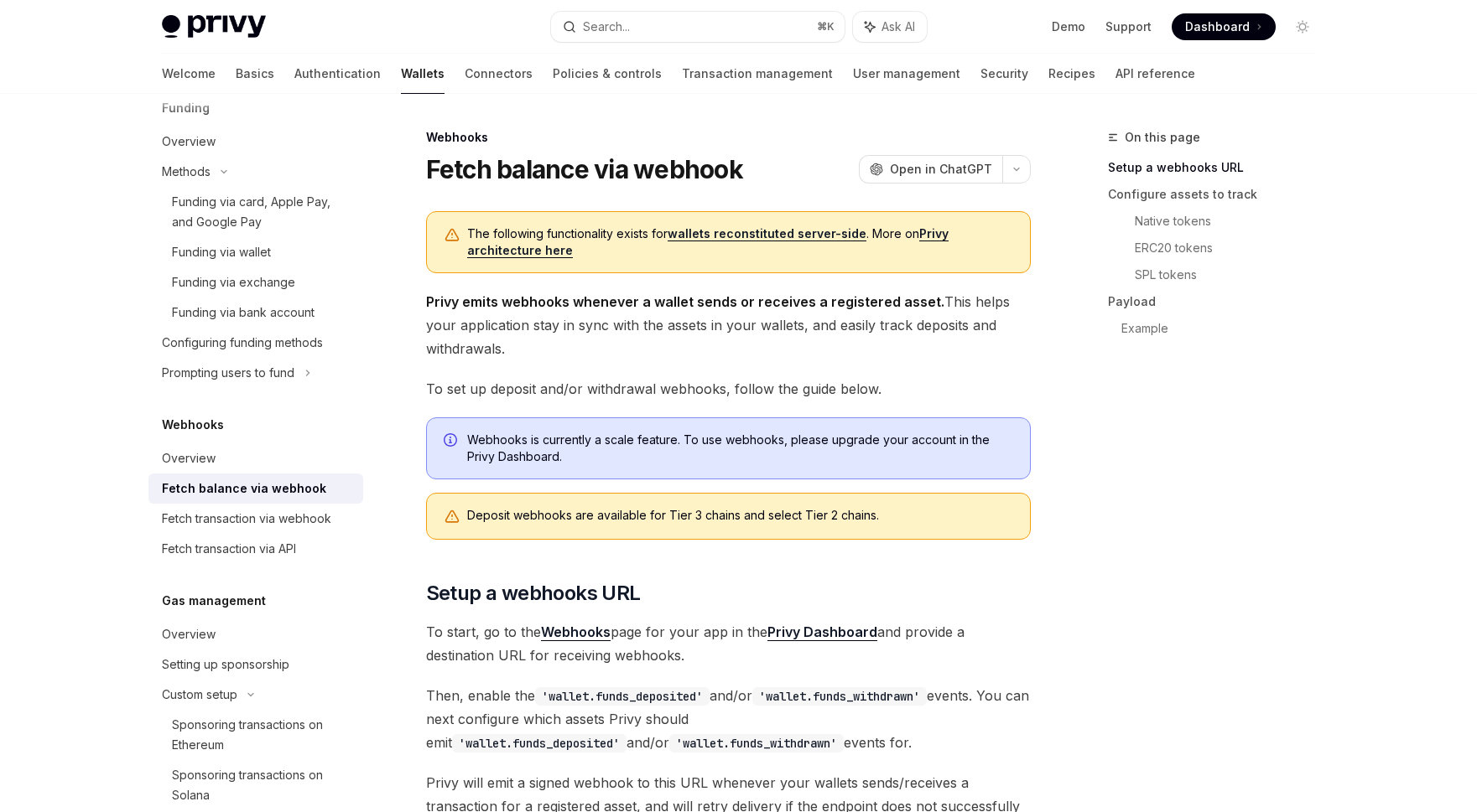
click at [245, 541] on div "Fetch transaction via API" at bounding box center [229, 549] width 134 height 20
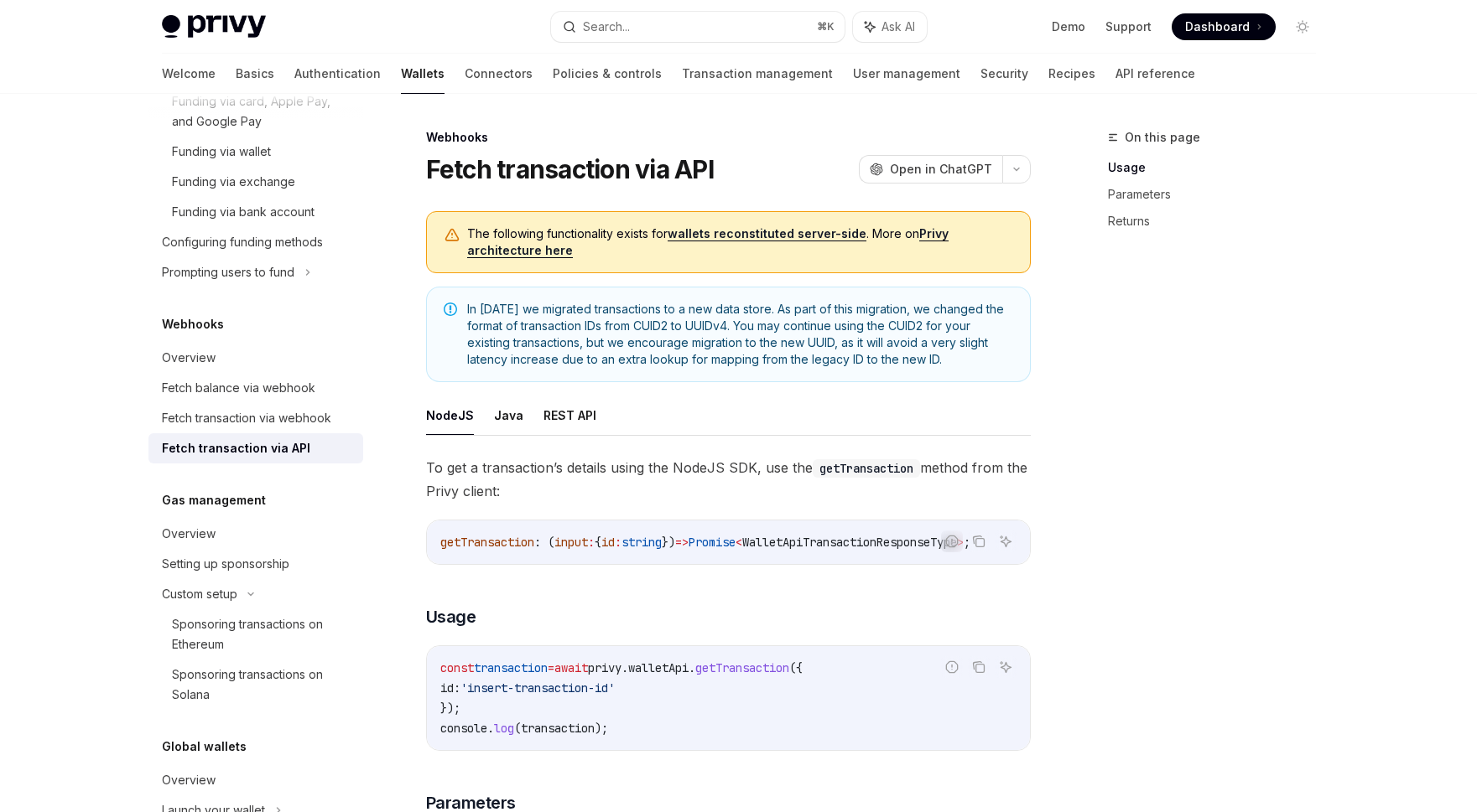
click at [245, 541] on div "Overview" at bounding box center [257, 534] width 192 height 20
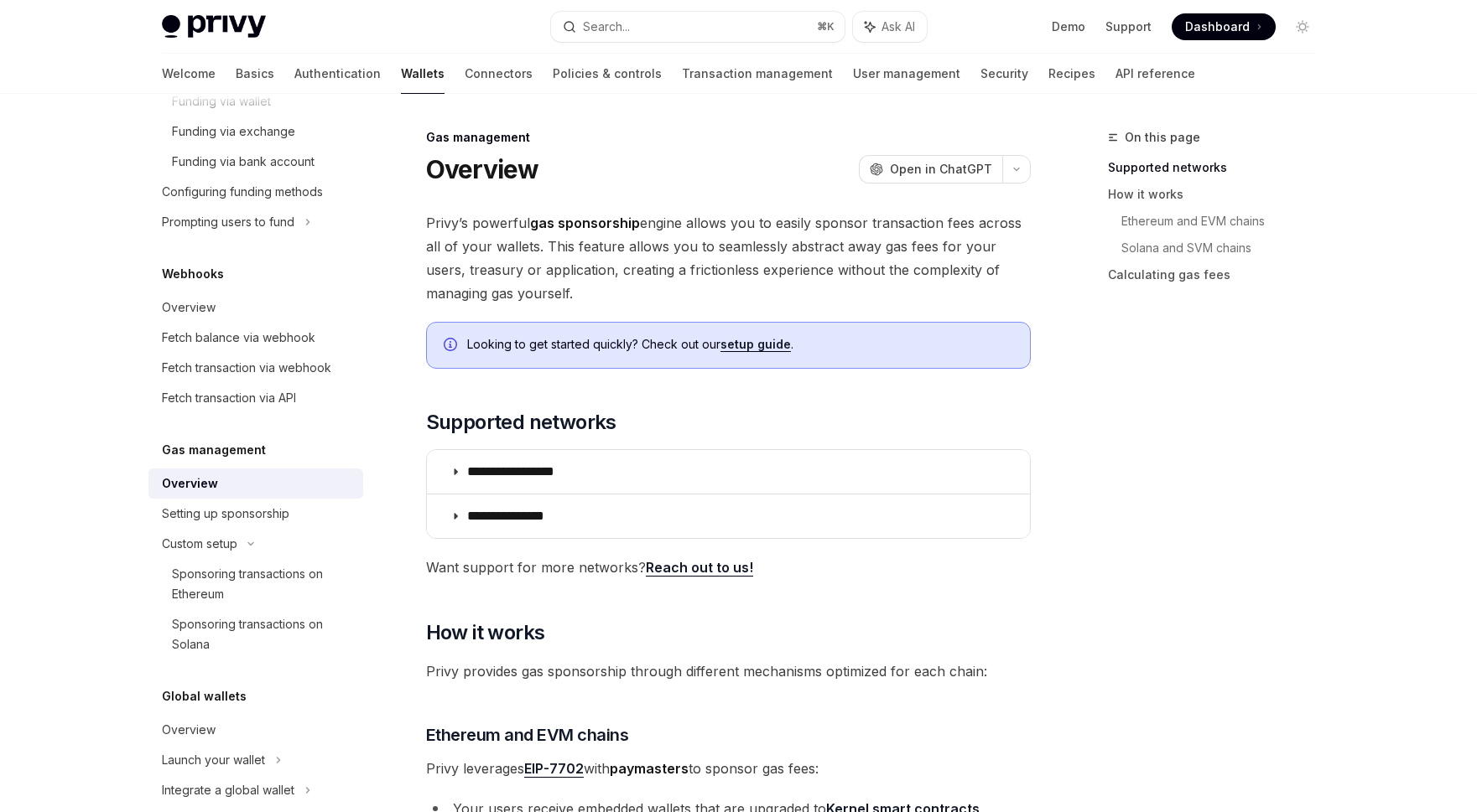
click at [245, 541] on div "Custom setup" at bounding box center [256, 543] width 215 height 30
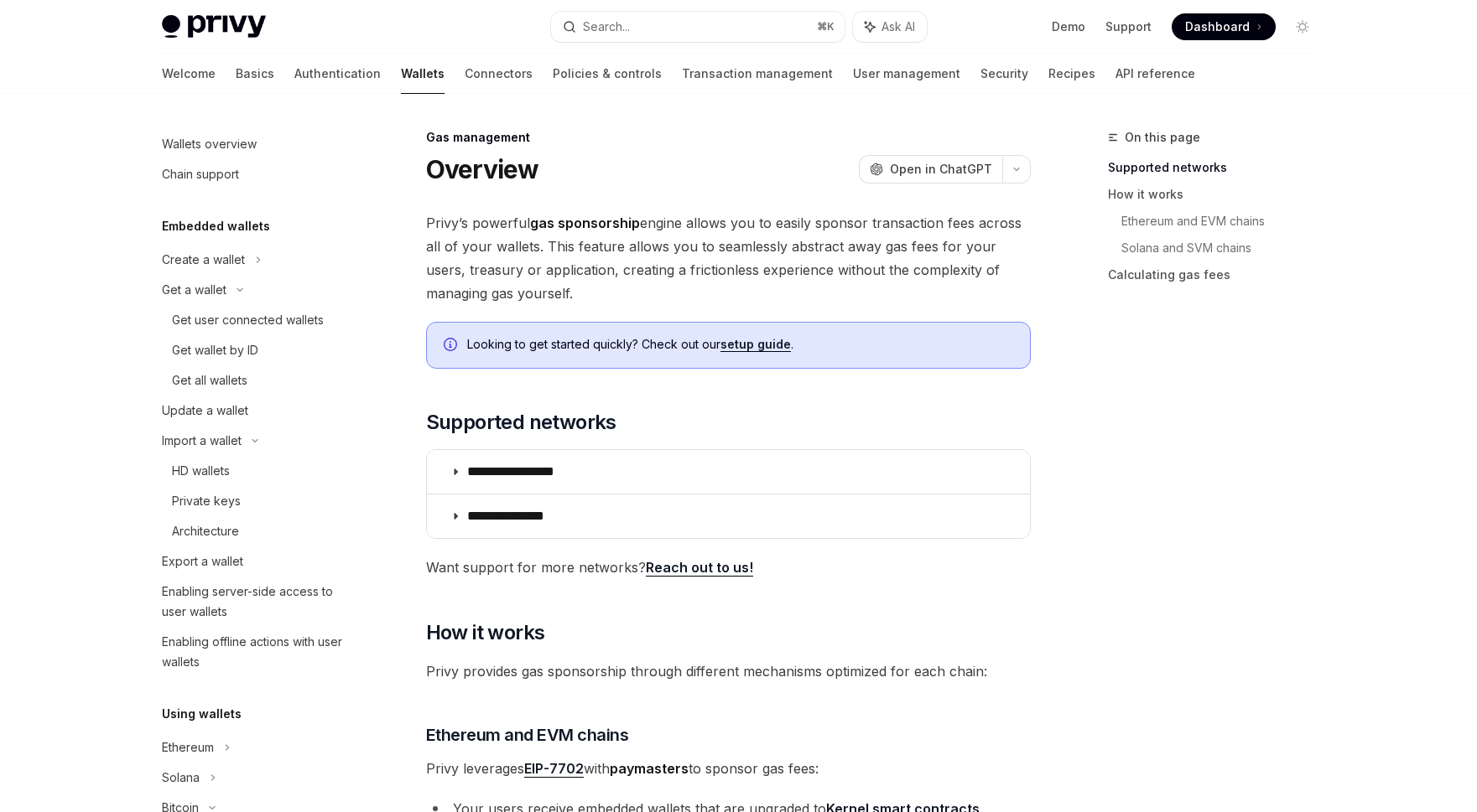
click at [251, 528] on div "Architecture" at bounding box center [262, 531] width 181 height 20
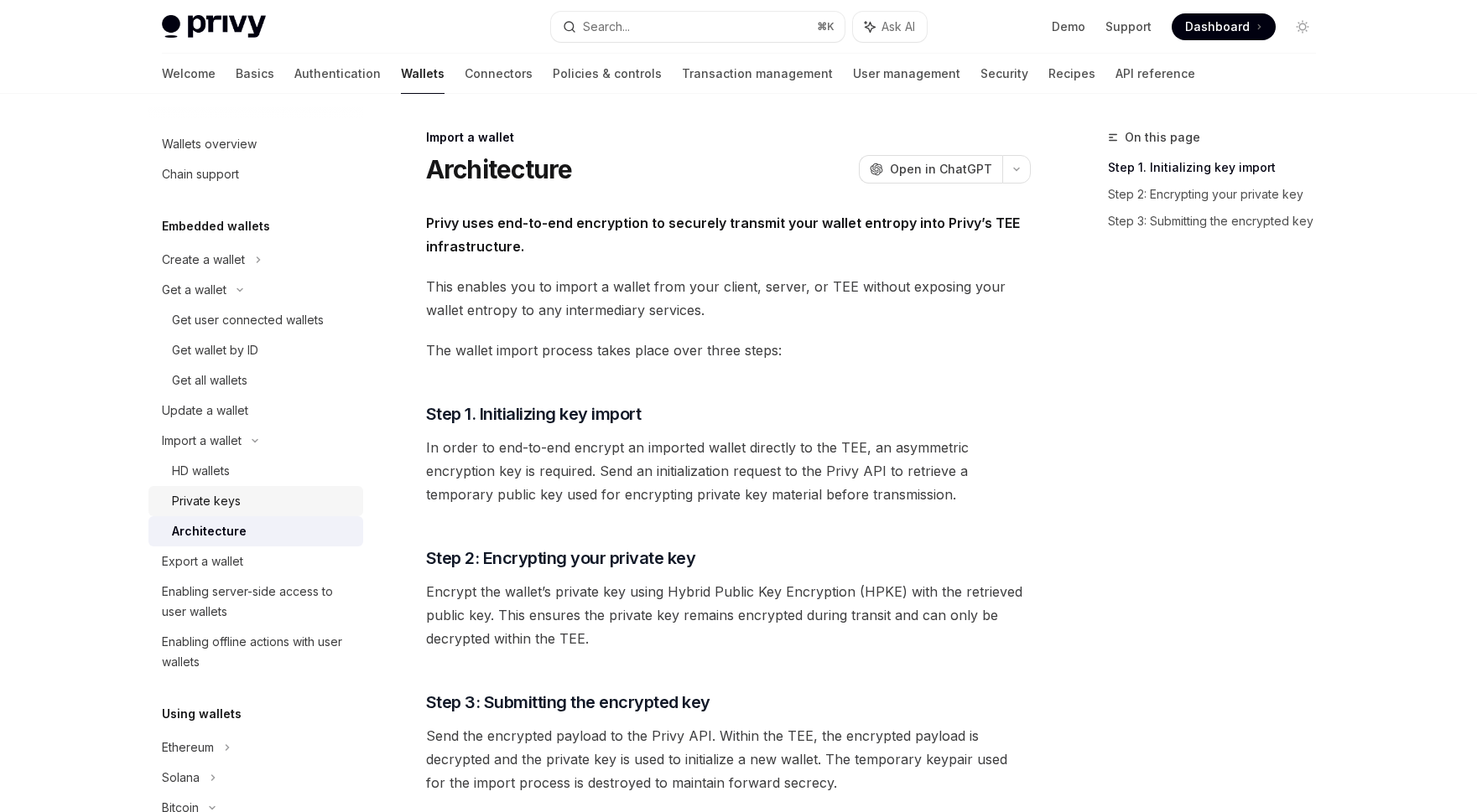
click at [252, 513] on link "Private keys" at bounding box center [256, 501] width 215 height 30
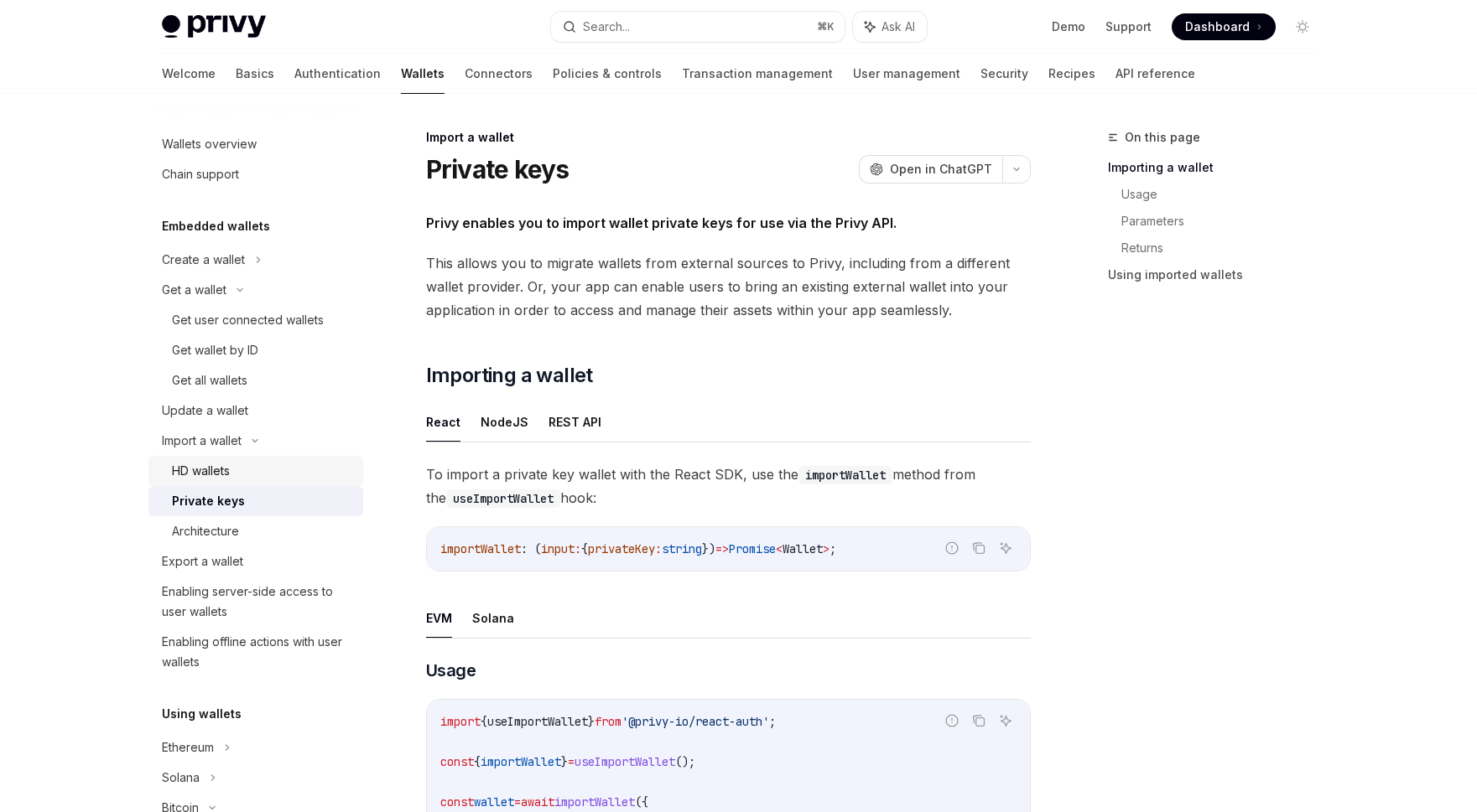
click at [255, 466] on div "HD wallets" at bounding box center [262, 471] width 181 height 20
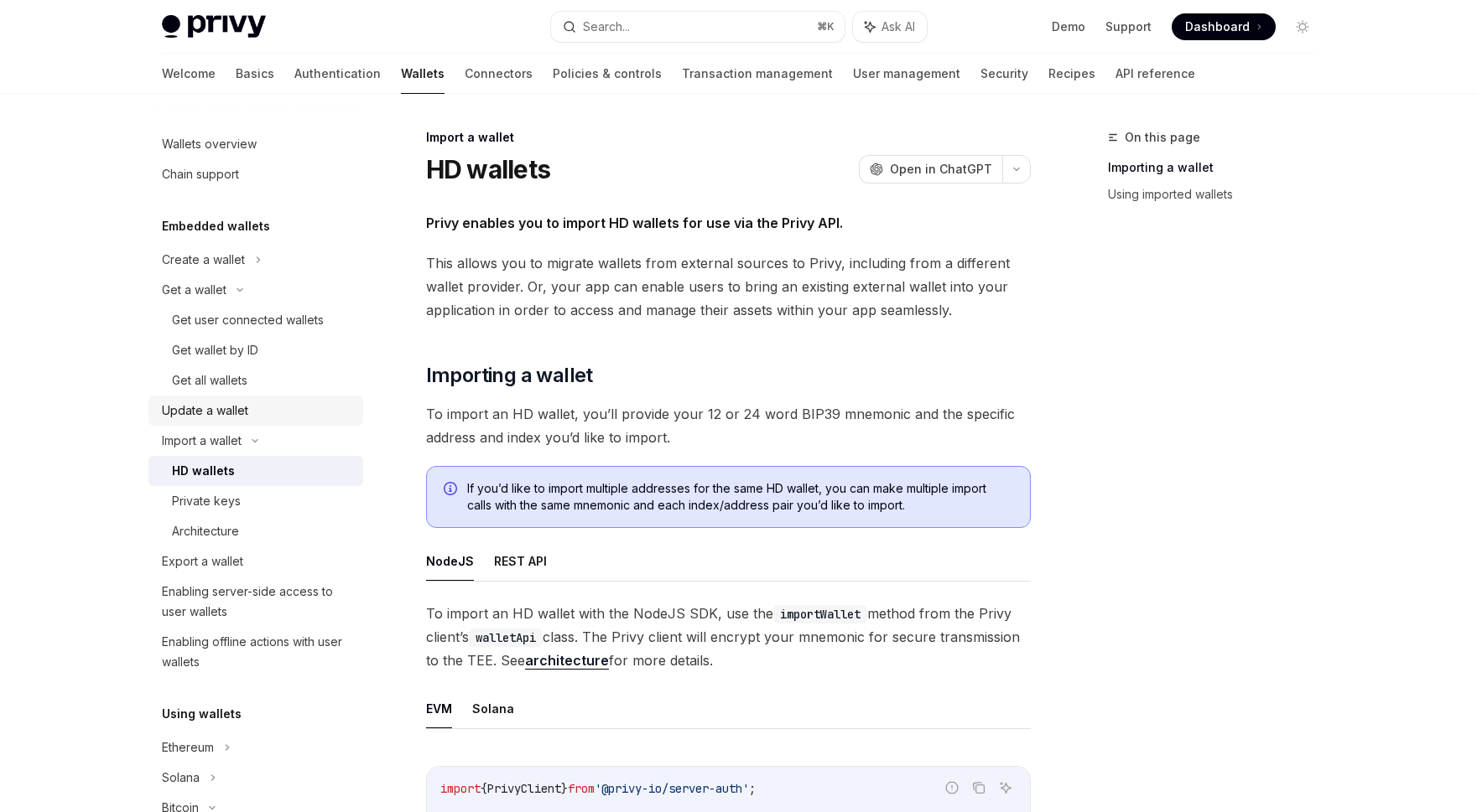
click at [258, 409] on div "Update a wallet" at bounding box center [257, 410] width 192 height 20
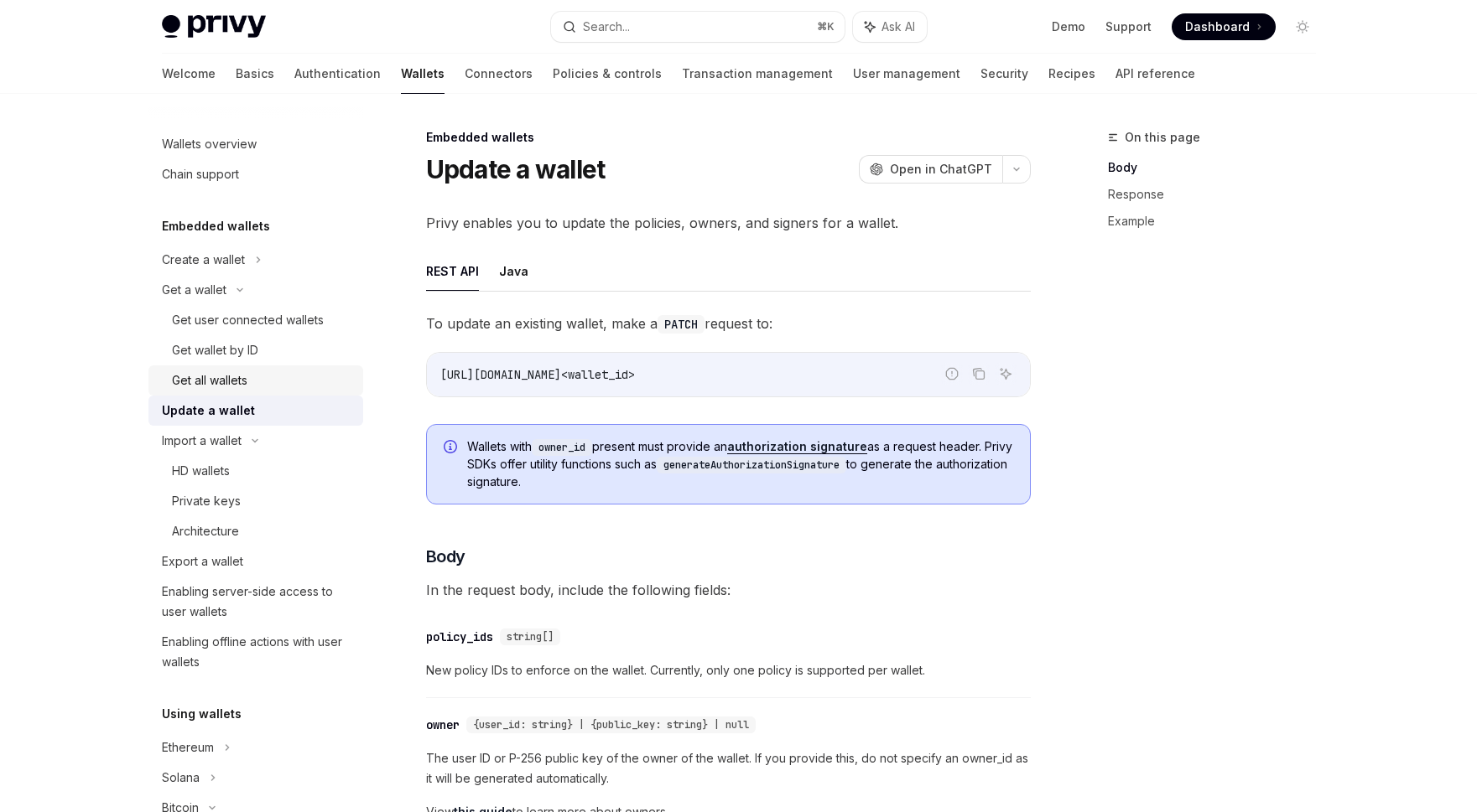
click at [267, 373] on div "Get all wallets" at bounding box center [262, 380] width 181 height 20
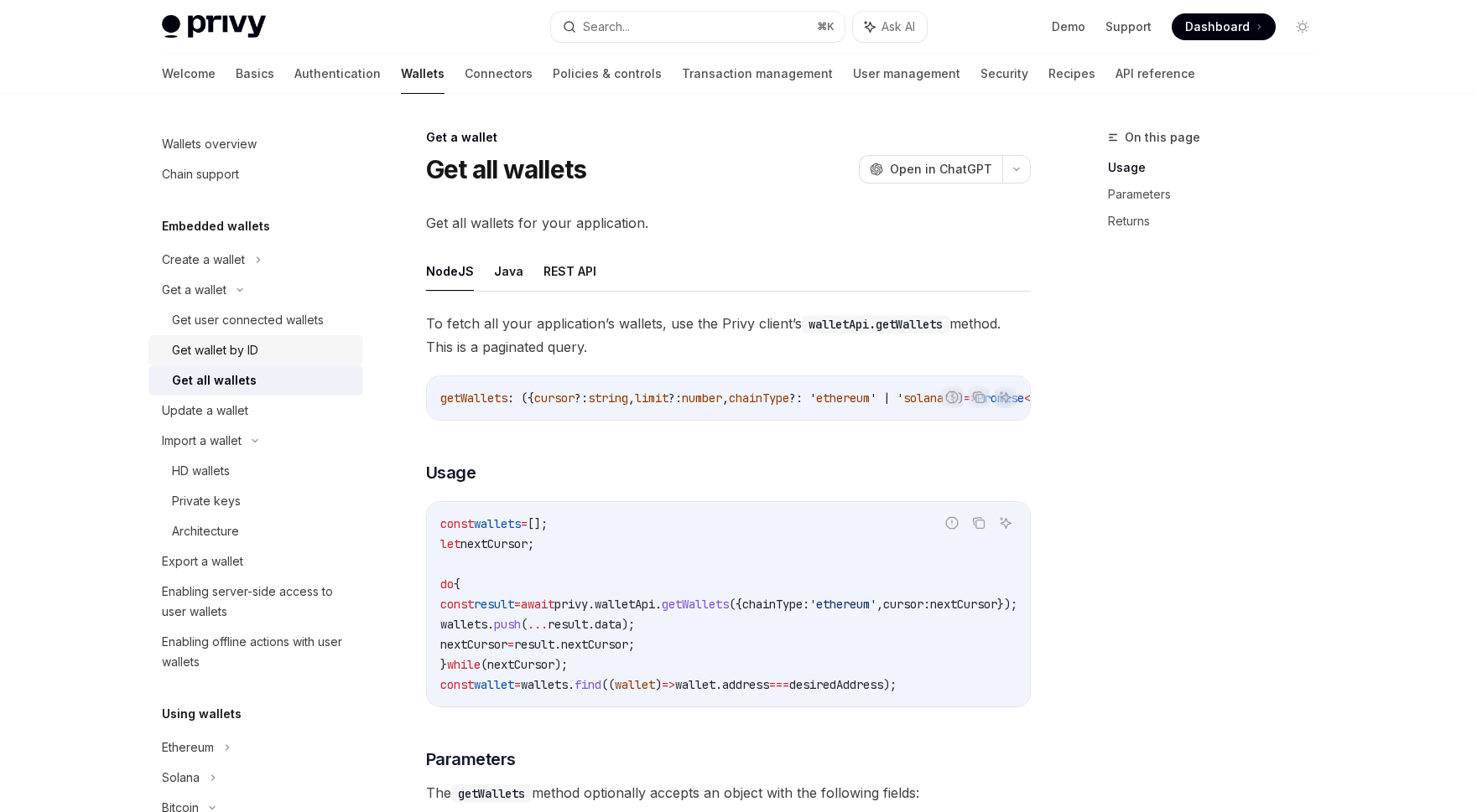
click at [276, 345] on div "Get wallet by ID" at bounding box center [262, 350] width 181 height 20
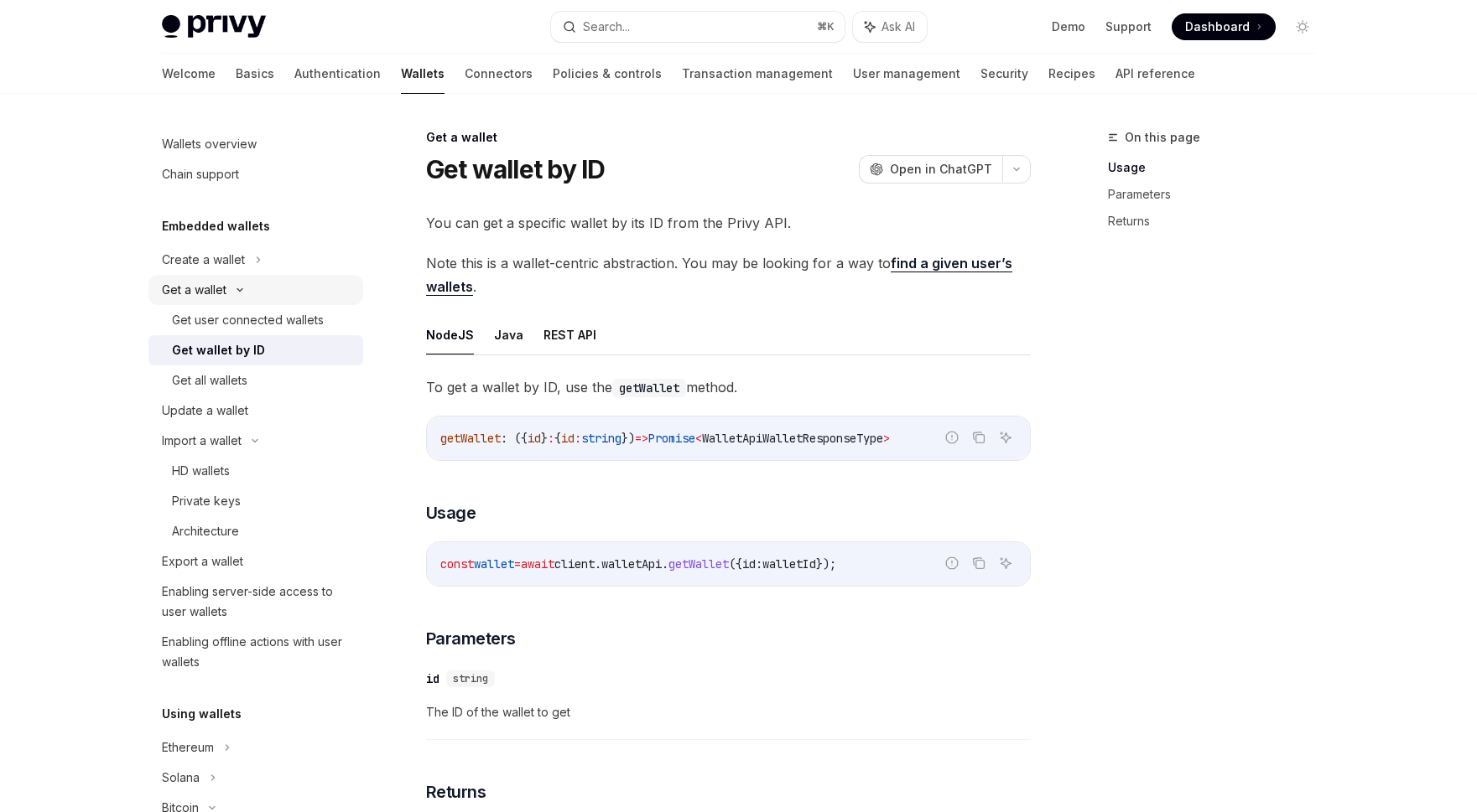
click at [285, 300] on div "Get a wallet" at bounding box center [256, 289] width 215 height 30
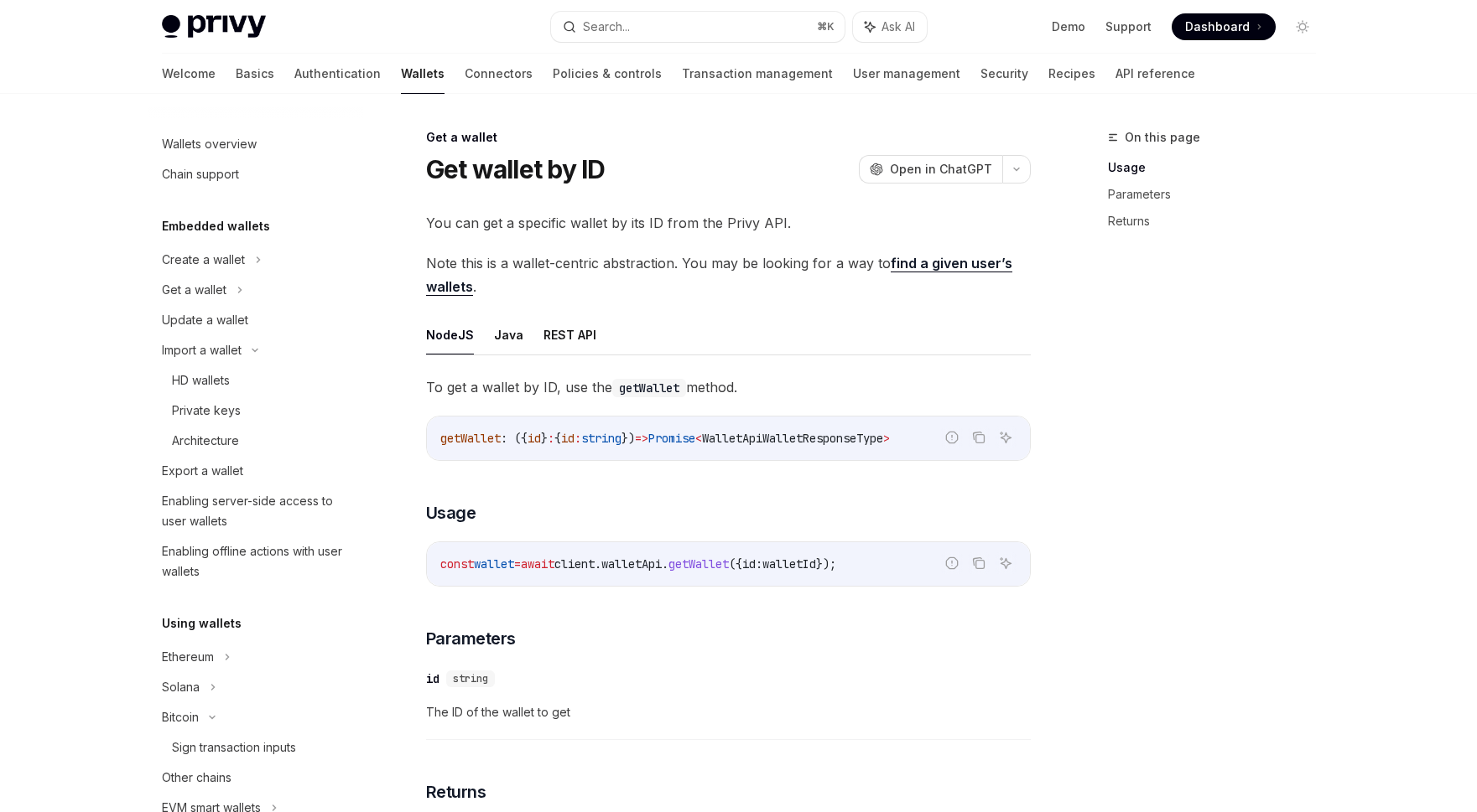
click at [287, 242] on div "Embedded wallets Create a wallet Get a wallet Update a wallet Import a wallet H…" at bounding box center [256, 402] width 215 height 371
click at [283, 254] on div "Create a wallet" at bounding box center [256, 259] width 215 height 30
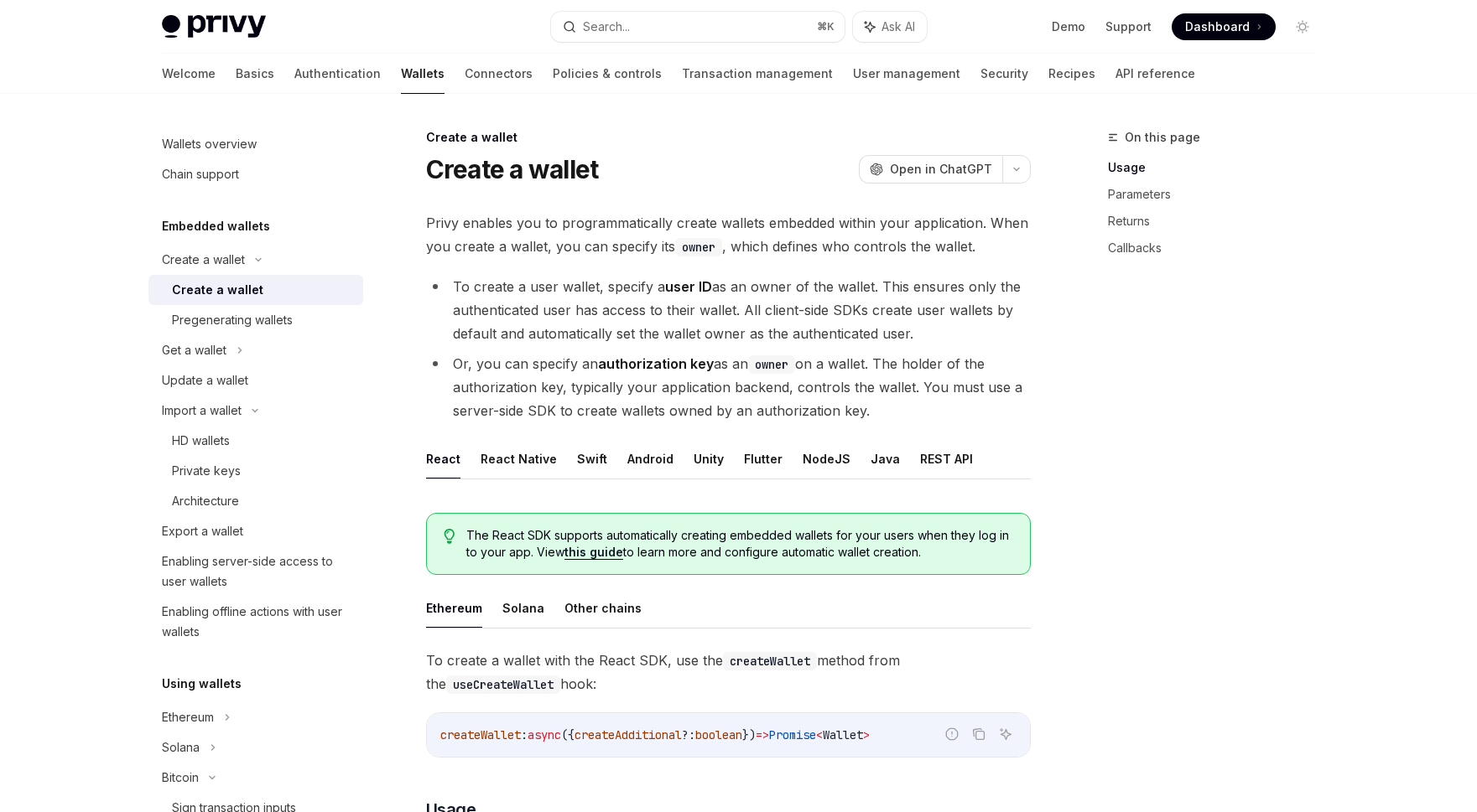
click at [261, 294] on div "Create a wallet" at bounding box center [262, 289] width 181 height 20
click at [249, 324] on div "Pregenerating wallets" at bounding box center [231, 320] width 120 height 20
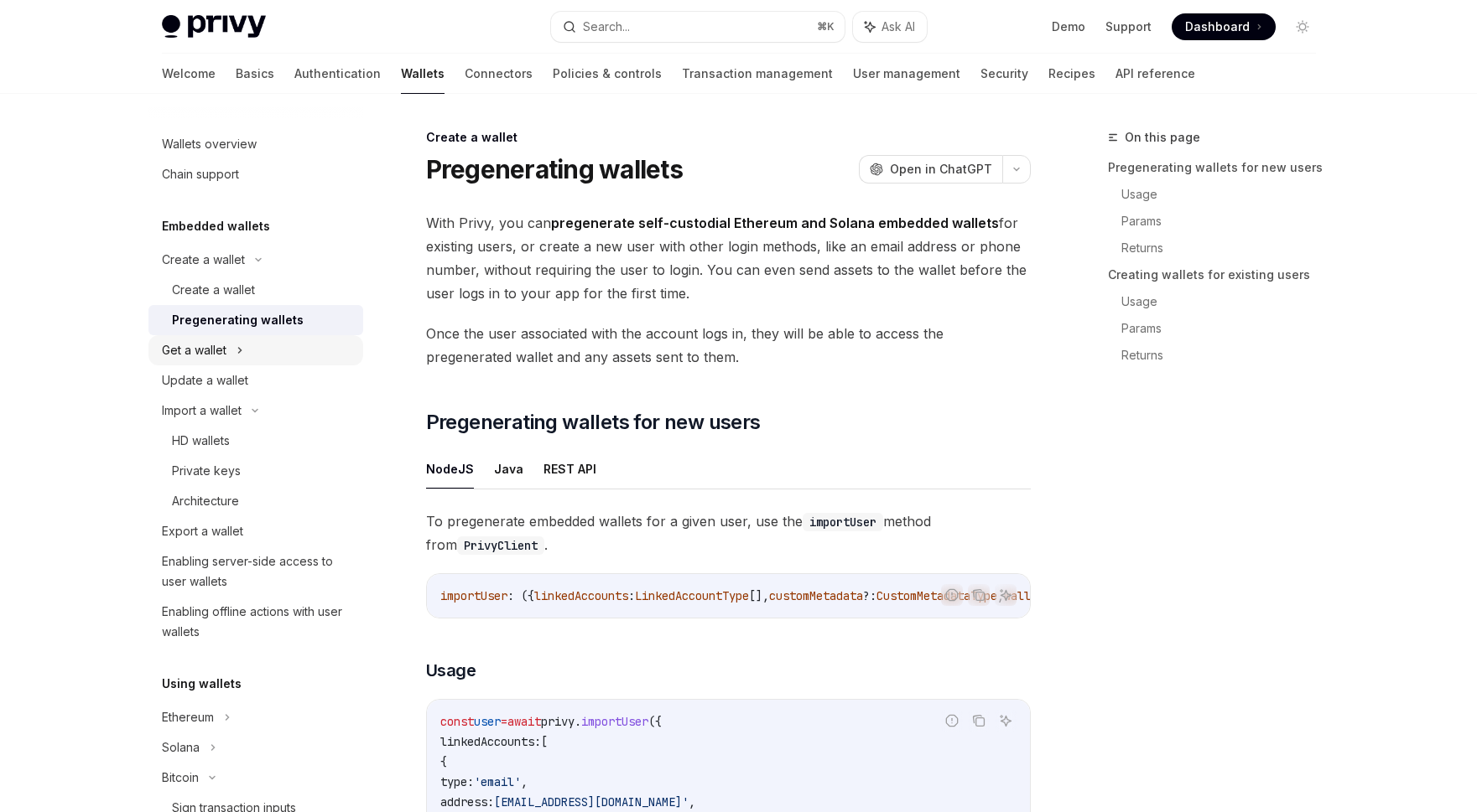
click at [237, 354] on icon at bounding box center [240, 350] width 7 height 20
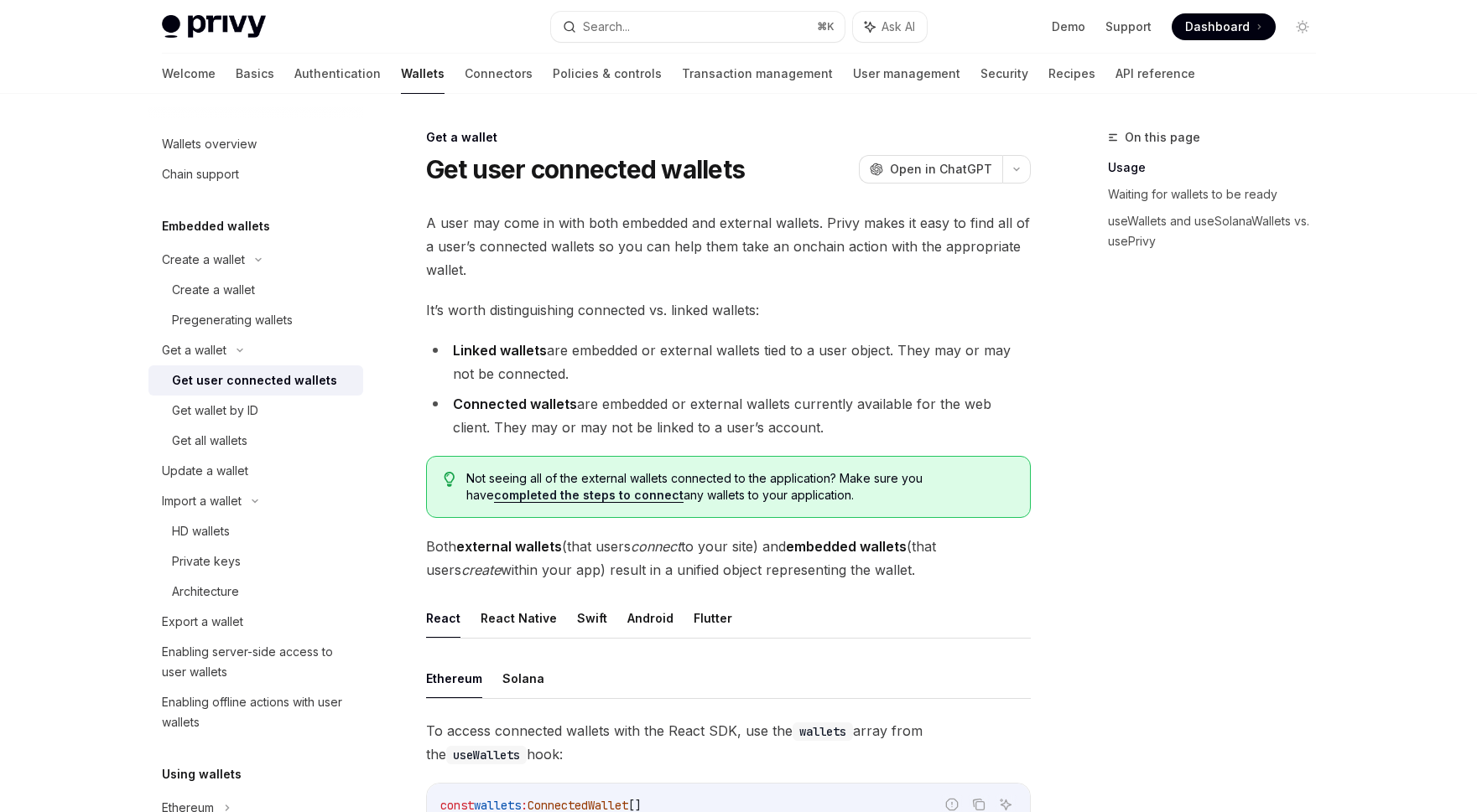
click at [226, 393] on link "Get user connected wallets" at bounding box center [256, 380] width 215 height 30
click at [223, 417] on div "Get wallet by ID" at bounding box center [215, 410] width 87 height 20
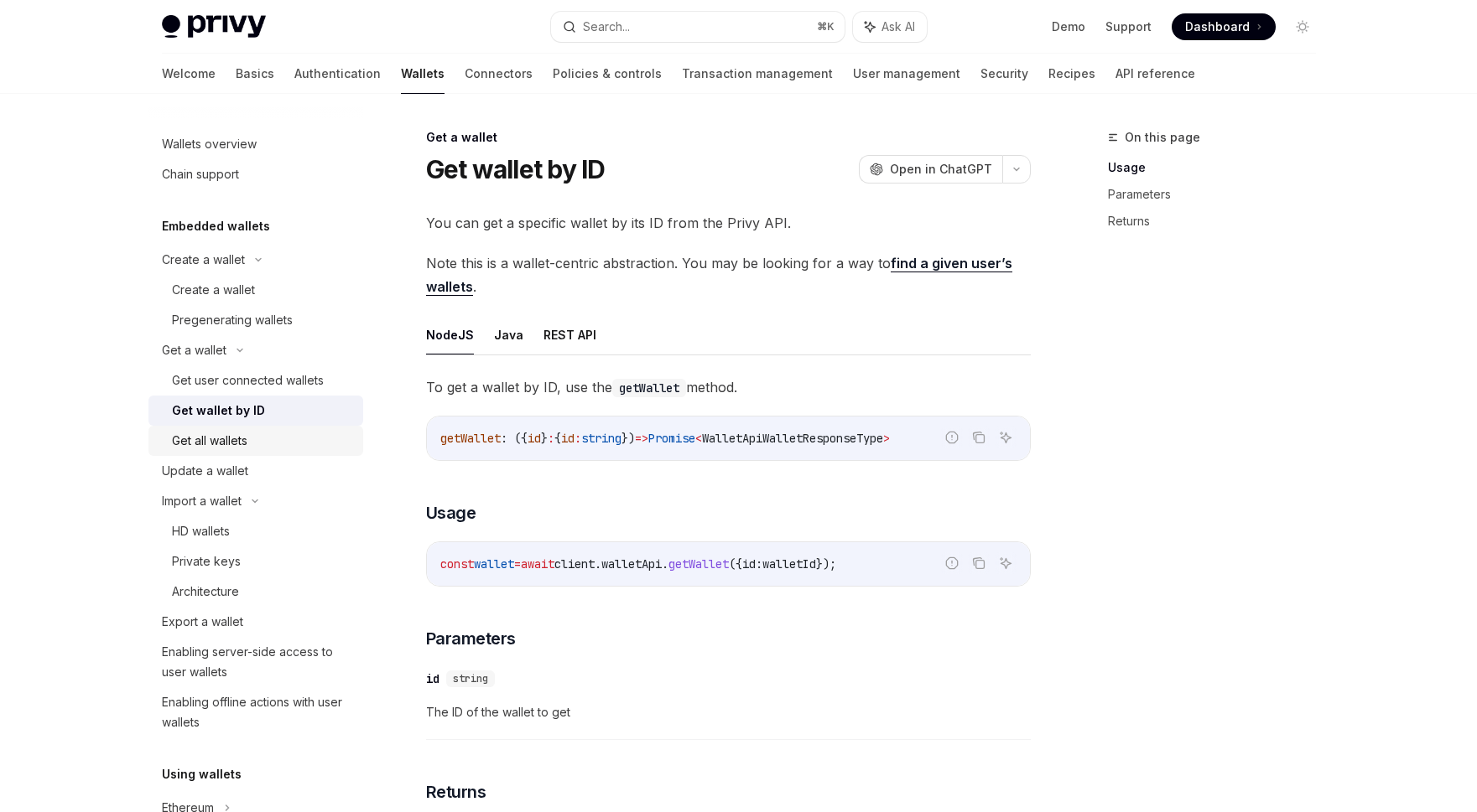
click at [219, 443] on div "Get all wallets" at bounding box center [209, 440] width 75 height 20
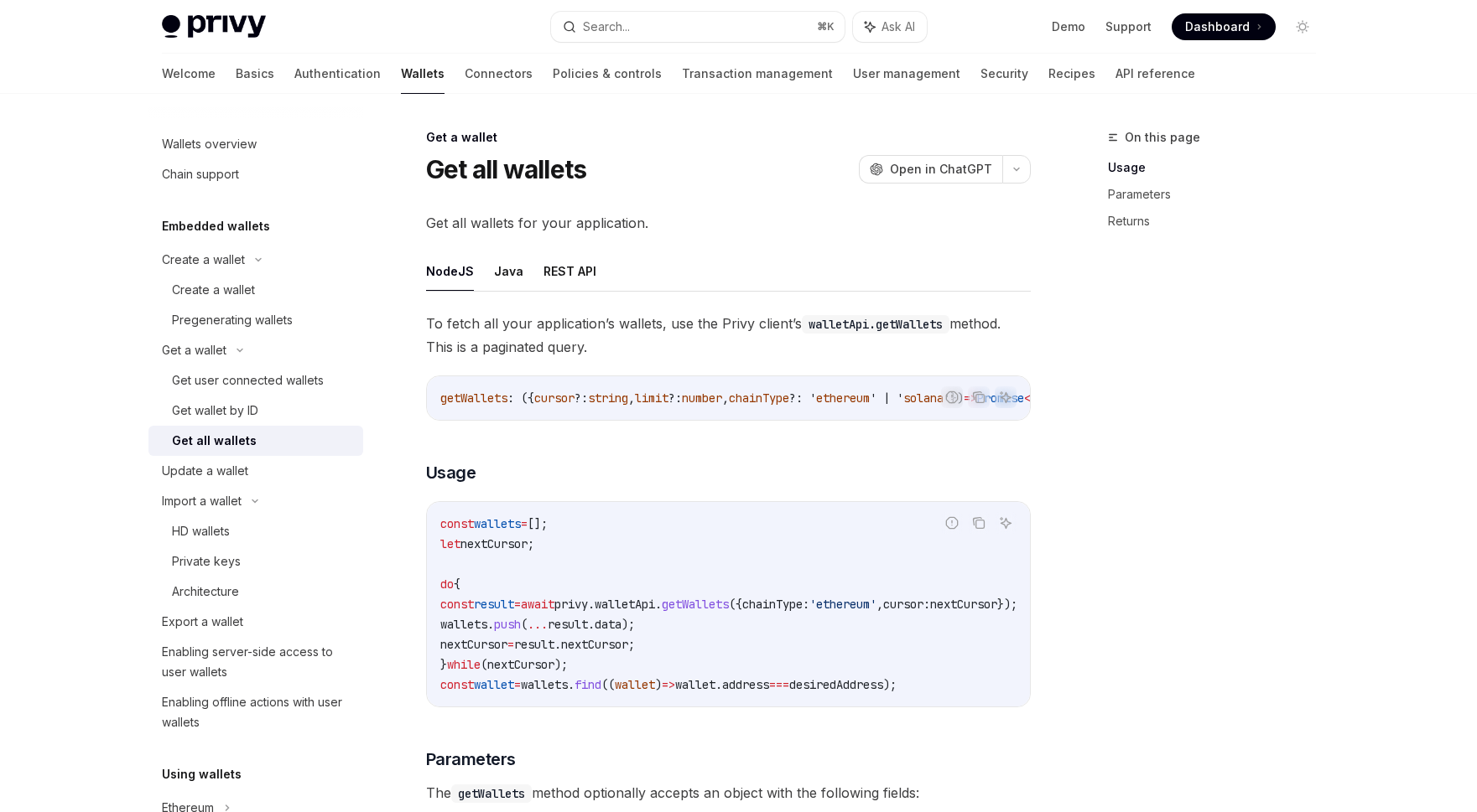
click at [603, 332] on span "To fetch all your application’s wallets, use the Privy client’s walletApi.getWa…" at bounding box center [728, 335] width 605 height 47
click at [498, 273] on button "Java" at bounding box center [509, 270] width 29 height 39
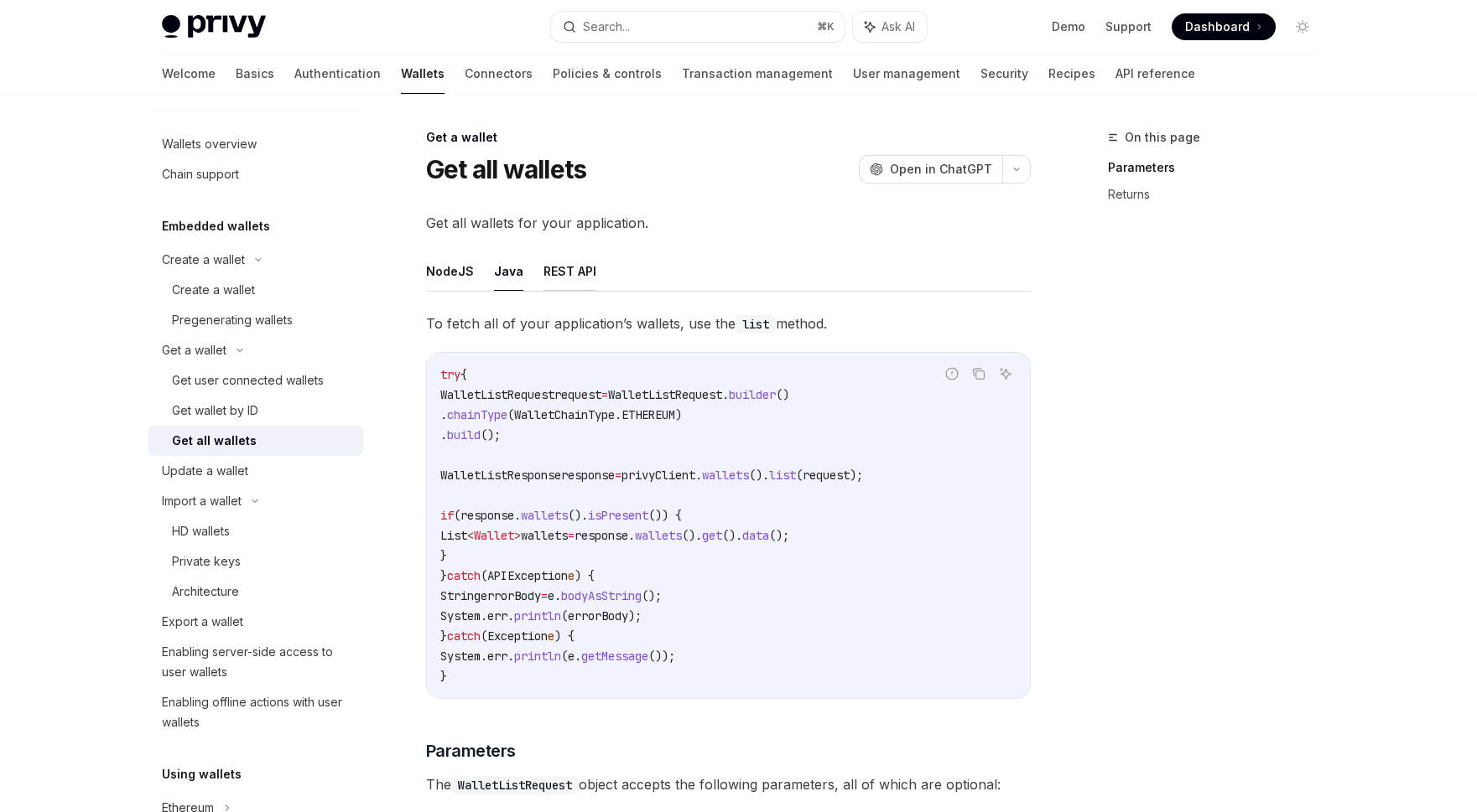
click at [570, 274] on button "REST API" at bounding box center [569, 270] width 53 height 39
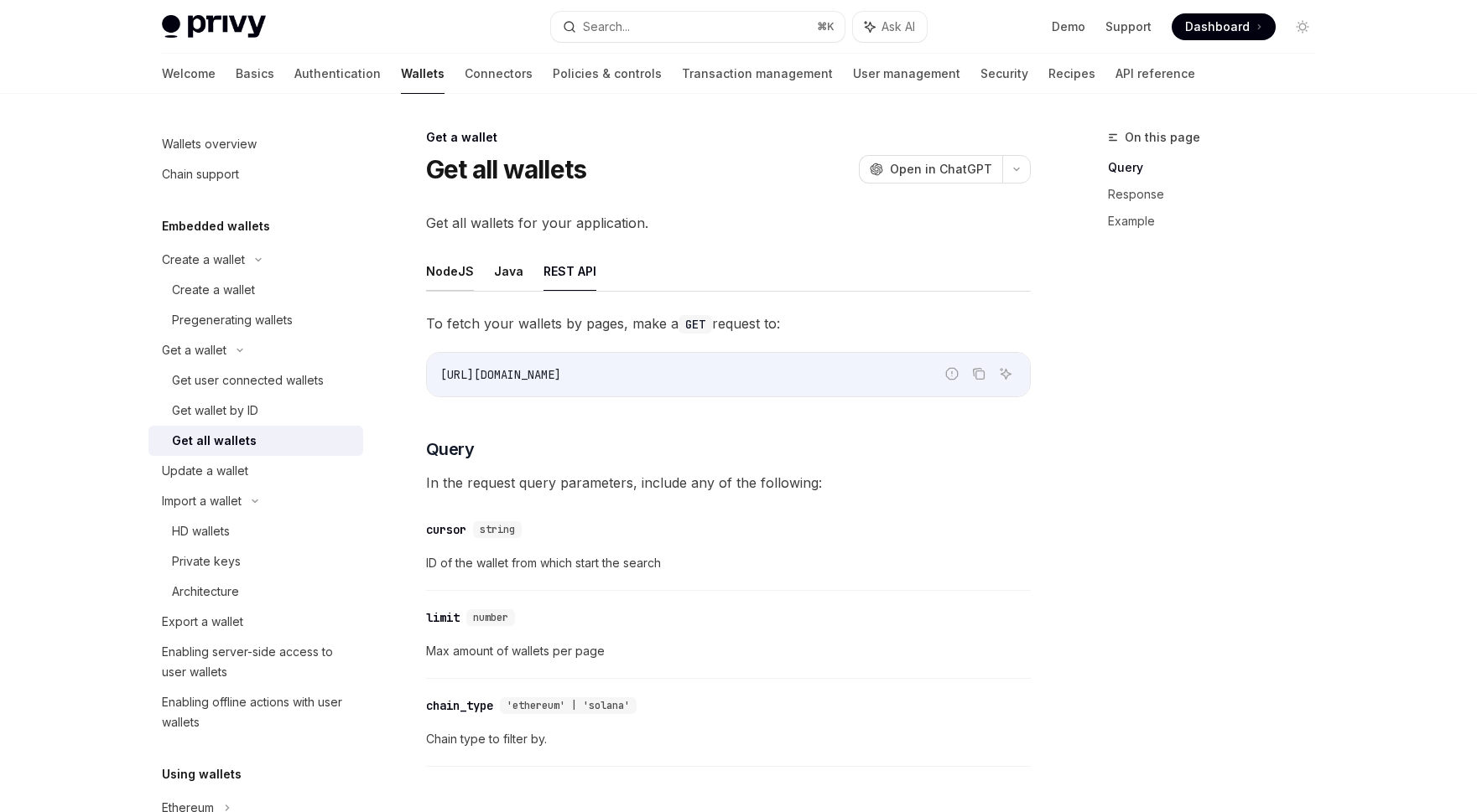
click at [439, 270] on button "NodeJS" at bounding box center [449, 270] width 48 height 39
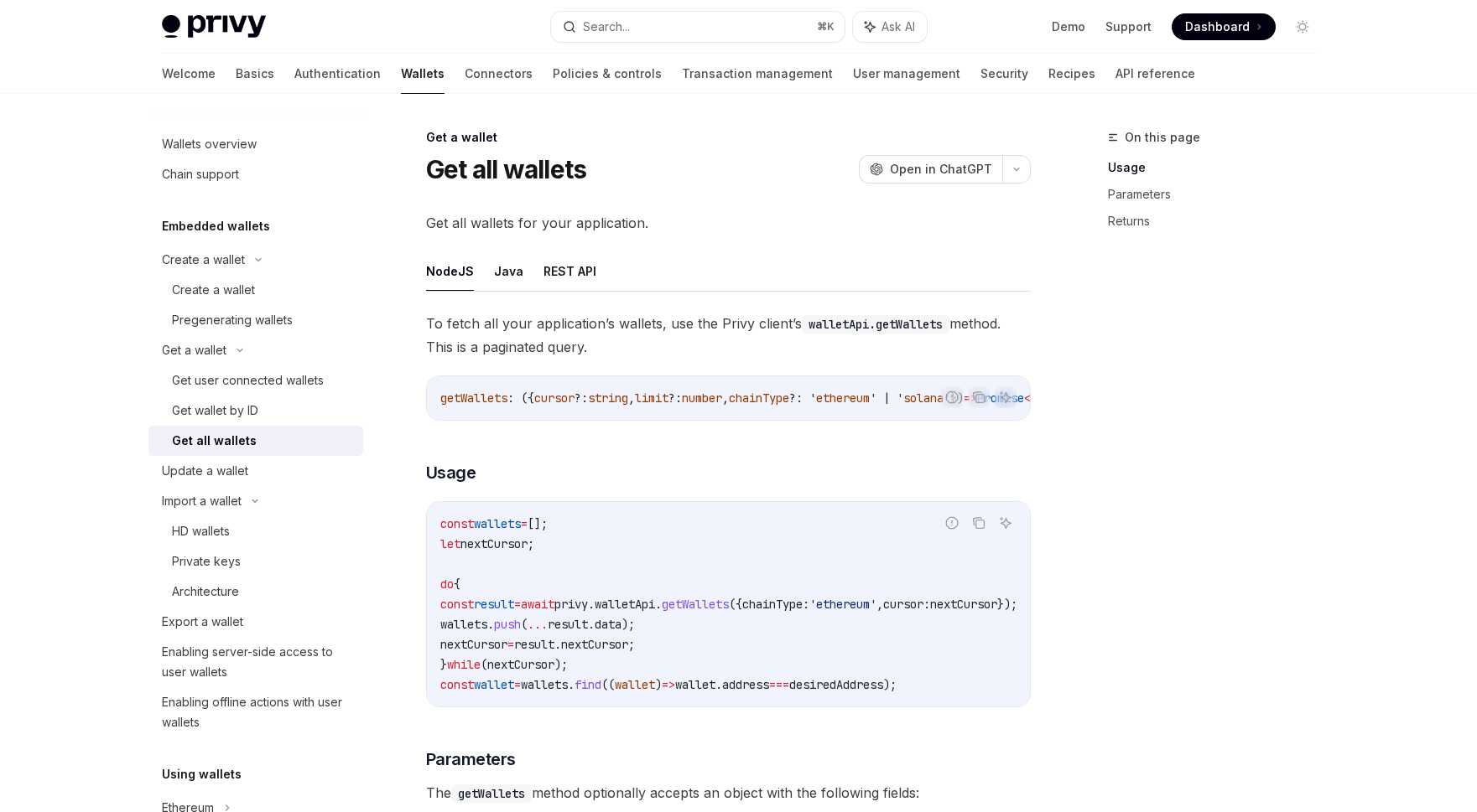
click at [655, 503] on div "To fetch all your application’s wallets, use the Privy client’s walletApi.getWa…" at bounding box center [728, 820] width 605 height 1016
click at [649, 484] on h3 "​ Usage" at bounding box center [728, 472] width 605 height 23
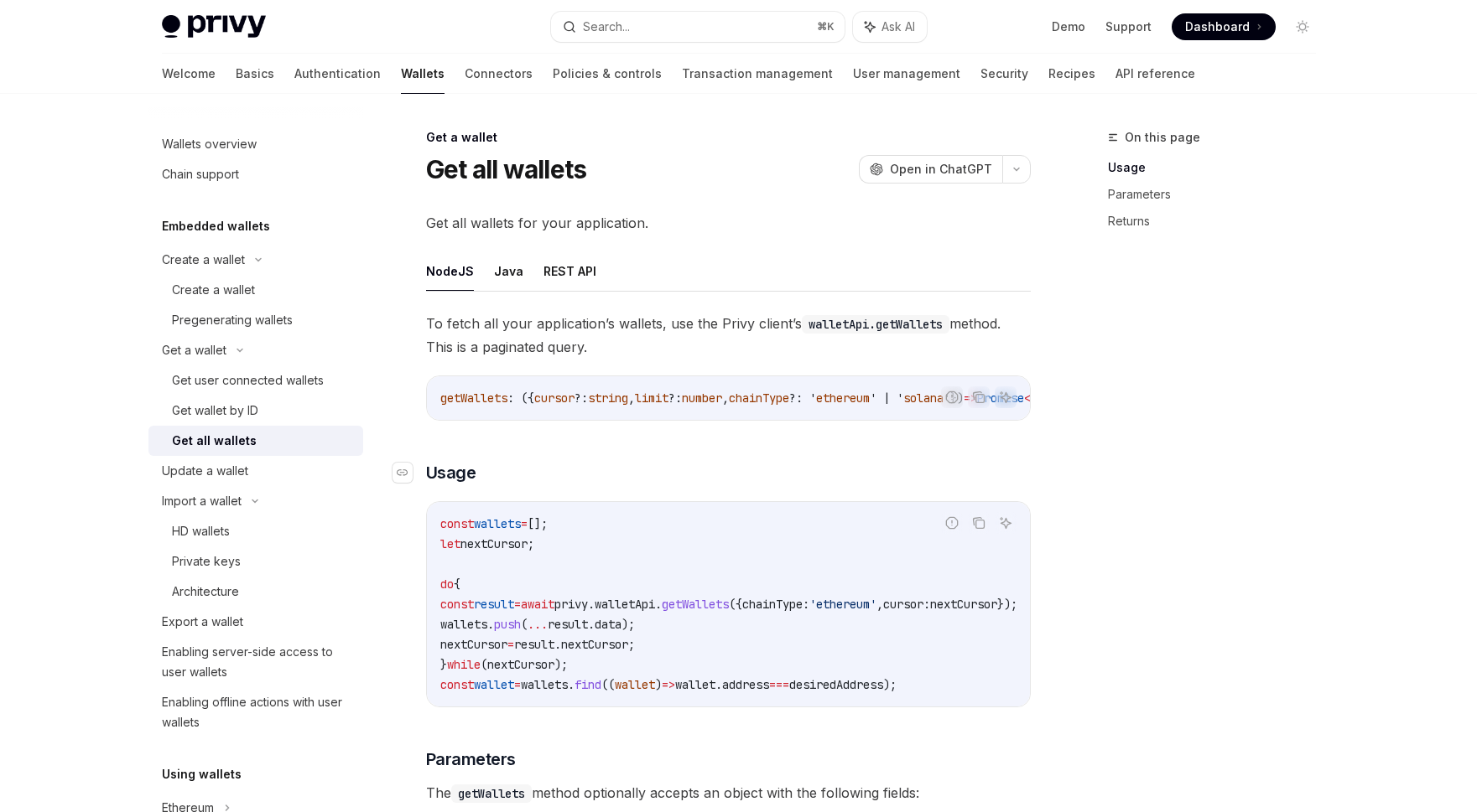
click at [649, 484] on h3 "​ Usage" at bounding box center [728, 472] width 605 height 23
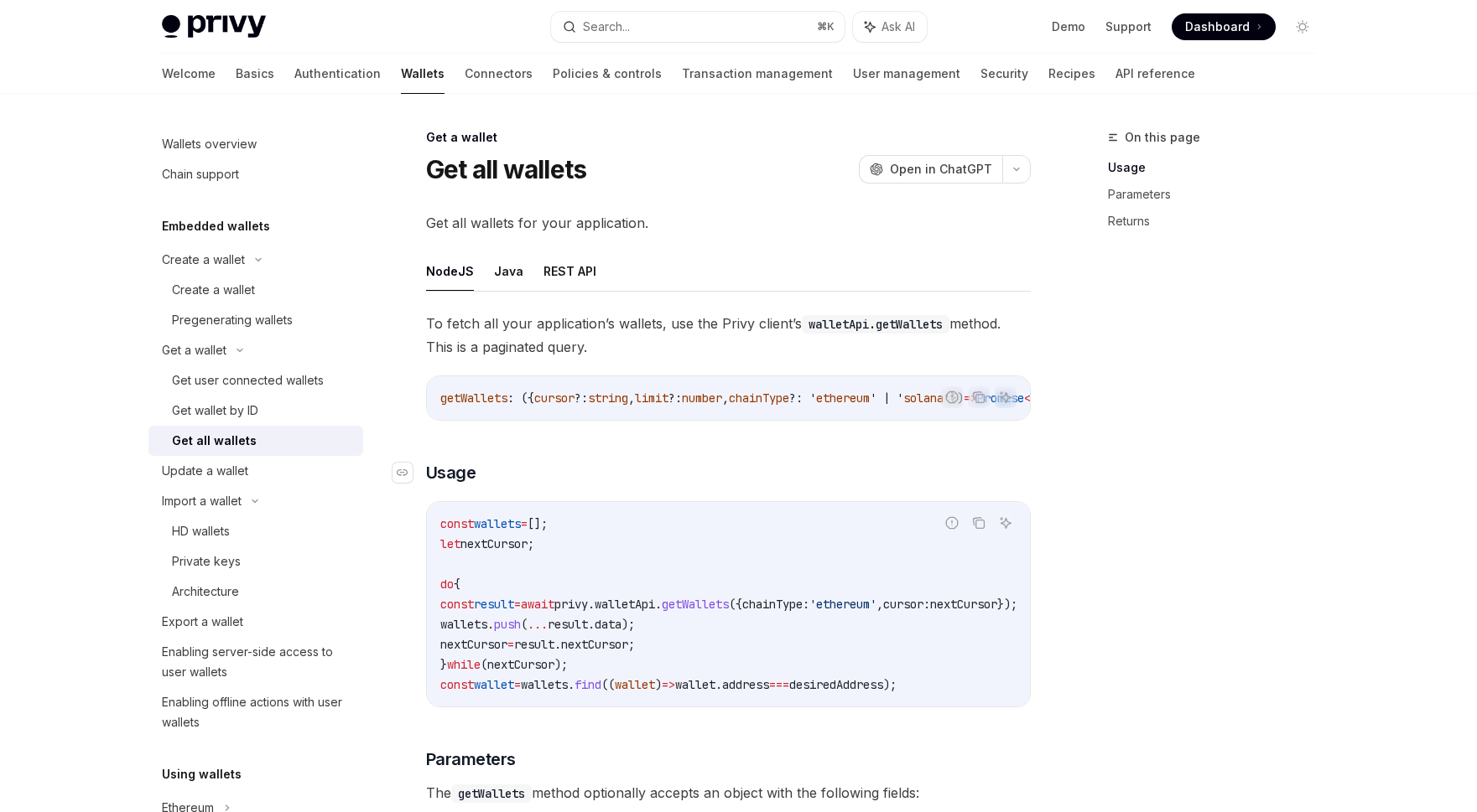
click at [649, 484] on h3 "​ Usage" at bounding box center [728, 472] width 605 height 23
click at [273, 485] on link "Update a wallet" at bounding box center [256, 471] width 215 height 30
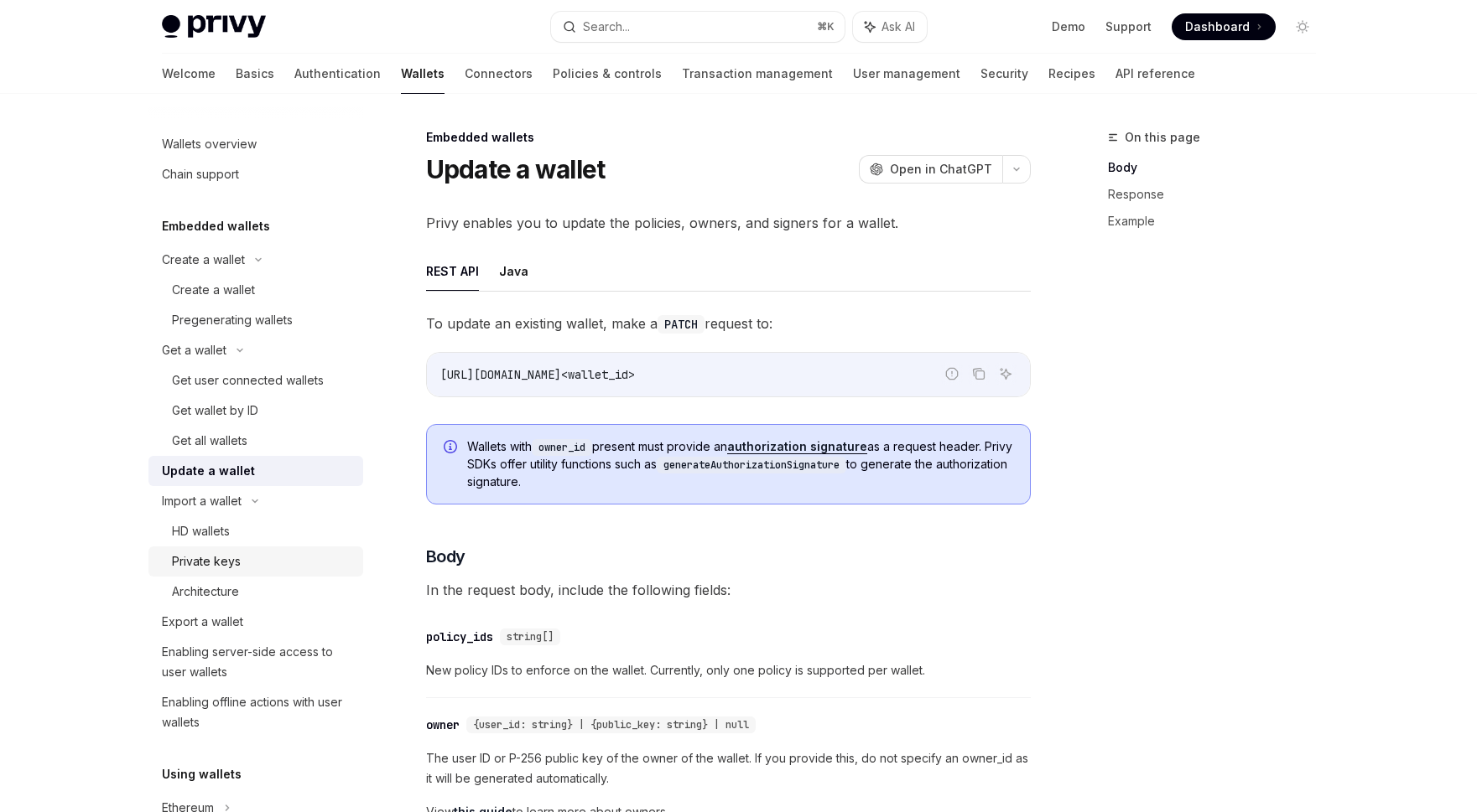
click at [244, 549] on link "Private keys" at bounding box center [256, 562] width 215 height 30
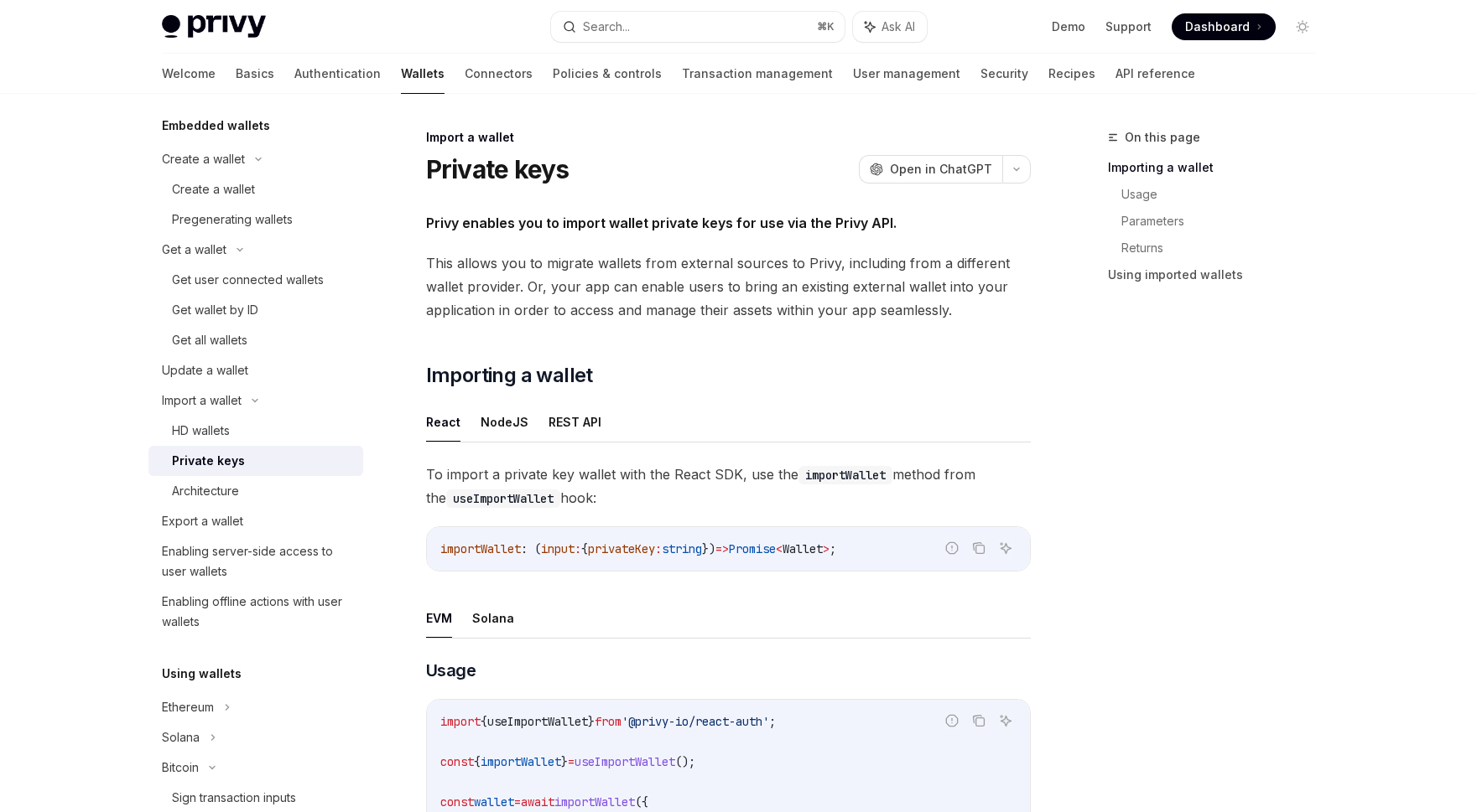
click at [244, 549] on div "Enabling server-side access to user wallets" at bounding box center [257, 562] width 192 height 40
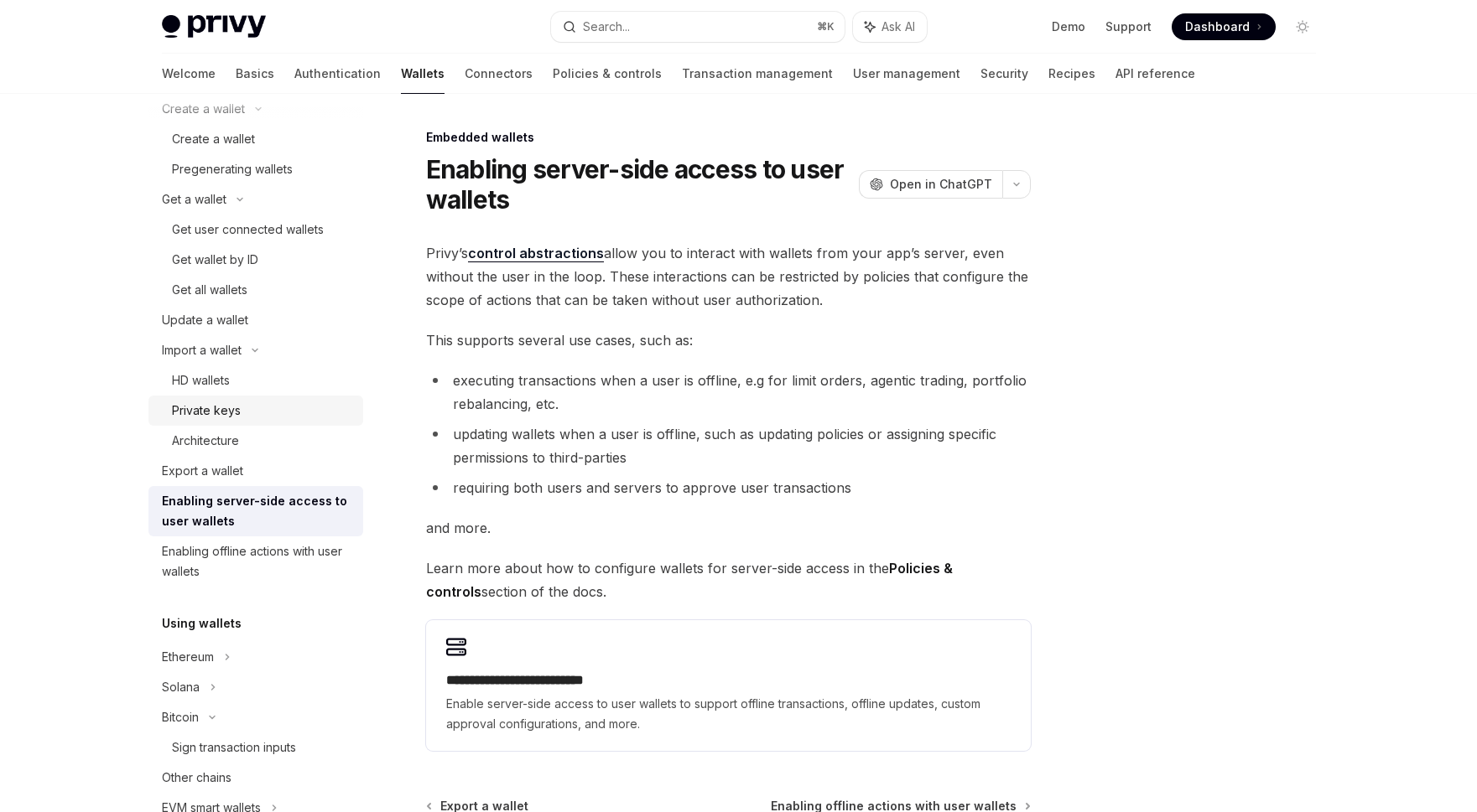
click at [244, 549] on div "Enabling offline actions with user wallets" at bounding box center [257, 562] width 192 height 40
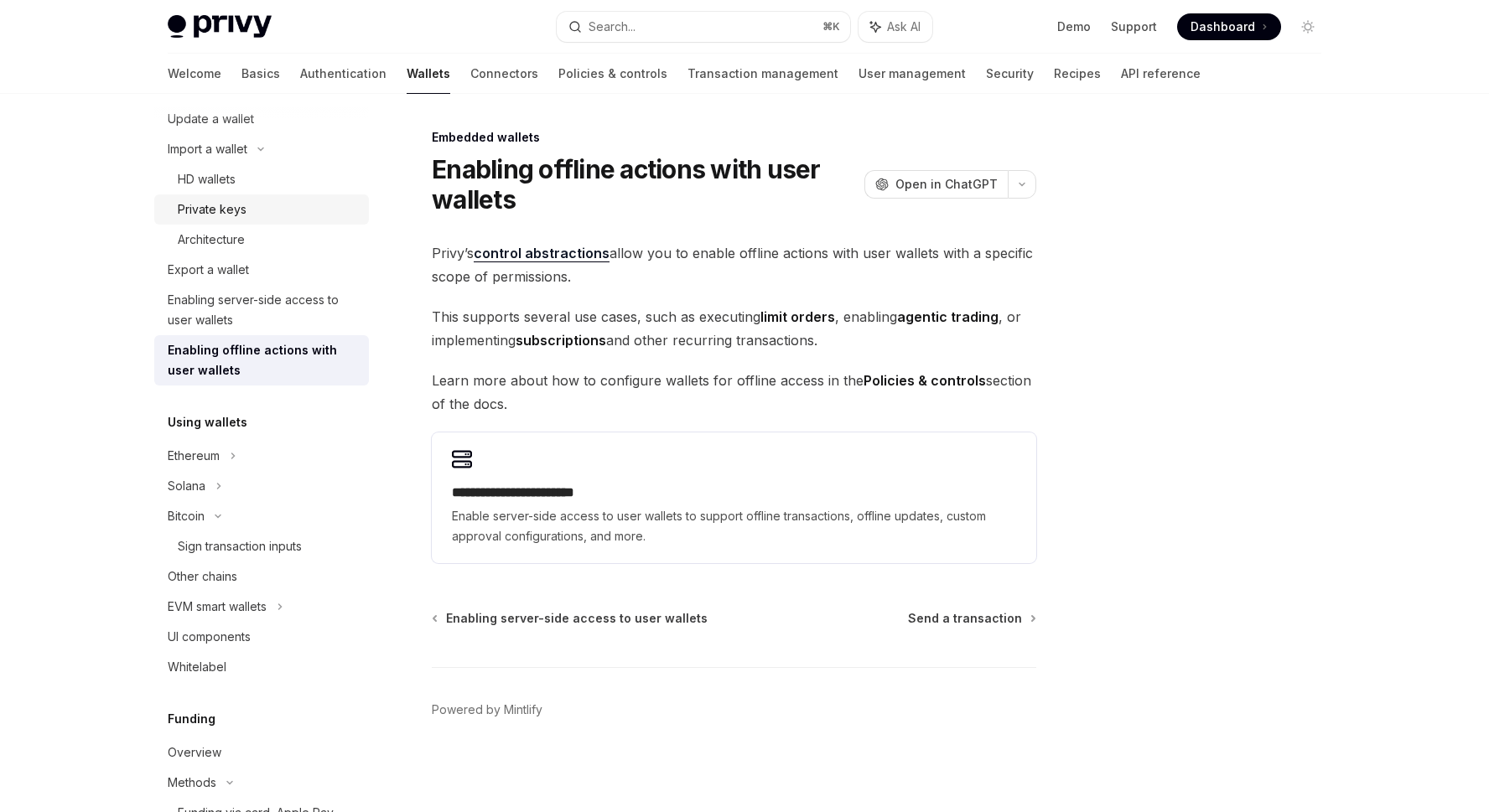
click at [244, 549] on div "Sign transaction inputs" at bounding box center [239, 546] width 124 height 20
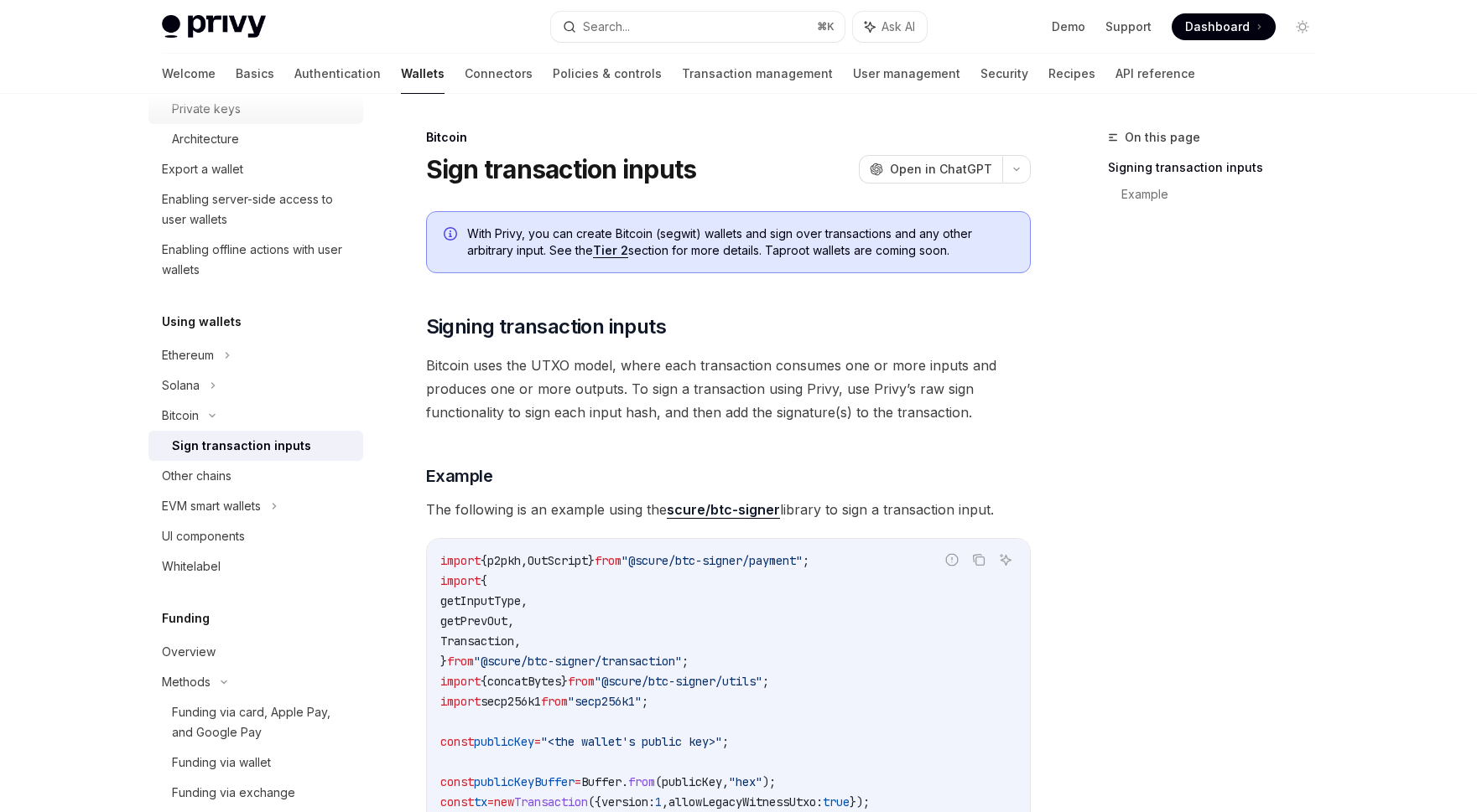
click at [244, 549] on link "UI components" at bounding box center [256, 536] width 215 height 30
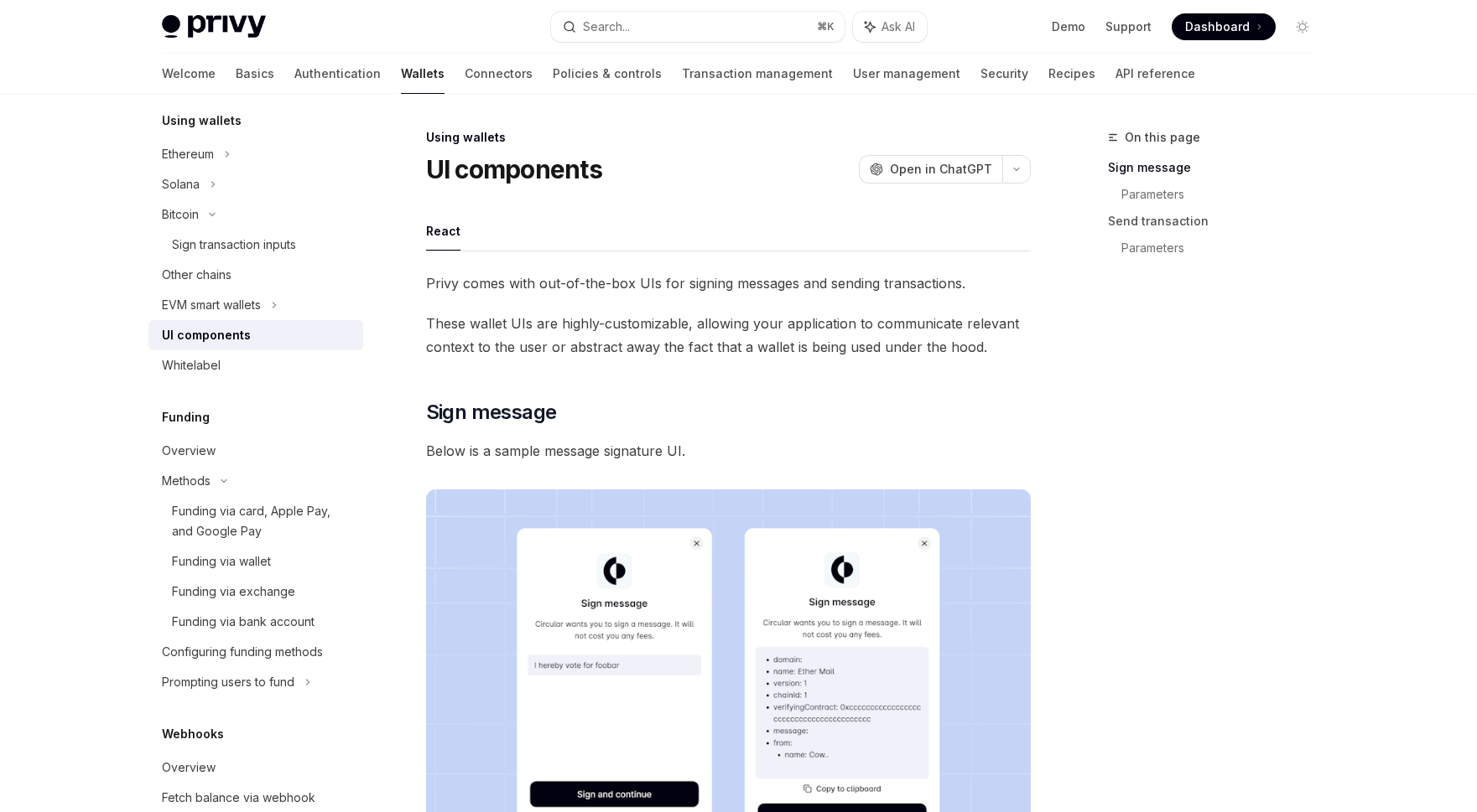
click at [244, 549] on link "Funding via wallet" at bounding box center [256, 562] width 215 height 30
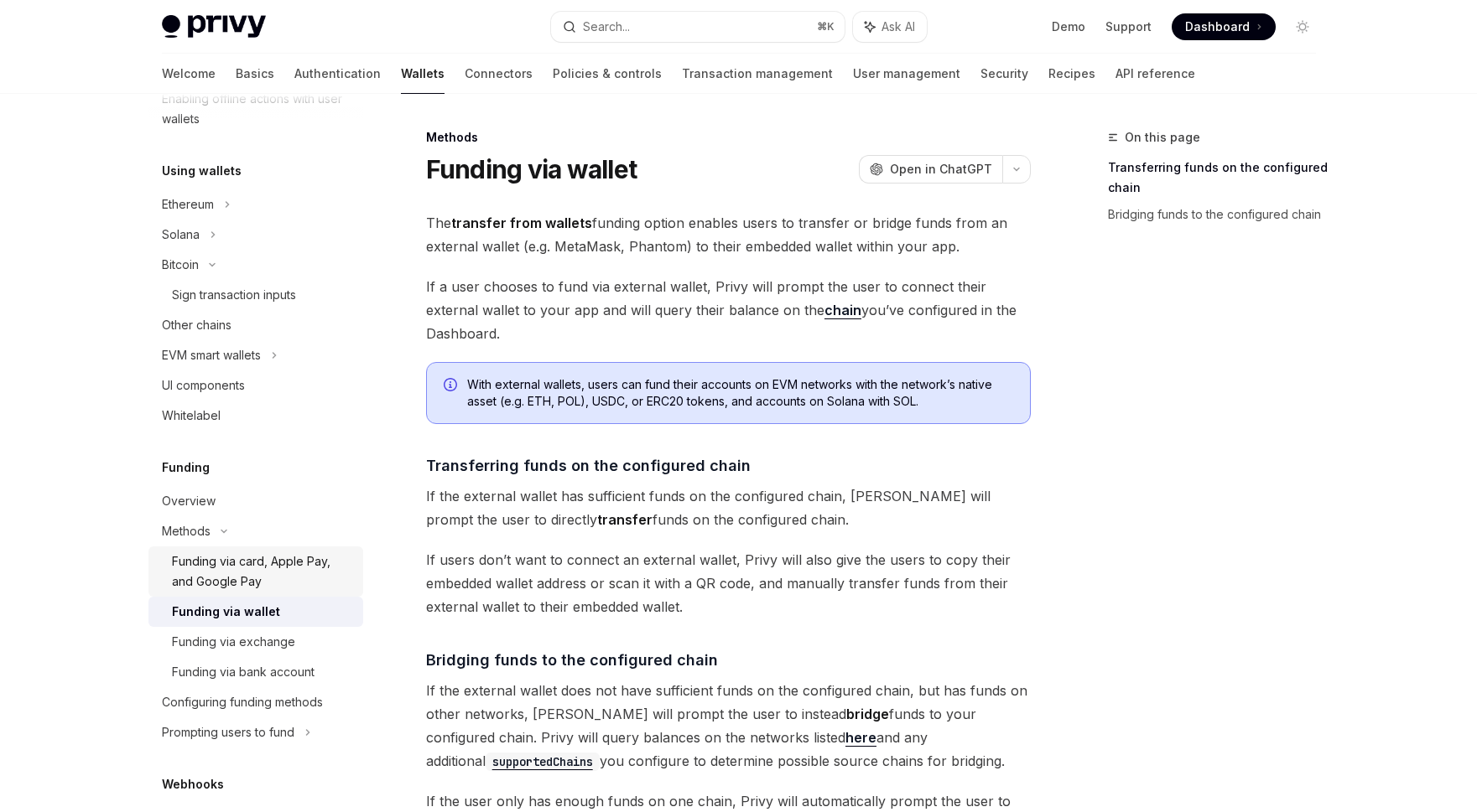
click at [241, 557] on div "Funding via card, Apple Pay, and Google Pay" at bounding box center [262, 572] width 181 height 40
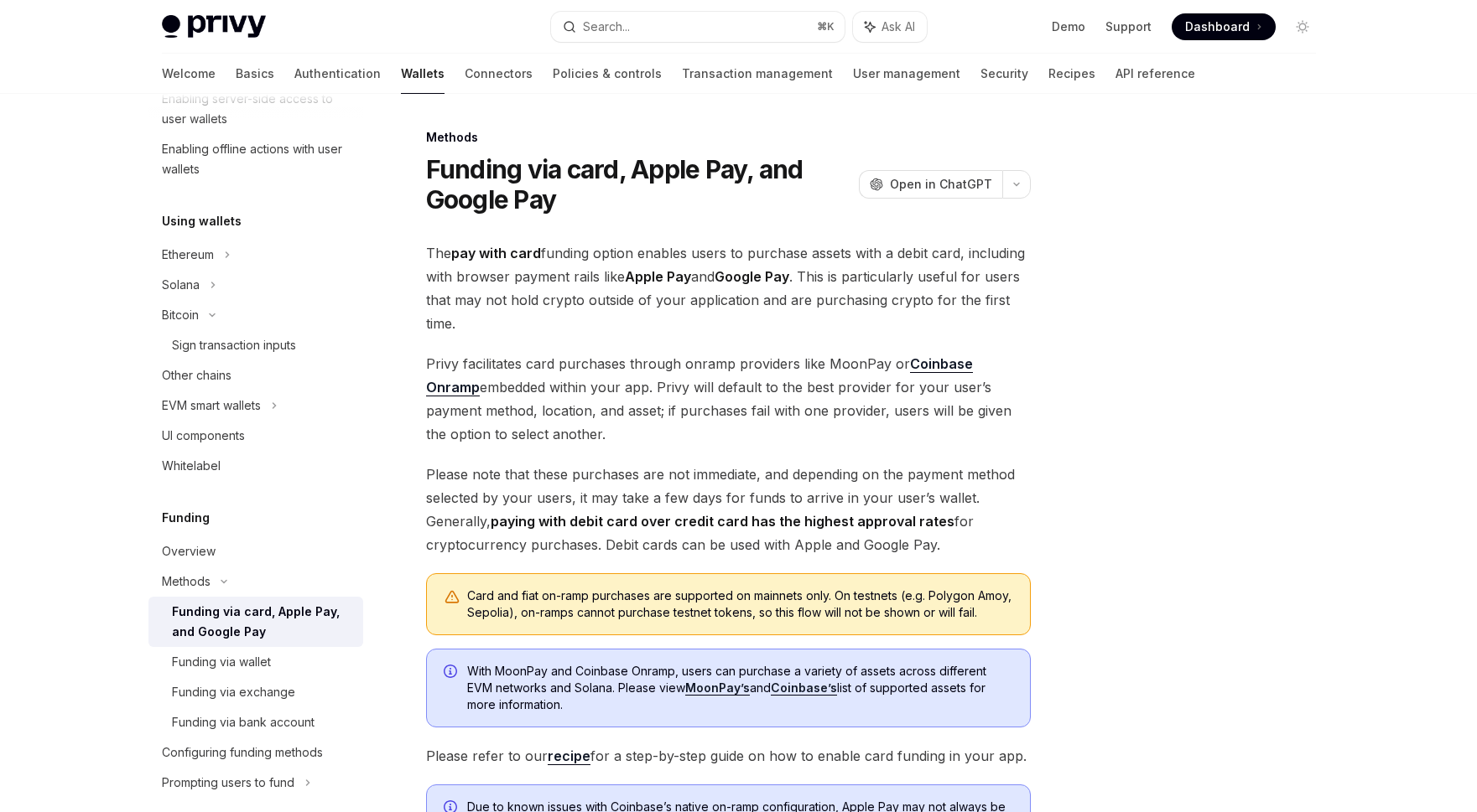
click at [241, 557] on div "Overview" at bounding box center [257, 551] width 192 height 20
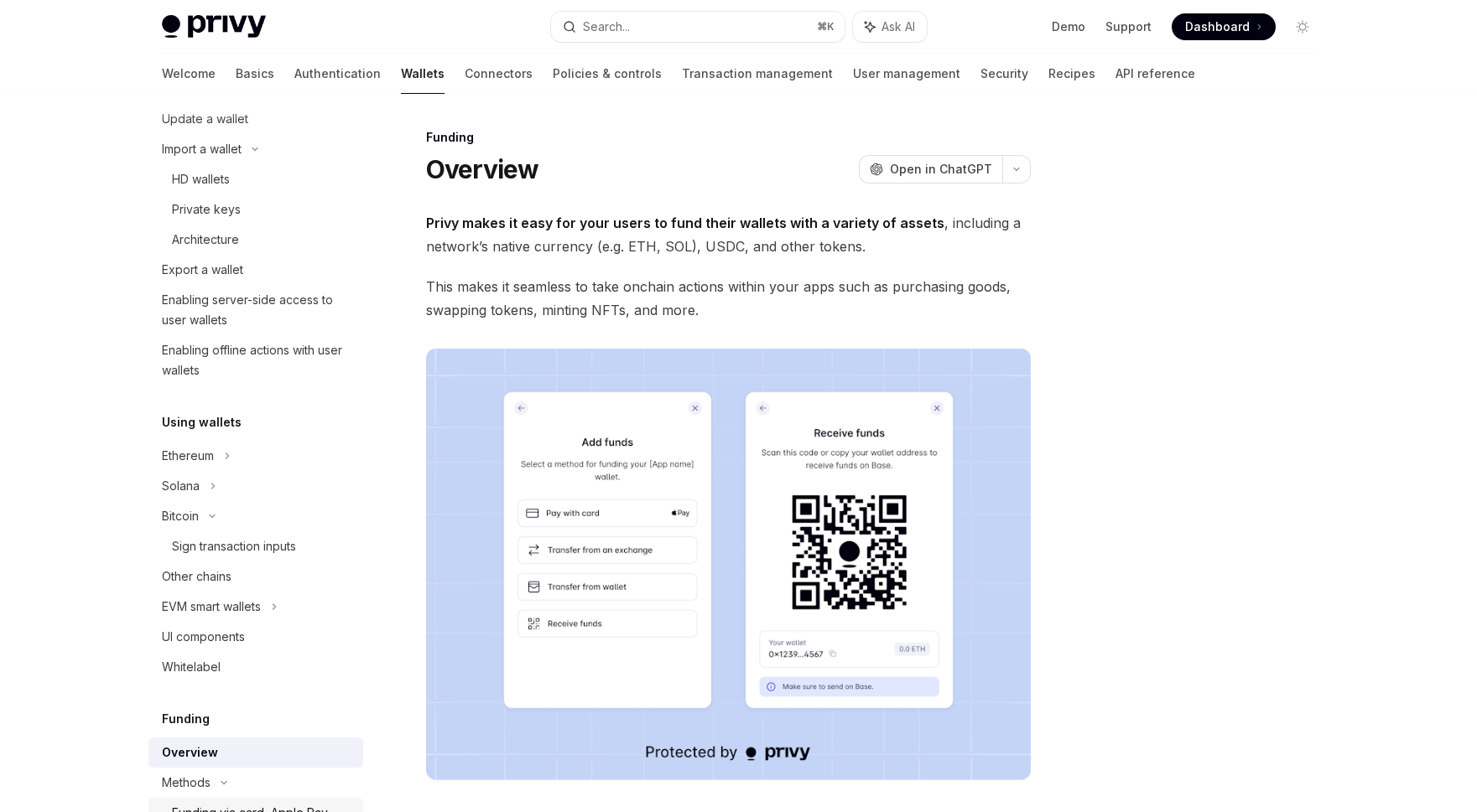
click at [241, 557] on link "Sign transaction inputs" at bounding box center [256, 546] width 215 height 30
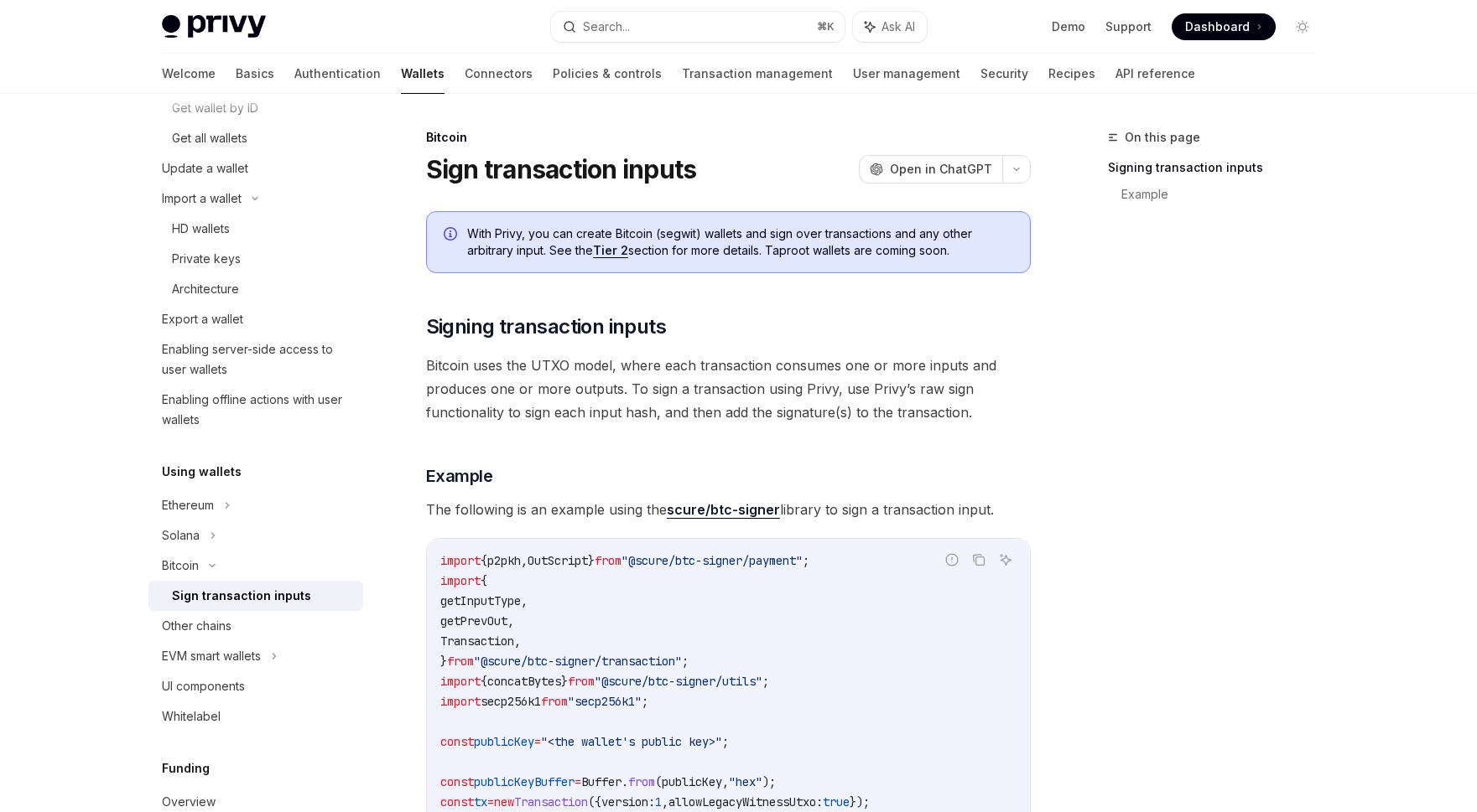
scroll to position [302, 0]
click at [241, 557] on div "Bitcoin" at bounding box center [256, 567] width 215 height 30
click at [242, 543] on div "Solana" at bounding box center [256, 536] width 215 height 30
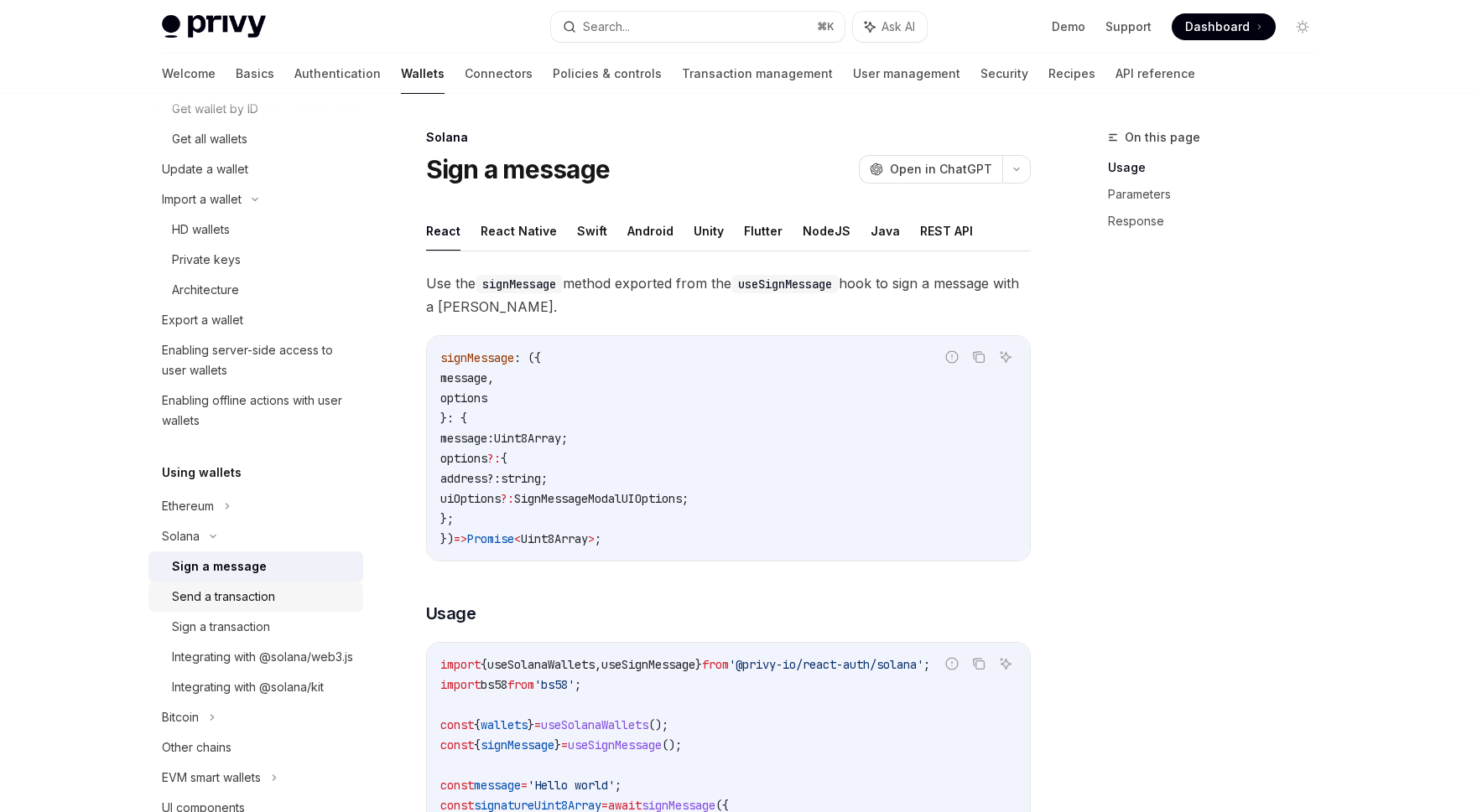
click at [229, 584] on link "Send a transaction" at bounding box center [256, 596] width 215 height 30
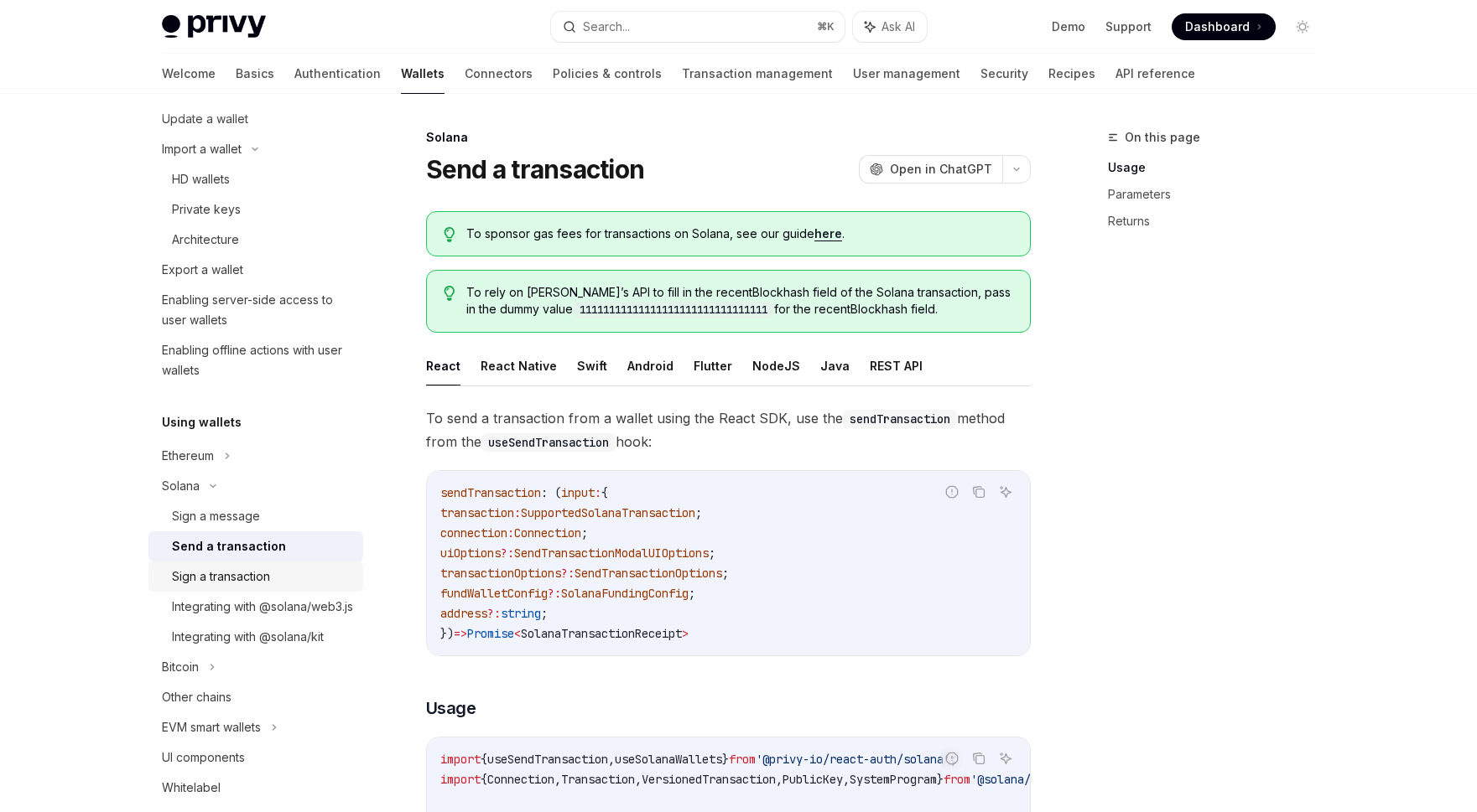
click at [229, 584] on div "Sign a transaction" at bounding box center [220, 576] width 98 height 20
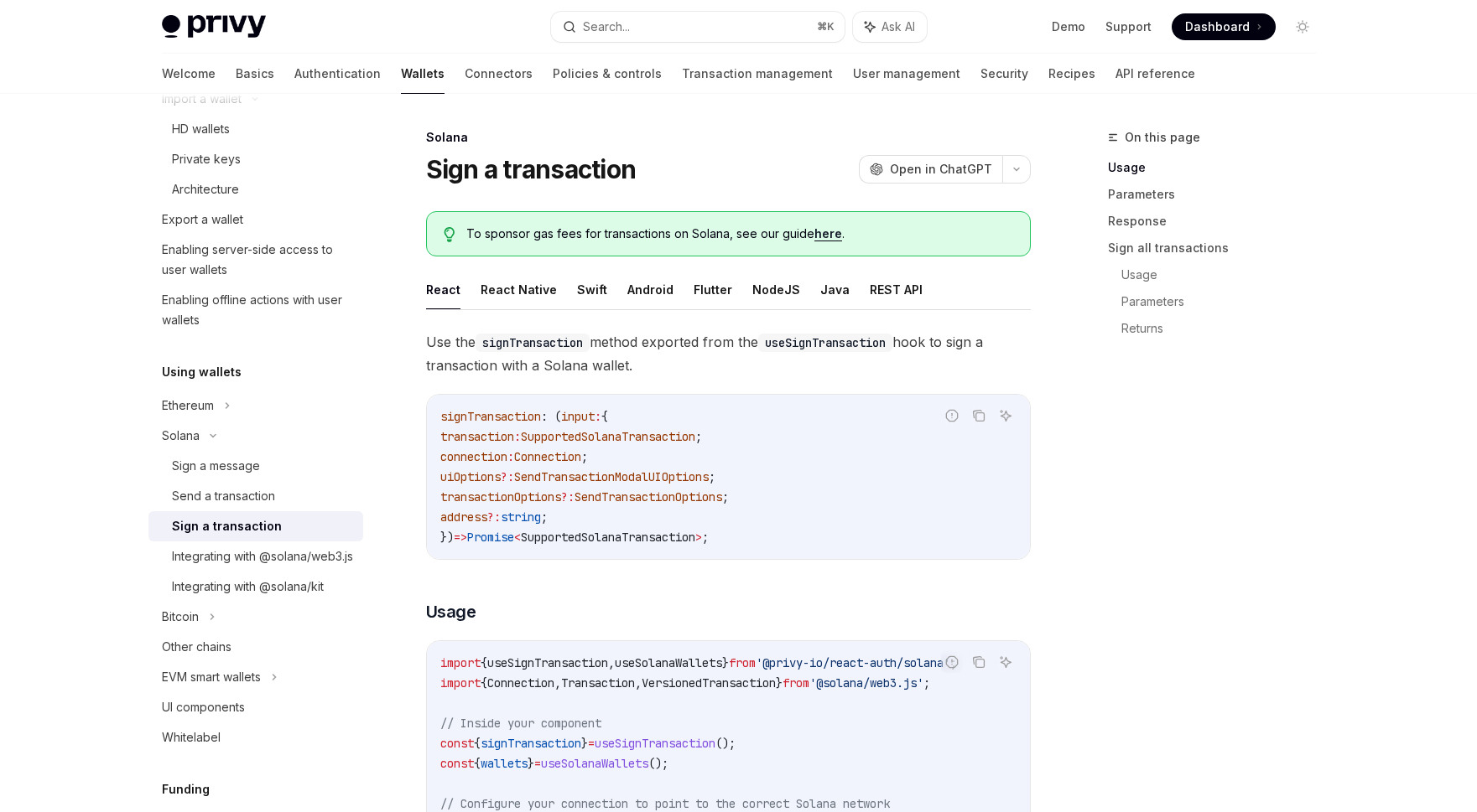
click at [229, 567] on div "Integrating with @solana/web3.js" at bounding box center [262, 556] width 181 height 20
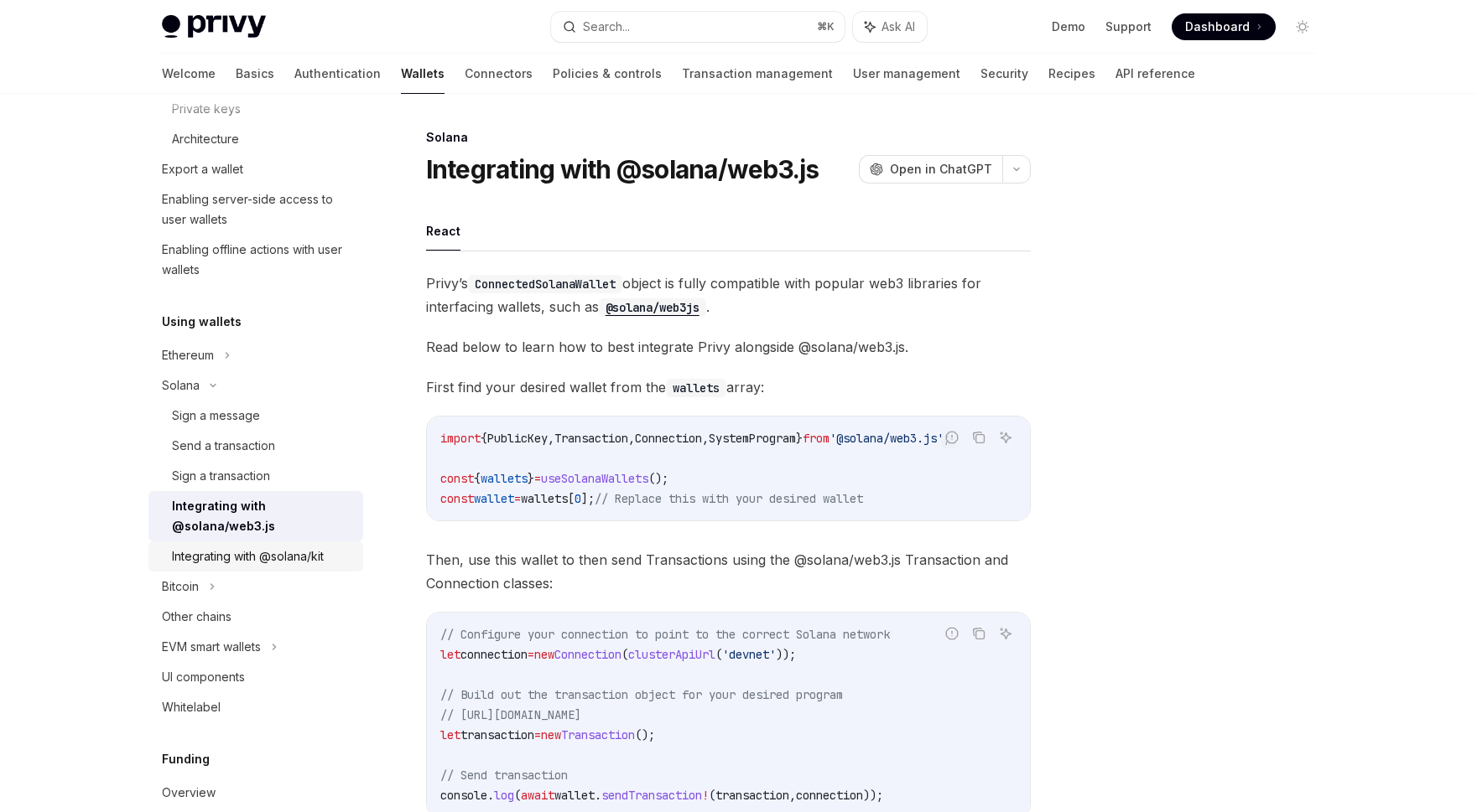
click at [242, 553] on div "Integrating with @solana/kit" at bounding box center [247, 556] width 152 height 20
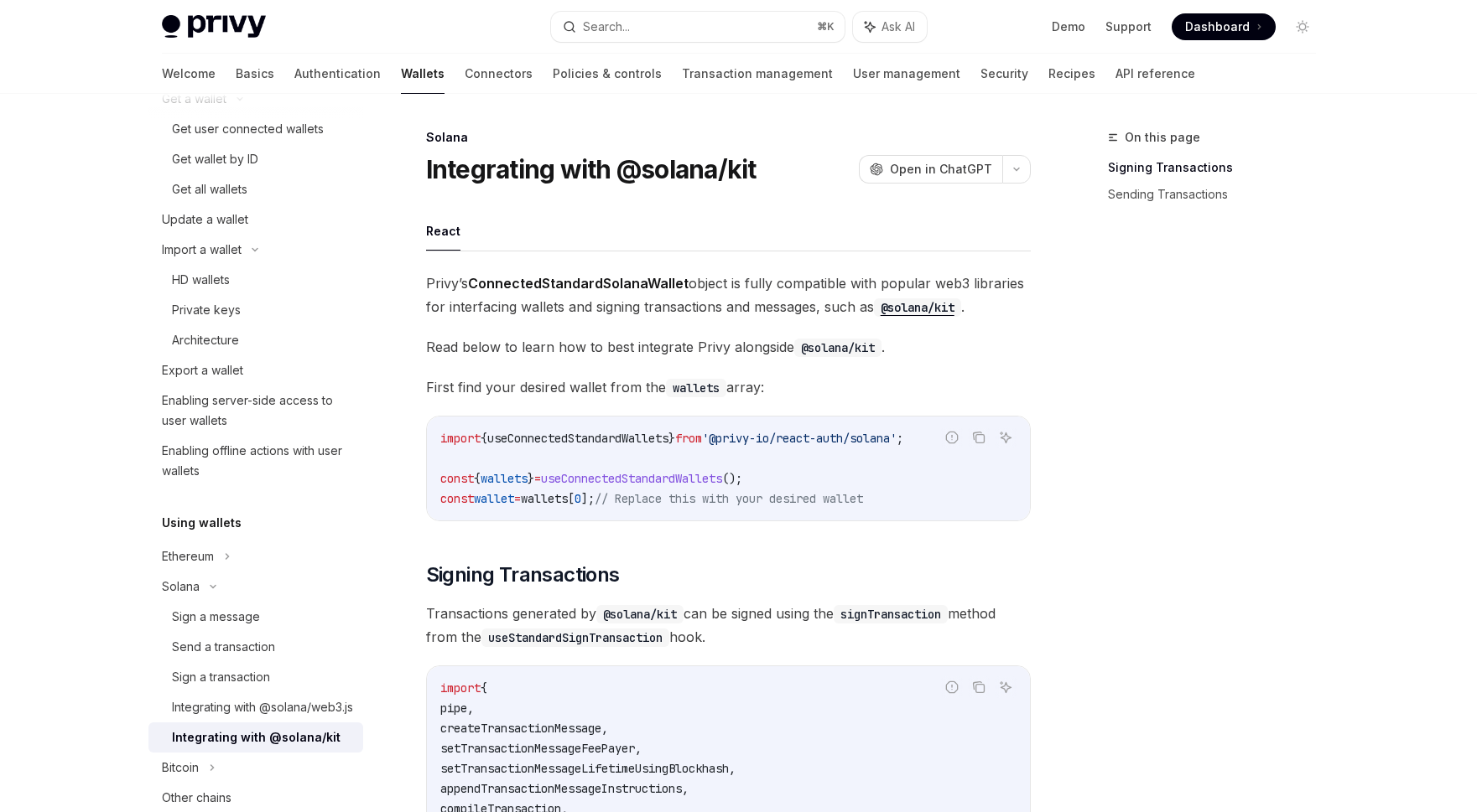
click at [242, 553] on div "Ethereum" at bounding box center [256, 556] width 215 height 30
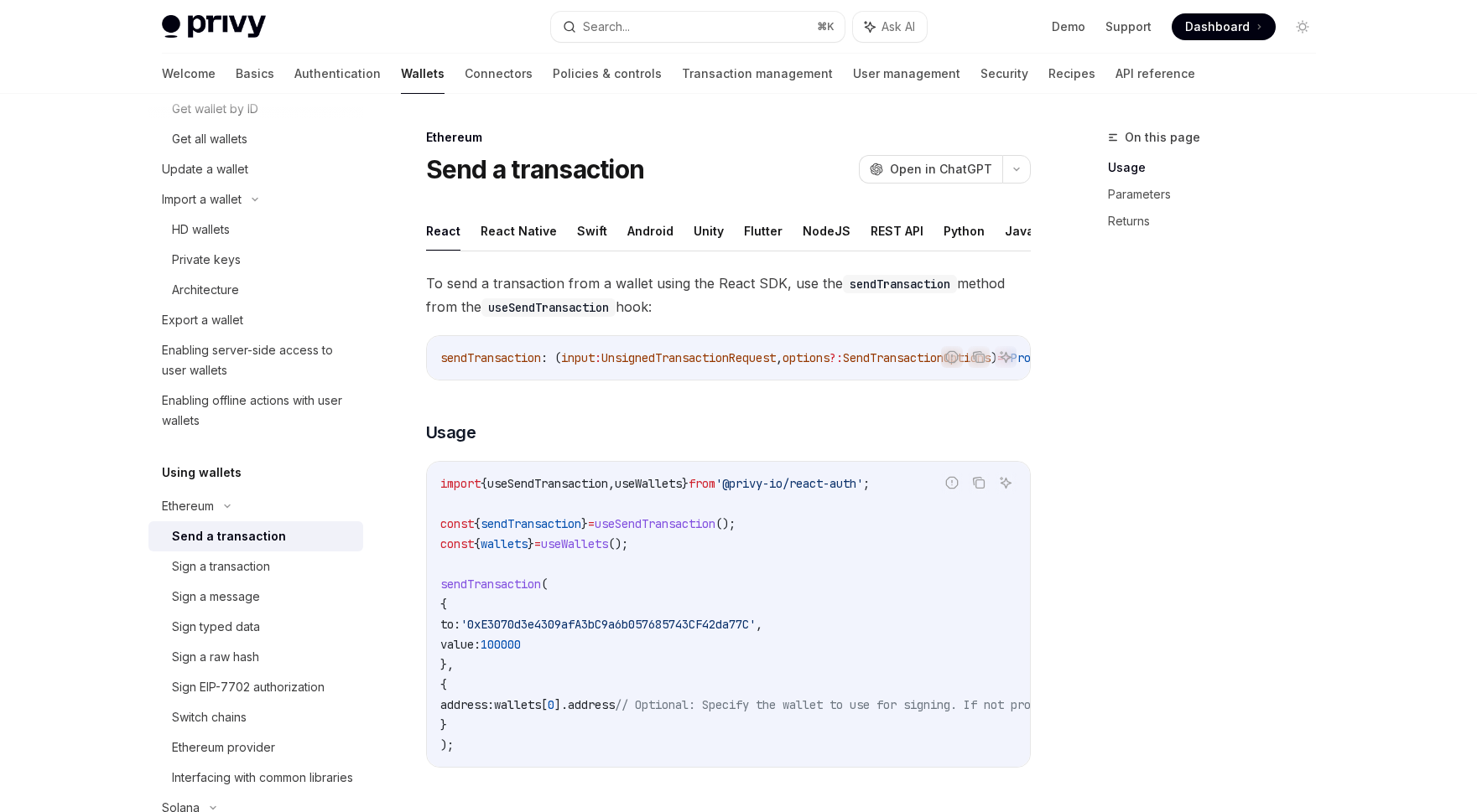
click at [242, 553] on link "Sign a transaction" at bounding box center [256, 567] width 215 height 30
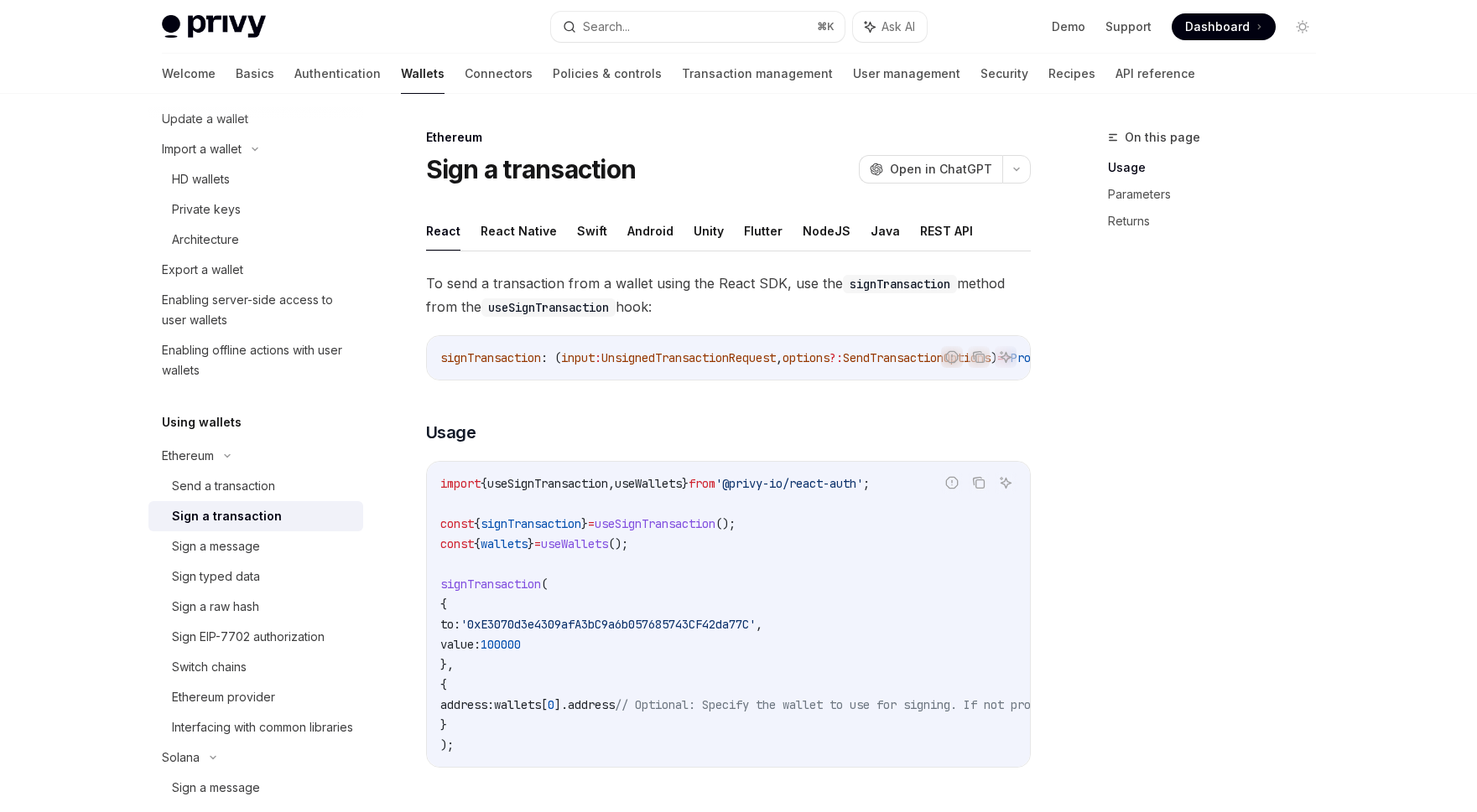
click at [242, 553] on div "Sign a message" at bounding box center [216, 546] width 88 height 20
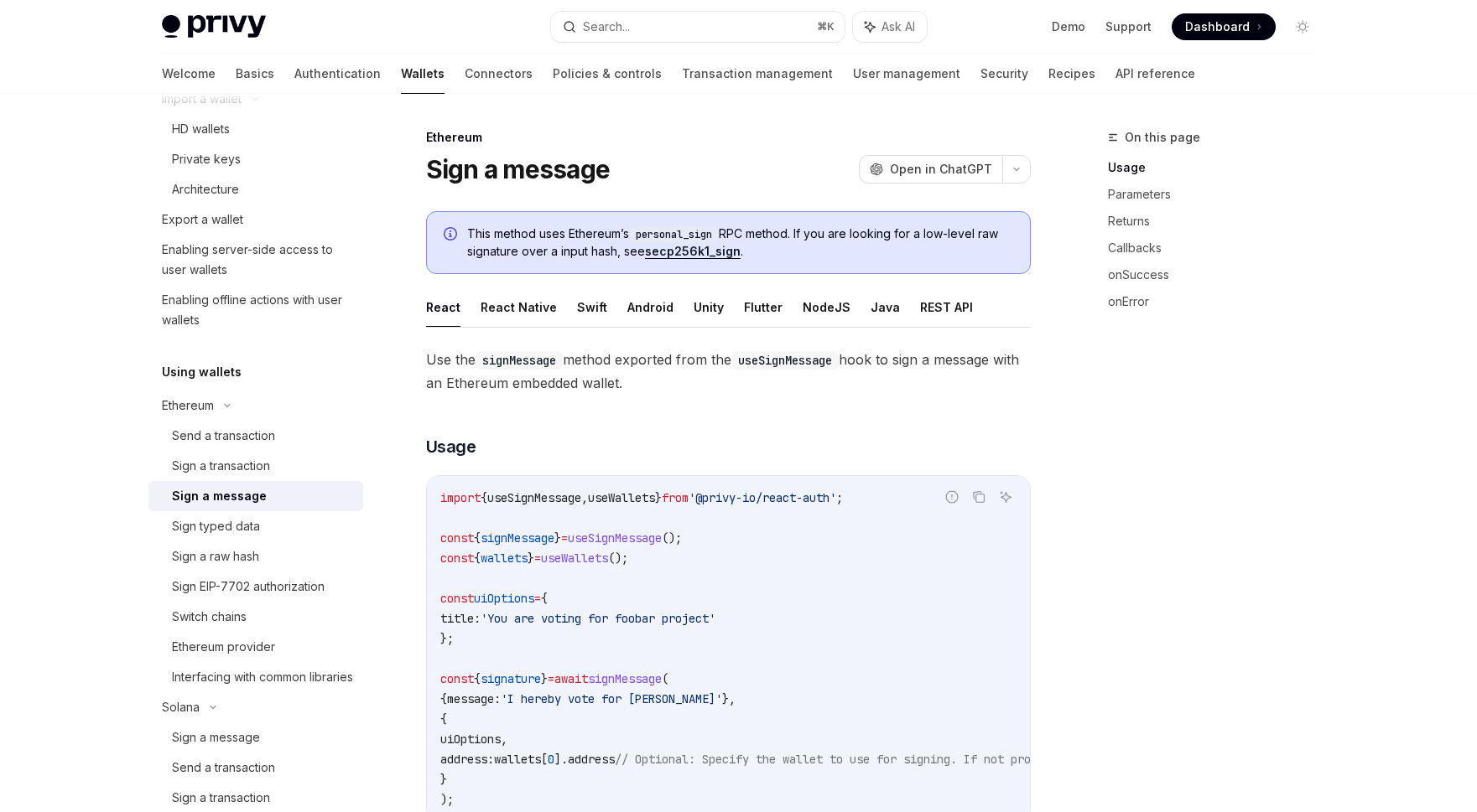
click at [242, 553] on div "Sign a raw hash" at bounding box center [215, 556] width 88 height 20
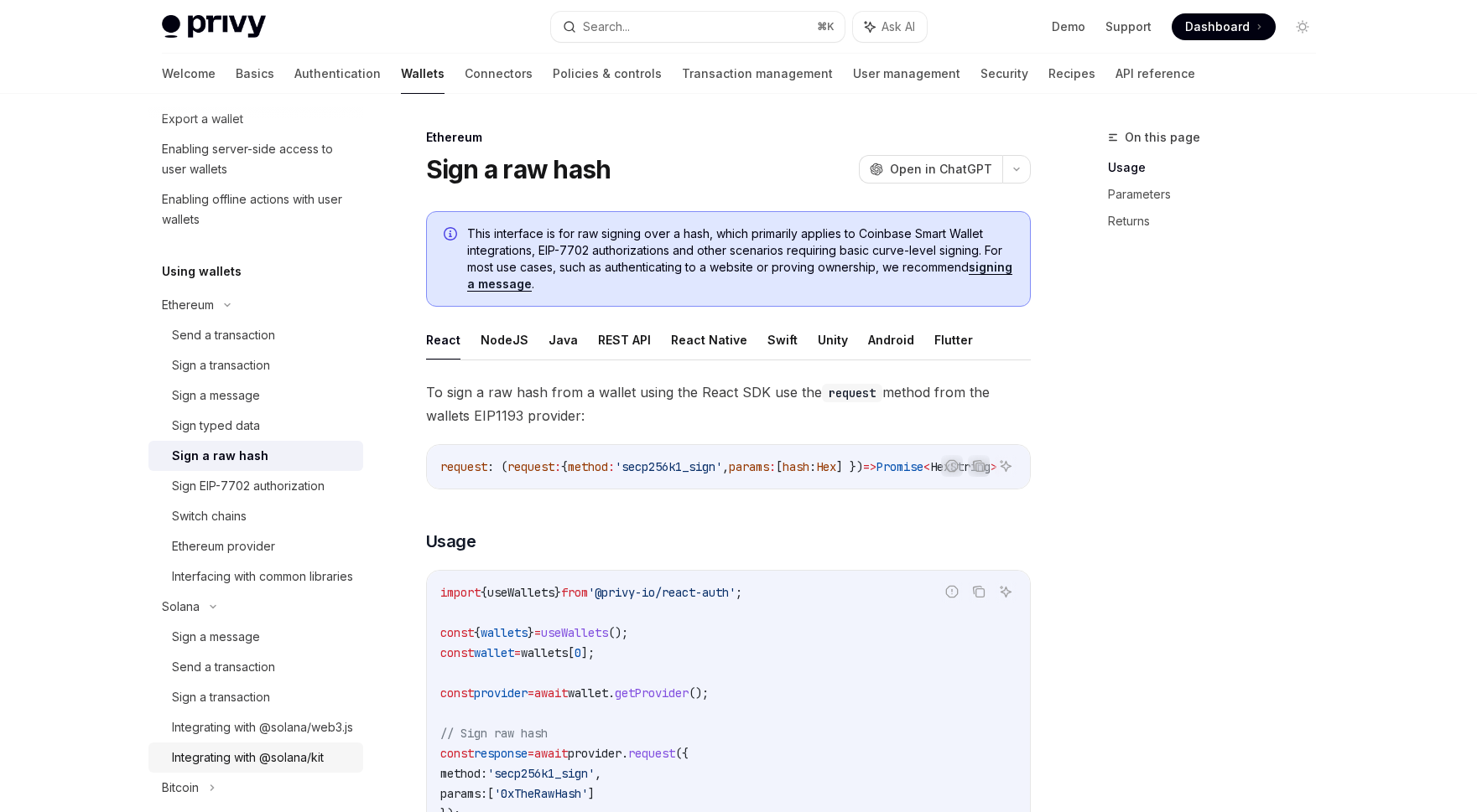
click at [242, 553] on div "Ethereum provider" at bounding box center [223, 546] width 103 height 20
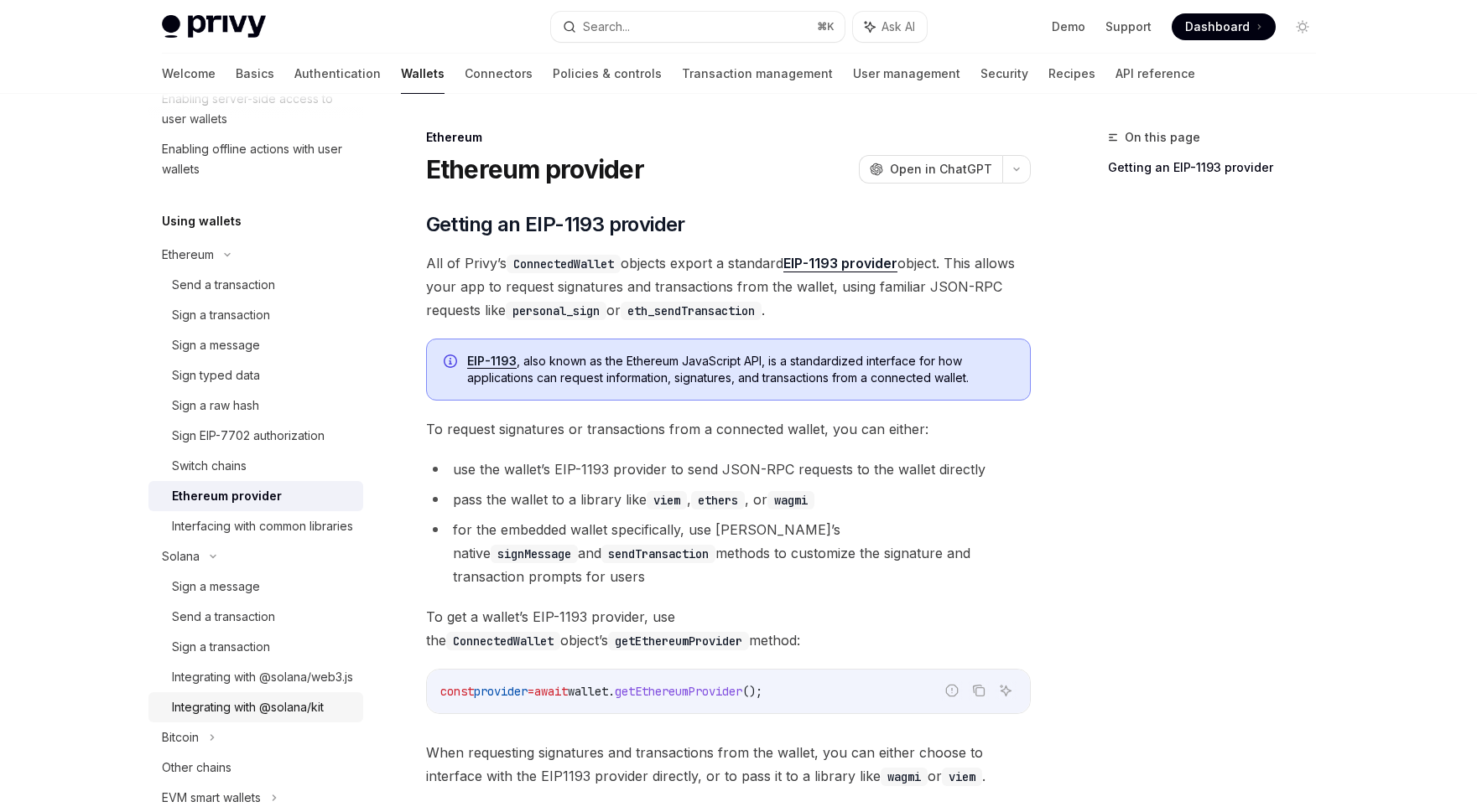
click at [242, 536] on div "Interfacing with common libraries" at bounding box center [262, 526] width 181 height 20
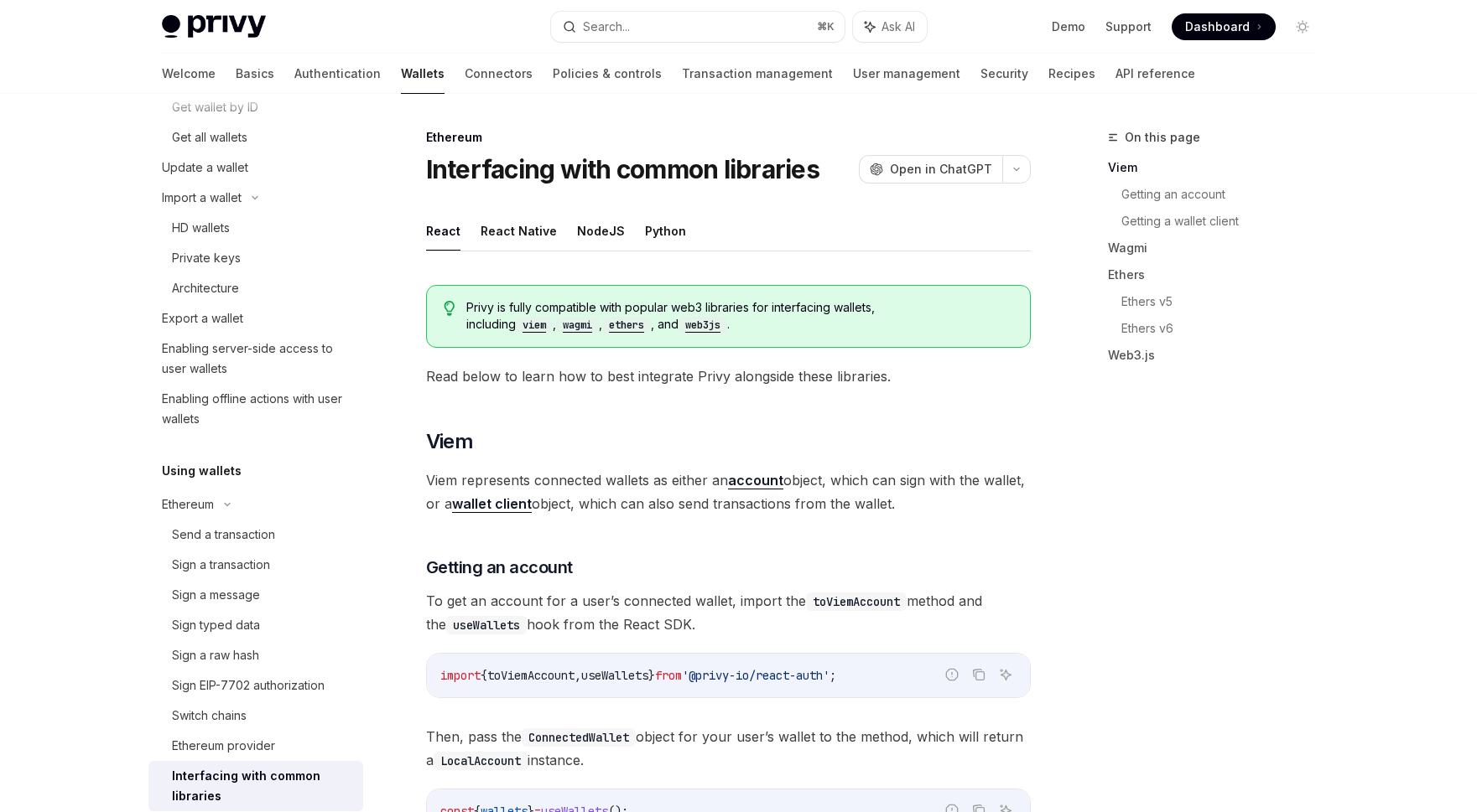
scroll to position [302, 0]
click at [243, 535] on div "Send a transaction" at bounding box center [223, 536] width 103 height 20
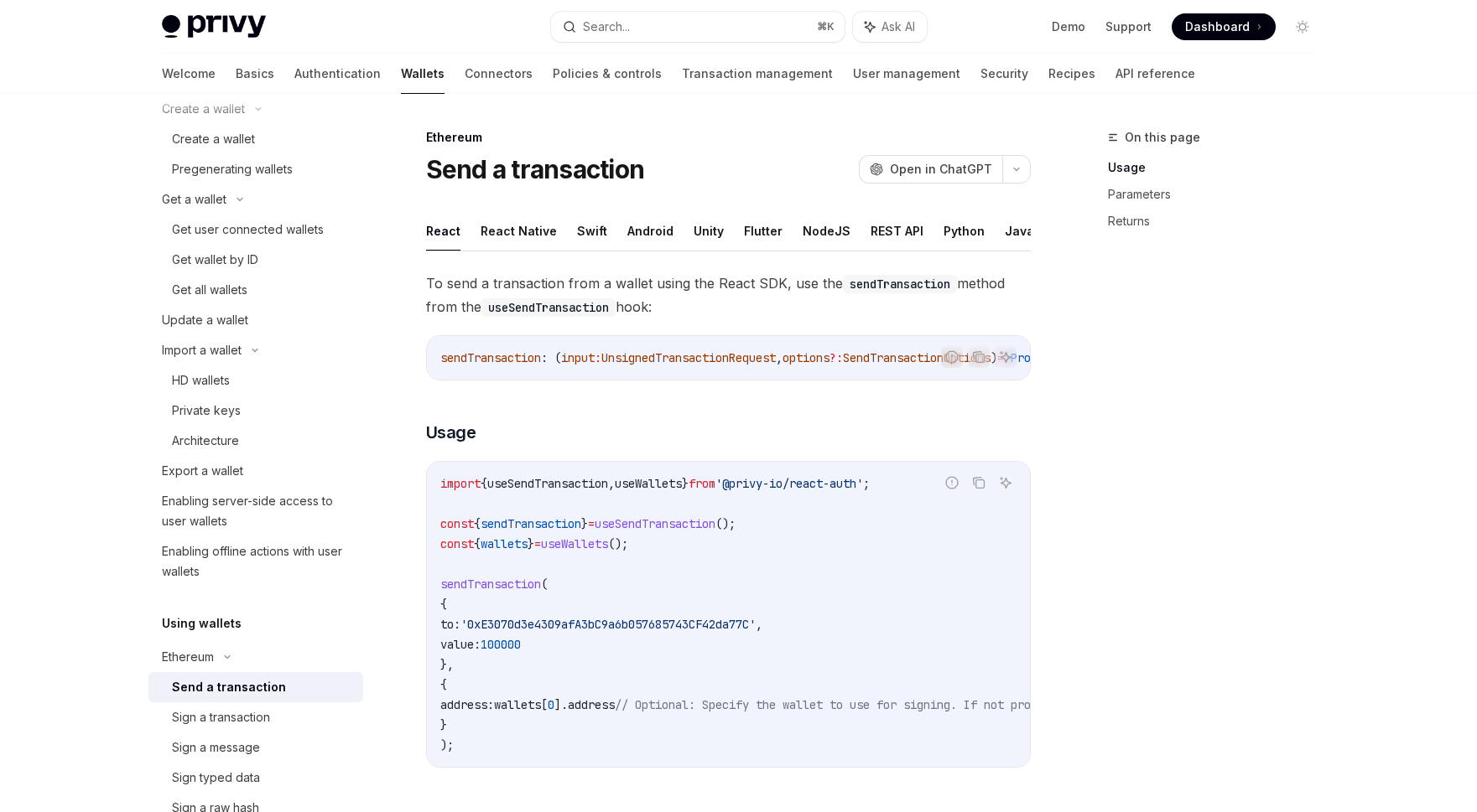
click at [243, 535] on link "Enabling server-side access to user wallets" at bounding box center [256, 511] width 215 height 50
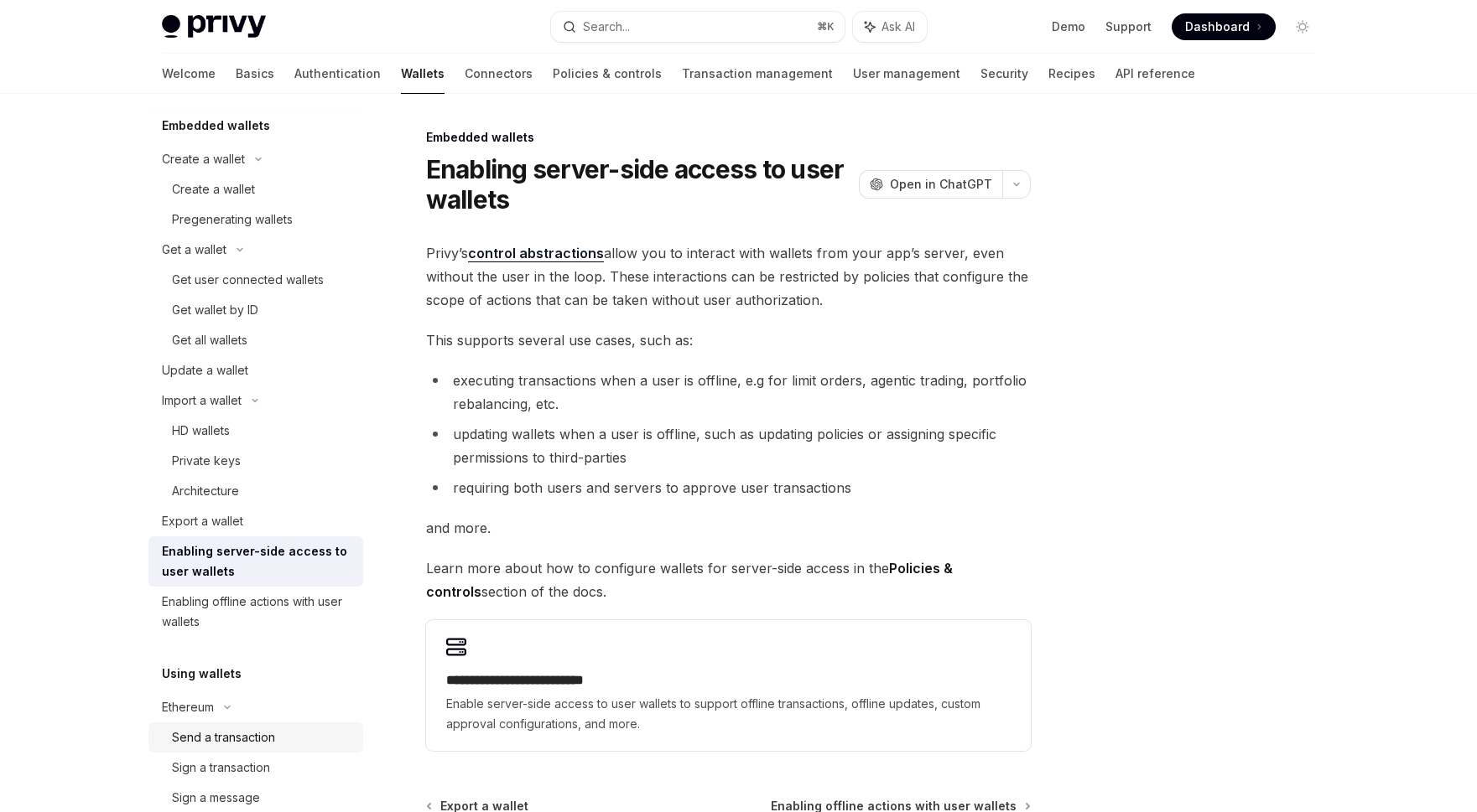
click at [243, 535] on link "Export a wallet" at bounding box center [256, 521] width 215 height 30
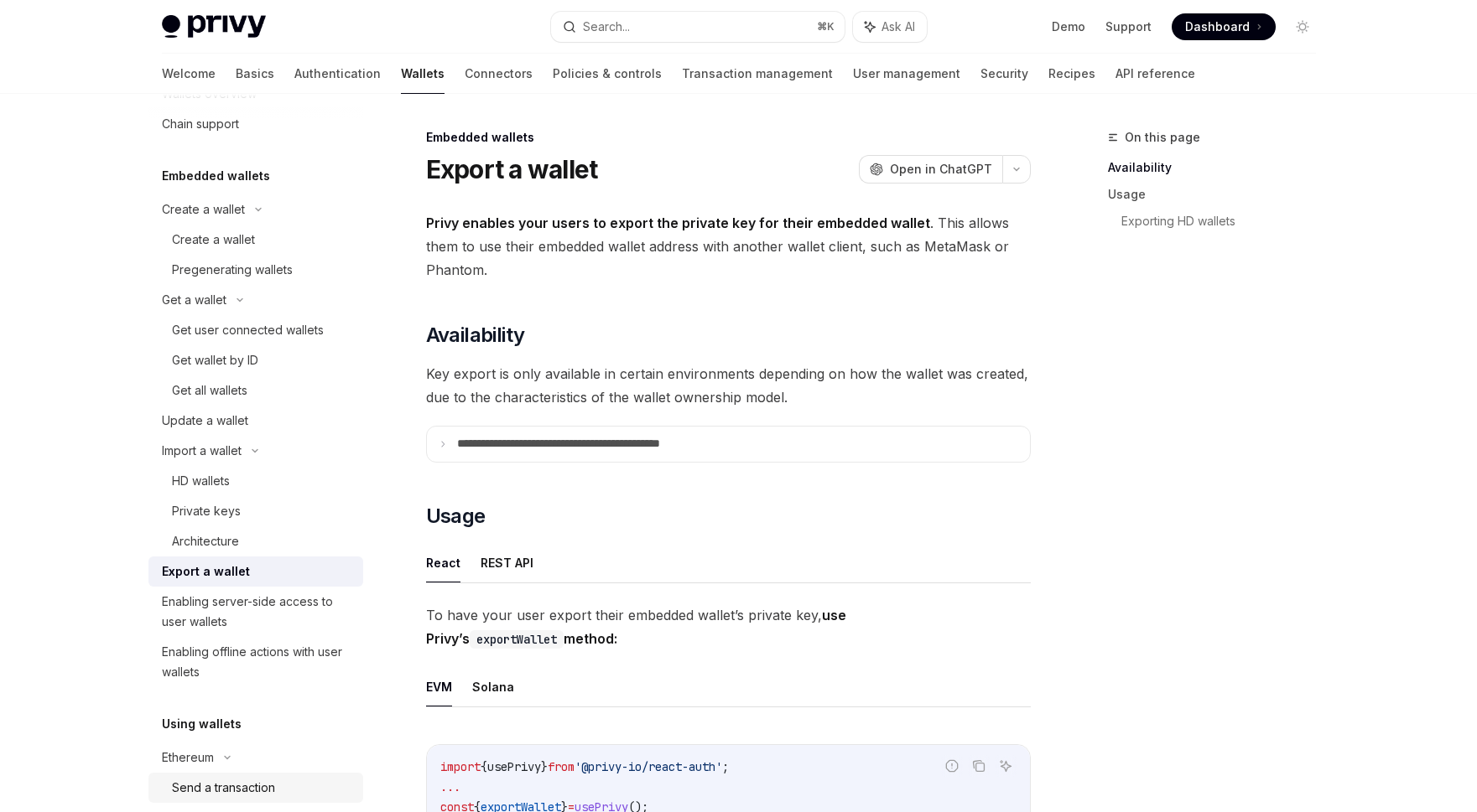
click at [243, 535] on div "Architecture" at bounding box center [262, 541] width 181 height 20
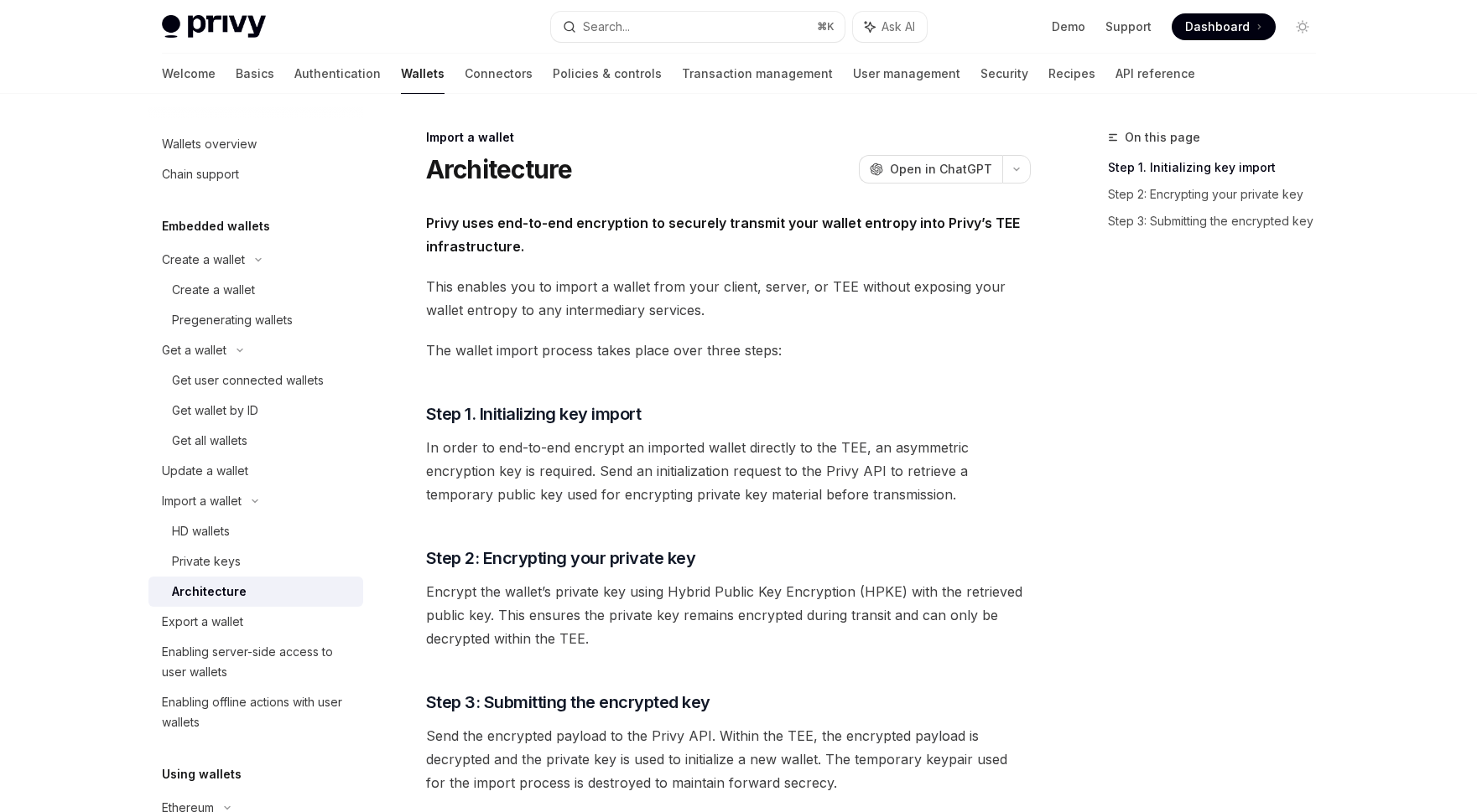
click at [243, 535] on div "HD wallets" at bounding box center [262, 531] width 181 height 20
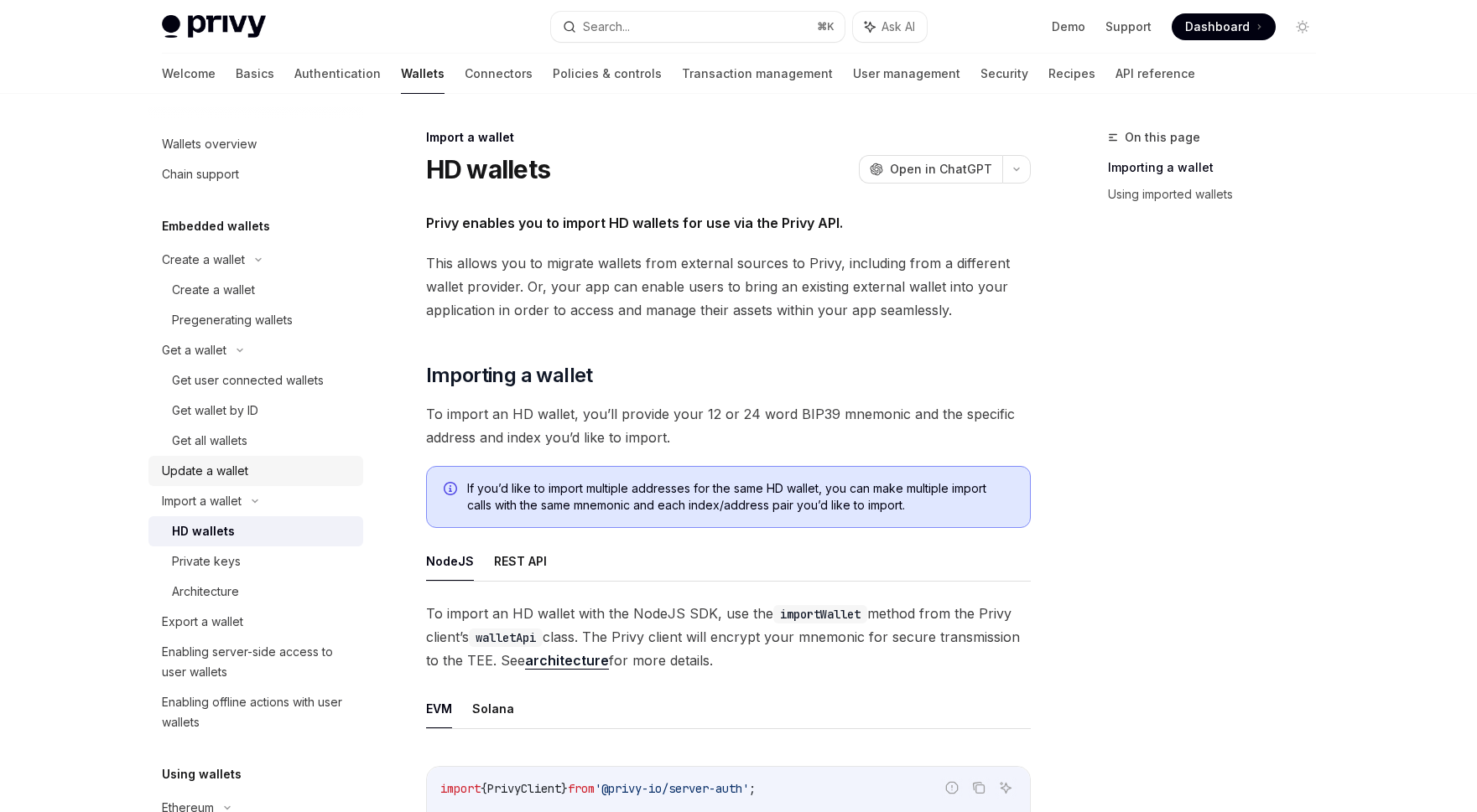
click at [231, 461] on div "Update a wallet" at bounding box center [205, 471] width 87 height 20
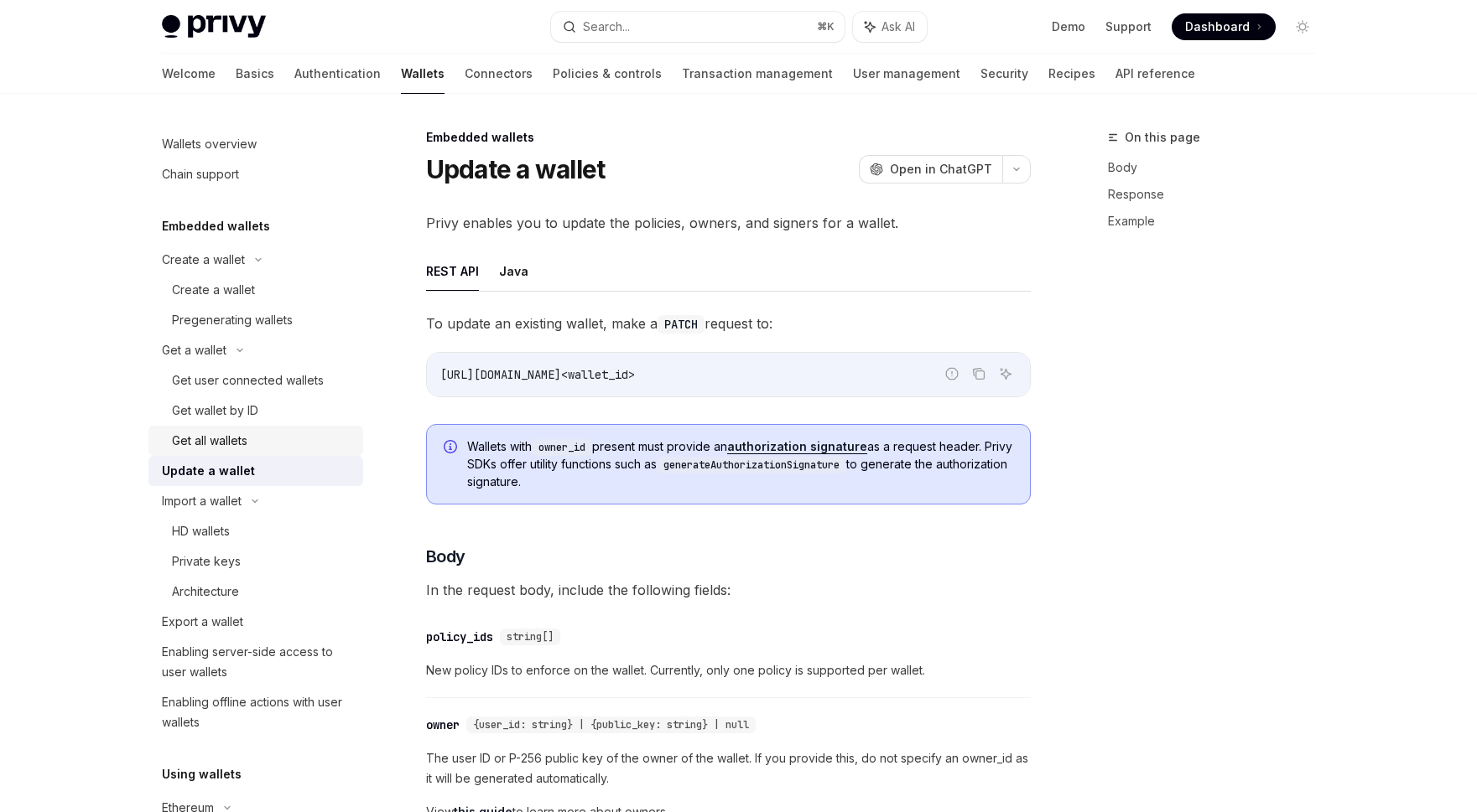
click at [235, 431] on div "Get all wallets" at bounding box center [209, 440] width 75 height 20
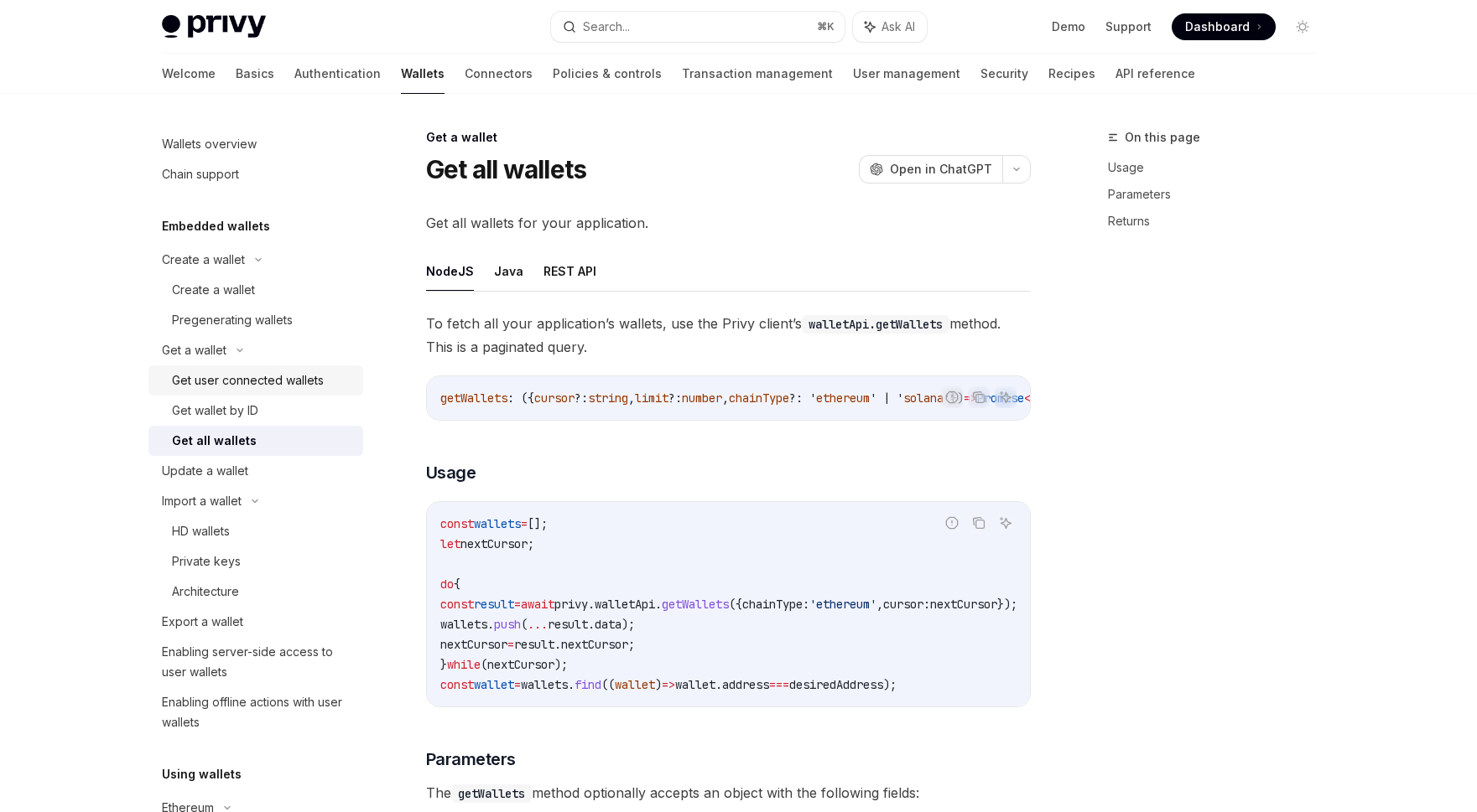
click at [237, 374] on div "Get user connected wallets" at bounding box center [247, 380] width 152 height 20
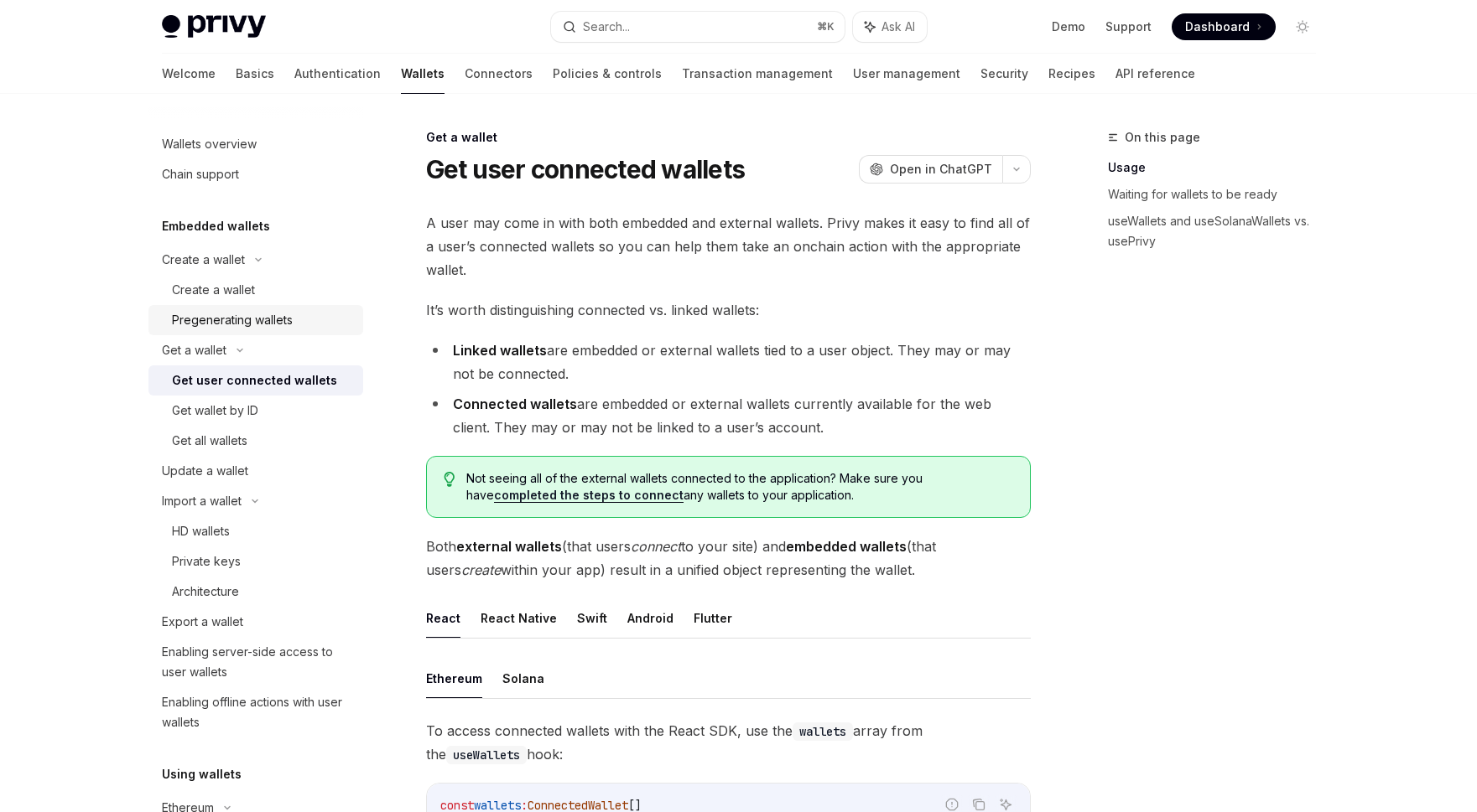
click at [251, 305] on link "Pregenerating wallets" at bounding box center [256, 320] width 215 height 30
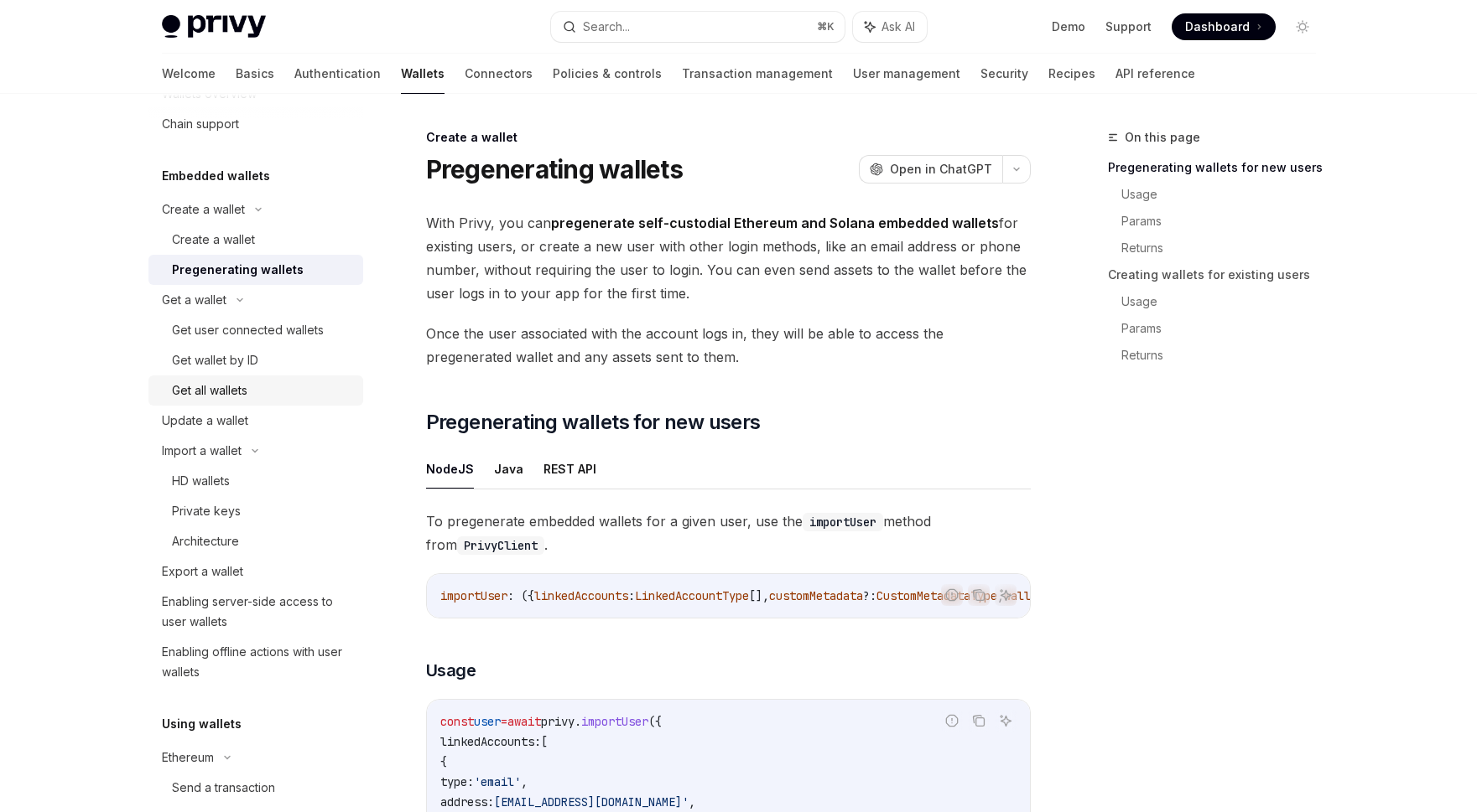
click at [266, 379] on link "Get all wallets" at bounding box center [256, 390] width 215 height 30
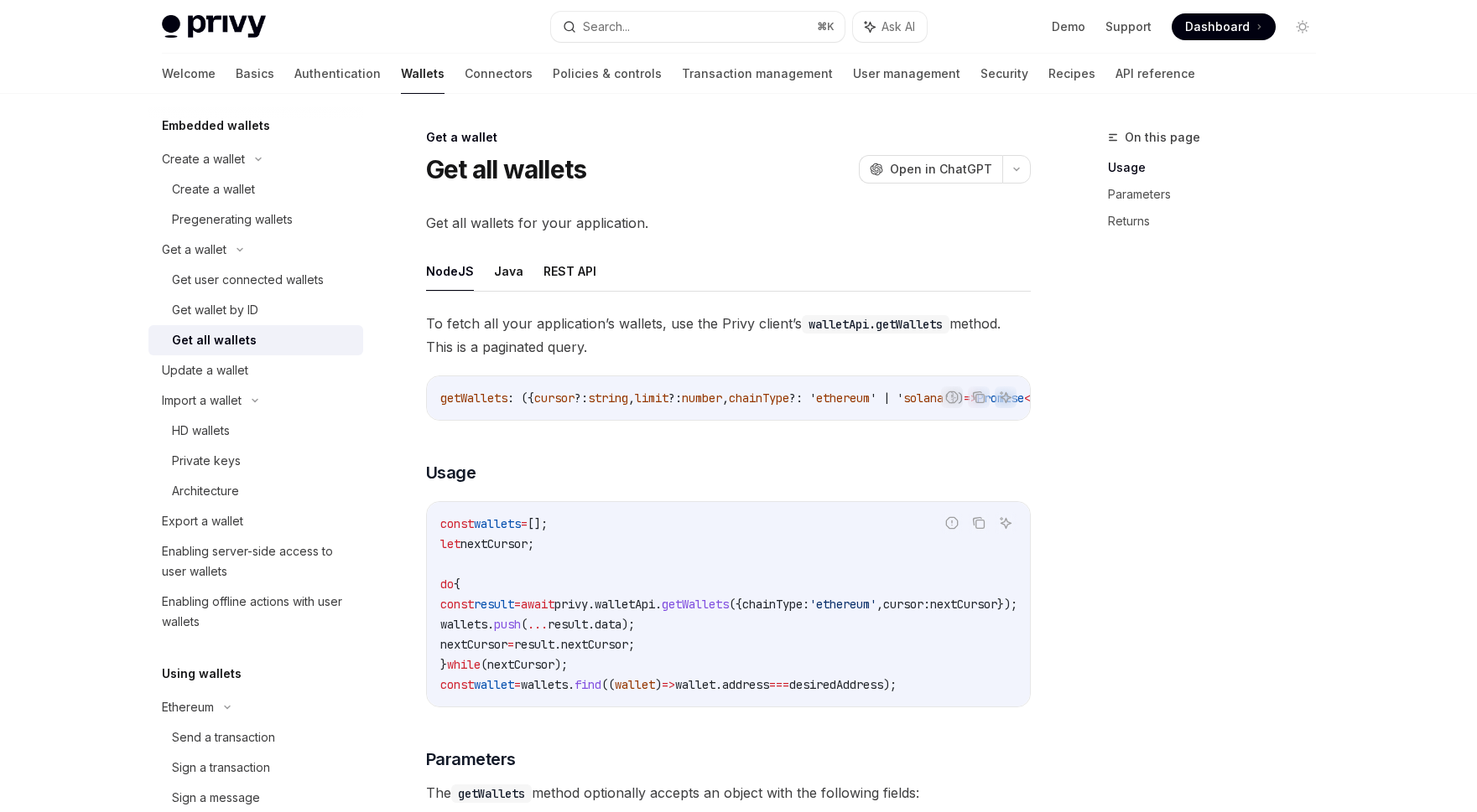
click at [266, 379] on div "Update a wallet" at bounding box center [257, 370] width 192 height 20
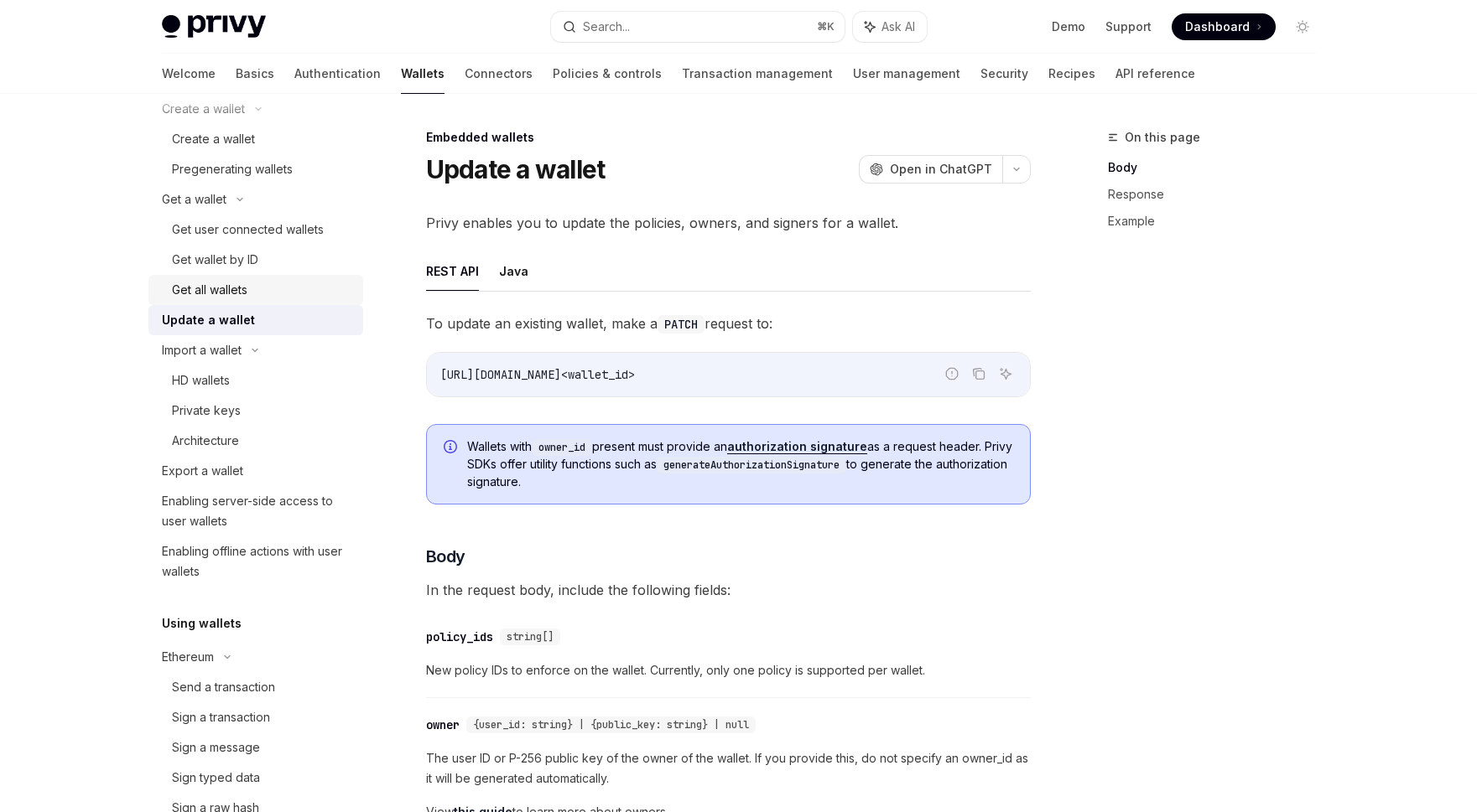
click at [266, 379] on div "HD wallets" at bounding box center [262, 380] width 181 height 20
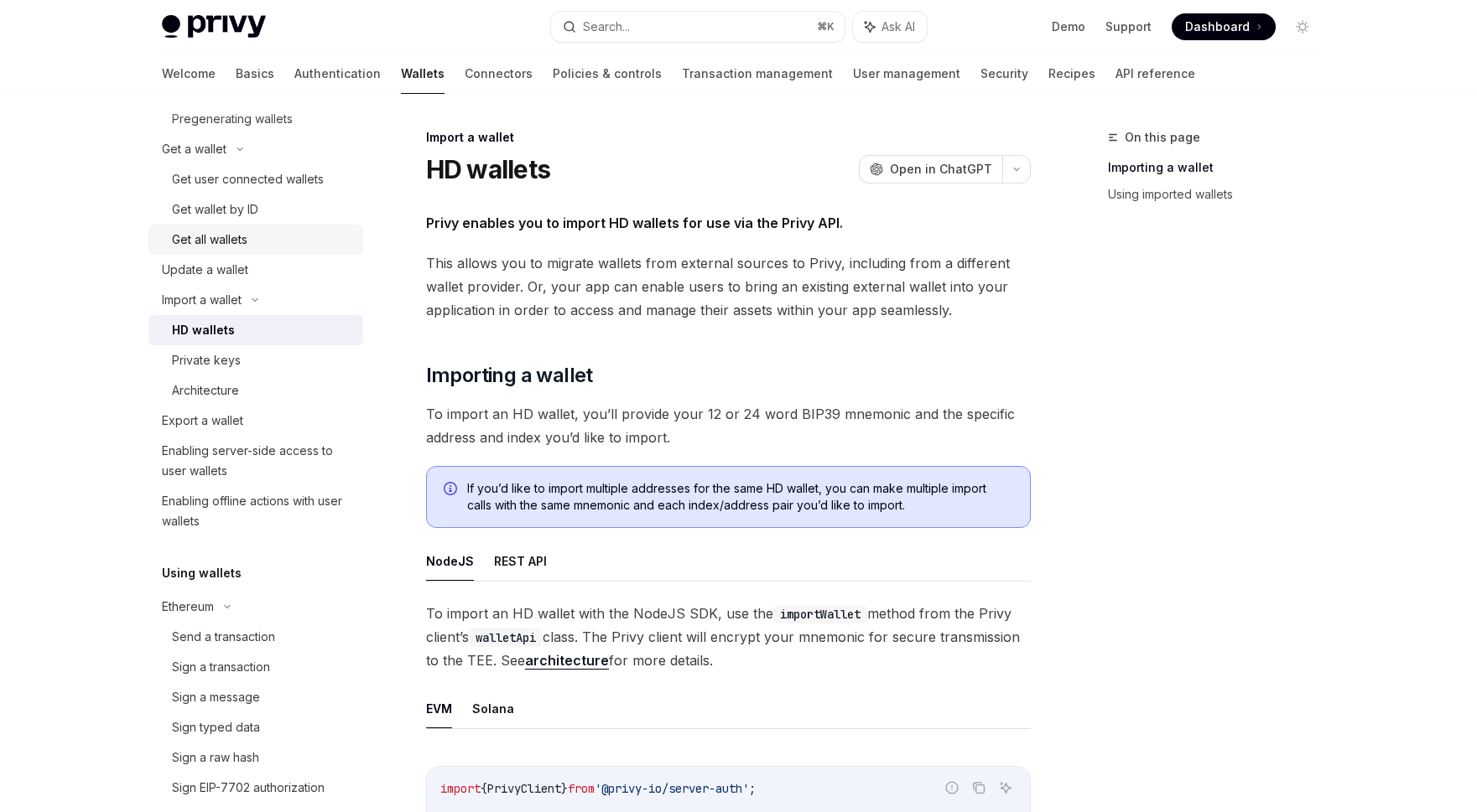
click at [266, 379] on link "Architecture" at bounding box center [256, 390] width 215 height 30
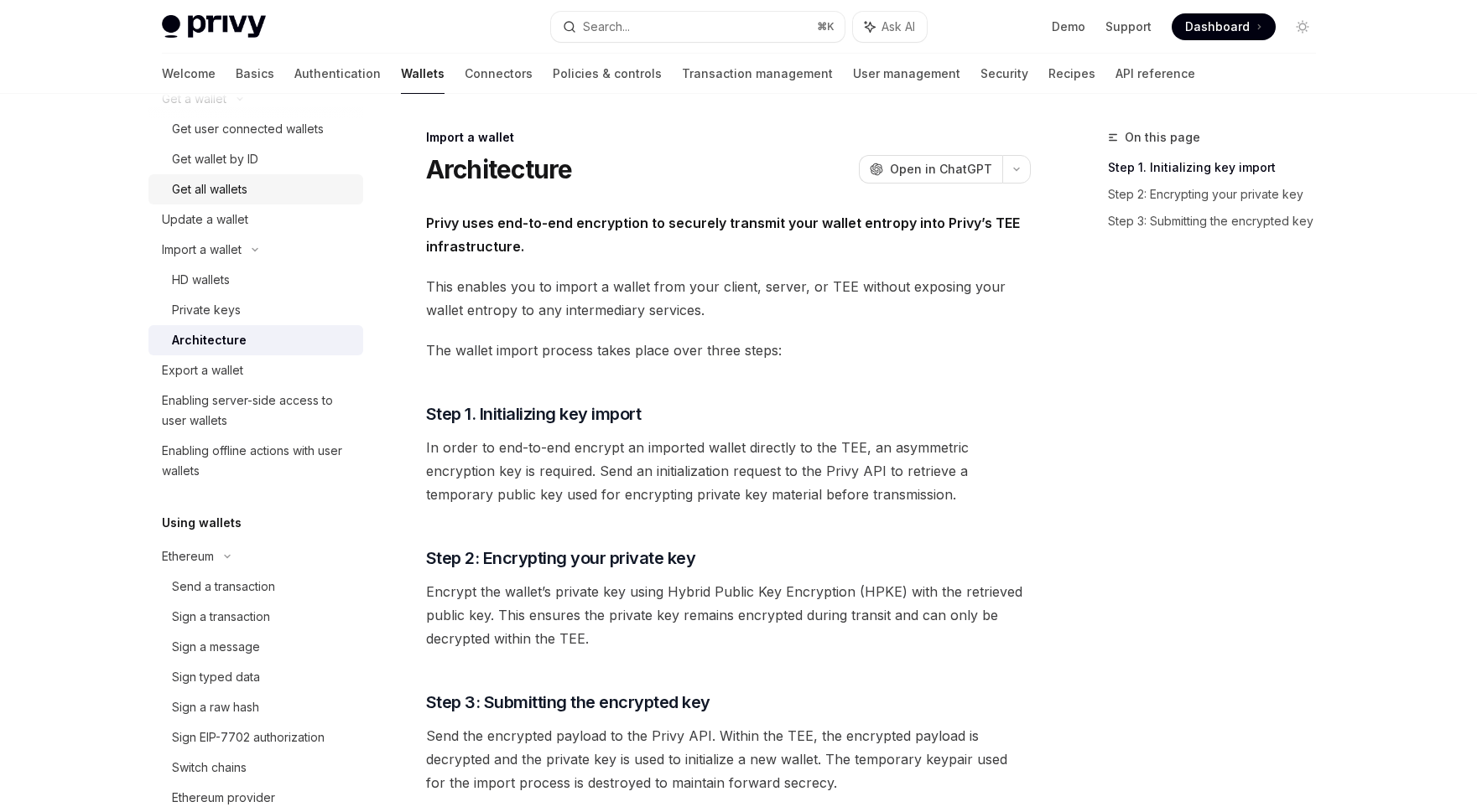
click at [266, 379] on div "Export a wallet" at bounding box center [257, 370] width 192 height 20
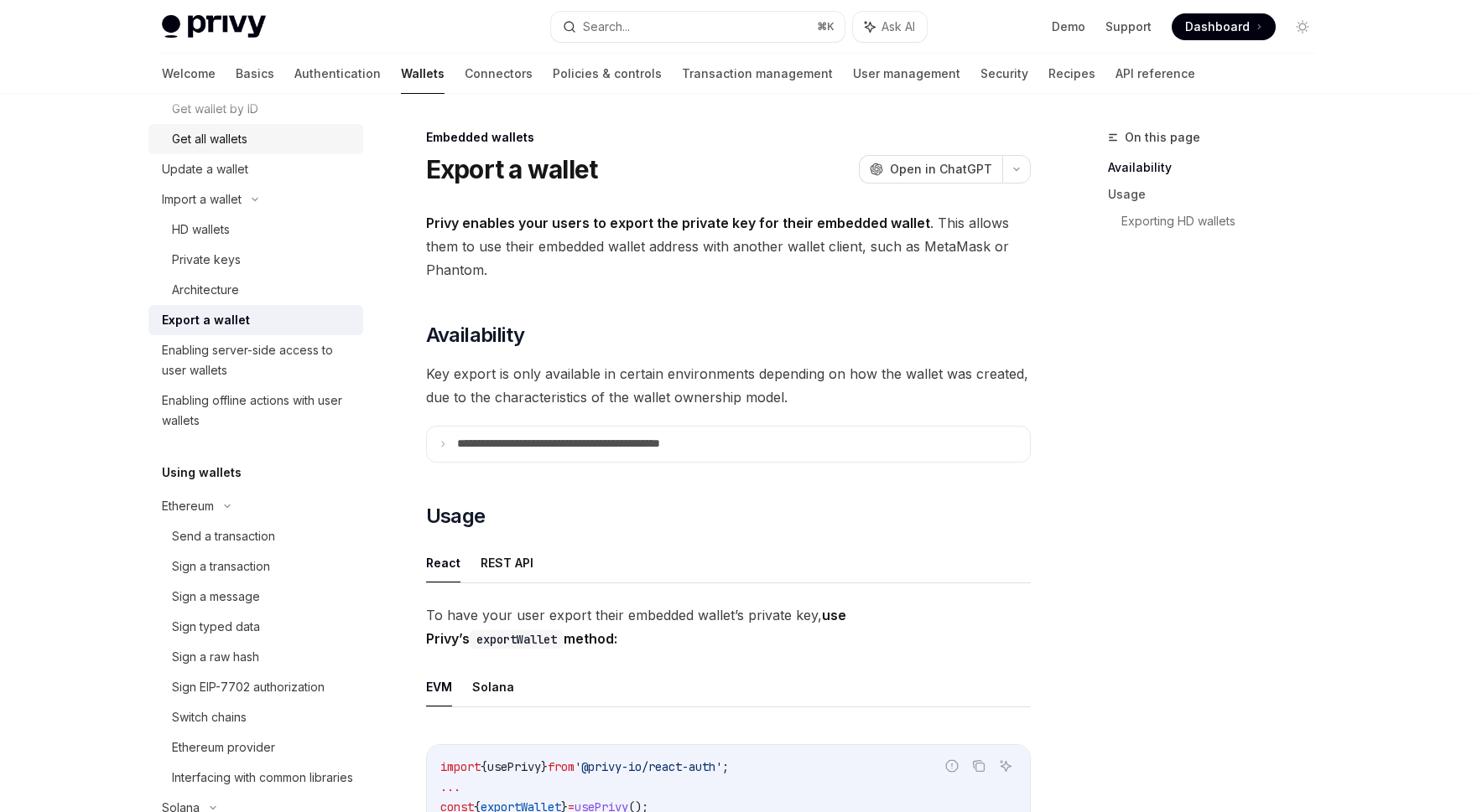
click at [266, 379] on div "Enabling server-side access to user wallets" at bounding box center [257, 361] width 192 height 40
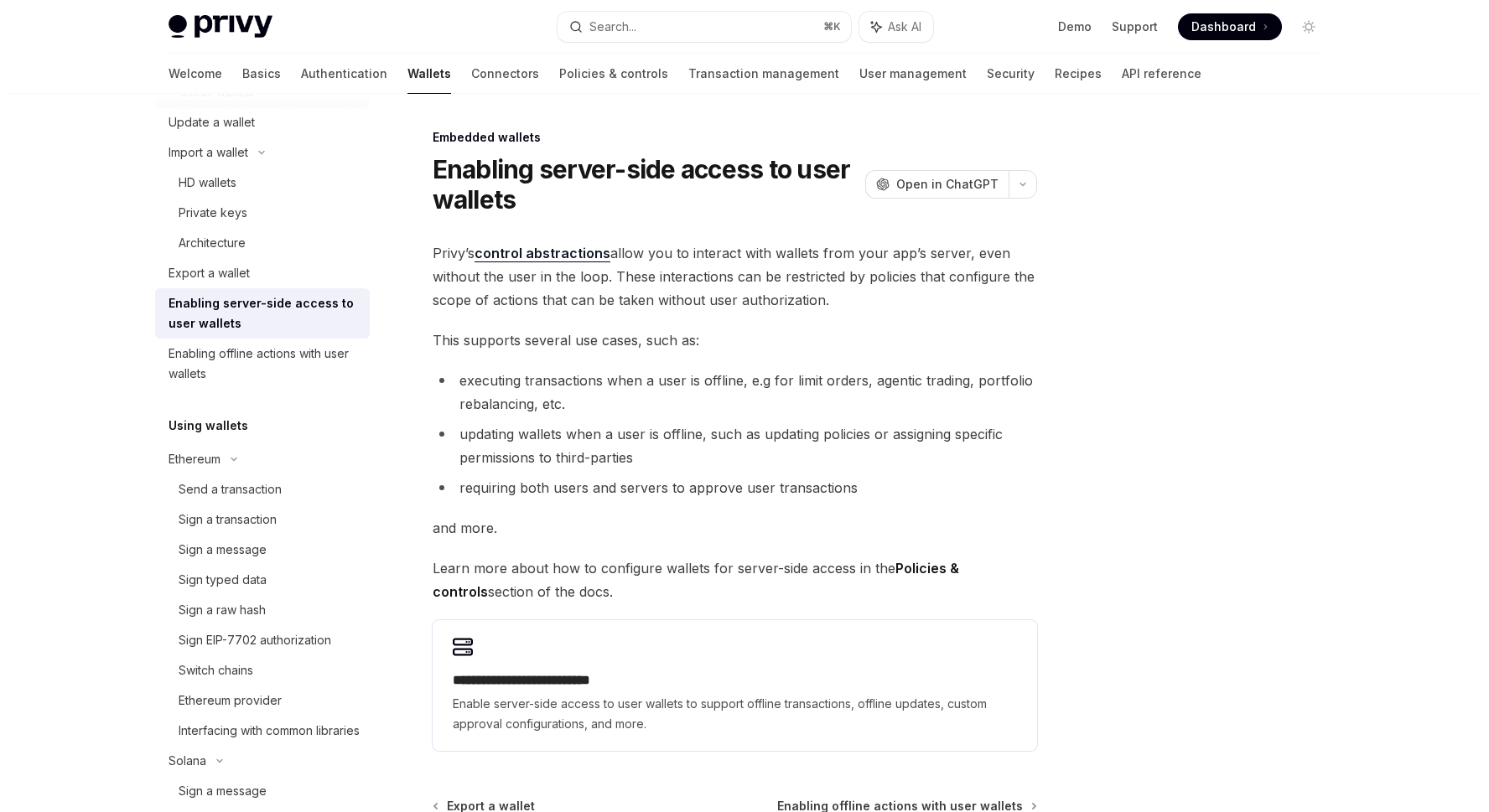
scroll to position [352, 0]
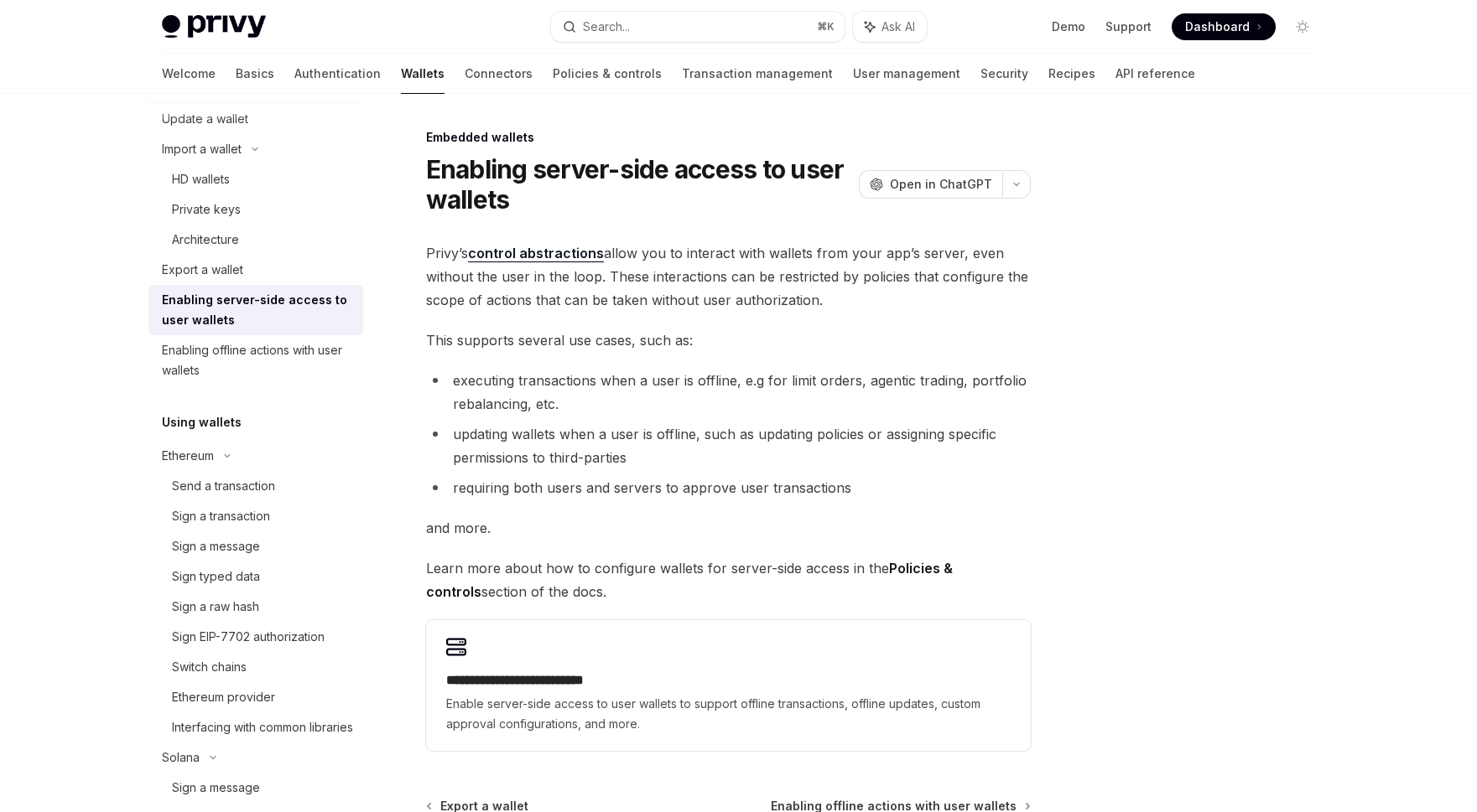
click at [266, 379] on div "Enabling offline actions with user wallets" at bounding box center [257, 361] width 192 height 40
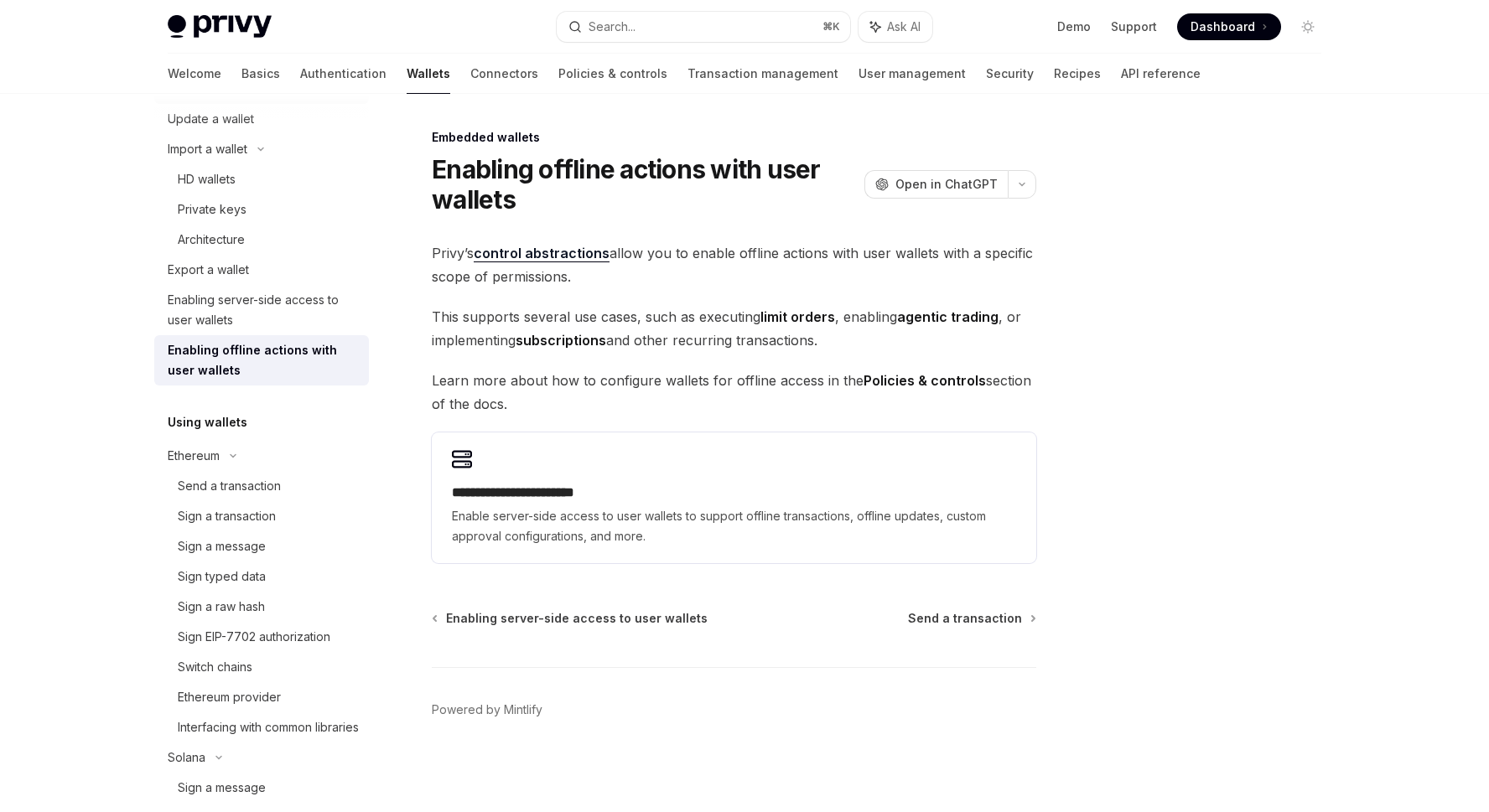
type textarea "*"
